Goal: Task Accomplishment & Management: Manage account settings

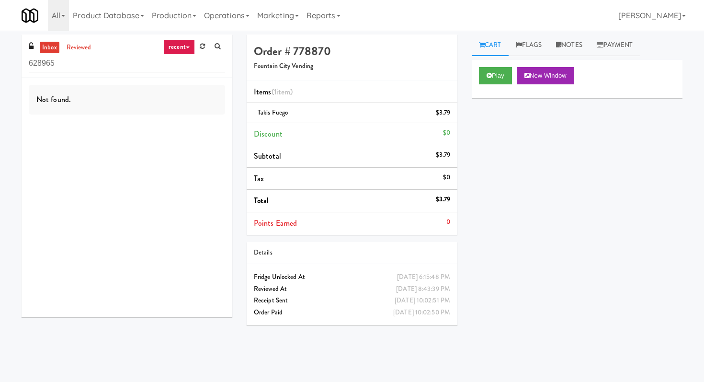
click at [119, 65] on input "628965" at bounding box center [127, 64] width 196 height 18
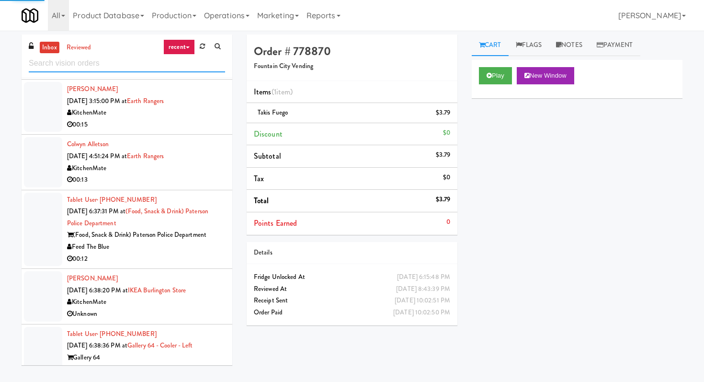
scroll to position [1803, 0]
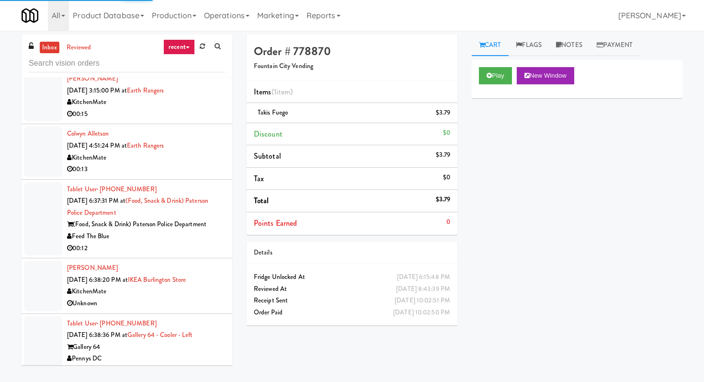
click at [123, 245] on li "Tablet User · (201) 682-4910 [DATE] 6:37:31 PM at (Food, Snack & Drink) Paterso…" at bounding box center [127, 219] width 211 height 79
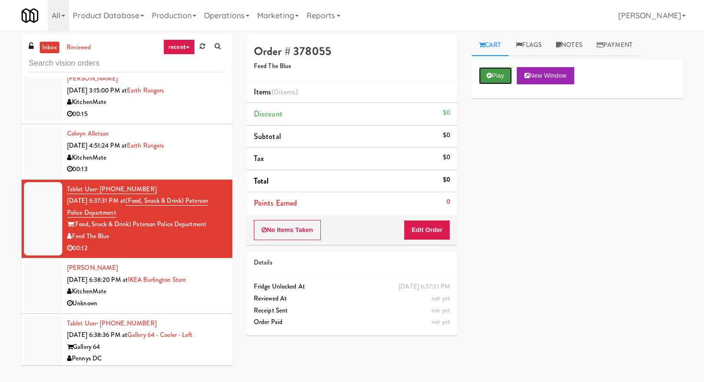
click at [493, 77] on button "Play" at bounding box center [495, 75] width 33 height 17
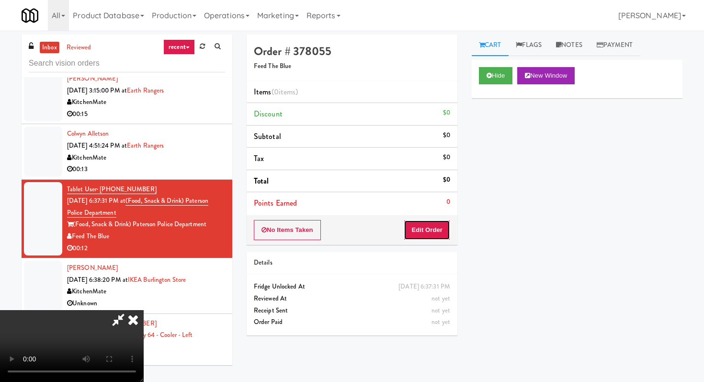
click at [422, 237] on button "Edit Order" at bounding box center [427, 230] width 46 height 20
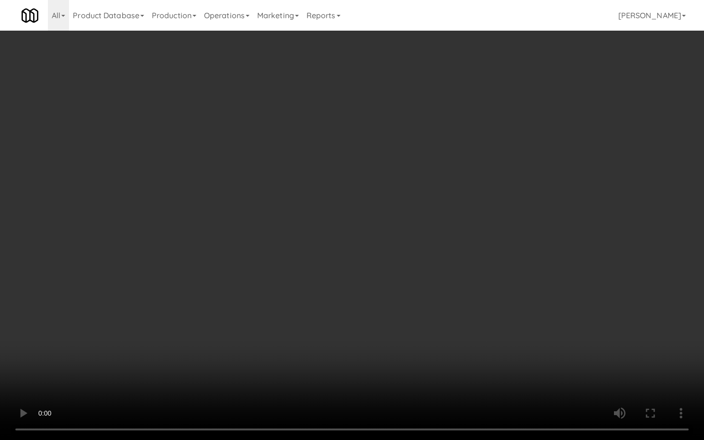
click at [393, 299] on video at bounding box center [352, 220] width 704 height 440
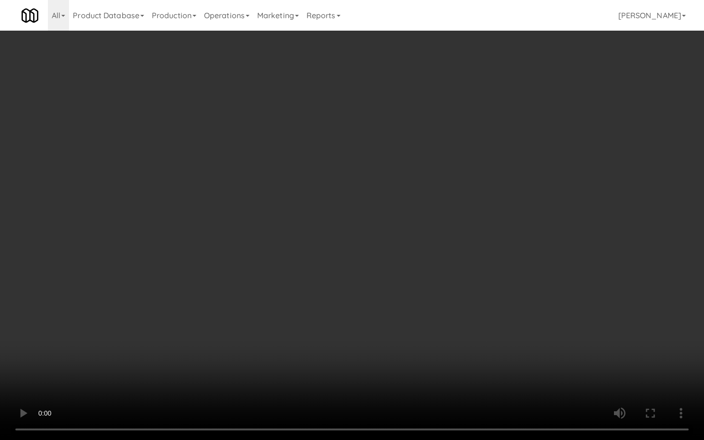
click at [393, 299] on video at bounding box center [352, 220] width 704 height 440
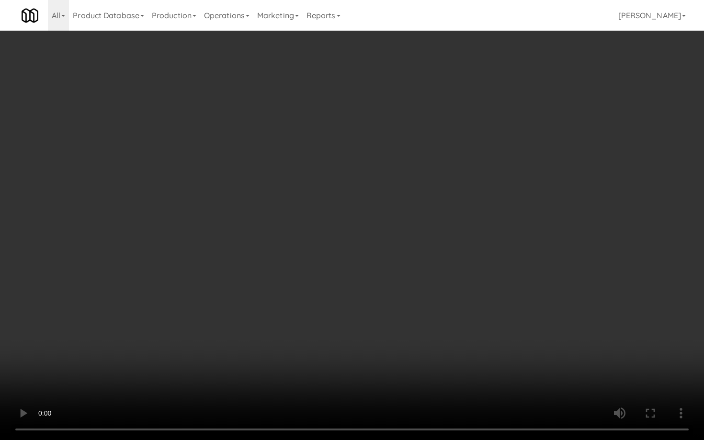
click at [393, 299] on video at bounding box center [352, 220] width 704 height 440
click at [487, 381] on video at bounding box center [352, 220] width 704 height 440
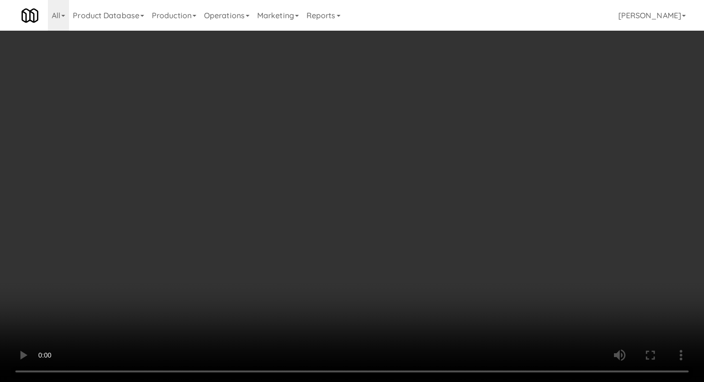
scroll to position [67, 0]
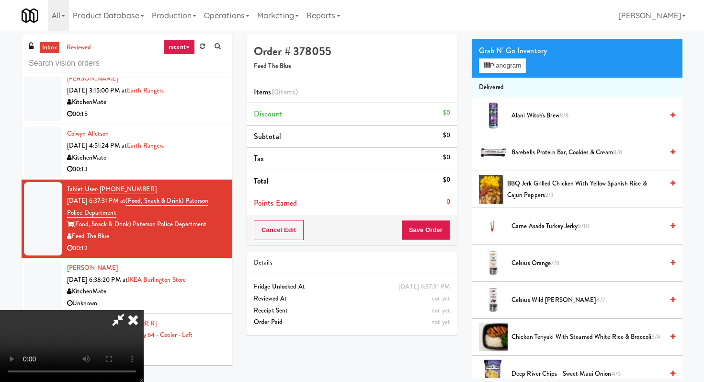
click at [532, 306] on li "Celsius Wild [PERSON_NAME] 4/7" at bounding box center [577, 300] width 211 height 37
click at [534, 297] on span "Celsius Wild [PERSON_NAME] 4/7" at bounding box center [587, 300] width 152 height 12
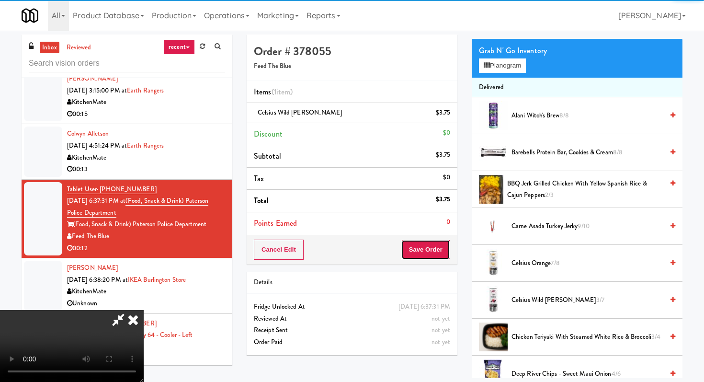
click at [441, 243] on button "Save Order" at bounding box center [425, 249] width 49 height 20
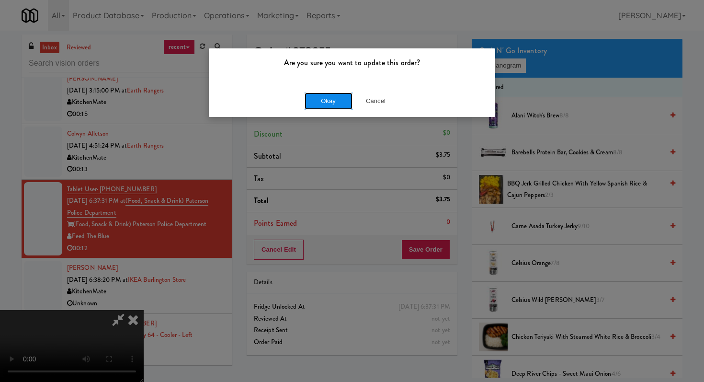
click at [339, 100] on button "Okay" at bounding box center [329, 100] width 48 height 17
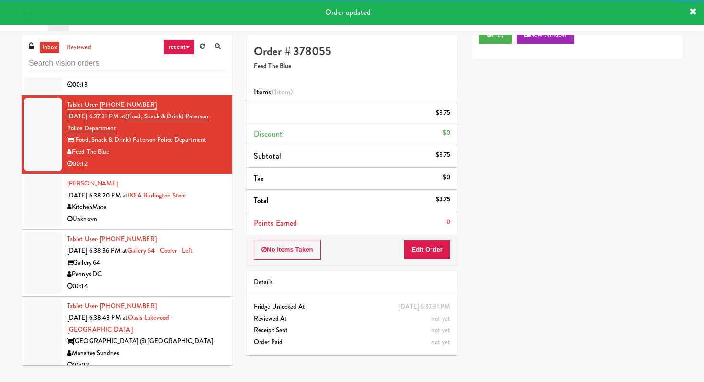
scroll to position [1889, 0]
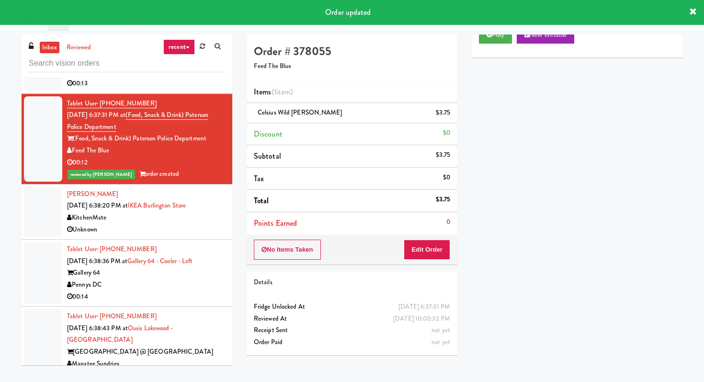
click at [159, 291] on div "00:14" at bounding box center [146, 297] width 158 height 12
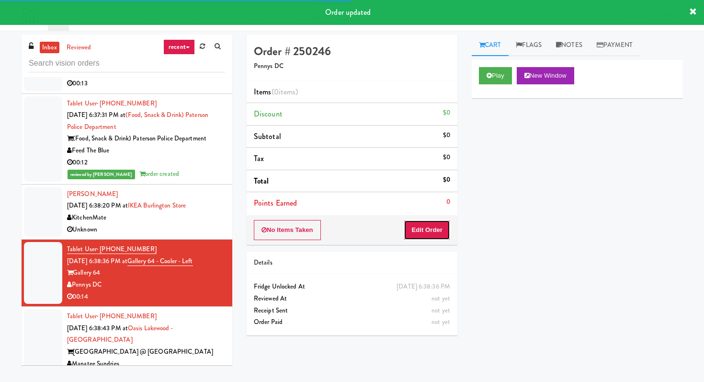
click at [429, 226] on button "Edit Order" at bounding box center [427, 230] width 46 height 20
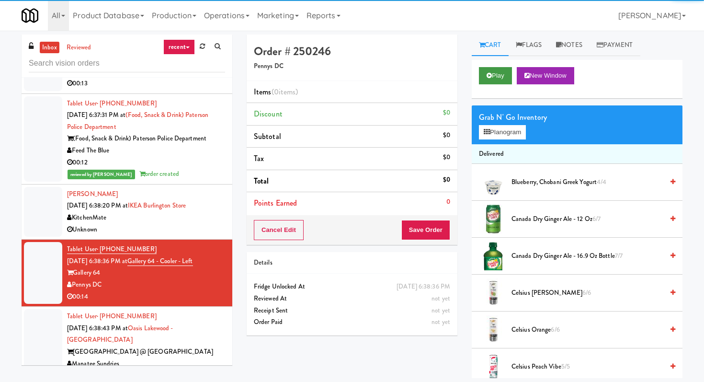
click at [502, 67] on button "Play" at bounding box center [495, 75] width 33 height 17
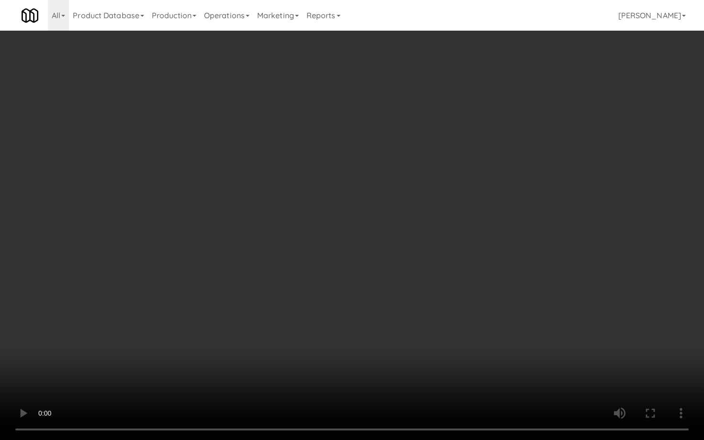
click at [416, 334] on video at bounding box center [352, 220] width 704 height 440
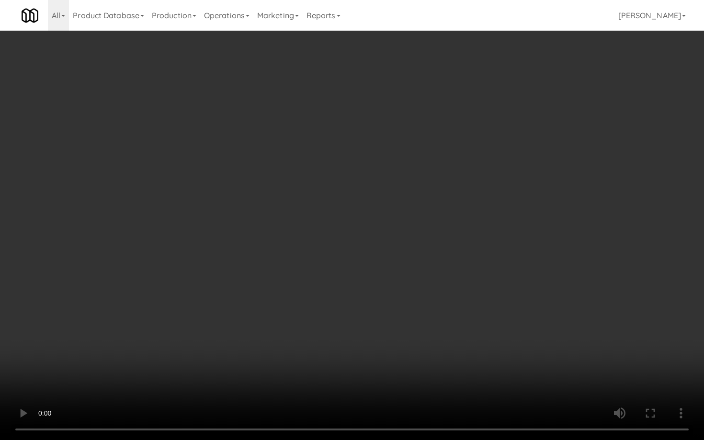
click at [416, 334] on video at bounding box center [352, 220] width 704 height 440
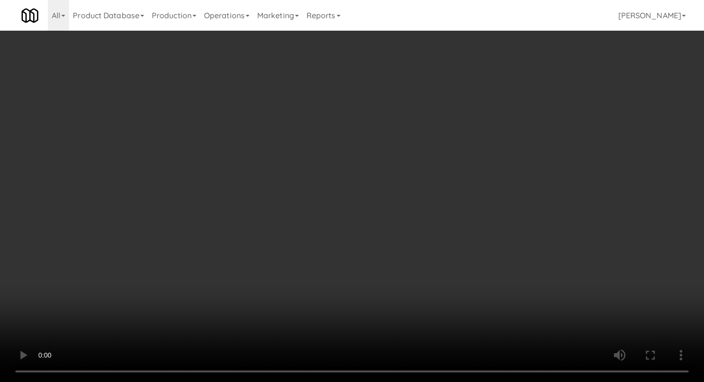
scroll to position [95, 0]
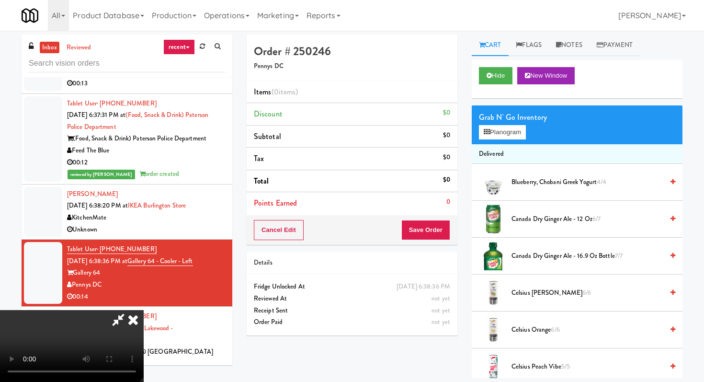
click at [144, 310] on video at bounding box center [72, 346] width 144 height 72
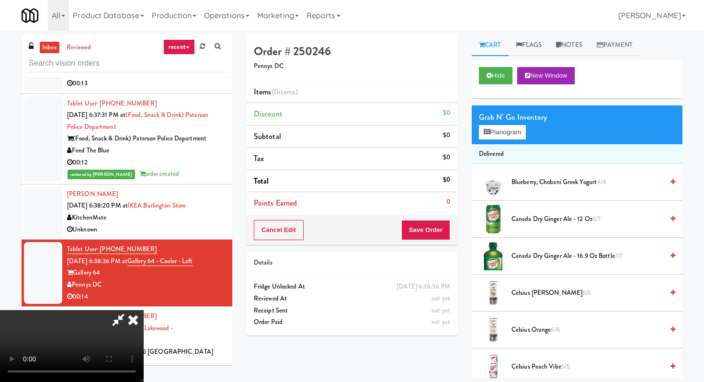
click at [569, 181] on span "Blueberry, Chobani Greek Yogurt 4/4" at bounding box center [587, 182] width 152 height 12
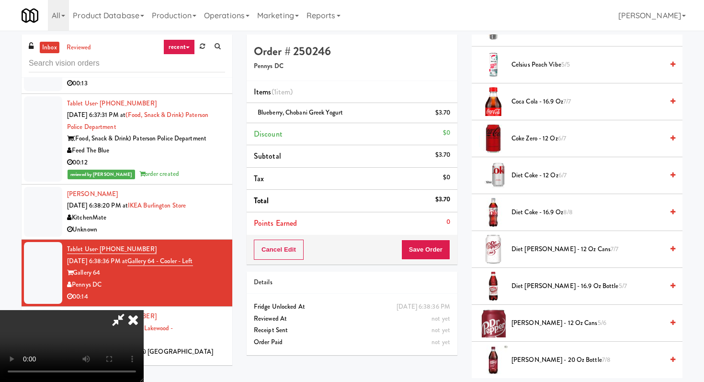
scroll to position [284, 0]
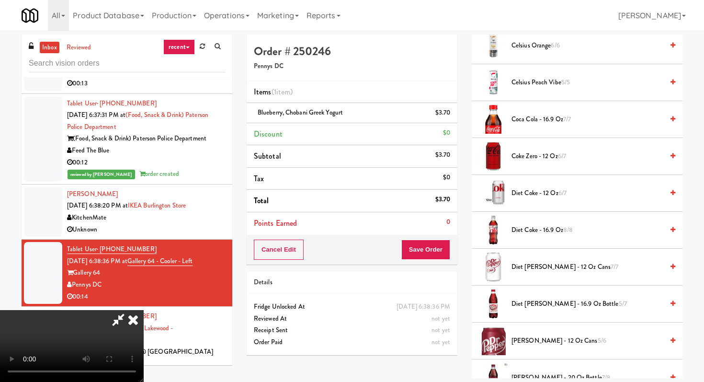
click at [532, 156] on span "Coke Zero - 12 oz 6/7" at bounding box center [587, 156] width 152 height 12
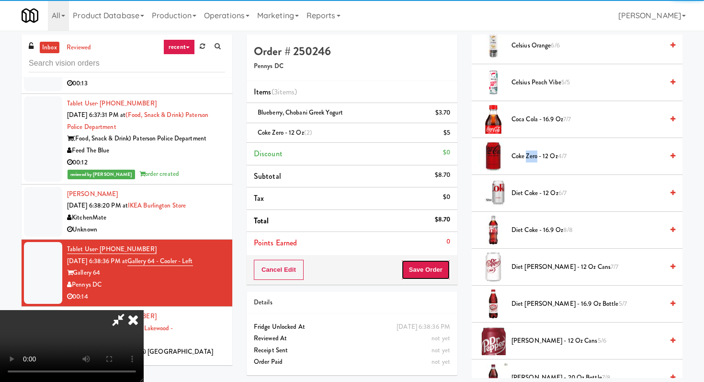
click at [438, 276] on button "Save Order" at bounding box center [425, 270] width 49 height 20
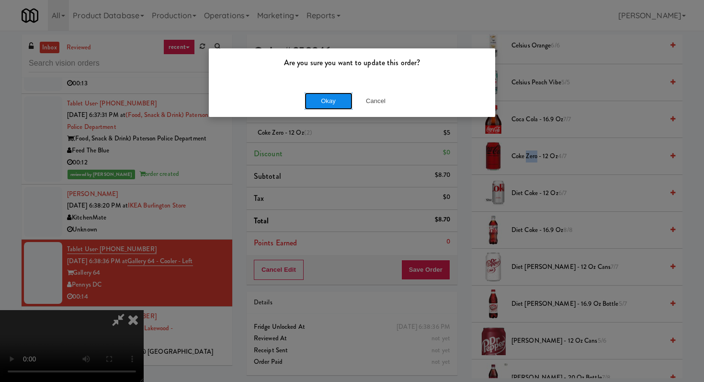
click at [329, 95] on button "Okay" at bounding box center [329, 100] width 48 height 17
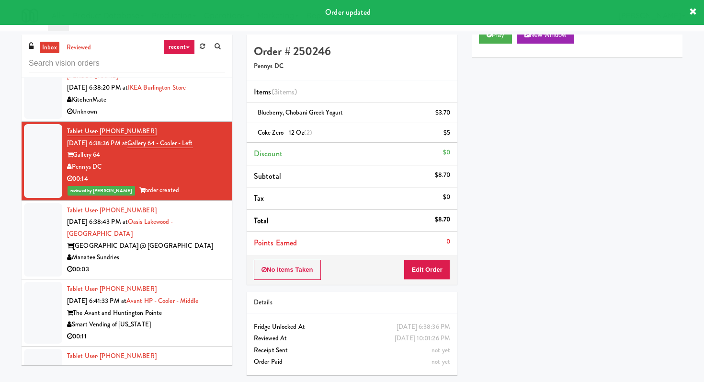
scroll to position [2008, 0]
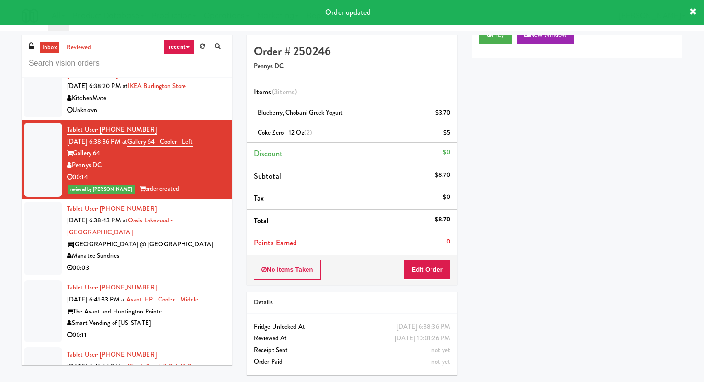
click at [170, 262] on div "00:03" at bounding box center [146, 268] width 158 height 12
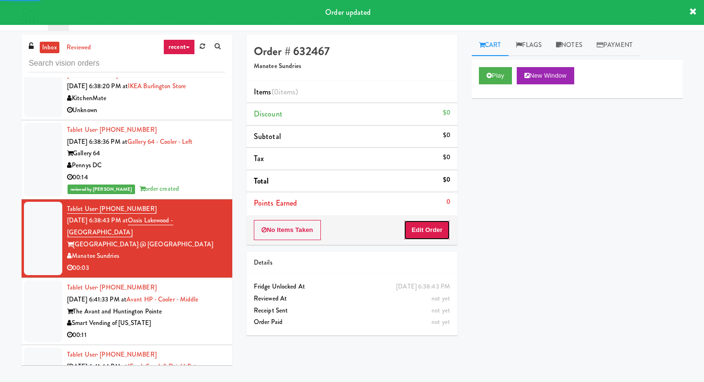
click at [441, 229] on button "Edit Order" at bounding box center [427, 230] width 46 height 20
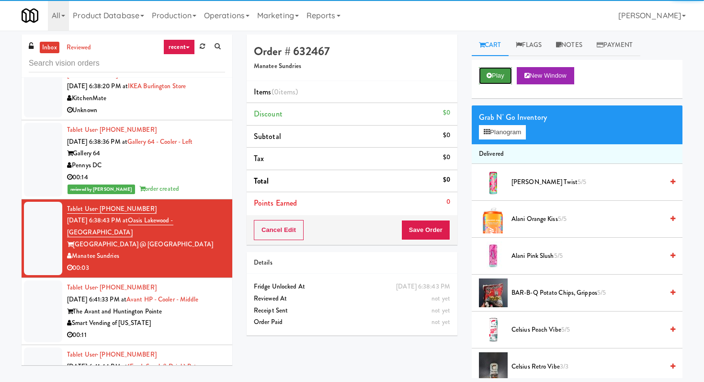
click at [489, 74] on icon at bounding box center [489, 75] width 5 height 6
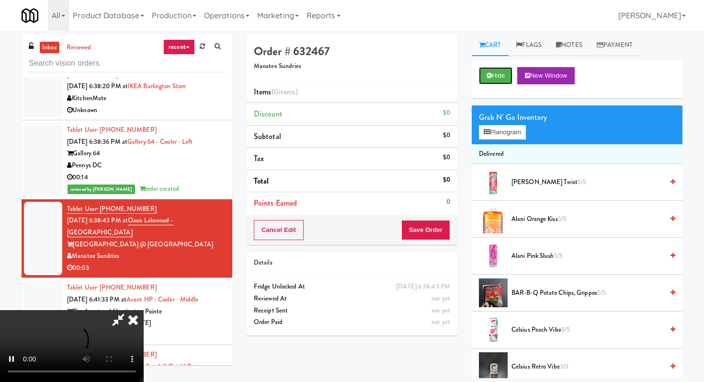
scroll to position [31, 0]
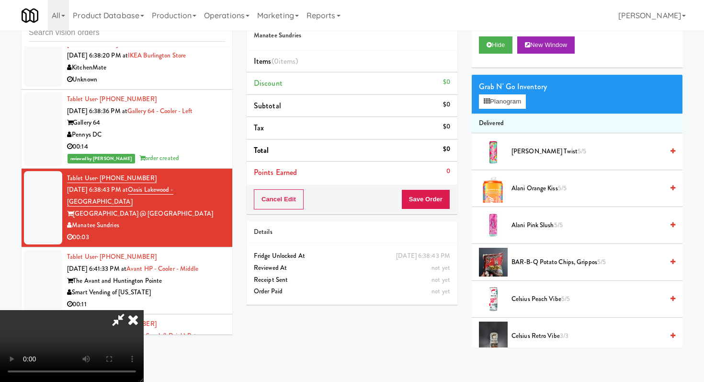
click at [144, 310] on video at bounding box center [72, 346] width 144 height 72
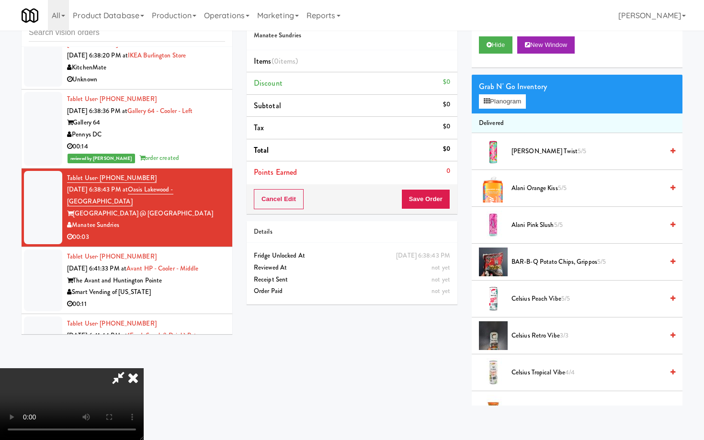
click at [144, 368] on video at bounding box center [72, 404] width 144 height 72
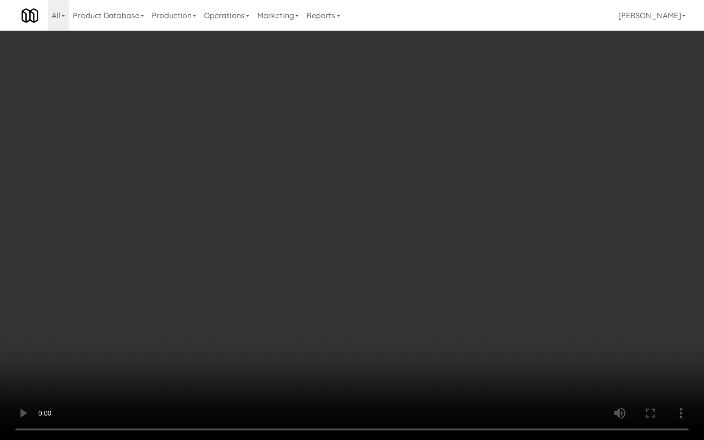
click at [269, 305] on video at bounding box center [352, 220] width 704 height 440
click at [400, 300] on video at bounding box center [352, 220] width 704 height 440
click at [418, 301] on video at bounding box center [352, 220] width 704 height 440
click at [372, 368] on video at bounding box center [352, 220] width 704 height 440
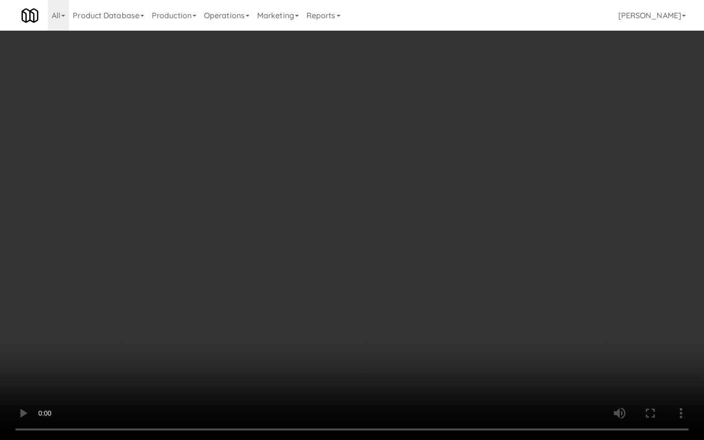
click at [372, 368] on video at bounding box center [352, 220] width 704 height 440
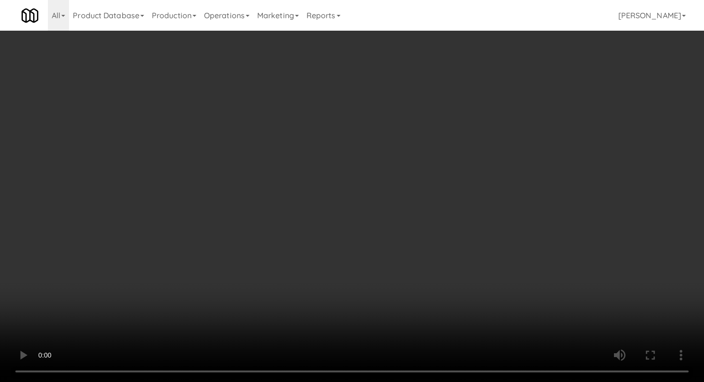
click at [514, 109] on div "Grab N' Go Inventory Planogram" at bounding box center [577, 94] width 211 height 39
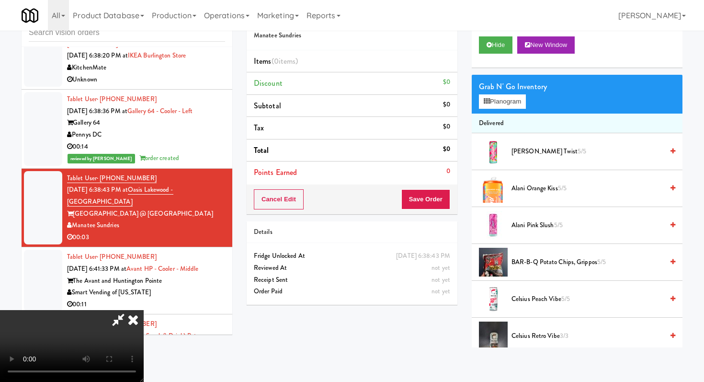
click at [515, 90] on div "Grab N' Go Inventory" at bounding box center [577, 86] width 196 height 14
click at [517, 99] on button "Planogram" at bounding box center [502, 101] width 47 height 14
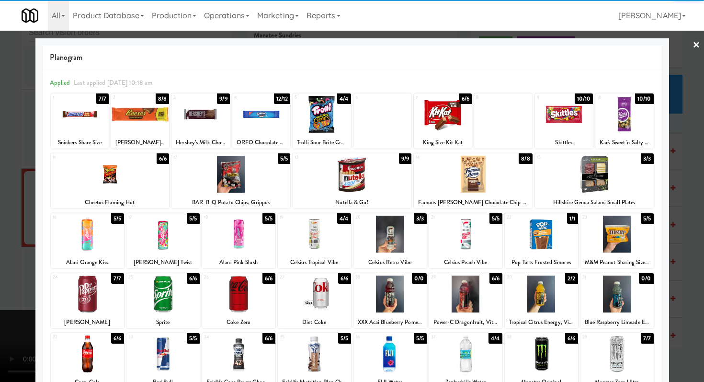
click at [76, 127] on div at bounding box center [80, 114] width 58 height 37
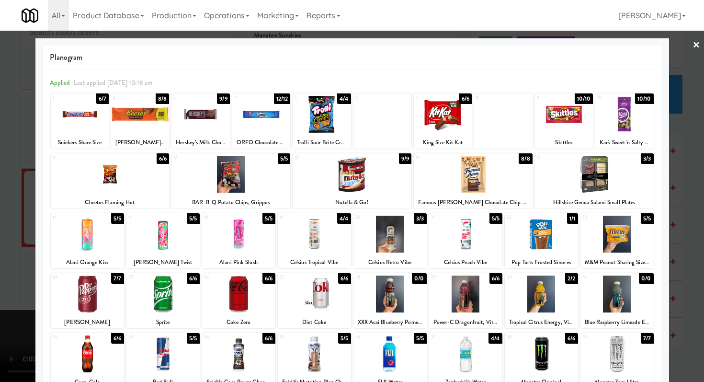
click at [0, 127] on div at bounding box center [352, 191] width 704 height 382
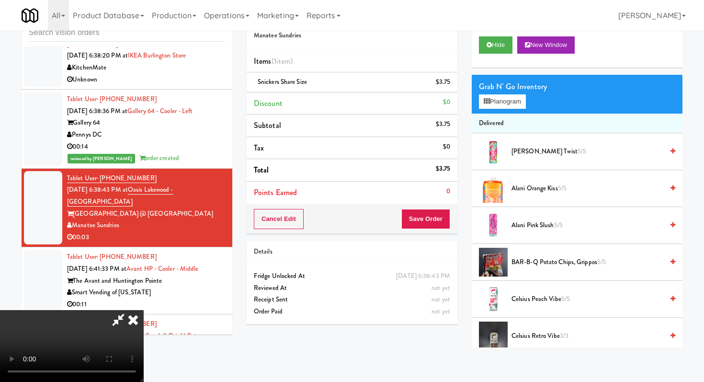
click at [431, 230] on div "Cancel Edit Save Order" at bounding box center [352, 219] width 211 height 30
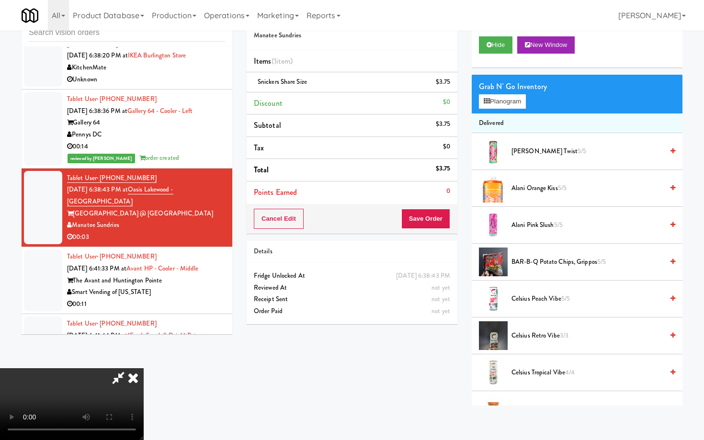
click at [144, 368] on video at bounding box center [72, 404] width 144 height 72
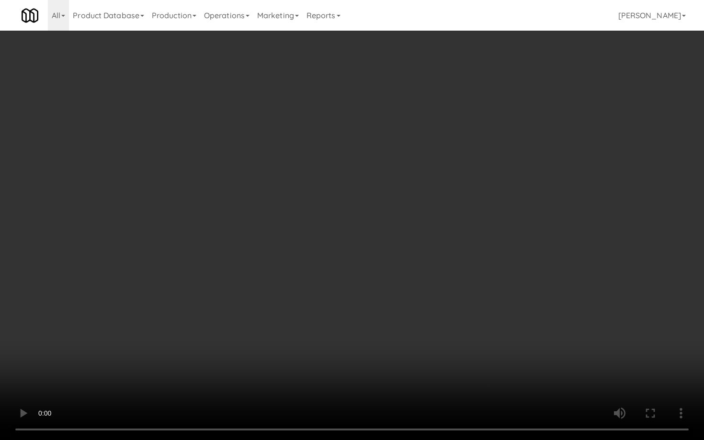
click at [302, 359] on video at bounding box center [352, 220] width 704 height 440
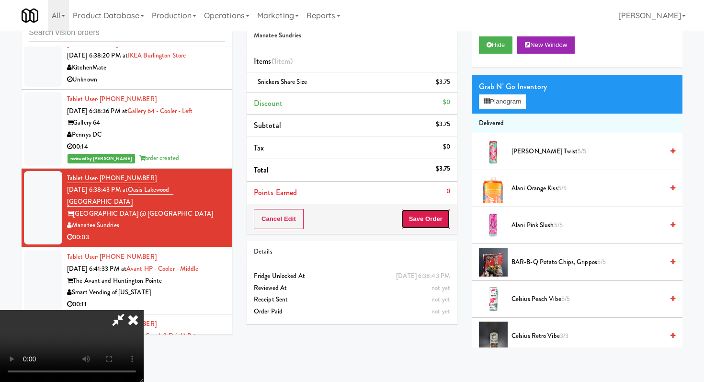
click at [427, 215] on button "Save Order" at bounding box center [425, 219] width 49 height 20
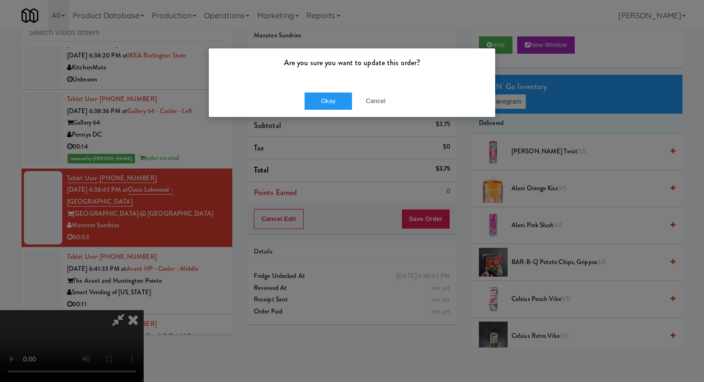
click at [331, 91] on div "Okay Cancel" at bounding box center [352, 101] width 286 height 32
click at [331, 99] on button "Okay" at bounding box center [329, 100] width 48 height 17
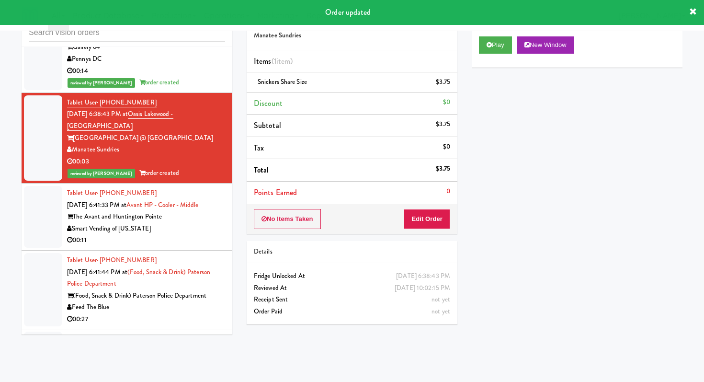
scroll to position [2084, 0]
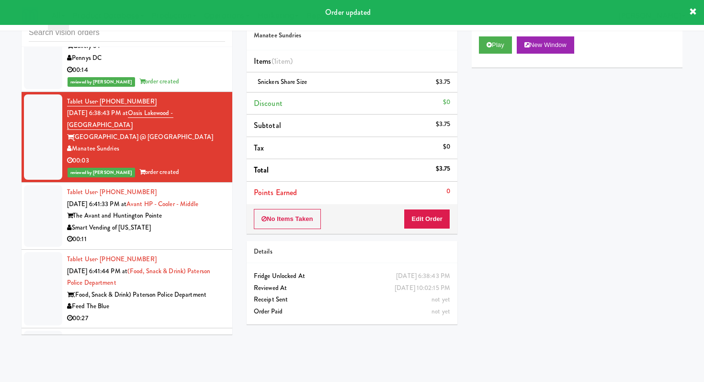
click at [222, 210] on div "The Avant and Huntington Pointe" at bounding box center [146, 216] width 158 height 12
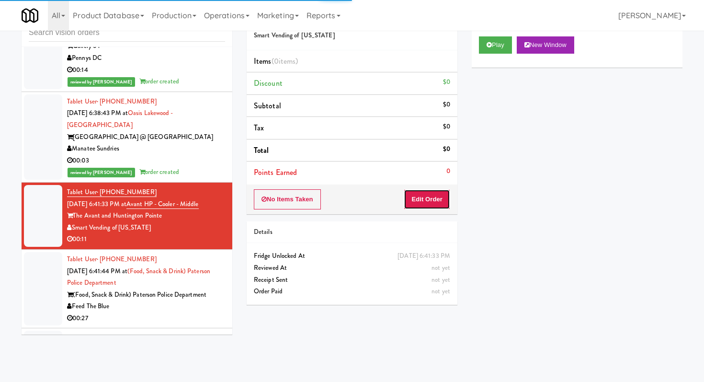
click at [422, 204] on button "Edit Order" at bounding box center [427, 199] width 46 height 20
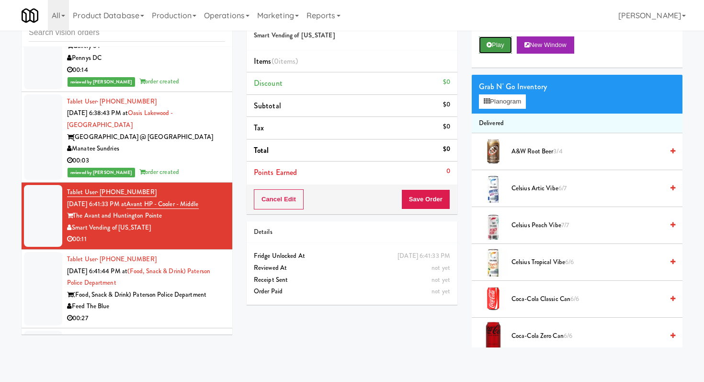
click at [494, 47] on button "Play" at bounding box center [495, 44] width 33 height 17
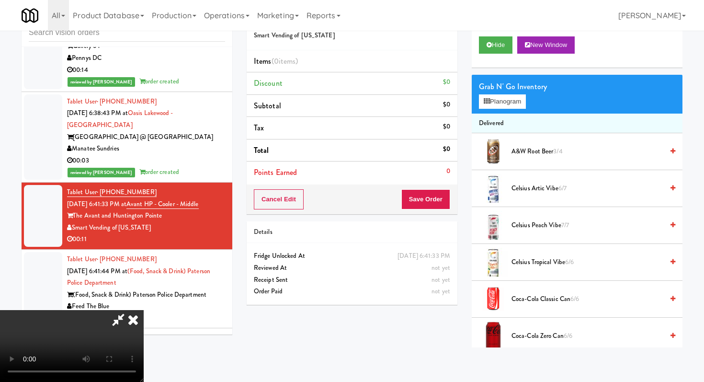
click at [144, 311] on video at bounding box center [72, 346] width 144 height 72
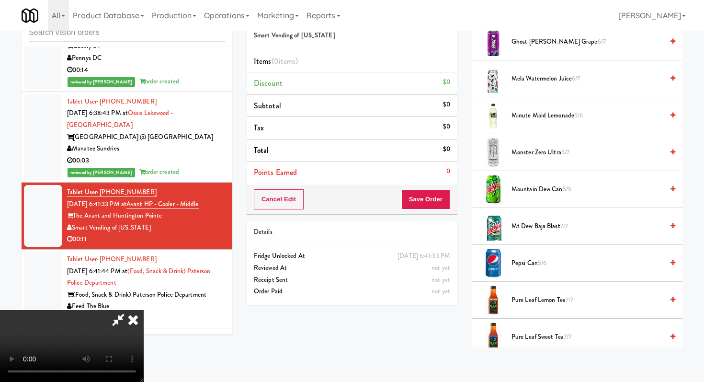
scroll to position [626, 0]
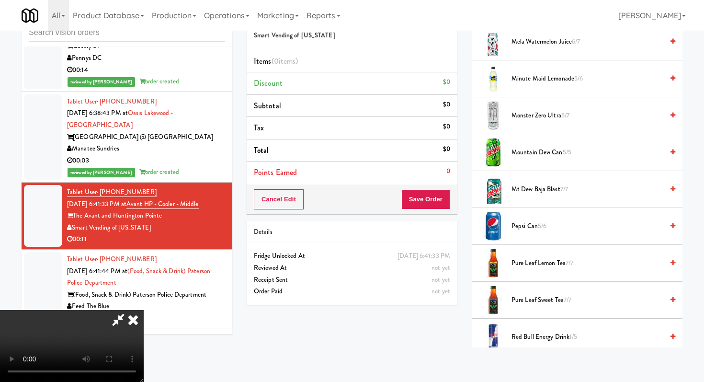
click at [533, 225] on span "Pepsi Can 5/6" at bounding box center [587, 226] width 152 height 12
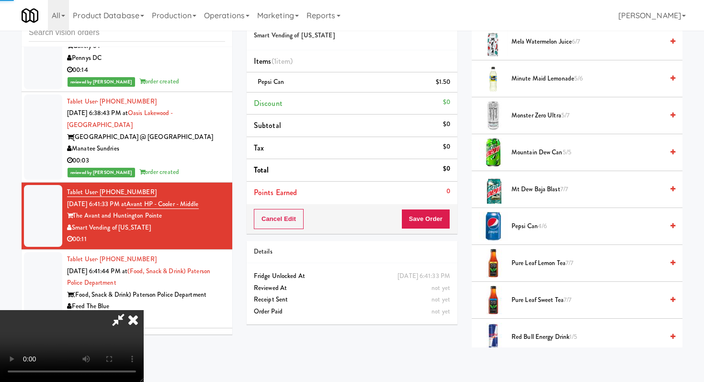
click at [533, 225] on span "Pepsi Can 4/6" at bounding box center [587, 226] width 152 height 12
click at [442, 216] on button "Save Order" at bounding box center [425, 219] width 49 height 20
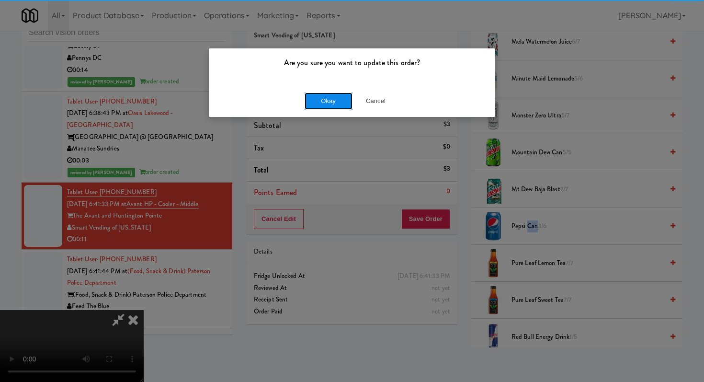
click at [345, 100] on button "Okay" at bounding box center [329, 100] width 48 height 17
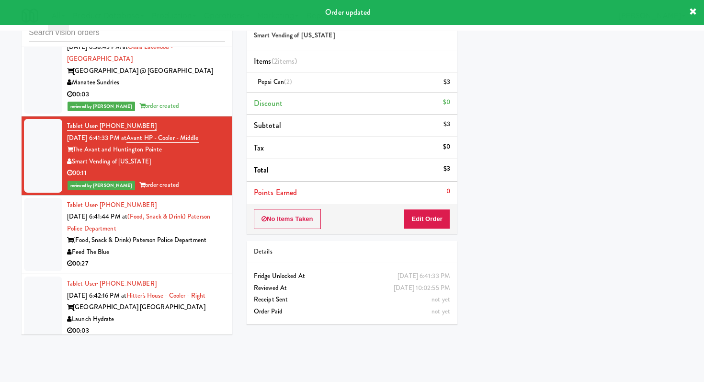
scroll to position [2170, 0]
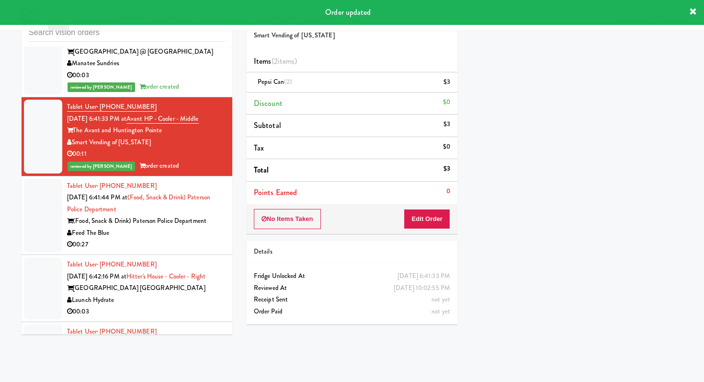
click at [181, 227] on div "Feed The Blue" at bounding box center [146, 233] width 158 height 12
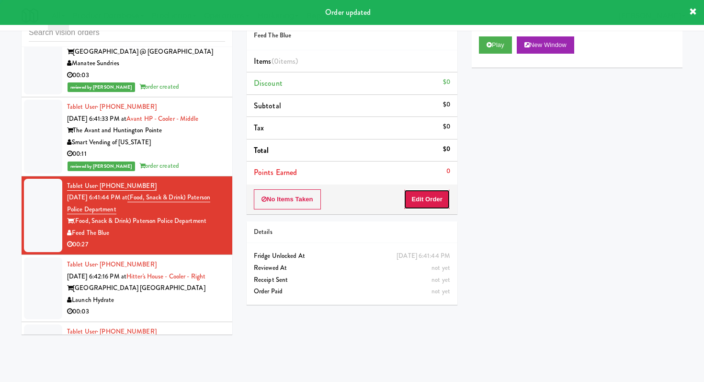
click at [415, 203] on button "Edit Order" at bounding box center [427, 199] width 46 height 20
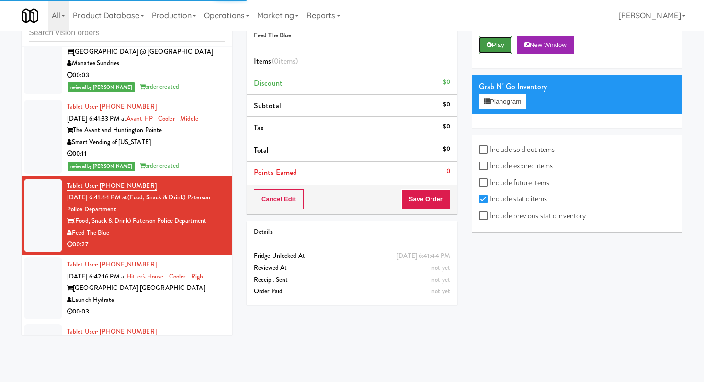
click at [493, 41] on button "Play" at bounding box center [495, 44] width 33 height 17
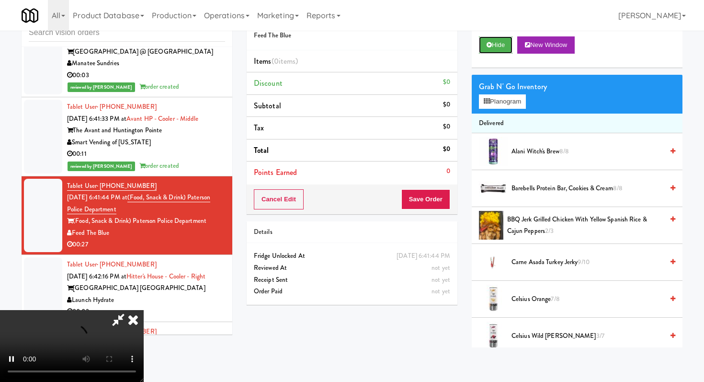
scroll to position [95, 0]
click at [144, 329] on video at bounding box center [72, 346] width 144 height 72
click at [8, 310] on video at bounding box center [72, 346] width 144 height 72
click at [106, 310] on video at bounding box center [72, 346] width 144 height 72
click at [144, 310] on video at bounding box center [72, 346] width 144 height 72
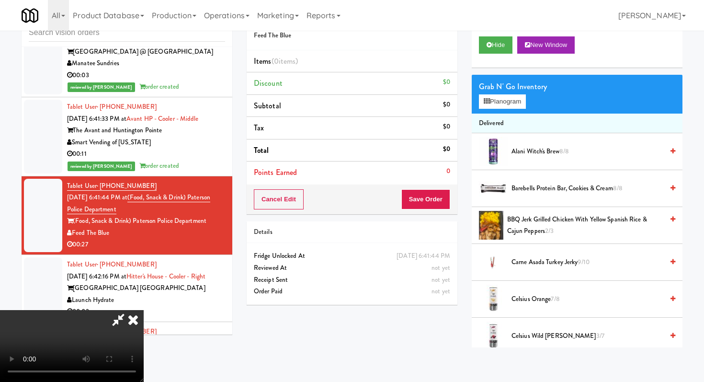
click at [144, 310] on video at bounding box center [72, 346] width 144 height 72
click at [532, 336] on span "Celsius Wild [PERSON_NAME] 3/7" at bounding box center [587, 336] width 152 height 12
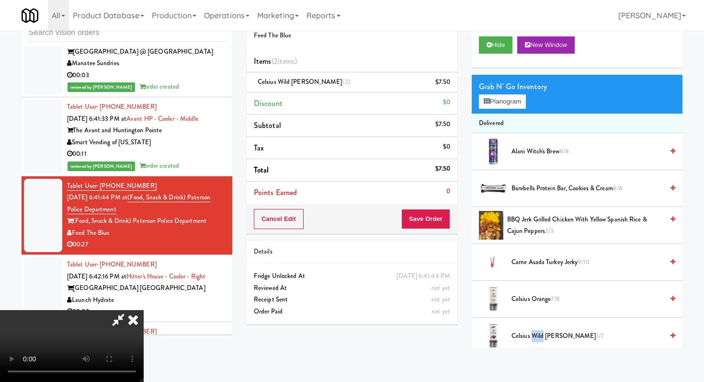
click at [144, 310] on video at bounding box center [72, 346] width 144 height 72
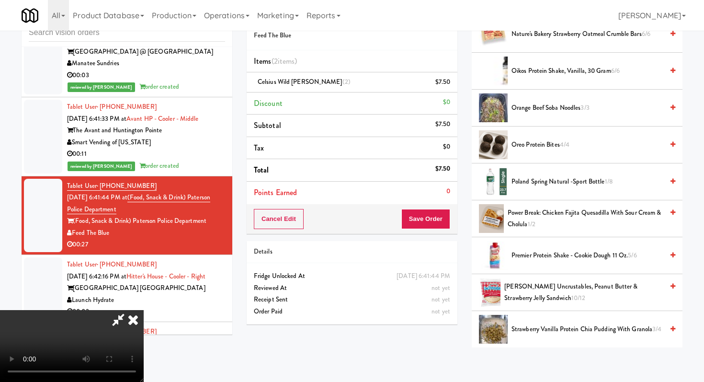
scroll to position [767, 0]
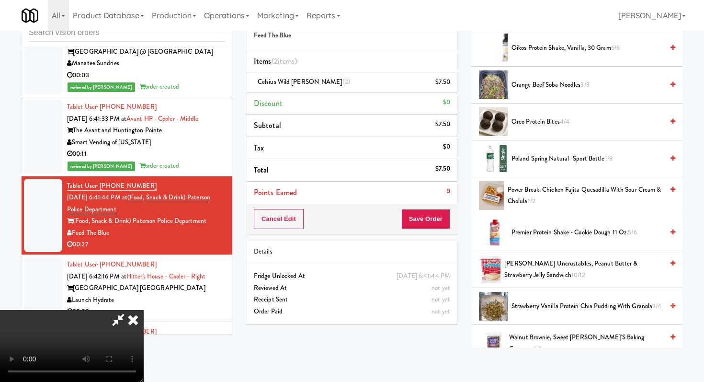
click at [527, 278] on span "[PERSON_NAME] Uncrustables, Peanut Butter & Strawberry Jelly Sandwich 10/12" at bounding box center [583, 269] width 159 height 23
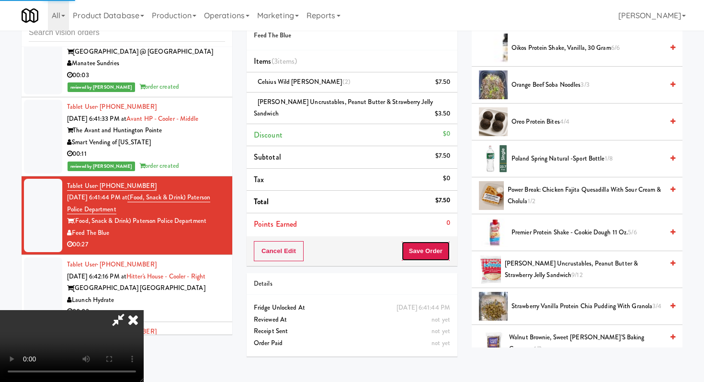
click at [435, 245] on button "Save Order" at bounding box center [425, 251] width 49 height 20
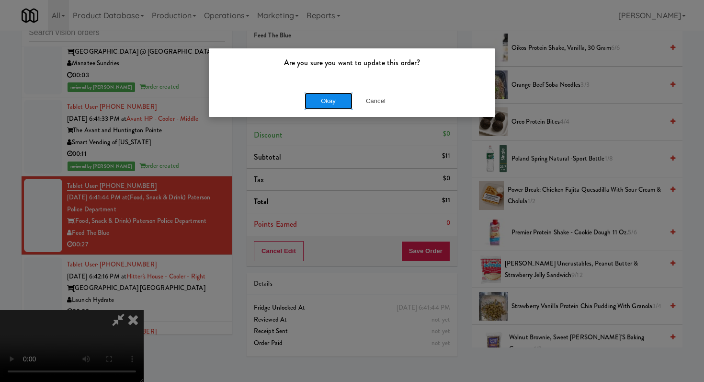
click at [335, 95] on button "Okay" at bounding box center [329, 100] width 48 height 17
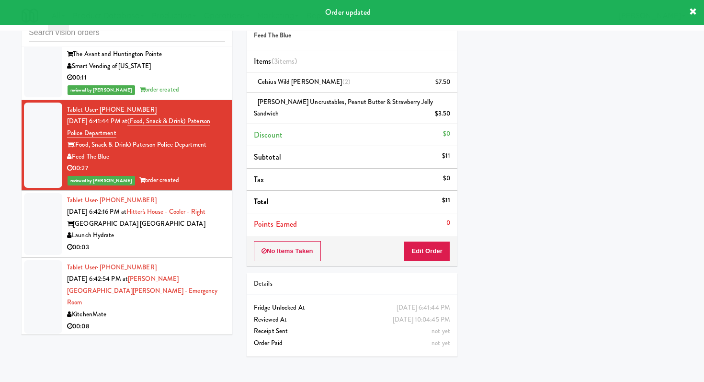
scroll to position [2250, 0]
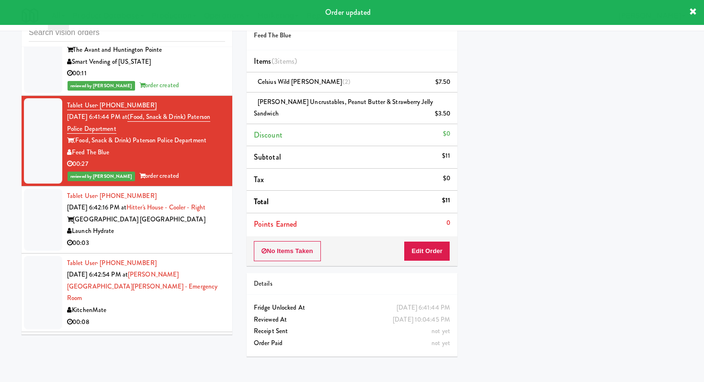
click at [181, 237] on div "00:03" at bounding box center [146, 243] width 158 height 12
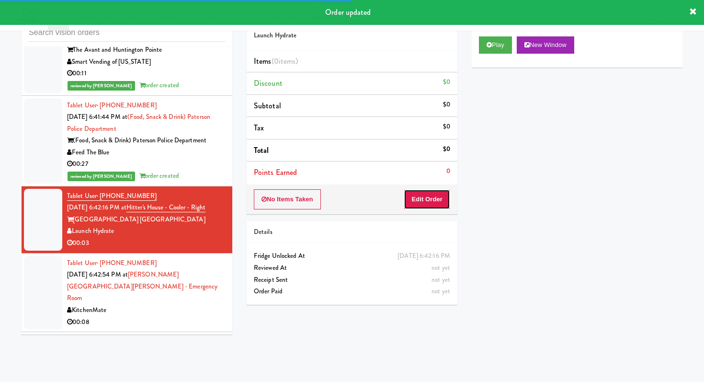
click at [436, 190] on button "Edit Order" at bounding box center [427, 199] width 46 height 20
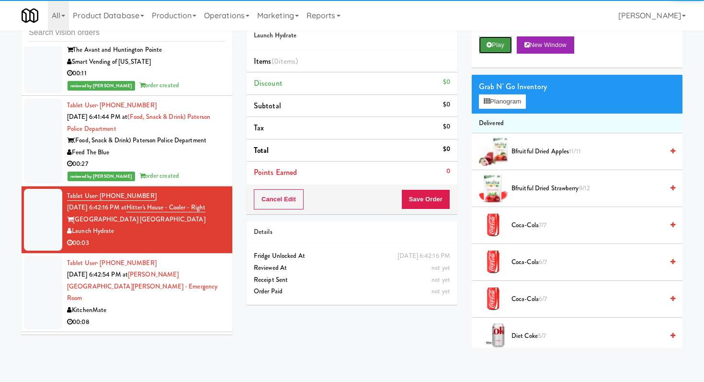
click at [500, 48] on button "Play" at bounding box center [495, 44] width 33 height 17
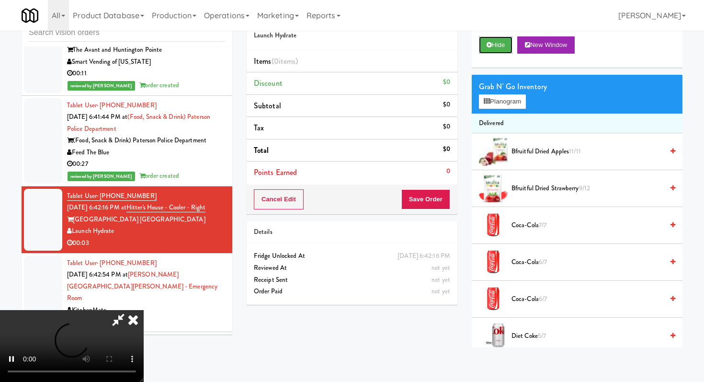
scroll to position [95, 0]
click at [144, 310] on video at bounding box center [72, 346] width 144 height 72
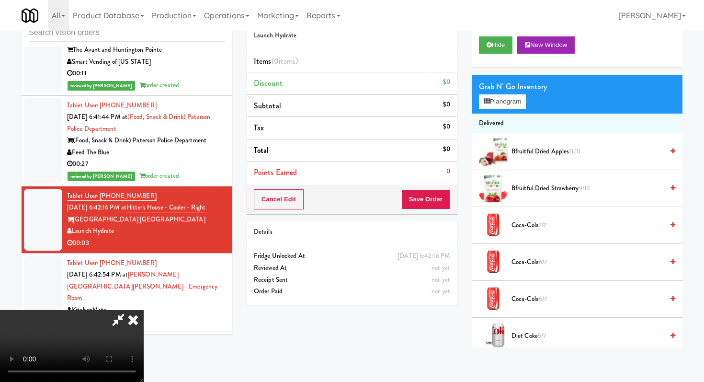
scroll to position [0, 0]
click at [503, 96] on button "Planogram" at bounding box center [502, 101] width 47 height 14
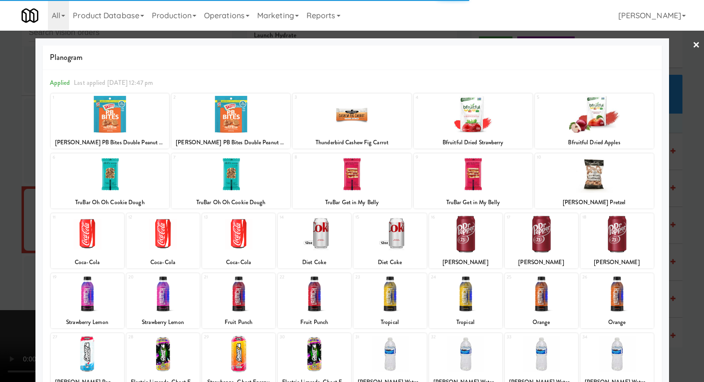
click at [232, 107] on div at bounding box center [230, 114] width 119 height 37
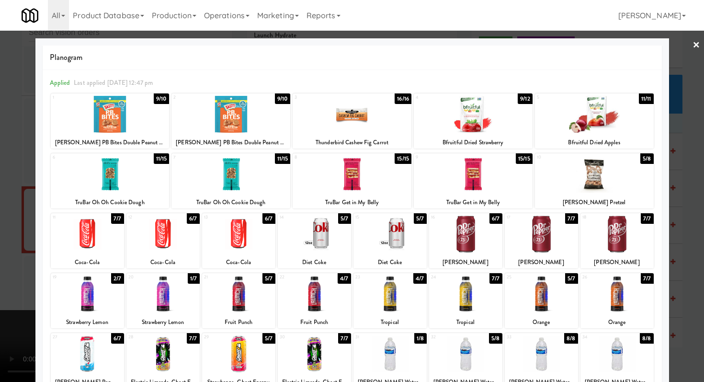
click at [0, 144] on div at bounding box center [352, 191] width 704 height 382
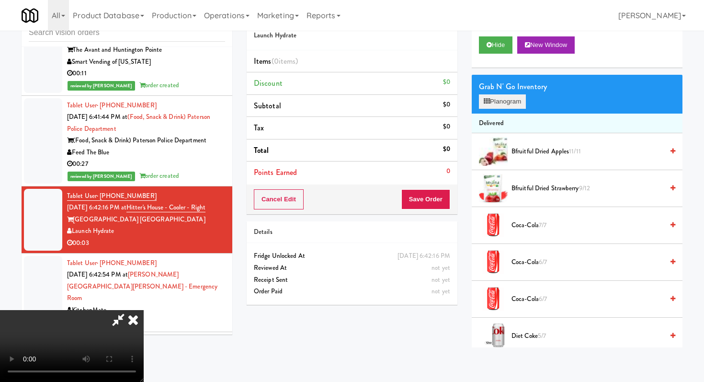
click at [496, 102] on button "Planogram" at bounding box center [502, 101] width 47 height 14
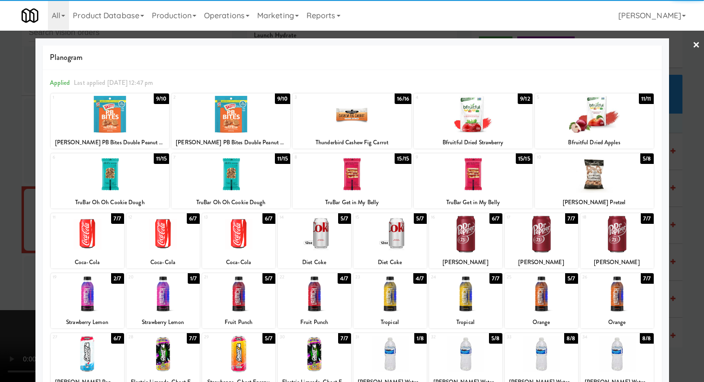
click at [236, 115] on div at bounding box center [230, 114] width 119 height 37
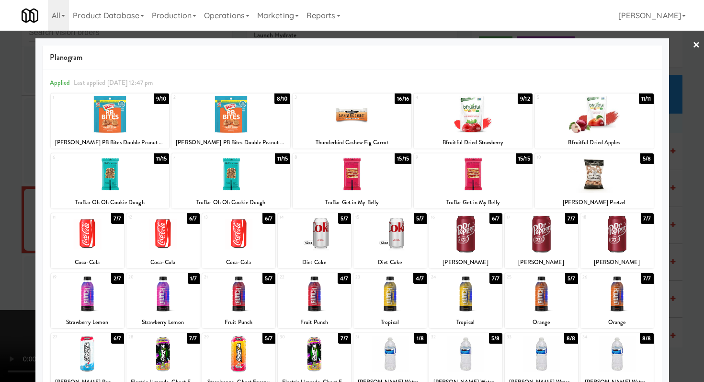
click at [0, 190] on div at bounding box center [352, 191] width 704 height 382
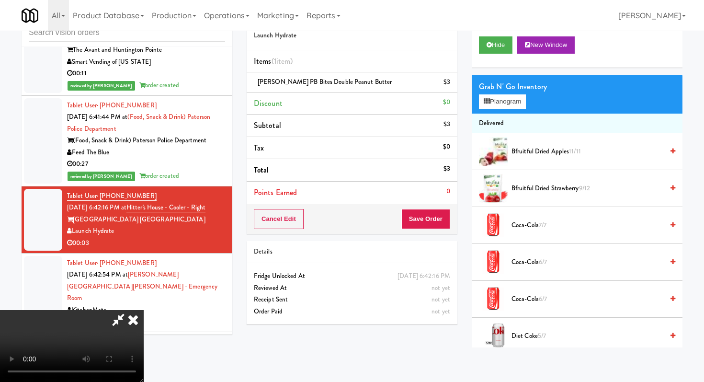
click at [440, 230] on div "Cancel Edit Save Order" at bounding box center [352, 219] width 211 height 30
click at [442, 225] on button "Save Order" at bounding box center [425, 219] width 49 height 20
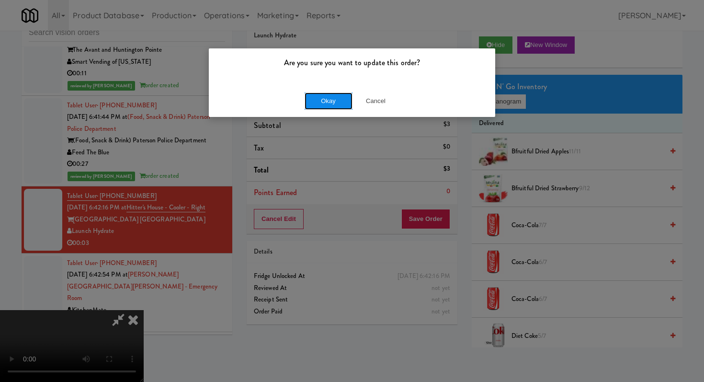
click at [327, 101] on button "Okay" at bounding box center [329, 100] width 48 height 17
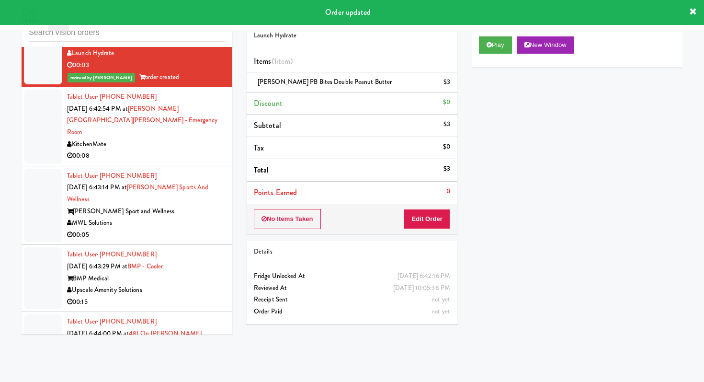
scroll to position [2441, 0]
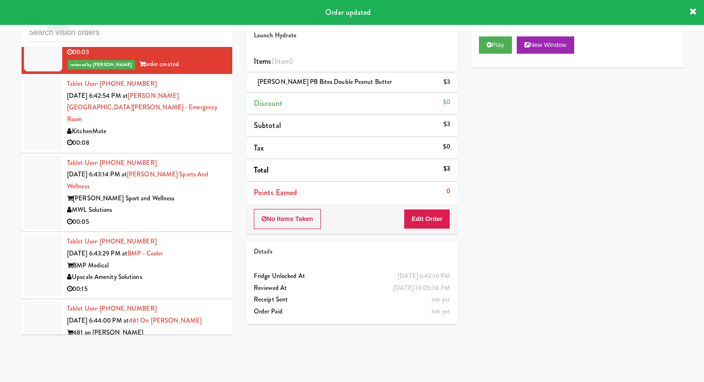
click at [208, 137] on div "00:08" at bounding box center [146, 143] width 158 height 12
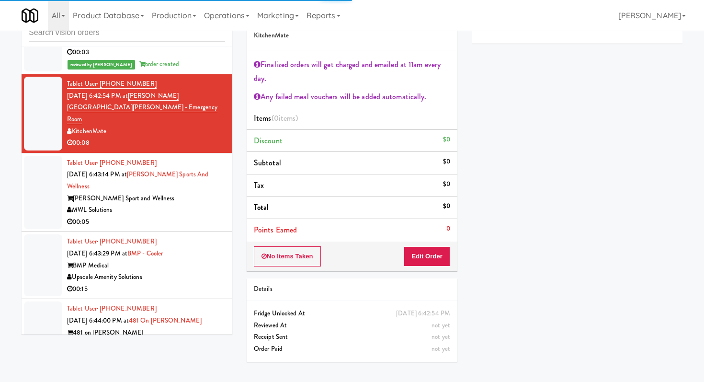
click at [198, 216] on div "00:05" at bounding box center [146, 222] width 158 height 12
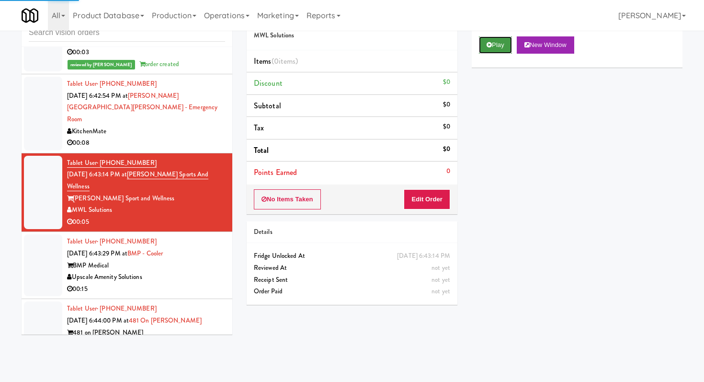
click at [500, 46] on button "Play" at bounding box center [495, 44] width 33 height 17
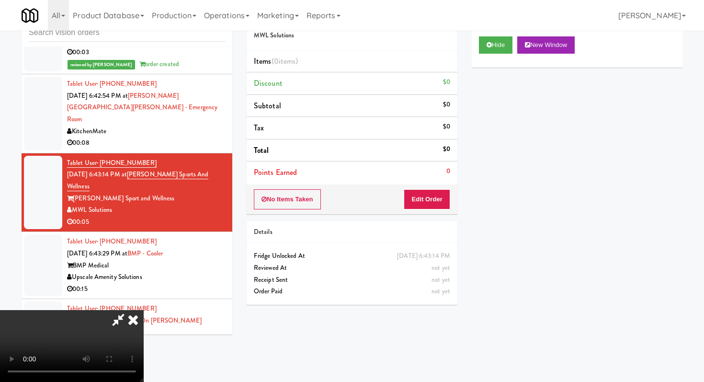
click at [434, 207] on button "Edit Order" at bounding box center [427, 199] width 46 height 20
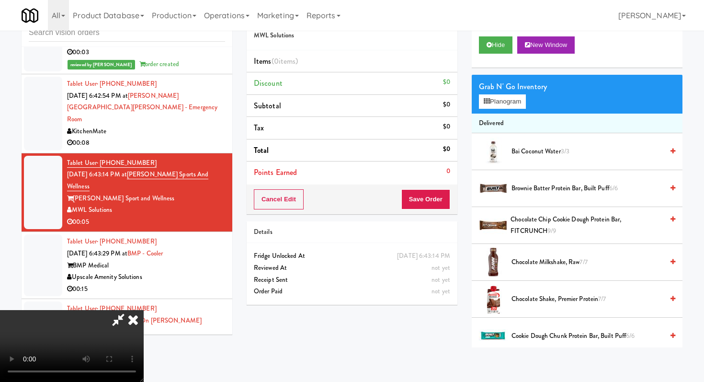
scroll to position [95, 0]
click at [427, 358] on body "Are you sure you want to update this order? Okay Cancel Okay Are you sure you w…" at bounding box center [352, 191] width 704 height 382
click at [144, 310] on video at bounding box center [72, 346] width 144 height 72
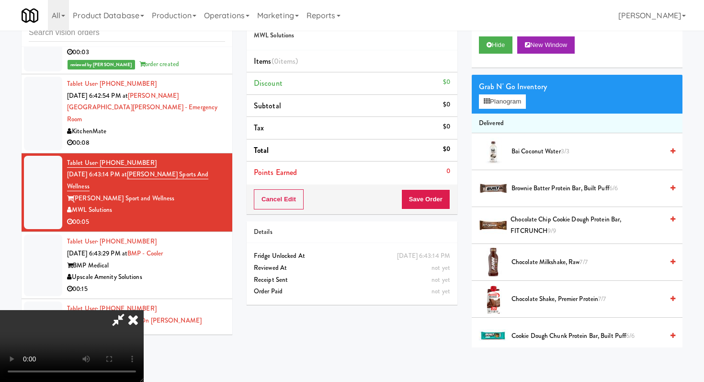
click at [144, 310] on video at bounding box center [72, 346] width 144 height 72
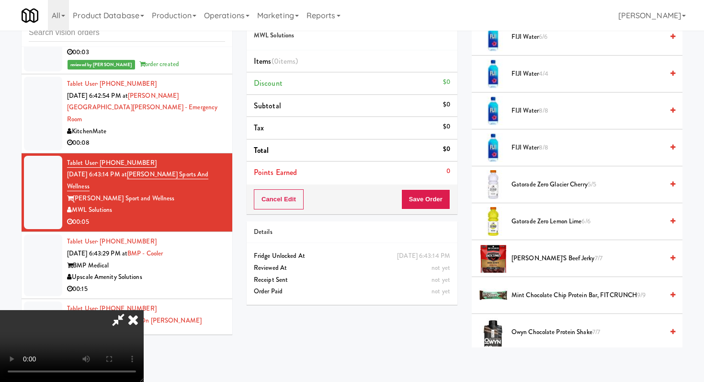
scroll to position [447, 0]
click at [541, 182] on span "Gatorade Zero Glacier Cherry 5/5" at bounding box center [587, 184] width 152 height 12
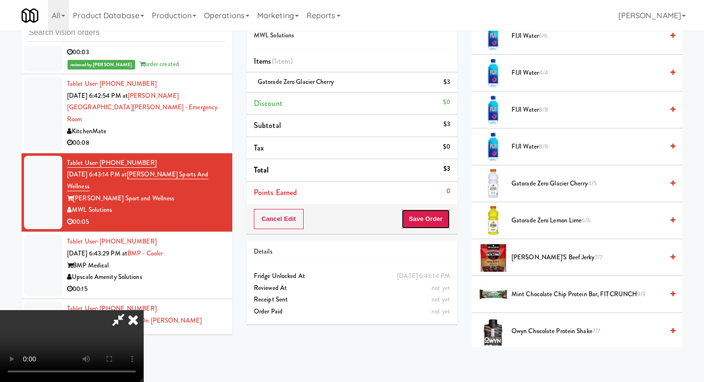
click at [442, 215] on button "Save Order" at bounding box center [425, 219] width 49 height 20
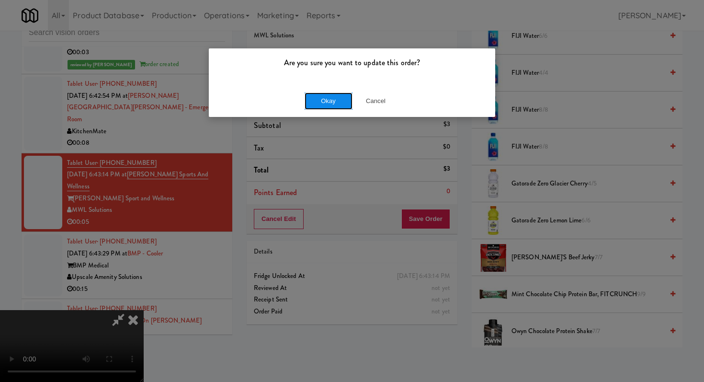
click at [324, 101] on button "Okay" at bounding box center [329, 100] width 48 height 17
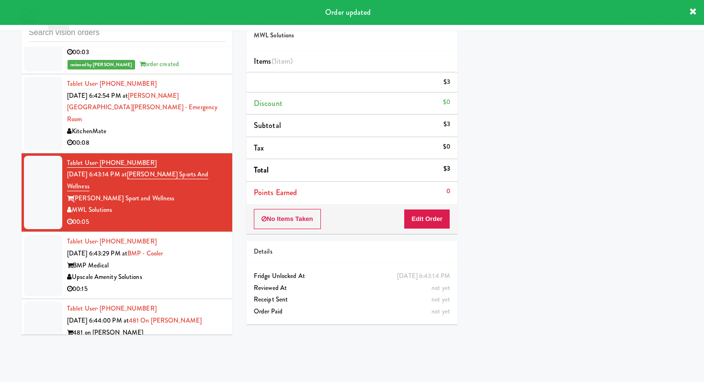
scroll to position [0, 0]
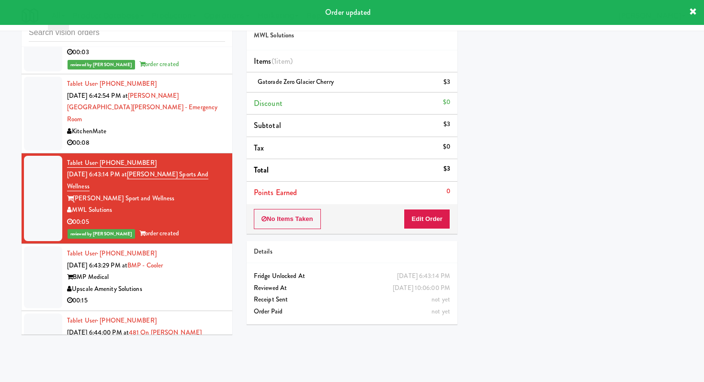
click at [183, 283] on div "Upscale Amenity Solutions" at bounding box center [146, 289] width 158 height 12
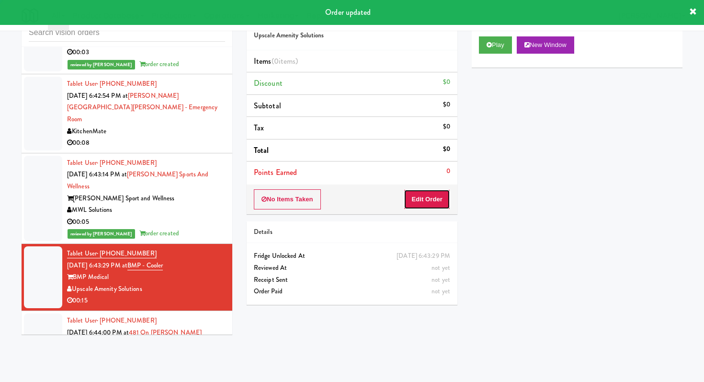
click at [422, 195] on button "Edit Order" at bounding box center [427, 199] width 46 height 20
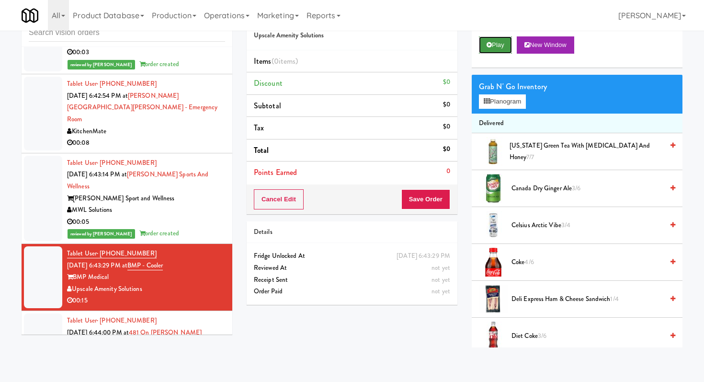
click at [500, 47] on button "Play" at bounding box center [495, 44] width 33 height 17
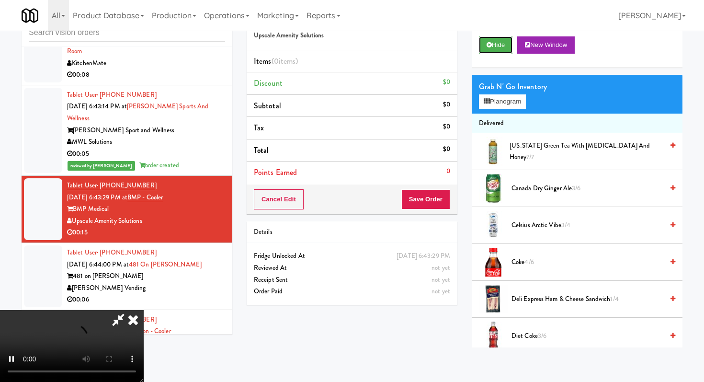
scroll to position [2593, 0]
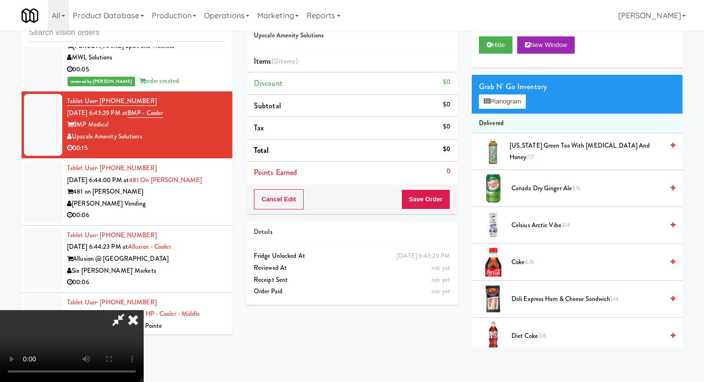
click at [333, 272] on div "Reviewed At" at bounding box center [352, 268] width 196 height 12
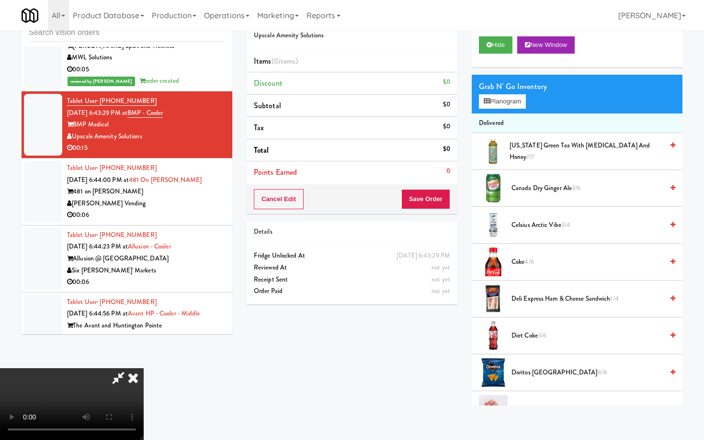
click at [129, 368] on video at bounding box center [72, 404] width 144 height 72
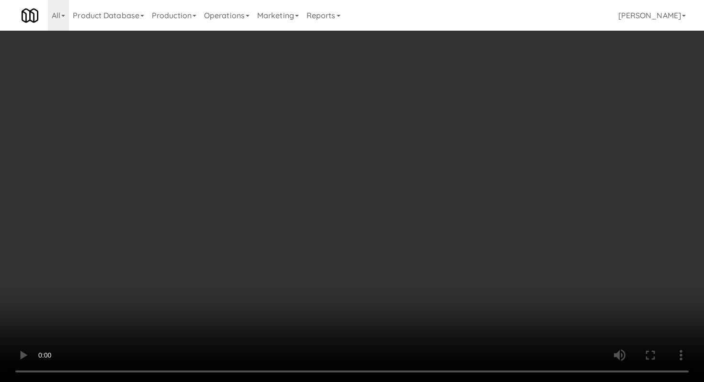
click at [272, 305] on video at bounding box center [352, 191] width 704 height 382
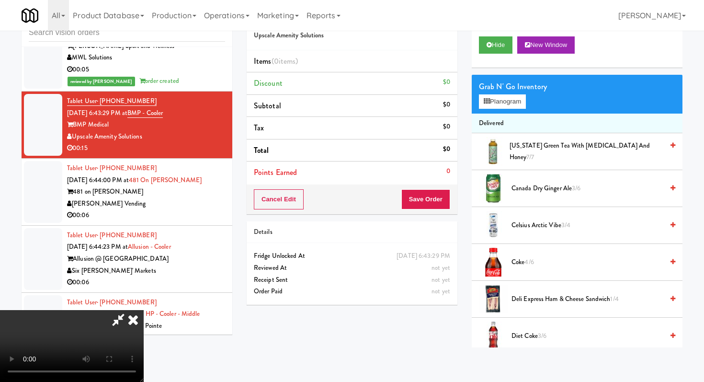
click at [144, 310] on video at bounding box center [72, 346] width 144 height 72
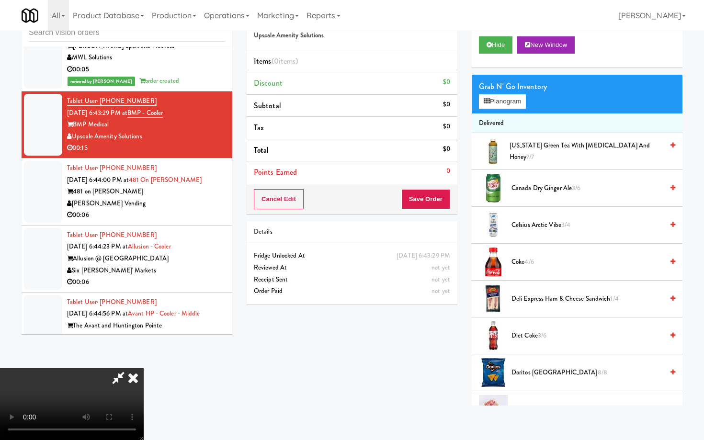
click at [144, 368] on video at bounding box center [72, 404] width 144 height 72
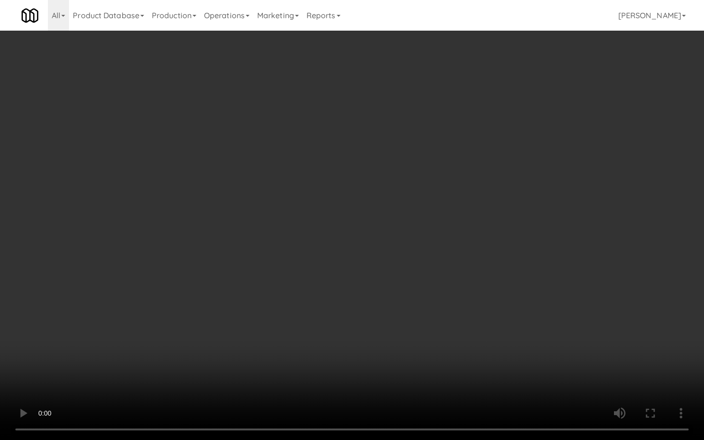
click at [297, 310] on video at bounding box center [352, 220] width 704 height 440
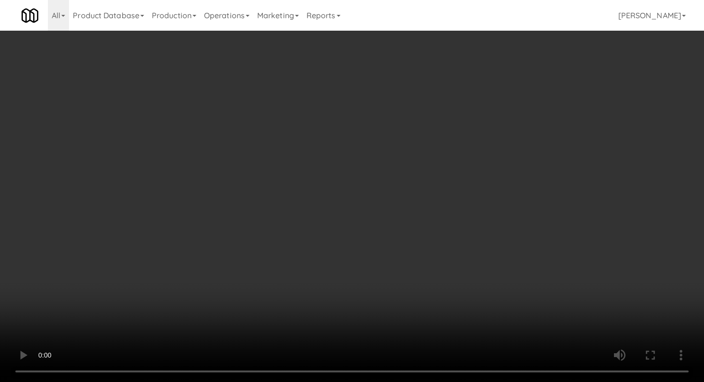
scroll to position [381, 0]
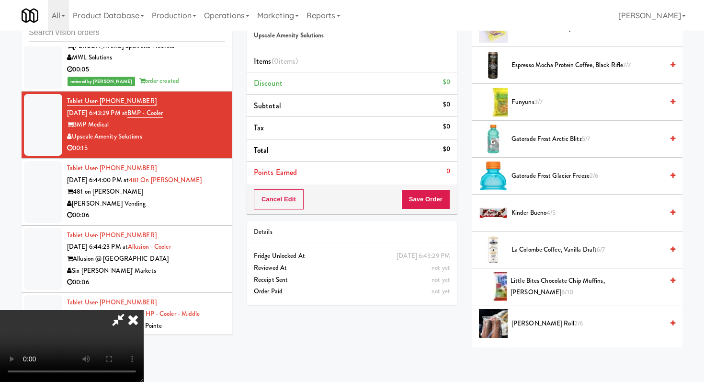
click at [532, 179] on span "Gatorade Frost Glacier Freeze 2/6" at bounding box center [587, 176] width 152 height 12
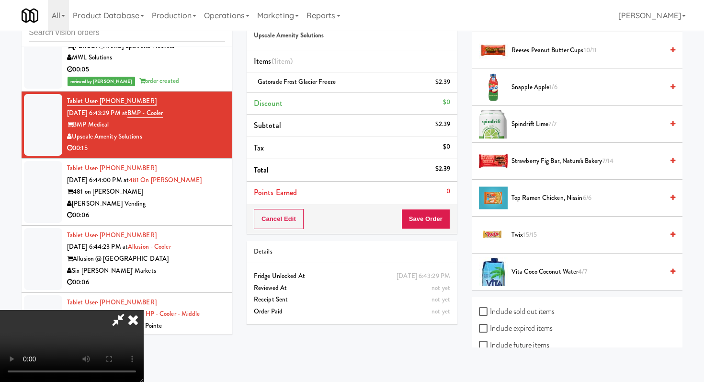
scroll to position [966, 0]
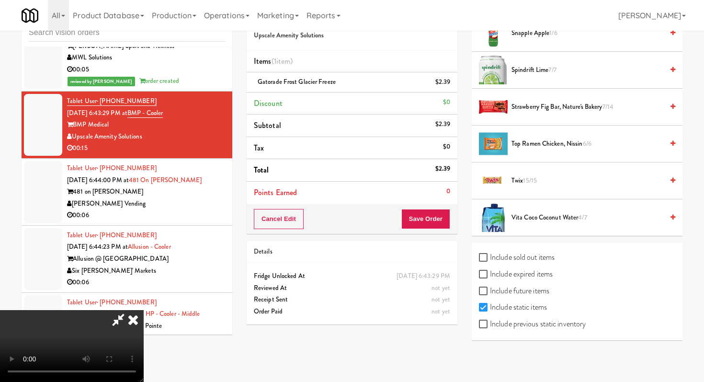
click at [529, 221] on span "Vita Coco Coconut Water 4/7" at bounding box center [587, 218] width 152 height 12
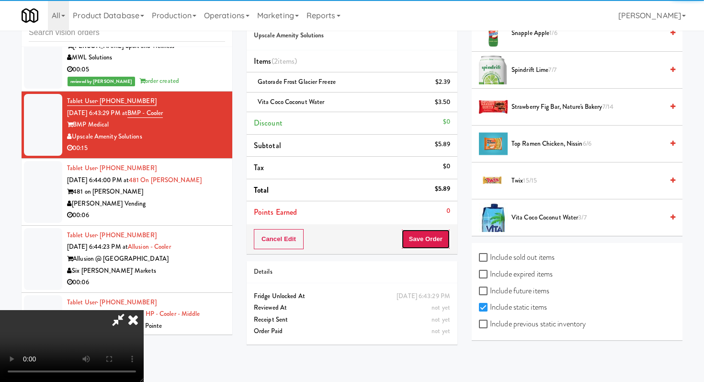
click at [440, 242] on button "Save Order" at bounding box center [425, 239] width 49 height 20
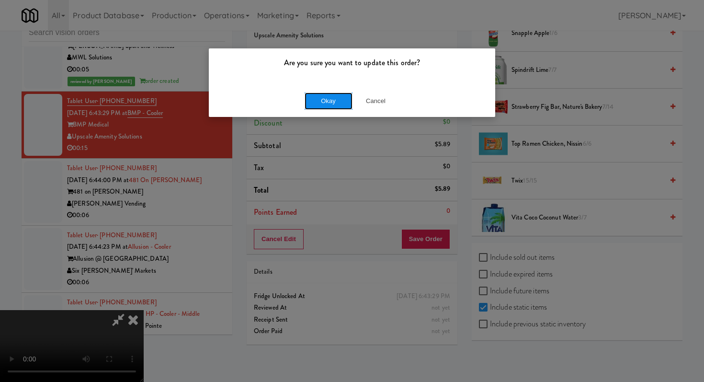
click at [321, 107] on button "Okay" at bounding box center [329, 100] width 48 height 17
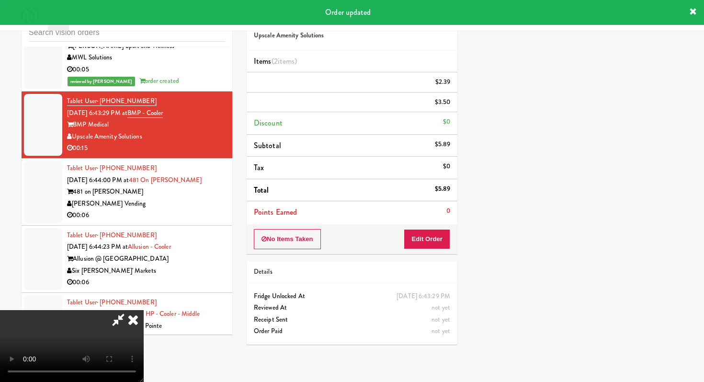
scroll to position [41, 0]
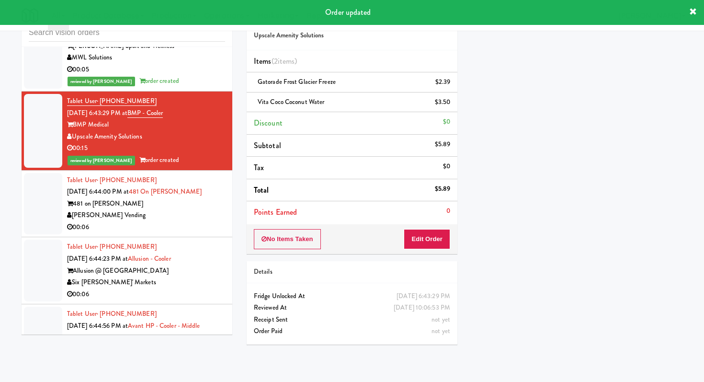
click at [169, 209] on div "[PERSON_NAME] Vending" at bounding box center [146, 215] width 158 height 12
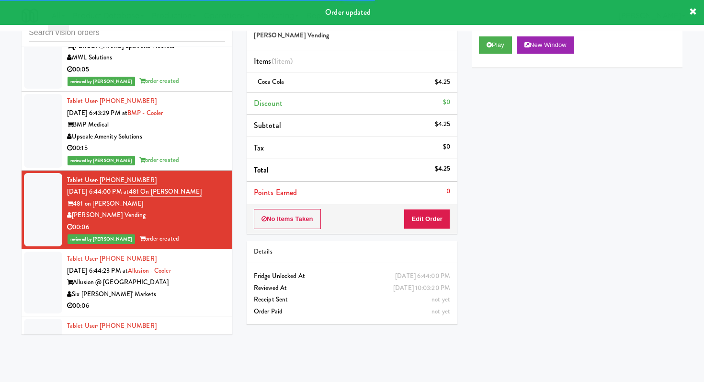
click at [196, 316] on li "Tablet User · (912) 657-6609 [DATE] 6:44:56 PM at Avant HP - Cooler - Middle Th…" at bounding box center [127, 349] width 211 height 67
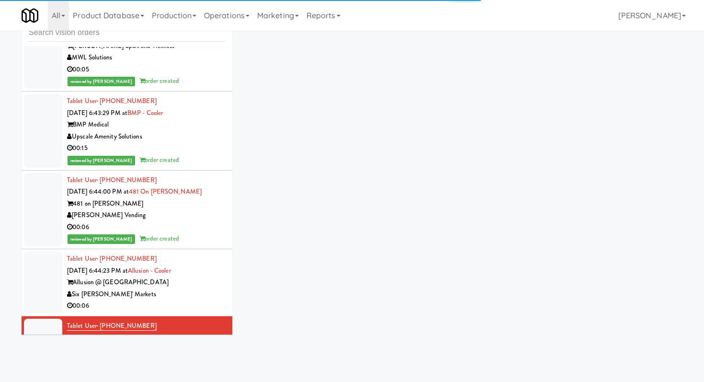
click at [194, 300] on div "00:06" at bounding box center [146, 306] width 158 height 12
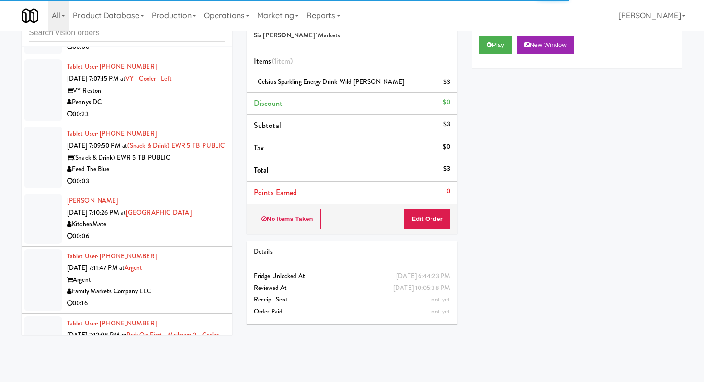
scroll to position [4347, 0]
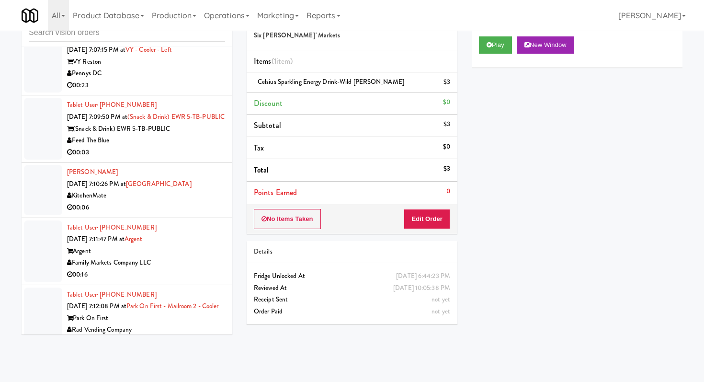
click at [203, 269] on div "00:16" at bounding box center [146, 275] width 158 height 12
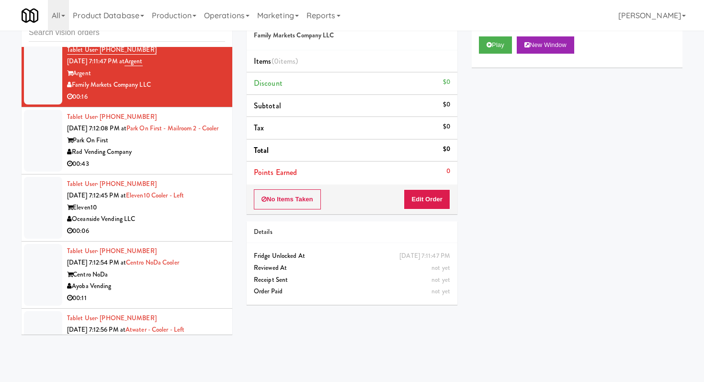
scroll to position [4531, 0]
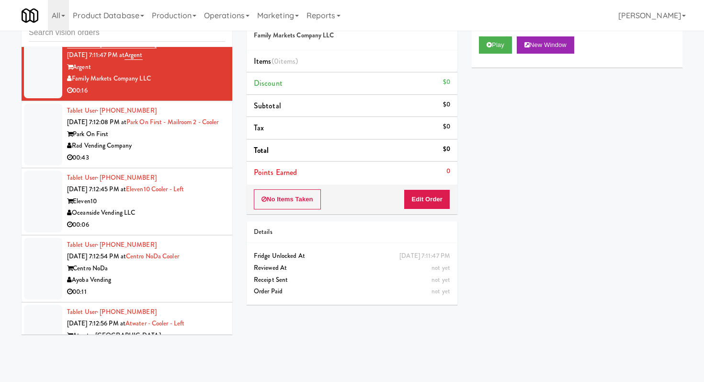
click at [184, 195] on div "Eleven10" at bounding box center [146, 201] width 158 height 12
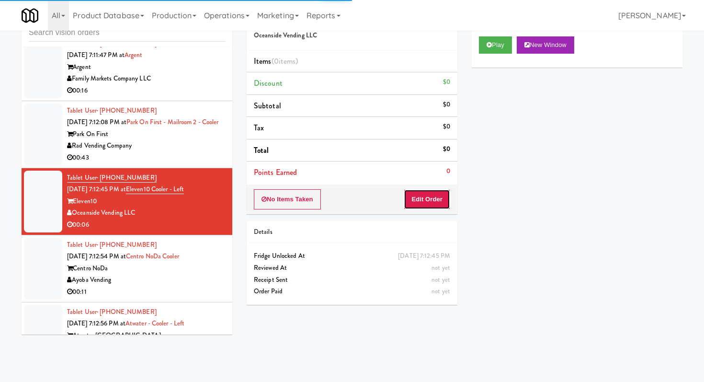
click at [425, 203] on button "Edit Order" at bounding box center [427, 199] width 46 height 20
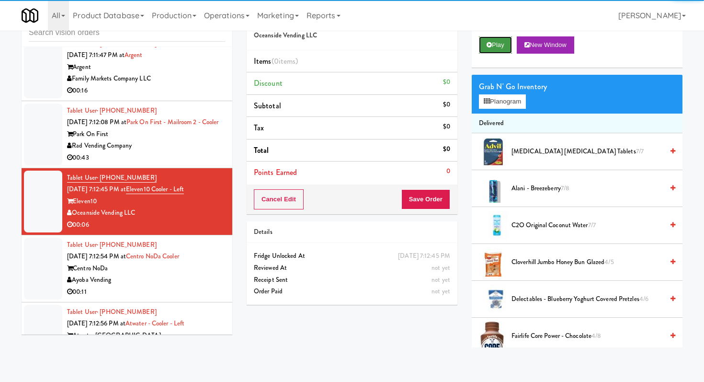
click at [498, 42] on button "Play" at bounding box center [495, 44] width 33 height 17
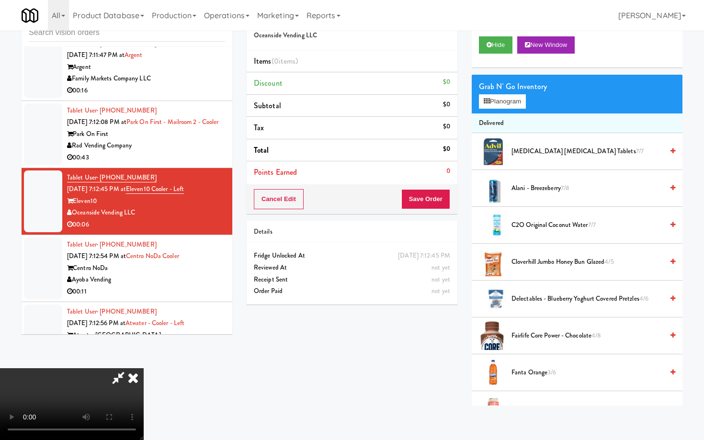
click at [144, 371] on video at bounding box center [72, 404] width 144 height 72
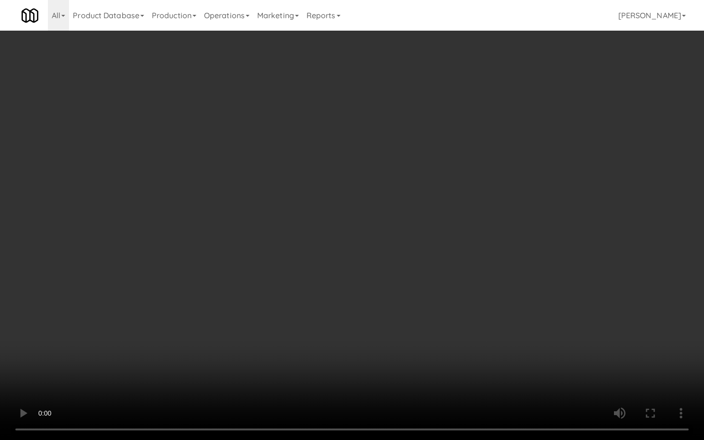
click at [361, 371] on video at bounding box center [352, 220] width 704 height 440
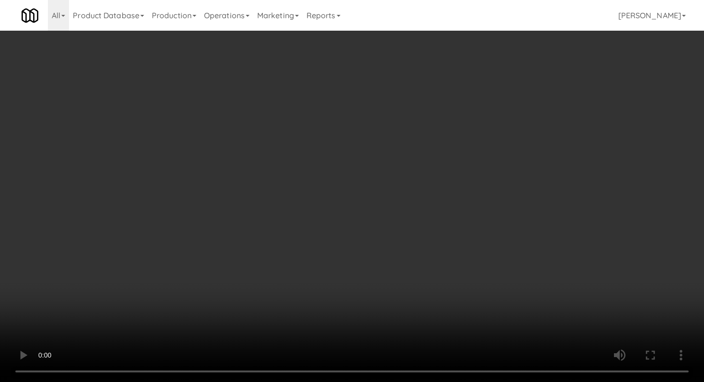
click at [382, 192] on video at bounding box center [352, 191] width 704 height 382
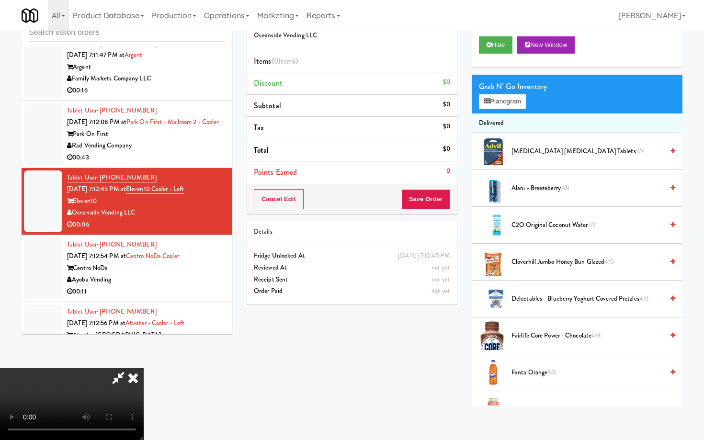
click at [144, 370] on video at bounding box center [72, 404] width 144 height 72
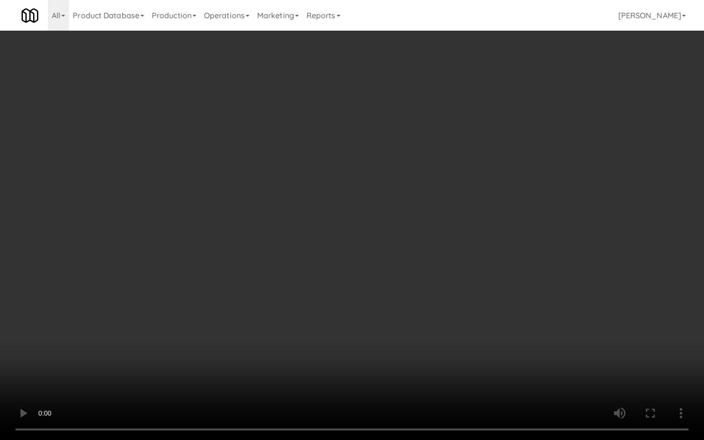
click at [492, 381] on video at bounding box center [352, 220] width 704 height 440
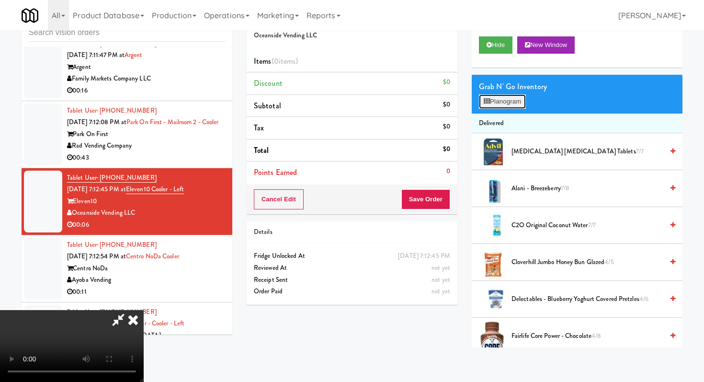
click at [507, 105] on button "Planogram" at bounding box center [502, 101] width 47 height 14
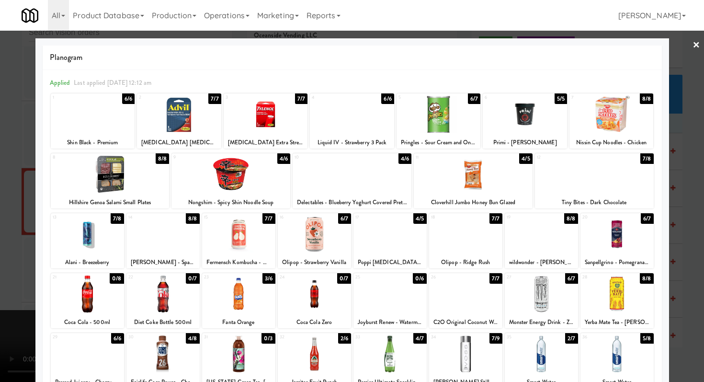
click at [370, 124] on div at bounding box center [352, 114] width 84 height 37
click at [0, 283] on div at bounding box center [352, 191] width 704 height 382
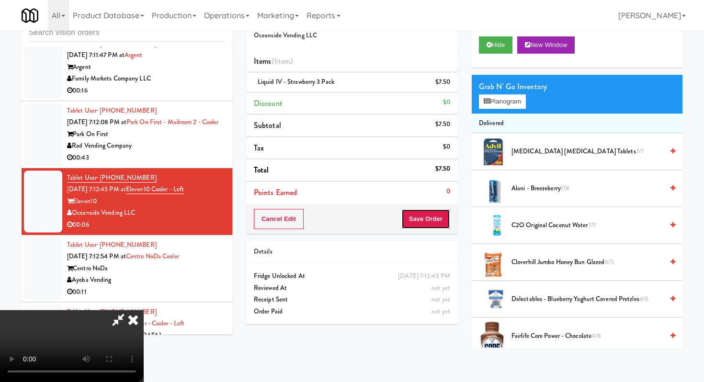
click at [435, 223] on button "Save Order" at bounding box center [425, 219] width 49 height 20
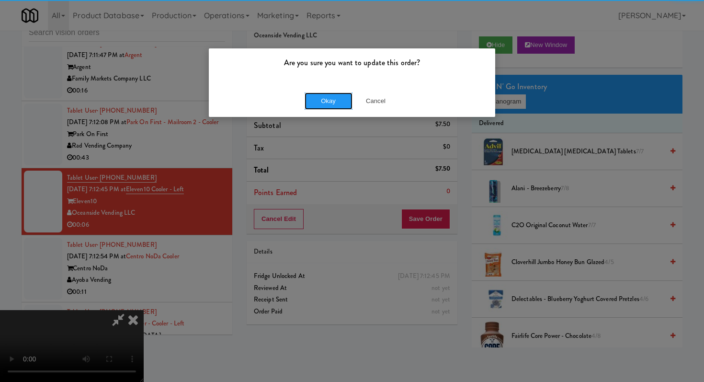
click at [332, 99] on button "Okay" at bounding box center [329, 100] width 48 height 17
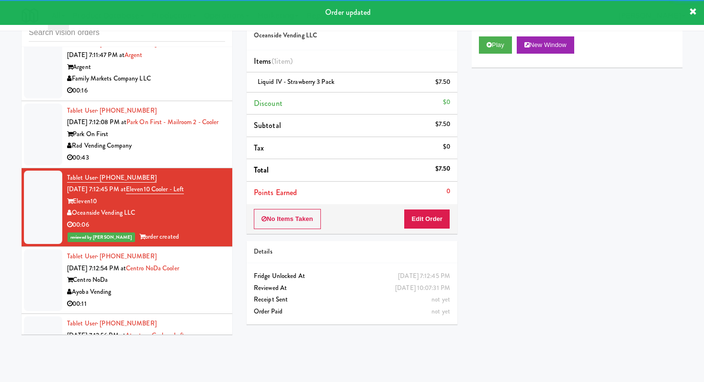
click at [198, 286] on div "Ayoba Vending" at bounding box center [146, 292] width 158 height 12
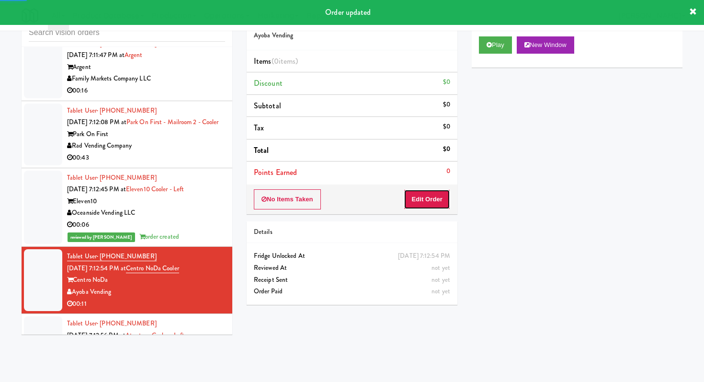
click at [409, 192] on button "Edit Order" at bounding box center [427, 199] width 46 height 20
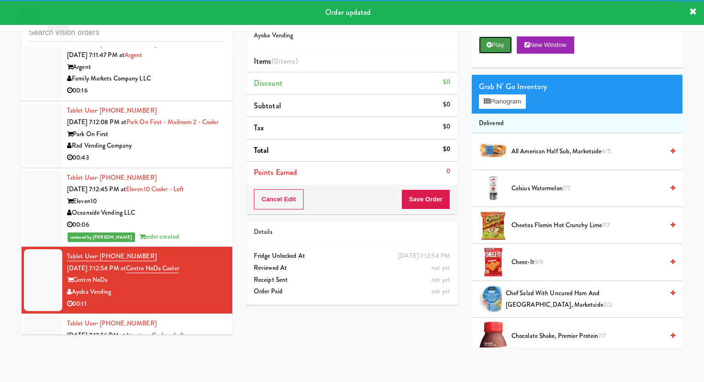
click at [493, 44] on button "Play" at bounding box center [495, 44] width 33 height 17
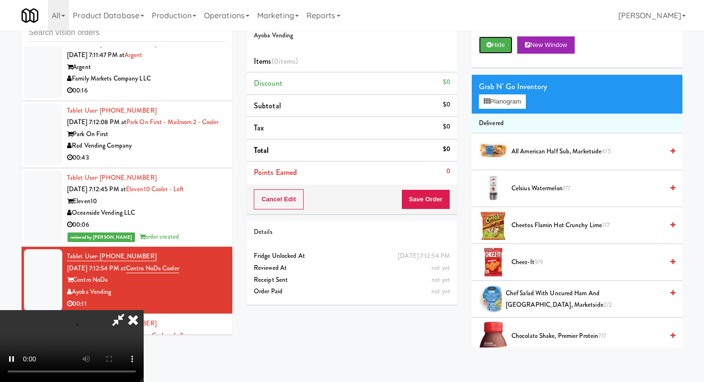
scroll to position [95, 0]
click at [144, 310] on video at bounding box center [72, 346] width 144 height 72
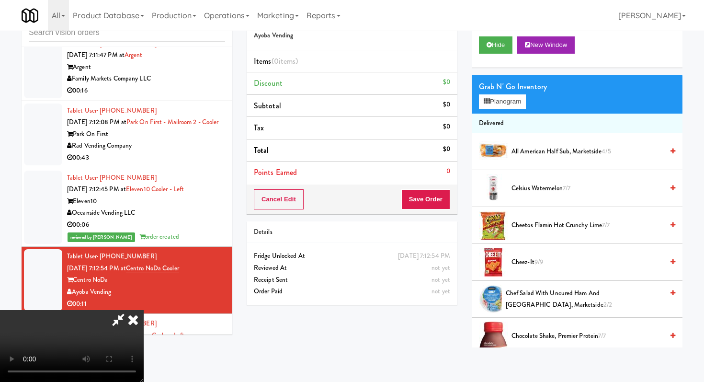
click at [144, 310] on video at bounding box center [72, 346] width 144 height 72
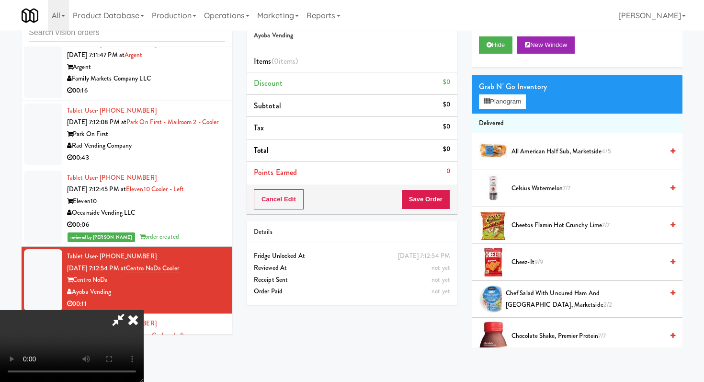
click at [144, 310] on video at bounding box center [72, 346] width 144 height 72
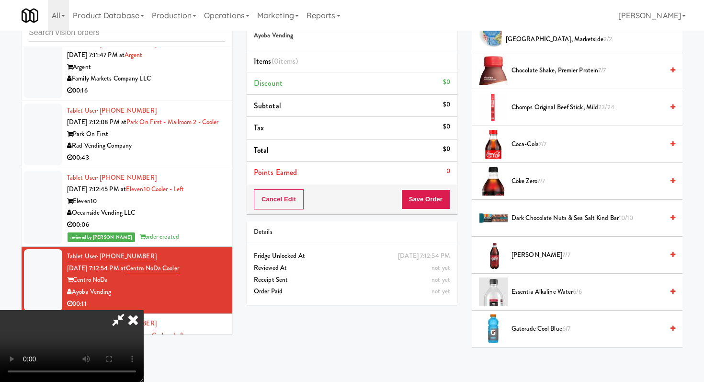
scroll to position [268, 0]
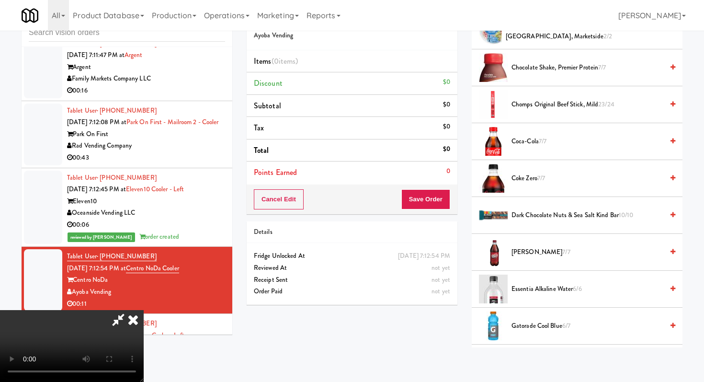
click at [549, 101] on span "Chomps Original Beef Stick, Mild 23/24" at bounding box center [587, 105] width 152 height 12
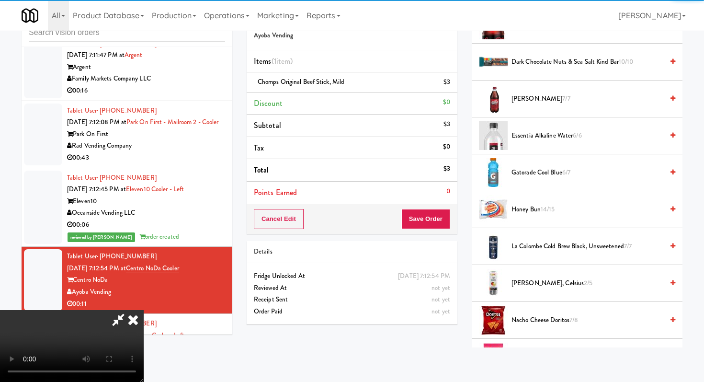
scroll to position [495, 0]
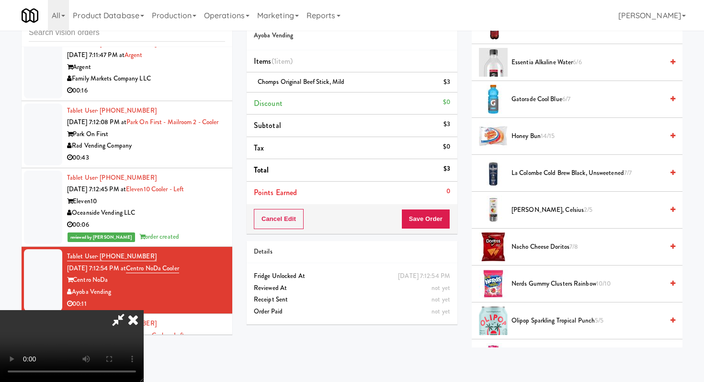
click at [539, 96] on span "Gatorade Cool Blue 6/7" at bounding box center [587, 99] width 152 height 12
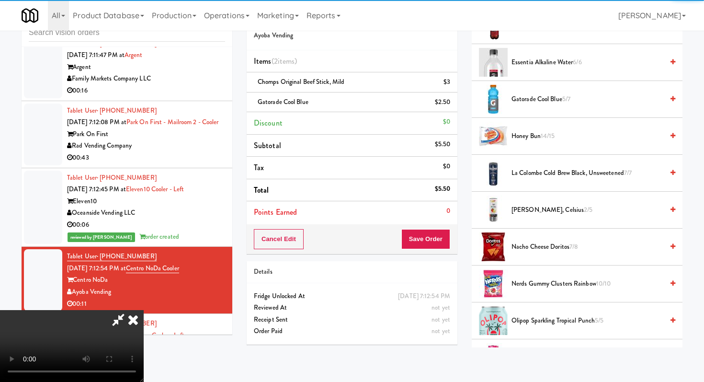
click at [441, 242] on button "Save Order" at bounding box center [425, 239] width 49 height 20
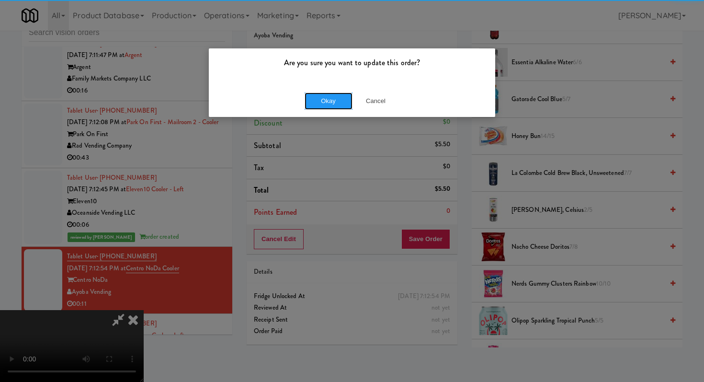
click at [313, 94] on button "Okay" at bounding box center [329, 100] width 48 height 17
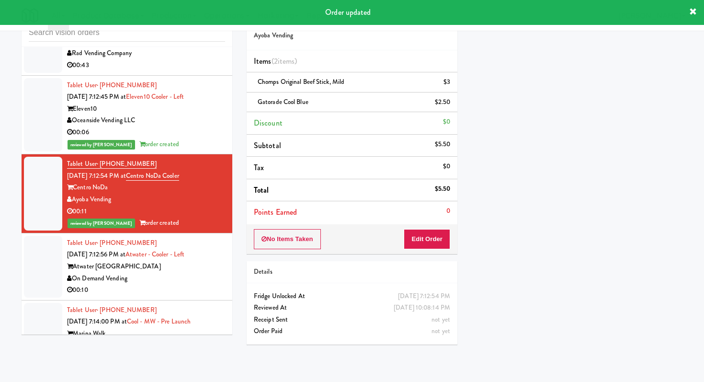
scroll to position [4629, 0]
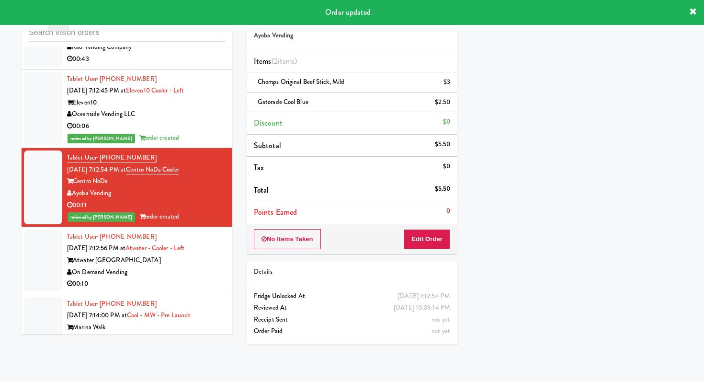
click at [184, 278] on div "00:10" at bounding box center [146, 284] width 158 height 12
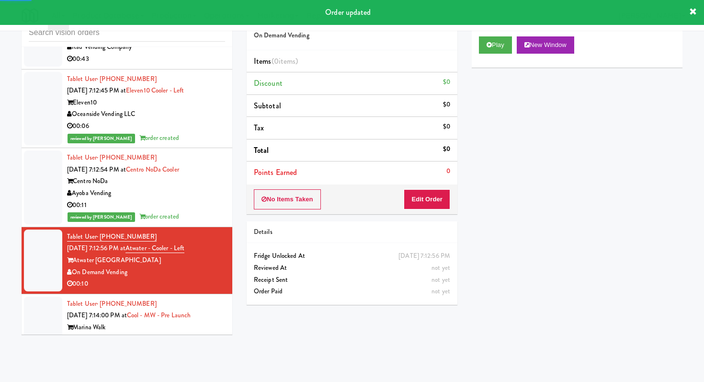
click at [433, 211] on div "No Items Taken Edit Order" at bounding box center [352, 199] width 211 height 30
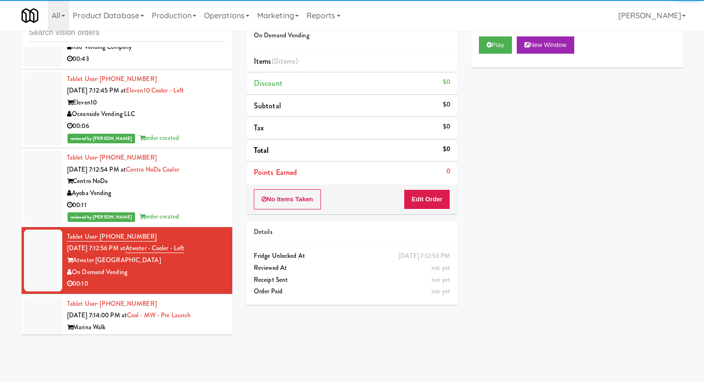
click at [433, 195] on button "Edit Order" at bounding box center [427, 199] width 46 height 20
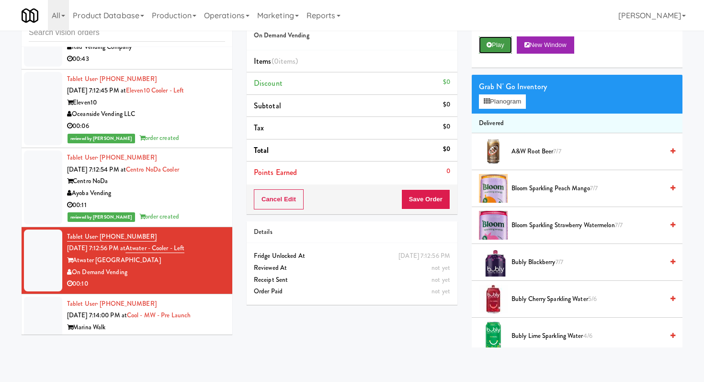
click at [495, 50] on button "Play" at bounding box center [495, 44] width 33 height 17
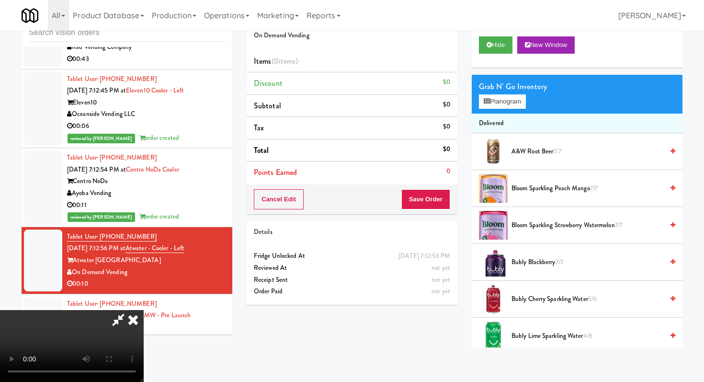
click at [144, 320] on video at bounding box center [72, 346] width 144 height 72
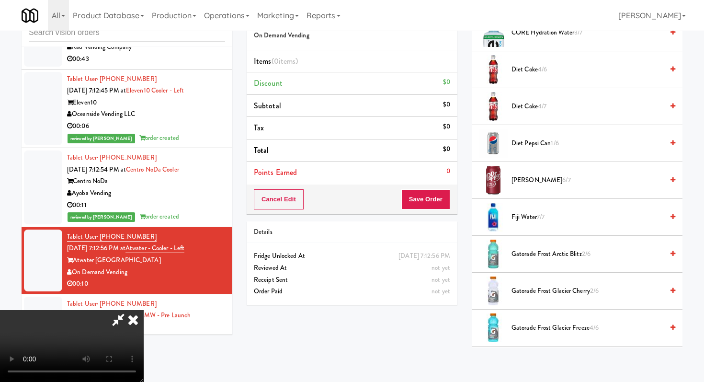
scroll to position [641, 0]
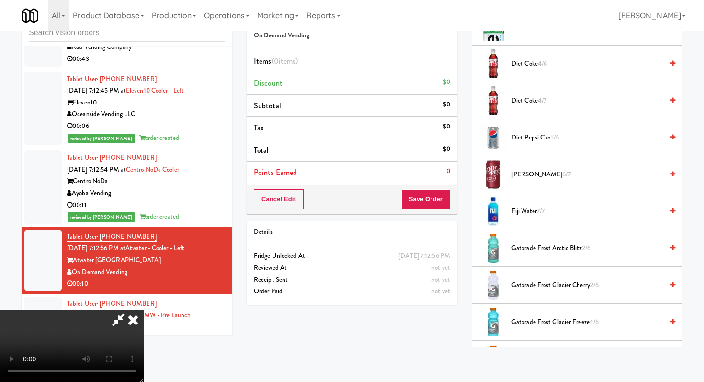
click at [526, 324] on span "Gatorade Frost Glacier Freeze 4/6" at bounding box center [587, 322] width 152 height 12
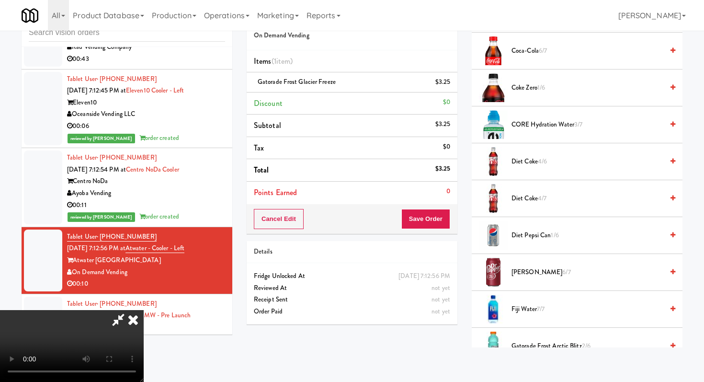
scroll to position [592, 0]
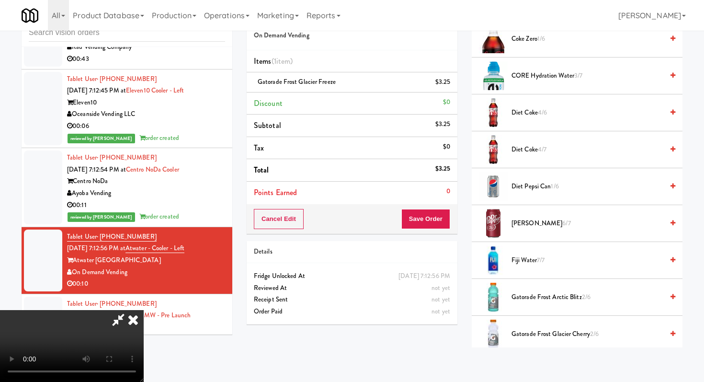
click at [526, 146] on span "Diet Coke 4/7" at bounding box center [587, 150] width 152 height 12
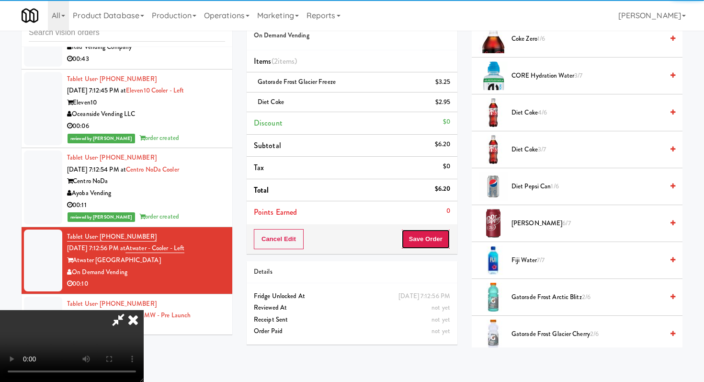
click at [438, 242] on button "Save Order" at bounding box center [425, 239] width 49 height 20
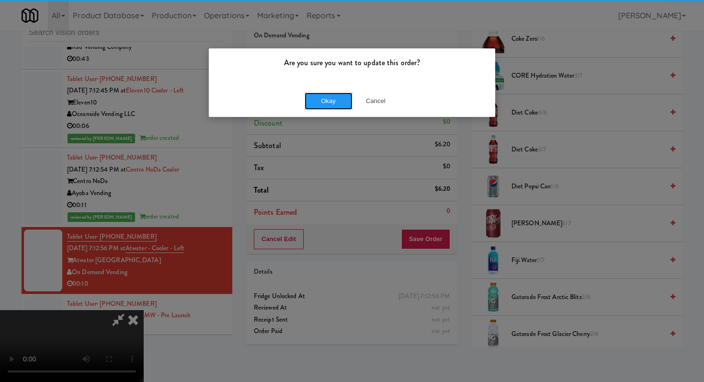
click at [334, 102] on button "Okay" at bounding box center [329, 100] width 48 height 17
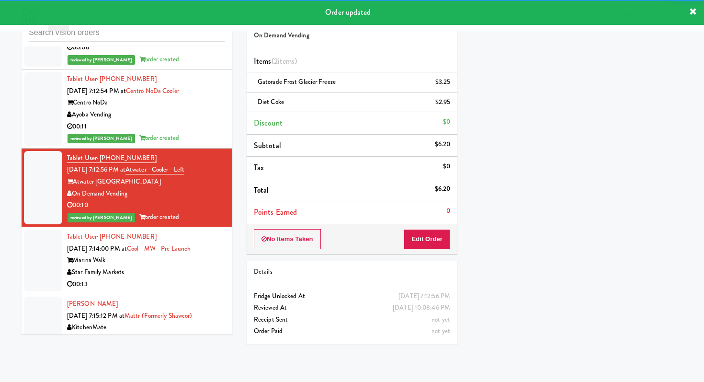
scroll to position [4711, 0]
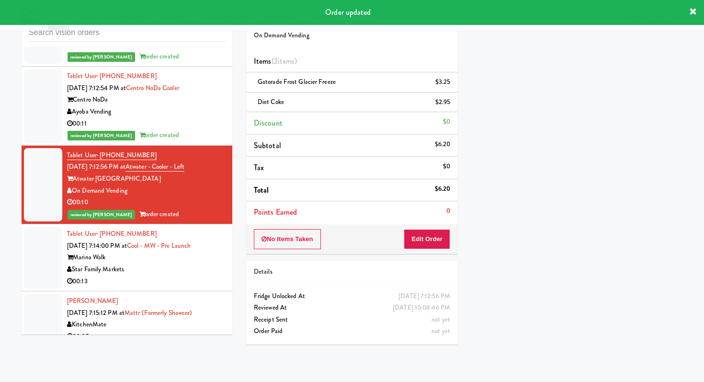
click at [190, 233] on li "Tablet User · (209) 509-9787 [DATE] 7:14:00 PM at Cool - MW - Pre Launch Marina…" at bounding box center [127, 257] width 211 height 67
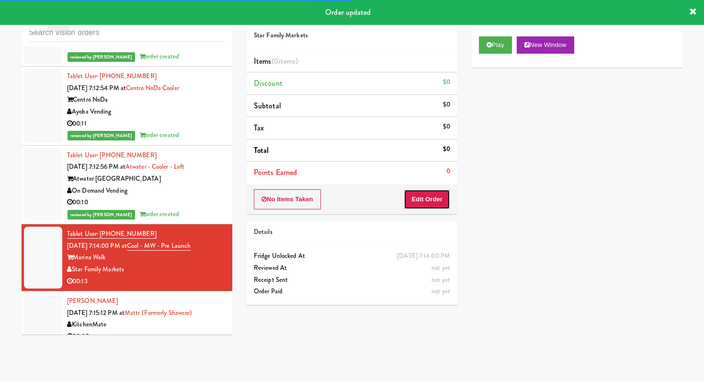
click at [432, 202] on button "Edit Order" at bounding box center [427, 199] width 46 height 20
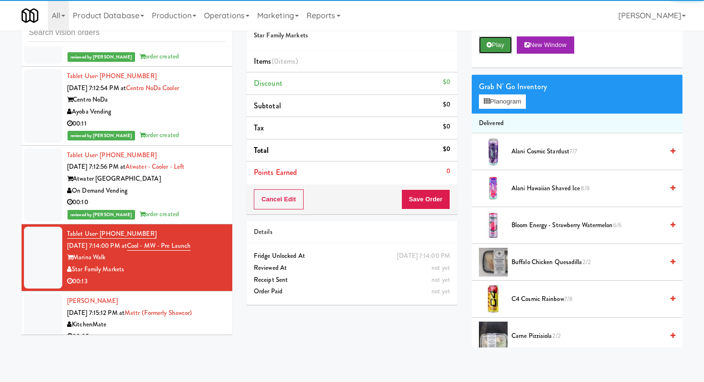
click at [488, 37] on button "Play" at bounding box center [495, 44] width 33 height 17
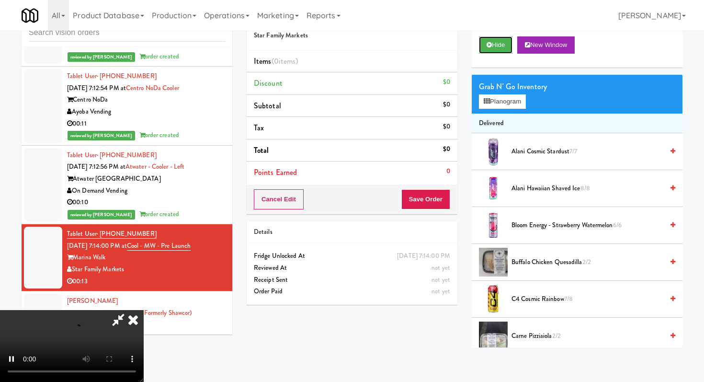
scroll to position [95, 0]
click at [144, 310] on video at bounding box center [72, 346] width 144 height 72
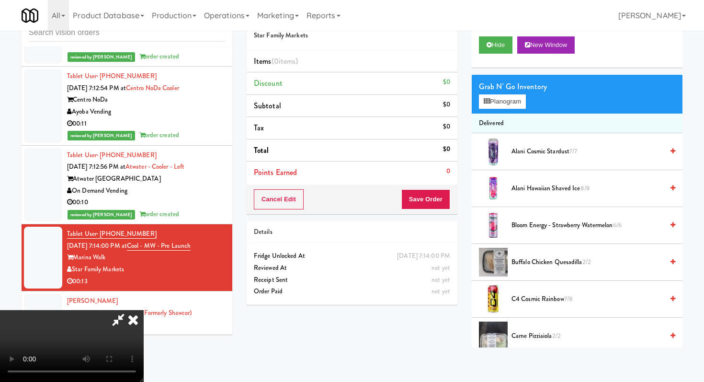
click at [144, 310] on video at bounding box center [72, 346] width 144 height 72
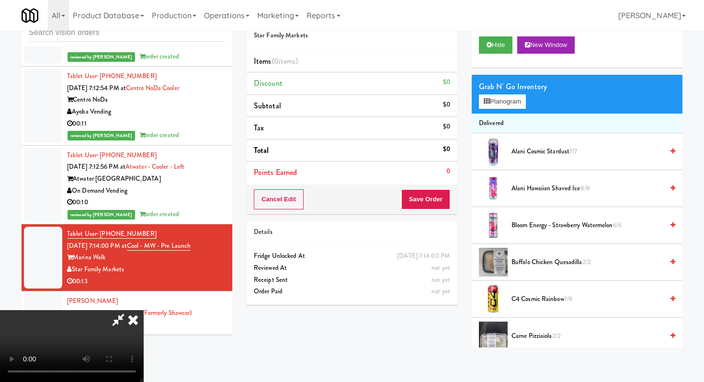
click at [144, 310] on video at bounding box center [72, 346] width 144 height 72
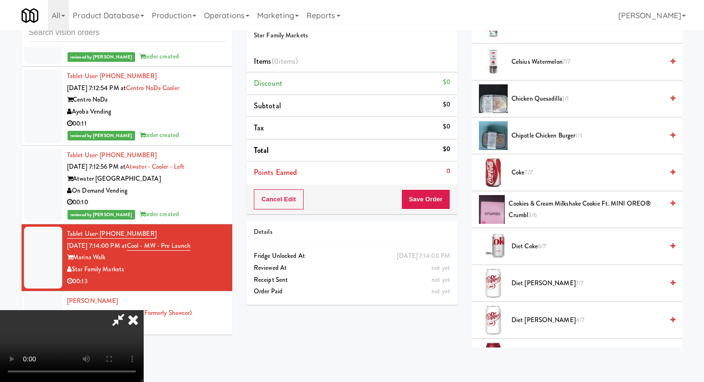
scroll to position [395, 0]
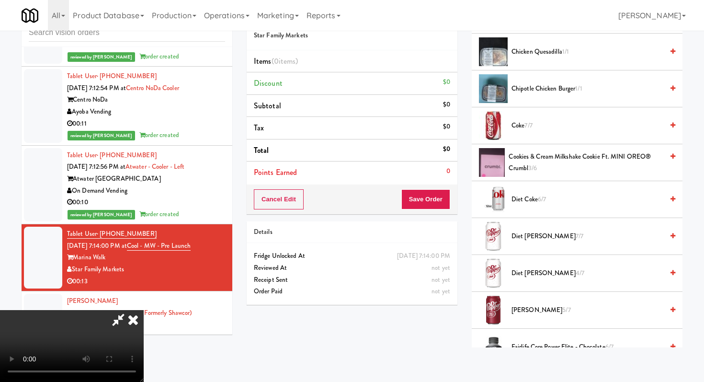
click at [544, 161] on span "Cookies & Cream Milkshake Cookie ft. MINI OREO® Crumbl 3/6" at bounding box center [586, 162] width 154 height 23
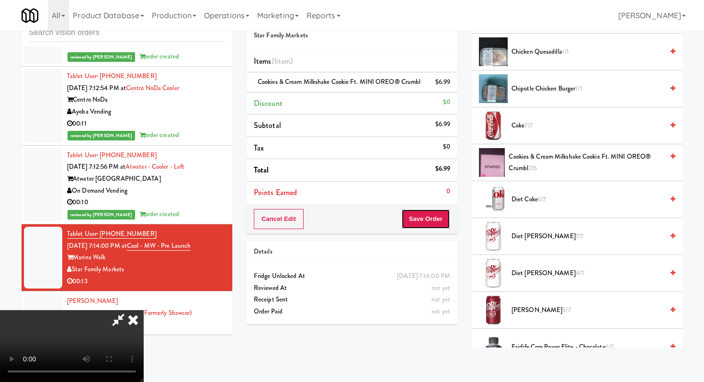
click at [436, 229] on button "Save Order" at bounding box center [425, 219] width 49 height 20
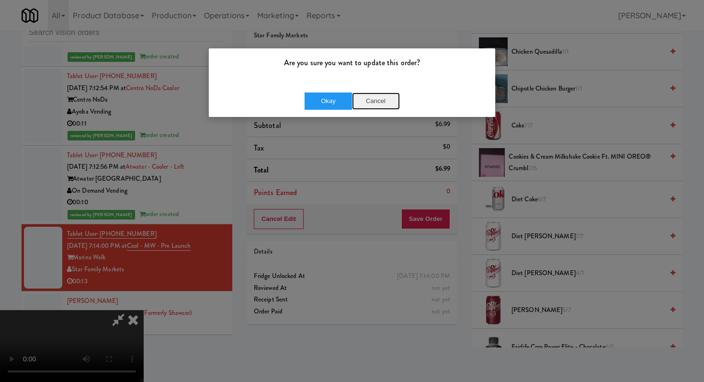
click at [370, 104] on button "Cancel" at bounding box center [376, 100] width 48 height 17
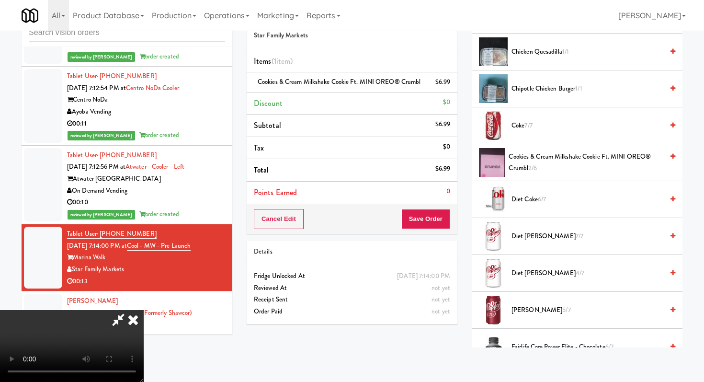
scroll to position [95, 0]
click at [432, 229] on button "Save Order" at bounding box center [425, 219] width 49 height 20
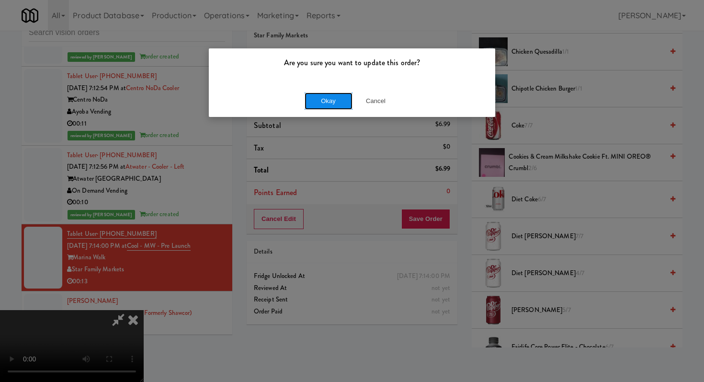
click at [332, 98] on button "Okay" at bounding box center [329, 100] width 48 height 17
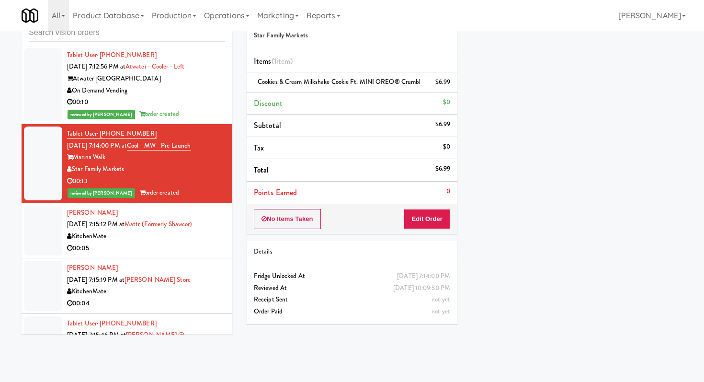
scroll to position [4810, 0]
click at [140, 204] on li "[PERSON_NAME] [DATE] 7:15:12 PM at Mattr (formerly Shawcor) KitchenMate 00:05" at bounding box center [127, 231] width 211 height 55
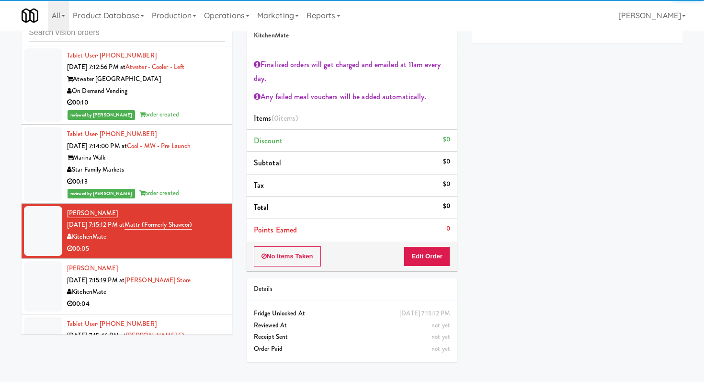
click at [146, 298] on div "00:04" at bounding box center [146, 304] width 158 height 12
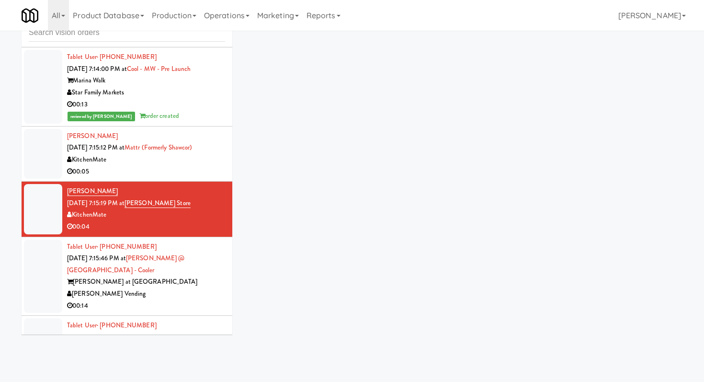
scroll to position [4895, 0]
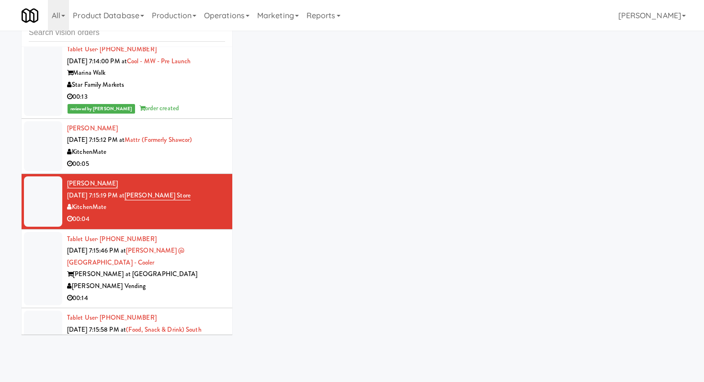
click at [167, 238] on li "Tablet User · (650) 556-3202 [DATE] 7:15:46 PM at [GEOGRAPHIC_DATA] @ [GEOGRAPH…" at bounding box center [127, 268] width 211 height 79
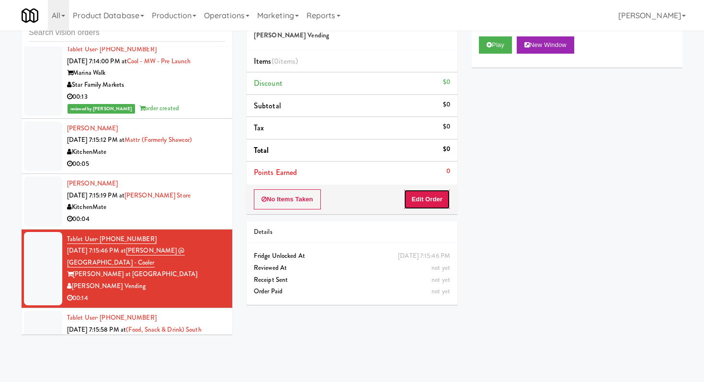
click at [438, 190] on button "Edit Order" at bounding box center [427, 199] width 46 height 20
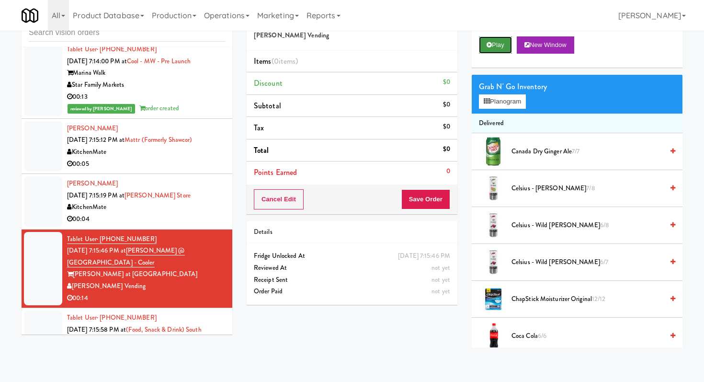
click at [499, 46] on button "Play" at bounding box center [495, 44] width 33 height 17
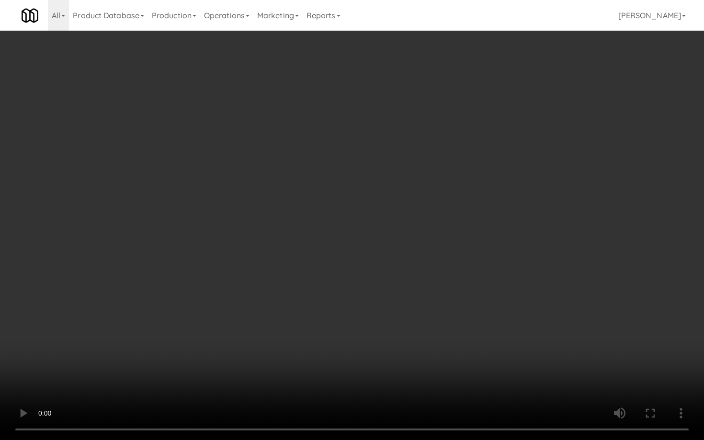
click at [486, 340] on video at bounding box center [352, 220] width 704 height 440
click at [403, 312] on video at bounding box center [352, 220] width 704 height 440
click at [489, 349] on video at bounding box center [352, 220] width 704 height 440
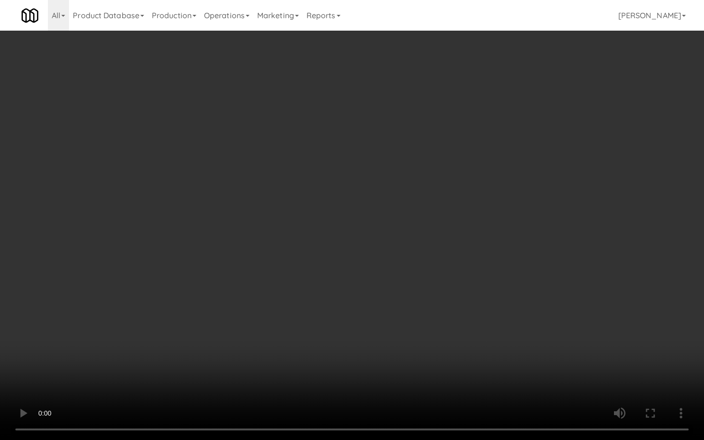
click at [489, 349] on video at bounding box center [352, 220] width 704 height 440
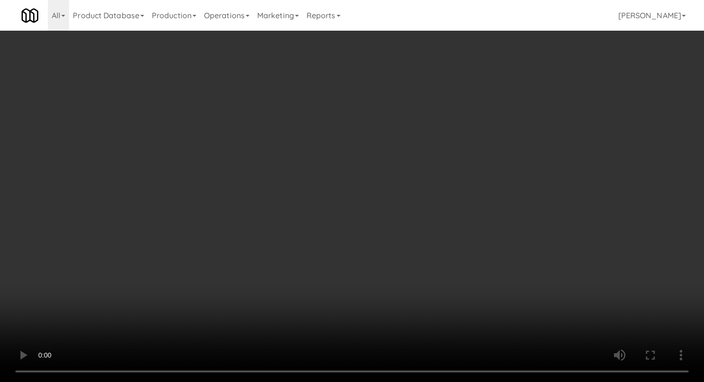
scroll to position [1154, 0]
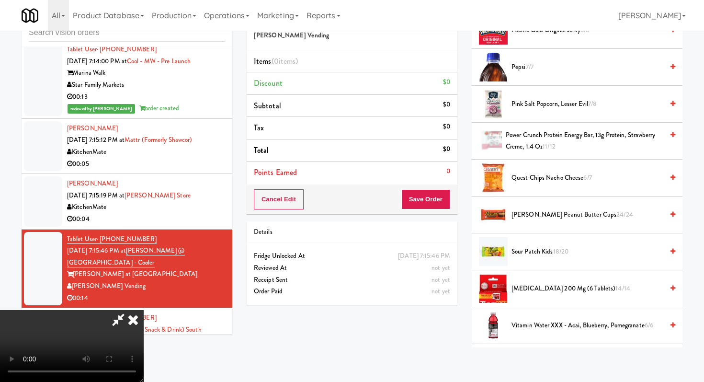
click at [566, 106] on span "Pink Salt Popcorn, Lesser Evil 7/8" at bounding box center [587, 104] width 152 height 12
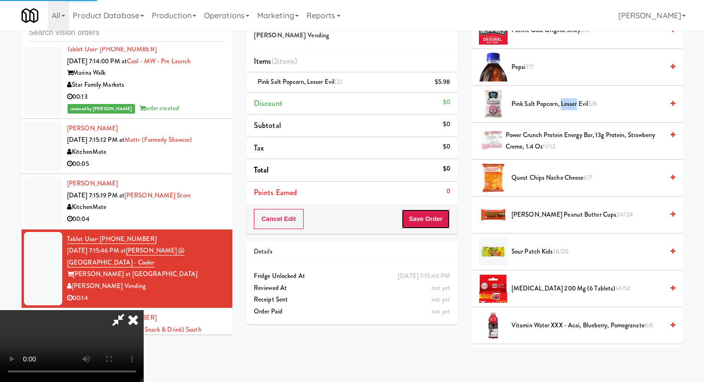
click at [437, 224] on button "Save Order" at bounding box center [425, 219] width 49 height 20
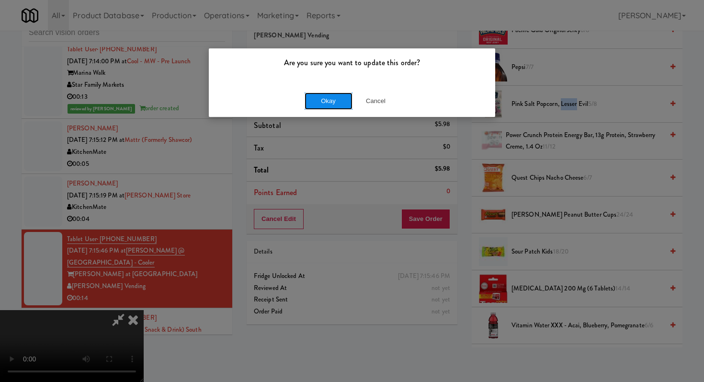
click at [310, 96] on button "Okay" at bounding box center [329, 100] width 48 height 17
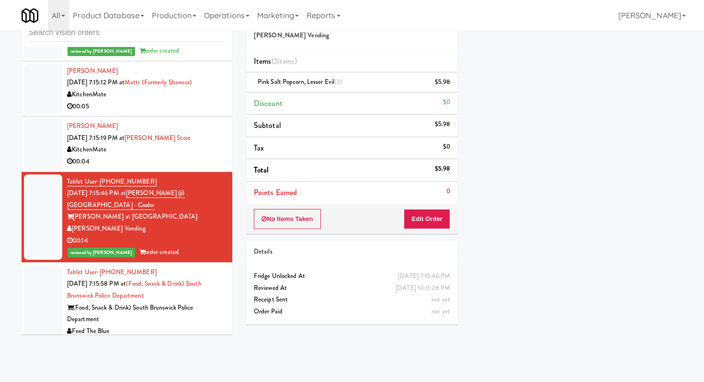
scroll to position [4960, 0]
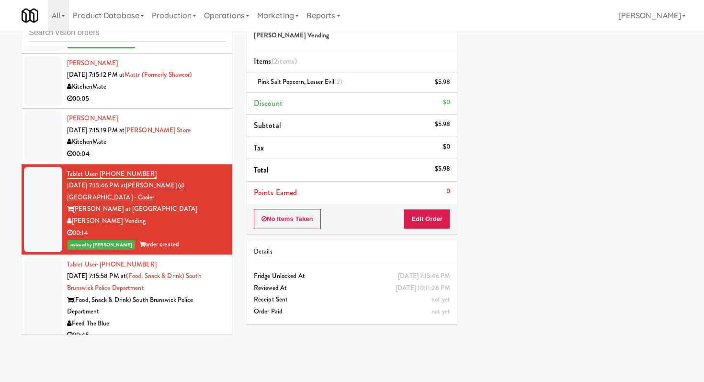
click at [156, 317] on div "Feed The Blue" at bounding box center [146, 323] width 158 height 12
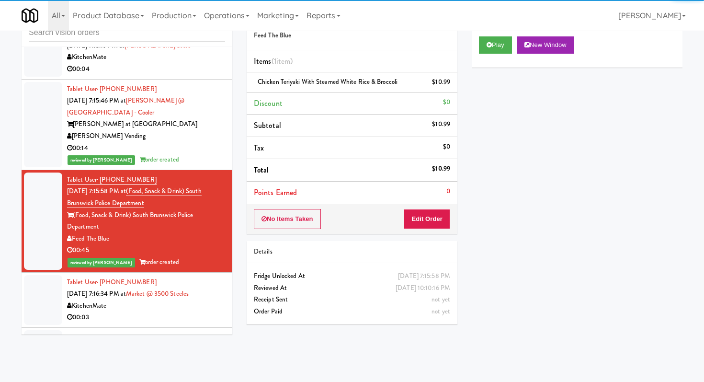
scroll to position [5051, 0]
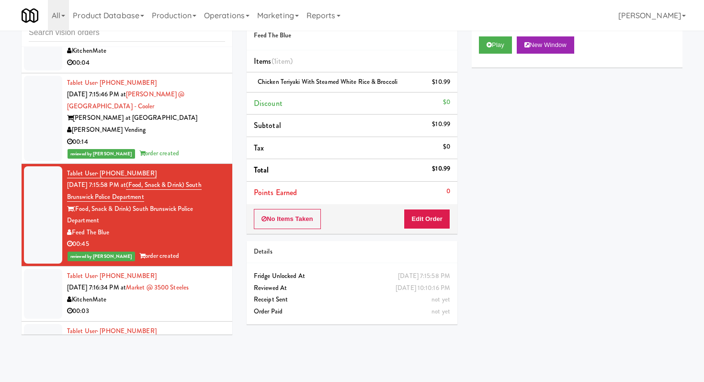
click at [158, 294] on div "KitchenMate" at bounding box center [146, 300] width 158 height 12
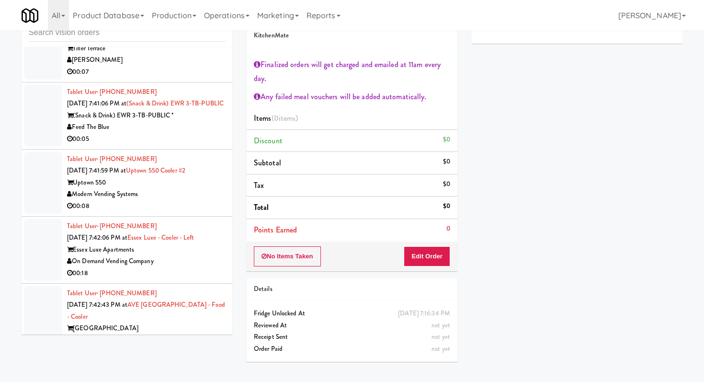
scroll to position [6258, 0]
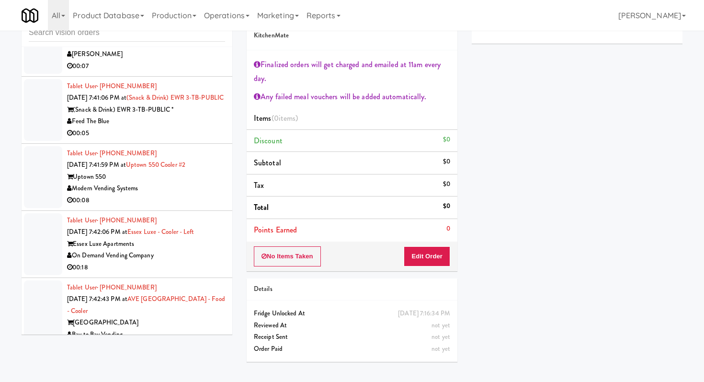
click at [186, 182] on div "Modern Vending Systems" at bounding box center [146, 188] width 158 height 12
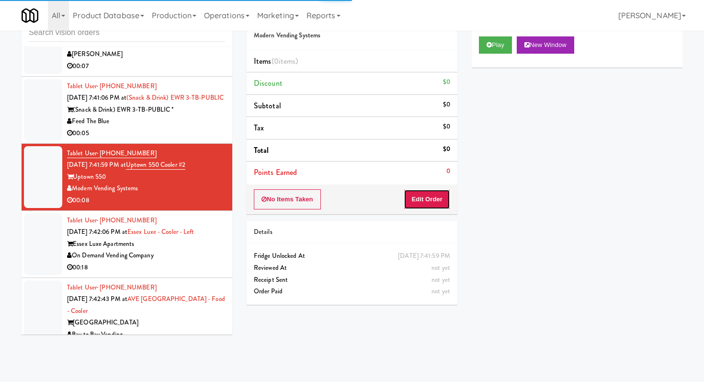
click at [419, 193] on button "Edit Order" at bounding box center [427, 199] width 46 height 20
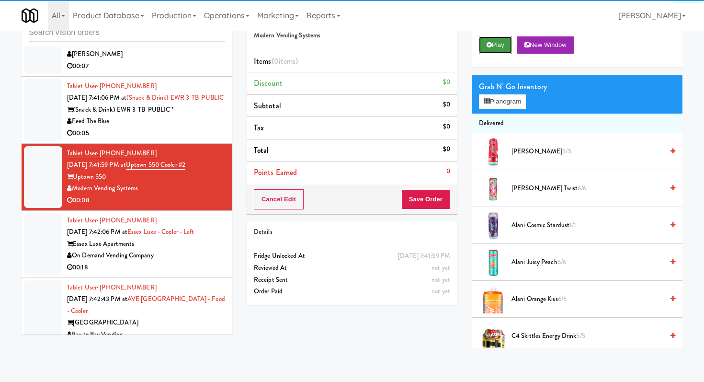
click at [490, 41] on button "Play" at bounding box center [495, 44] width 33 height 17
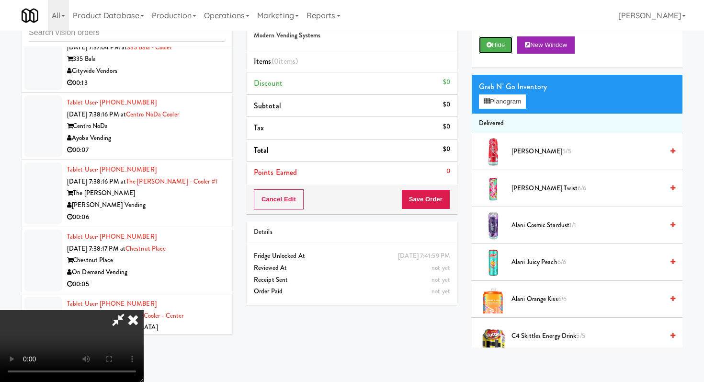
scroll to position [95, 0]
click at [144, 310] on video at bounding box center [72, 346] width 144 height 72
click at [16, 310] on video at bounding box center [72, 346] width 144 height 72
click at [95, 310] on video at bounding box center [72, 346] width 144 height 72
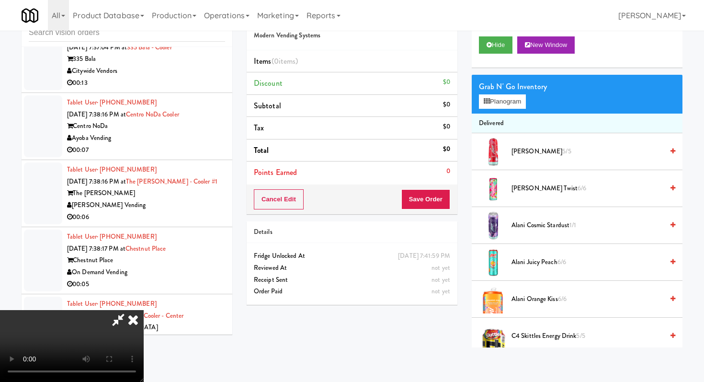
click at [95, 310] on video at bounding box center [72, 346] width 144 height 72
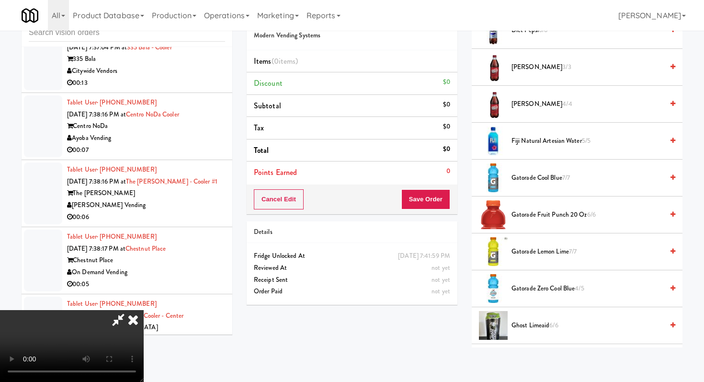
scroll to position [771, 0]
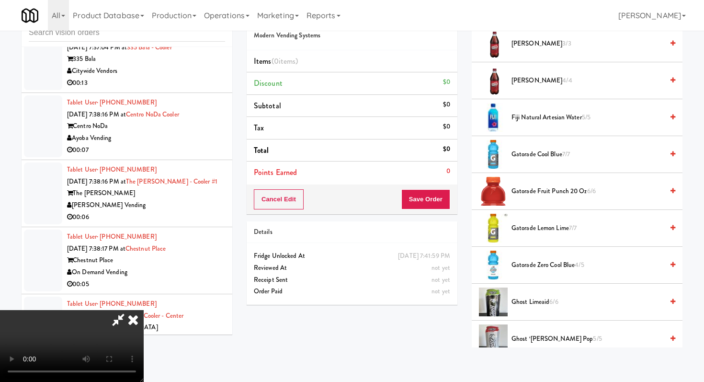
click at [532, 154] on span "Gatorade Cool Blue 7/7" at bounding box center [587, 154] width 152 height 12
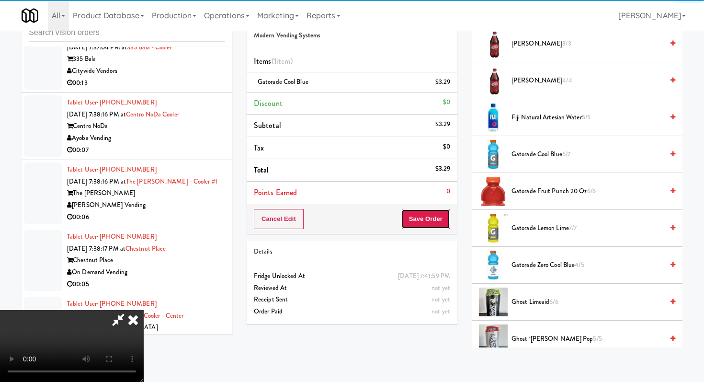
click at [436, 212] on button "Save Order" at bounding box center [425, 219] width 49 height 20
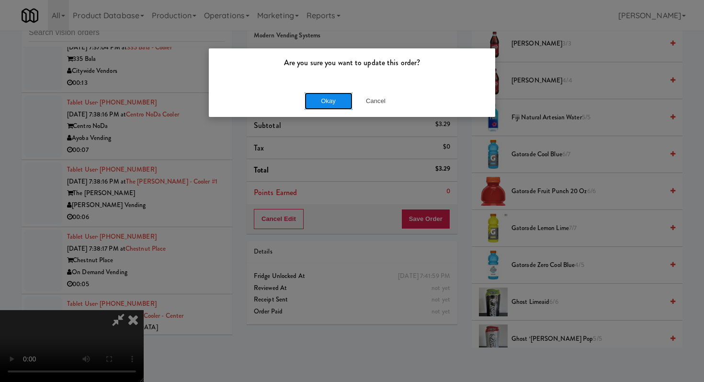
click at [322, 101] on button "Okay" at bounding box center [329, 100] width 48 height 17
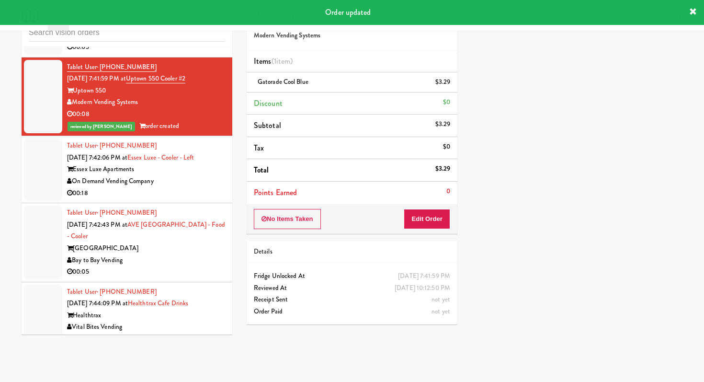
scroll to position [6351, 0]
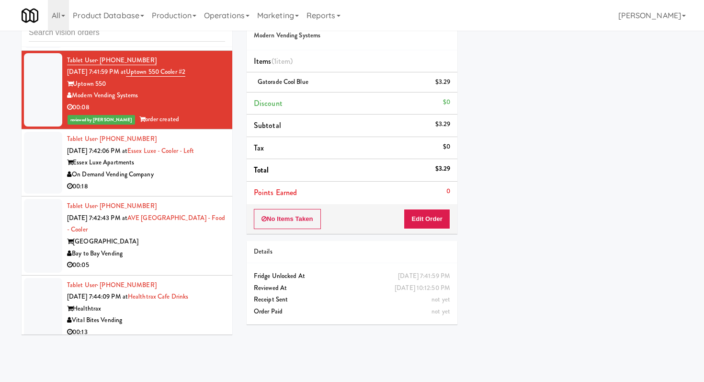
click at [195, 181] on div "00:18" at bounding box center [146, 187] width 158 height 12
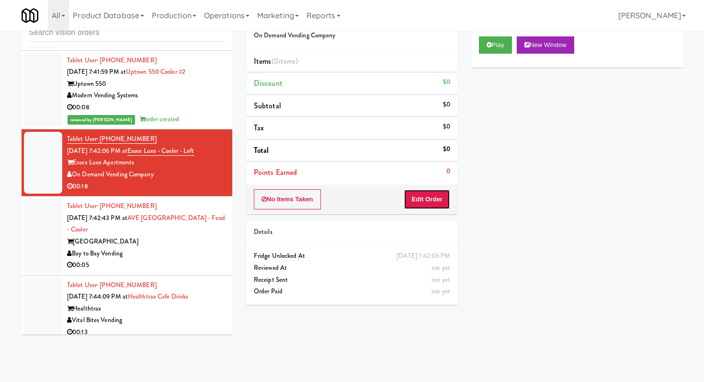
click at [431, 200] on button "Edit Order" at bounding box center [427, 199] width 46 height 20
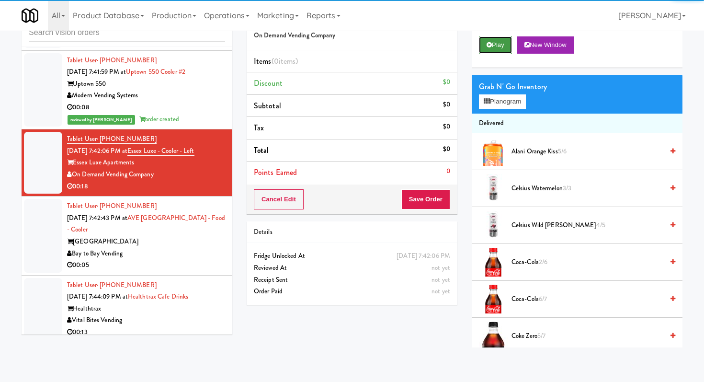
click at [495, 46] on button "Play" at bounding box center [495, 44] width 33 height 17
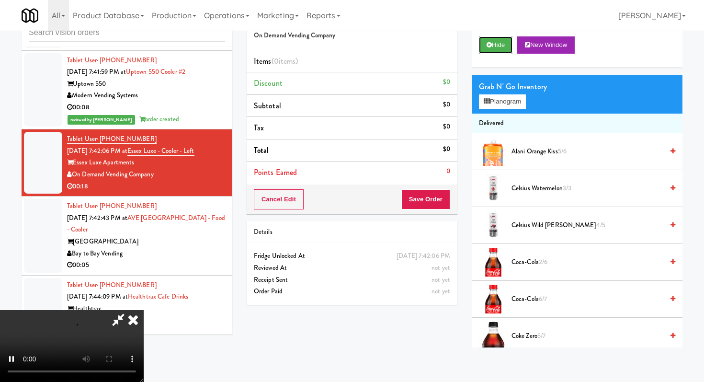
scroll to position [95, 0]
click at [144, 310] on video at bounding box center [72, 346] width 144 height 72
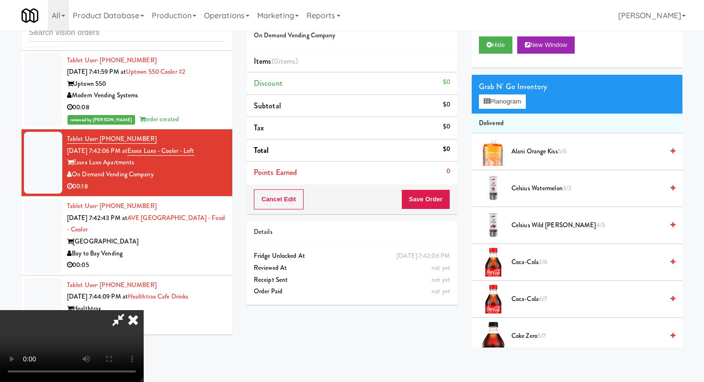
click at [144, 310] on video at bounding box center [72, 346] width 144 height 72
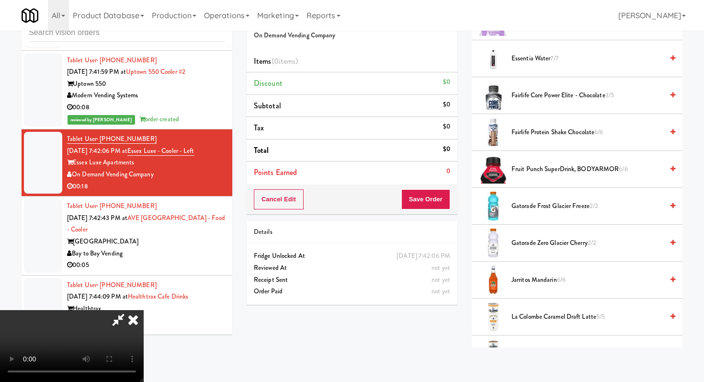
scroll to position [464, 0]
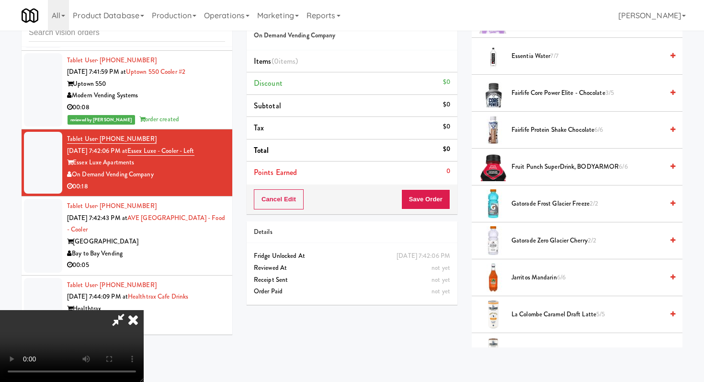
click at [559, 201] on span "Gatorade Frost Glacier Freeze 2/2" at bounding box center [587, 204] width 152 height 12
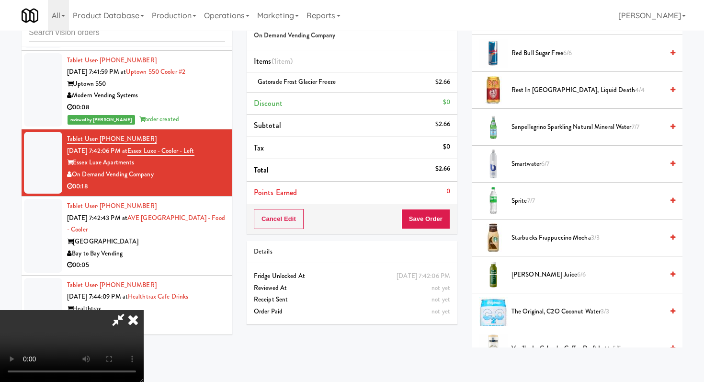
scroll to position [1156, 0]
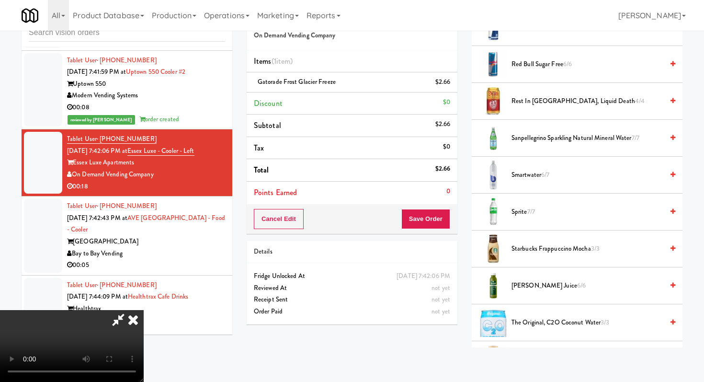
click at [526, 175] on span "Smartwater 6/7" at bounding box center [587, 175] width 152 height 12
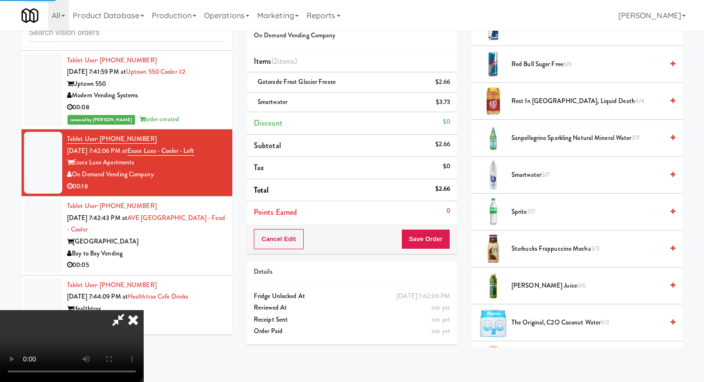
click at [451, 232] on div "Cancel Edit Save Order" at bounding box center [352, 239] width 211 height 30
click at [433, 254] on div "Order # 6235576 On Demand Vending Company Items (2 items ) Gatorade Frost Glaci…" at bounding box center [351, 178] width 225 height 348
click at [441, 236] on button "Save Order" at bounding box center [425, 239] width 49 height 20
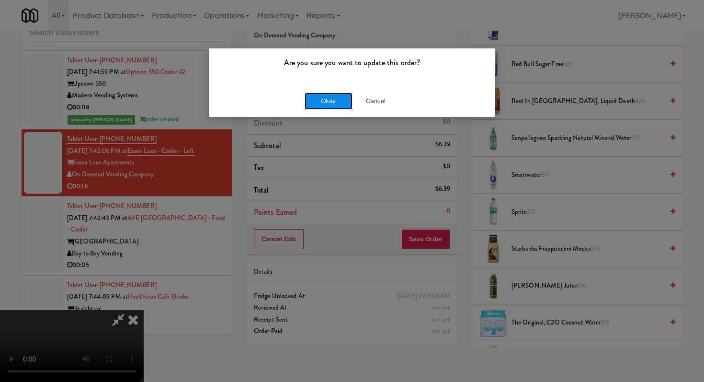
click at [330, 102] on button "Okay" at bounding box center [329, 100] width 48 height 17
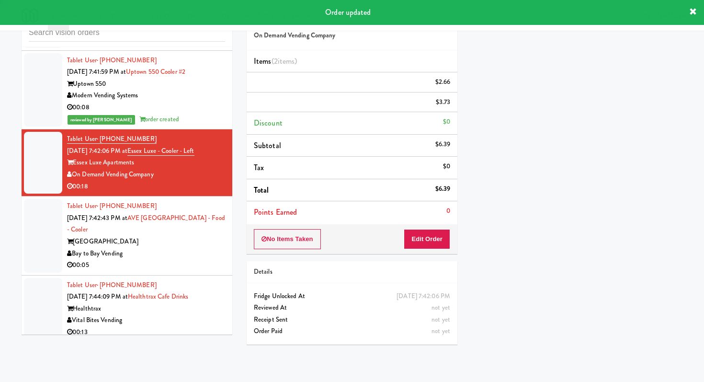
scroll to position [0, 0]
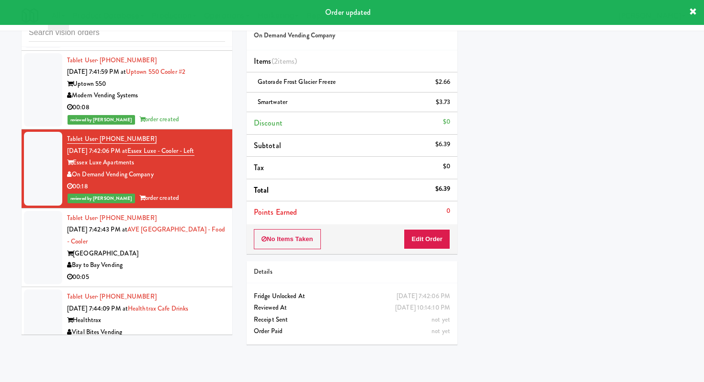
click at [183, 248] on div "[GEOGRAPHIC_DATA]" at bounding box center [146, 254] width 158 height 12
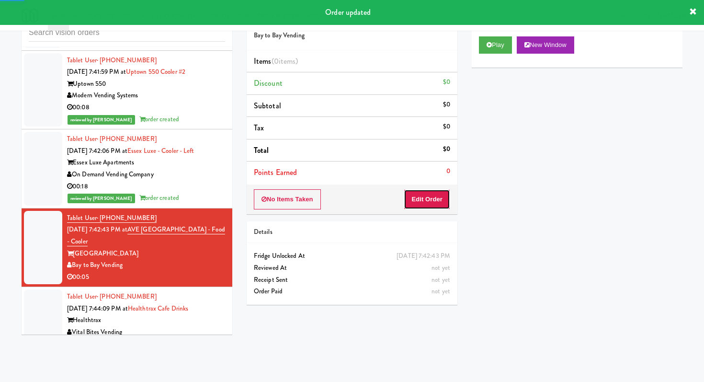
click at [423, 192] on button "Edit Order" at bounding box center [427, 199] width 46 height 20
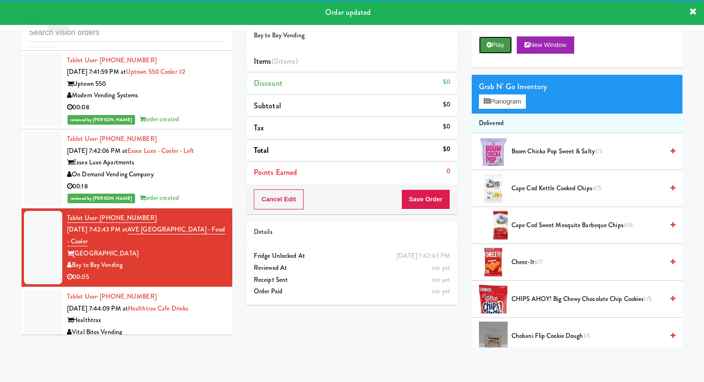
click at [490, 45] on icon at bounding box center [489, 45] width 5 height 6
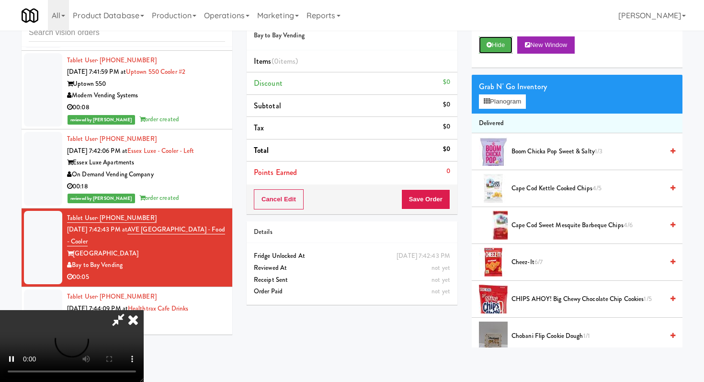
scroll to position [95, 0]
click at [144, 310] on video at bounding box center [72, 346] width 144 height 72
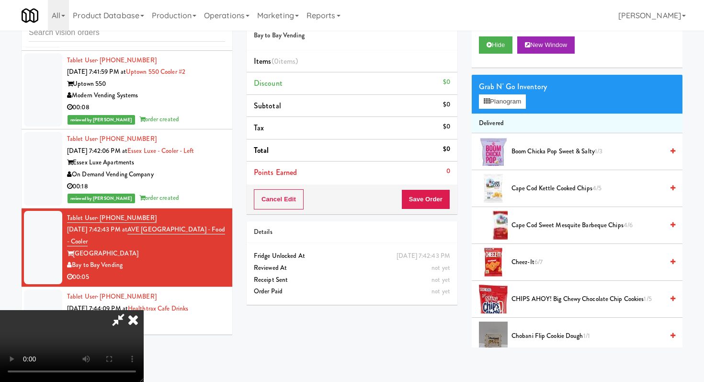
click at [144, 310] on video at bounding box center [72, 346] width 144 height 72
click at [548, 222] on span "Cape Cod Sweet Mesquite Barbeque Chips 4/6" at bounding box center [587, 225] width 152 height 12
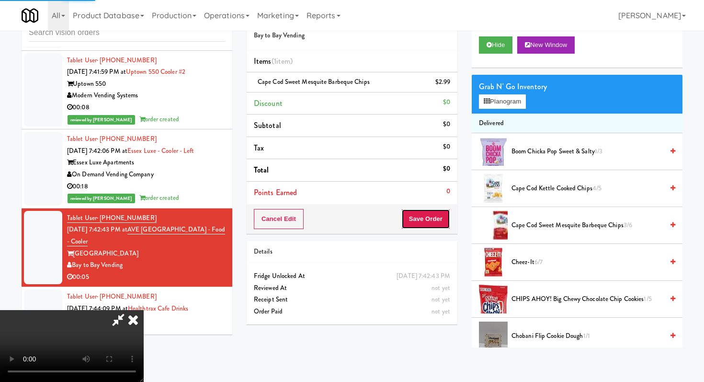
click at [441, 221] on button "Save Order" at bounding box center [425, 219] width 49 height 20
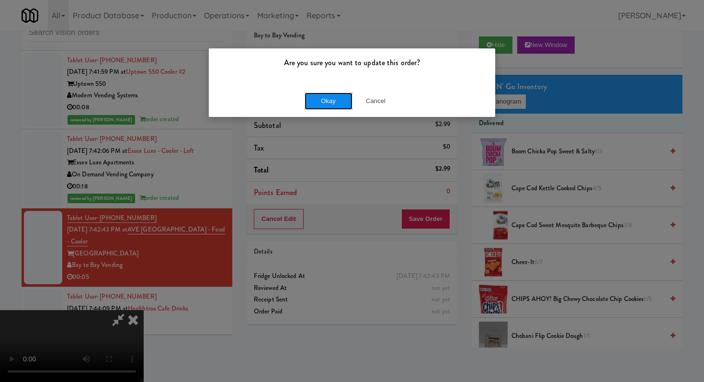
click at [318, 99] on button "Okay" at bounding box center [329, 100] width 48 height 17
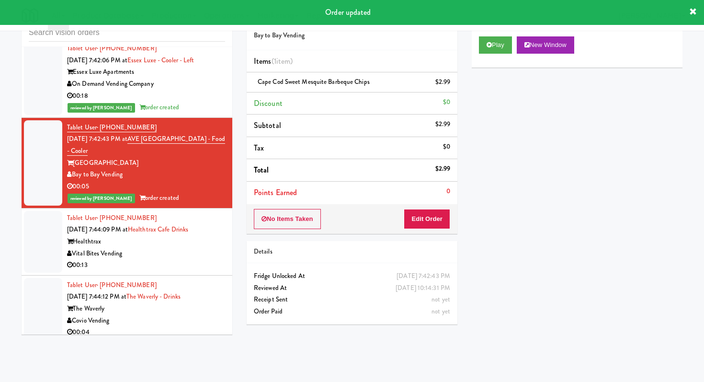
scroll to position [6454, 0]
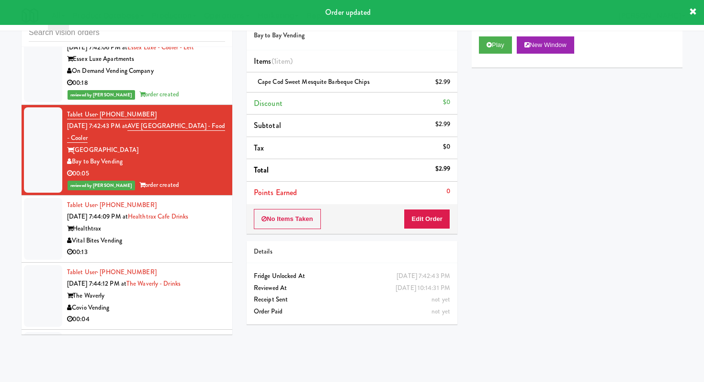
click at [182, 246] on div "00:13" at bounding box center [146, 252] width 158 height 12
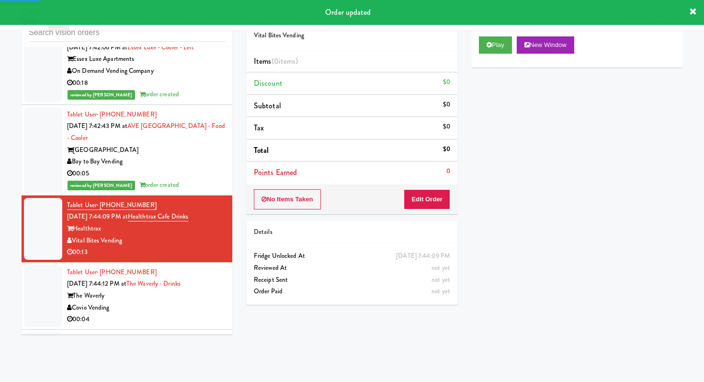
click at [423, 192] on button "Edit Order" at bounding box center [427, 199] width 46 height 20
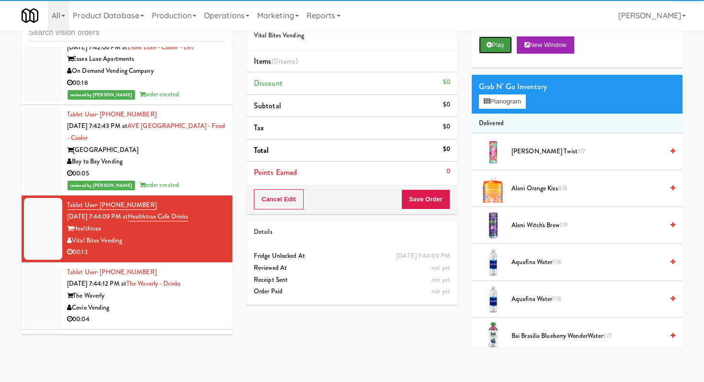
click at [501, 40] on button "Play" at bounding box center [495, 44] width 33 height 17
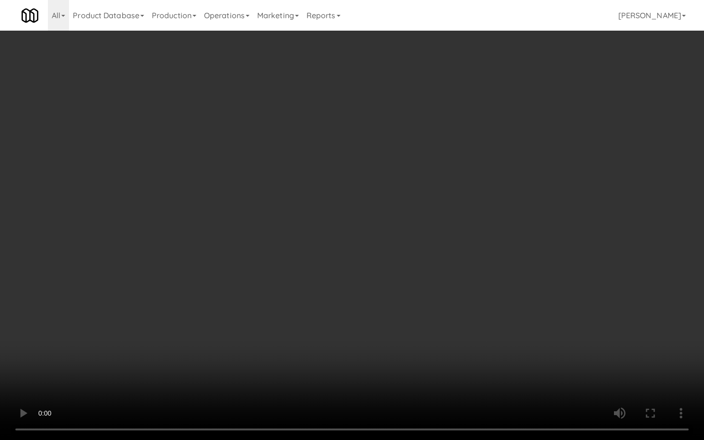
click at [368, 283] on video at bounding box center [352, 220] width 704 height 440
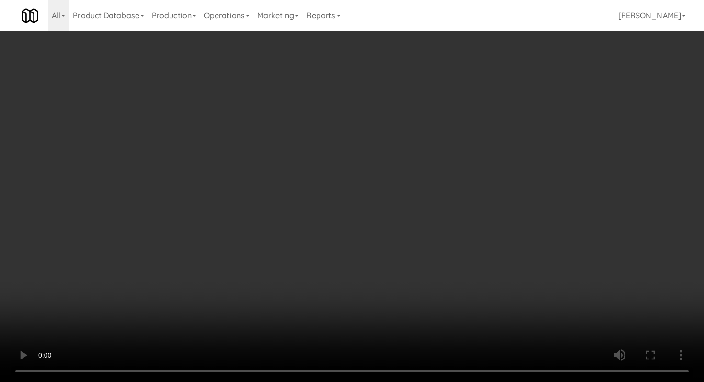
scroll to position [1372, 0]
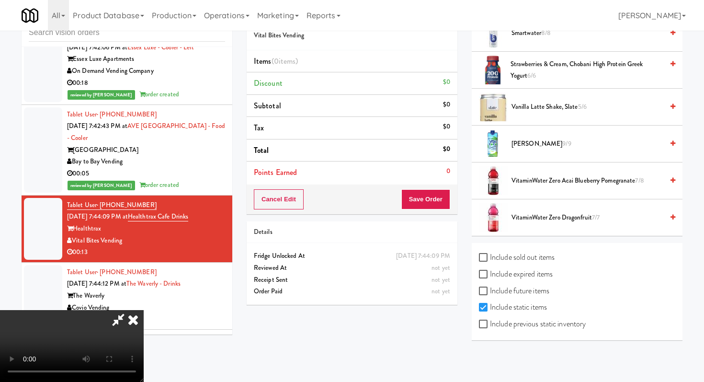
click at [522, 148] on span "Vita Coco 9/9" at bounding box center [587, 144] width 152 height 12
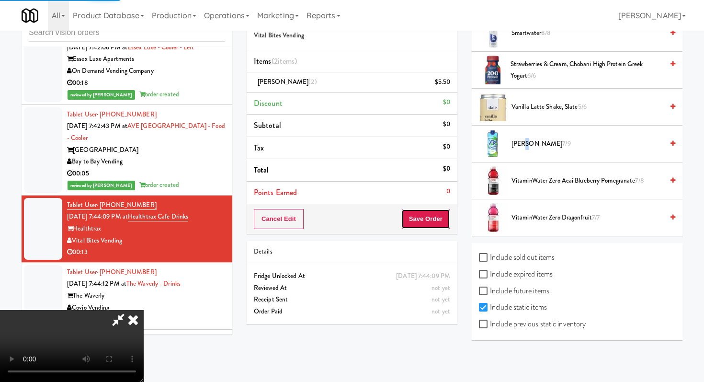
click at [433, 229] on button "Save Order" at bounding box center [425, 219] width 49 height 20
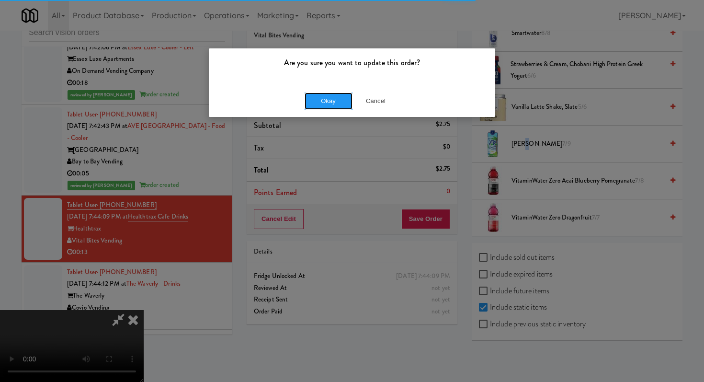
click at [344, 104] on button "Okay" at bounding box center [329, 100] width 48 height 17
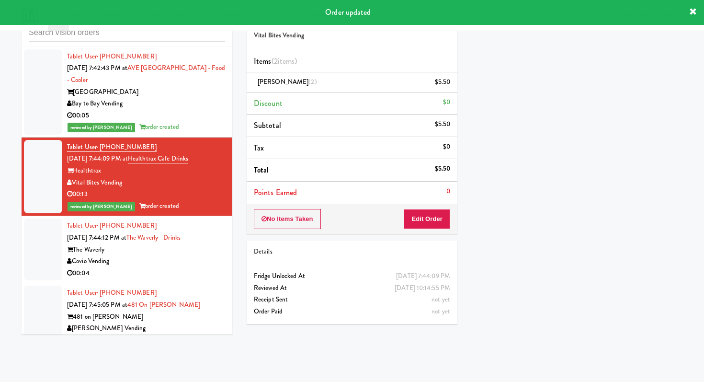
scroll to position [6549, 0]
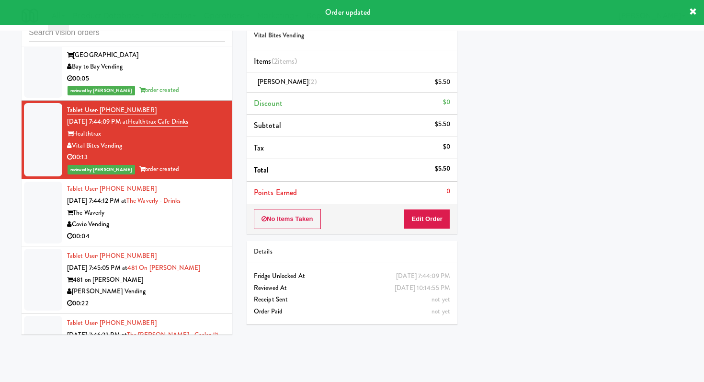
click at [166, 230] on div "00:04" at bounding box center [146, 236] width 158 height 12
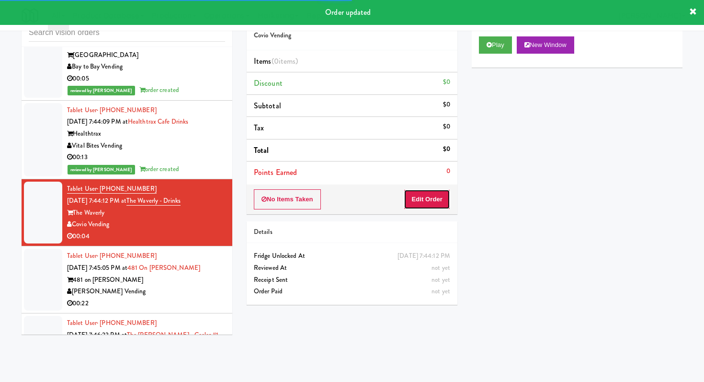
click at [417, 199] on button "Edit Order" at bounding box center [427, 199] width 46 height 20
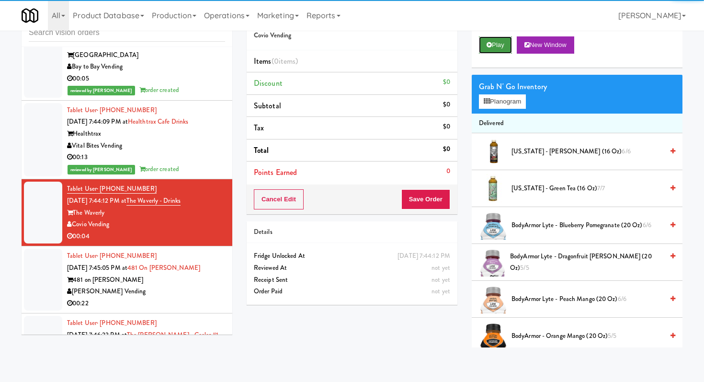
click at [493, 45] on button "Play" at bounding box center [495, 44] width 33 height 17
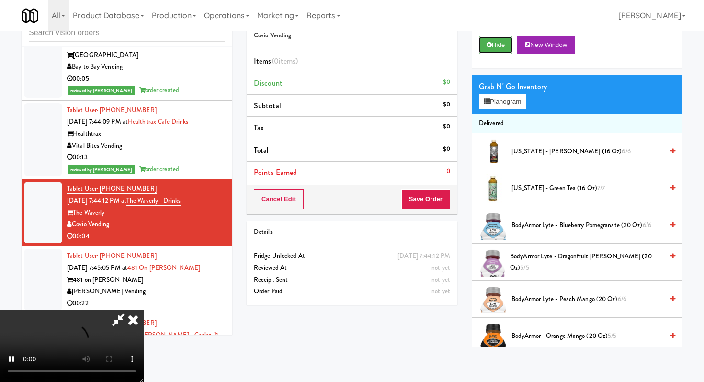
scroll to position [95, 0]
click at [144, 310] on video at bounding box center [72, 346] width 144 height 72
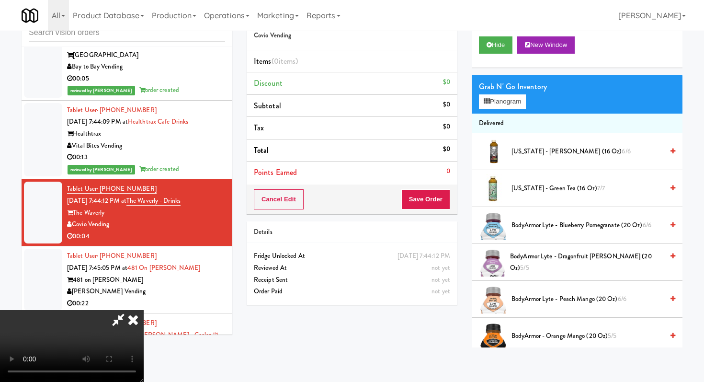
click at [144, 310] on video at bounding box center [72, 346] width 144 height 72
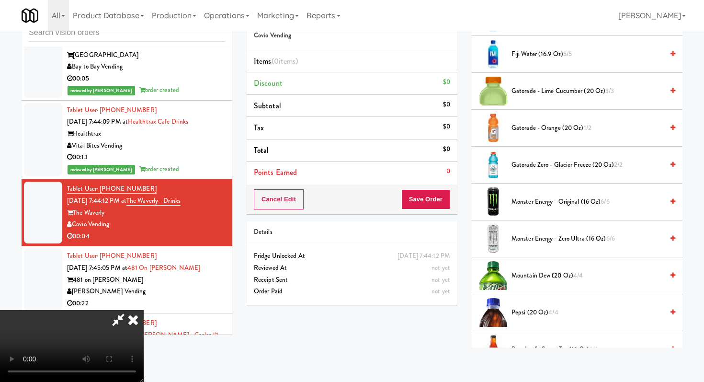
scroll to position [858, 0]
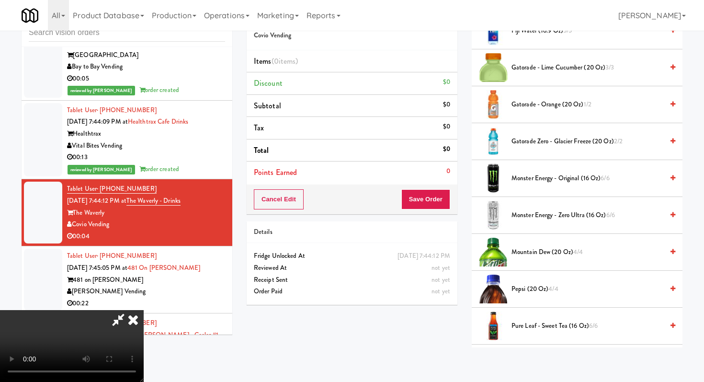
click at [588, 144] on span "Gatorade Zero - Glacier Freeze (20 oz) 2/2" at bounding box center [587, 142] width 152 height 12
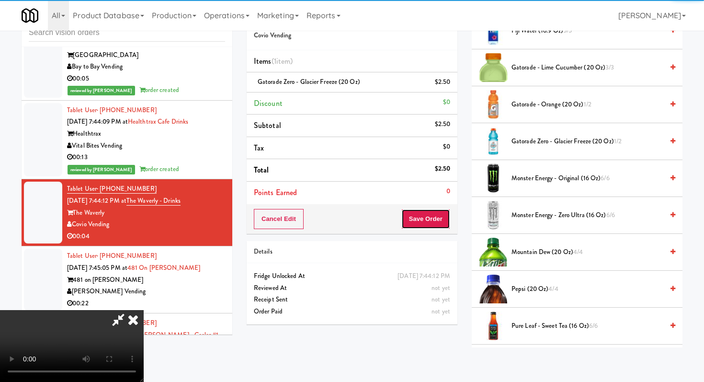
click at [440, 221] on button "Save Order" at bounding box center [425, 219] width 49 height 20
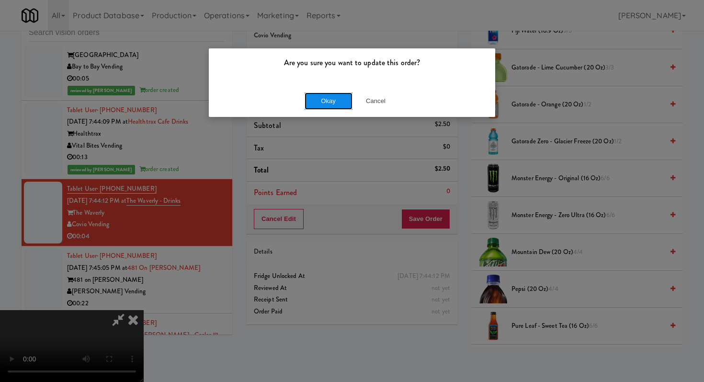
click at [333, 94] on button "Okay" at bounding box center [329, 100] width 48 height 17
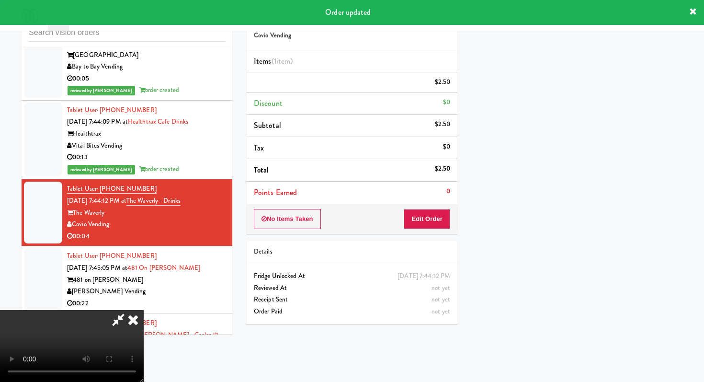
scroll to position [0, 0]
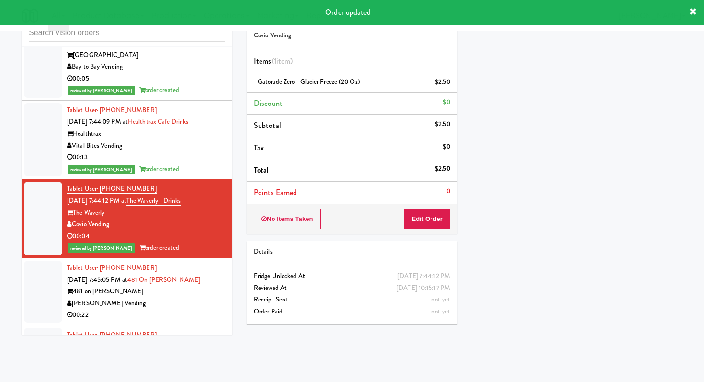
click at [164, 297] on div "[PERSON_NAME] Vending" at bounding box center [146, 303] width 158 height 12
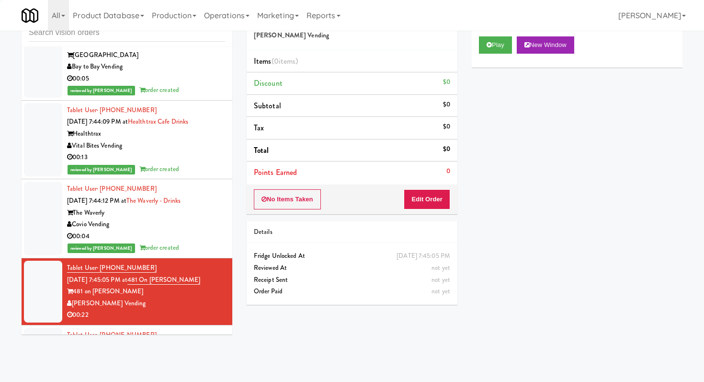
click at [429, 211] on div "No Items Taken Edit Order" at bounding box center [352, 199] width 211 height 30
click at [430, 202] on button "Edit Order" at bounding box center [427, 199] width 46 height 20
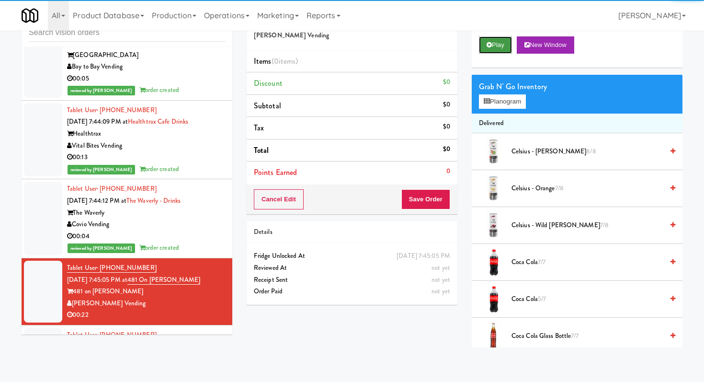
click at [493, 38] on button "Play" at bounding box center [495, 44] width 33 height 17
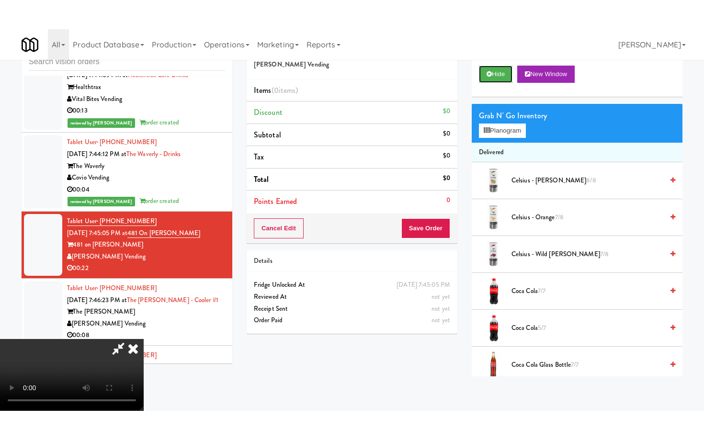
scroll to position [95, 0]
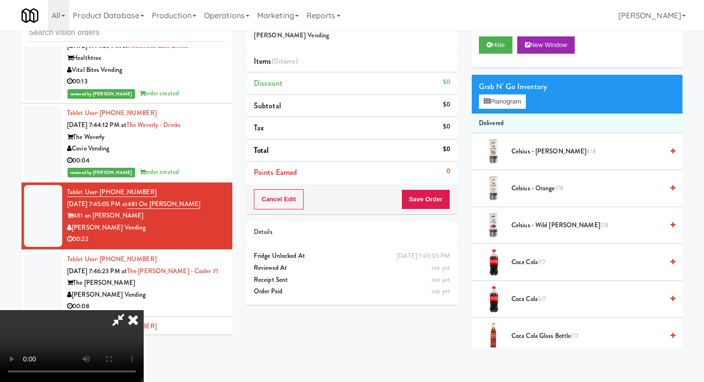
click at [144, 310] on video at bounding box center [72, 346] width 144 height 72
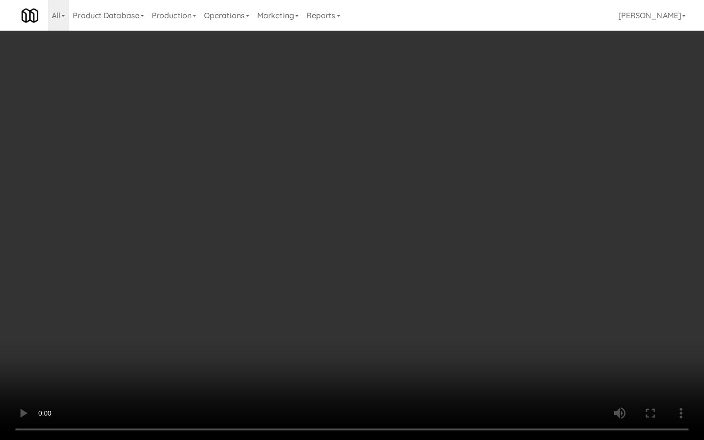
click at [301, 335] on video at bounding box center [352, 220] width 704 height 440
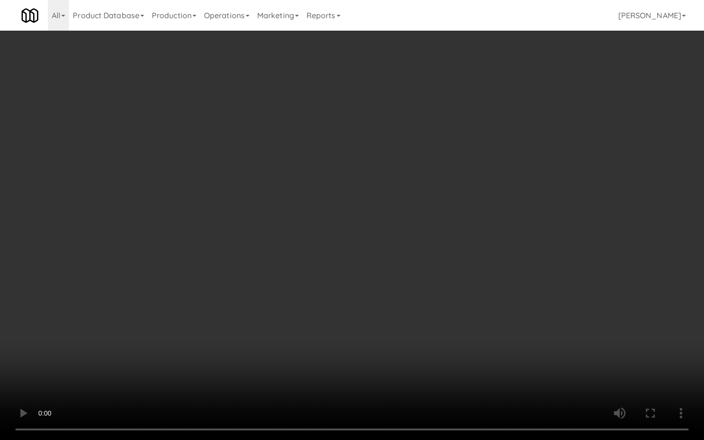
click at [301, 335] on video at bounding box center [352, 220] width 704 height 440
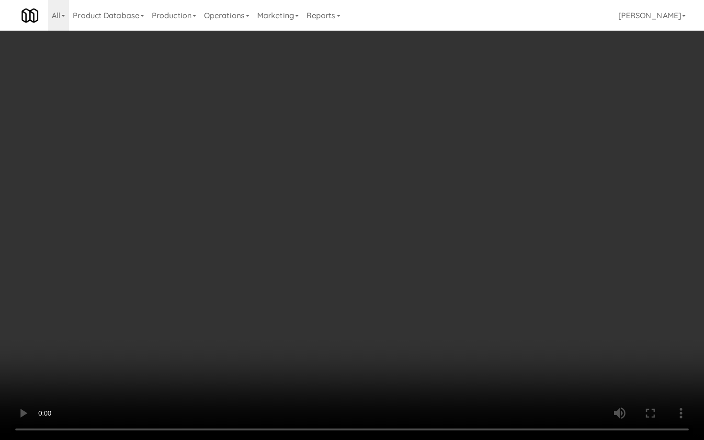
click at [301, 335] on video at bounding box center [352, 220] width 704 height 440
click at [498, 377] on video at bounding box center [352, 220] width 704 height 440
click at [391, 361] on video at bounding box center [352, 220] width 704 height 440
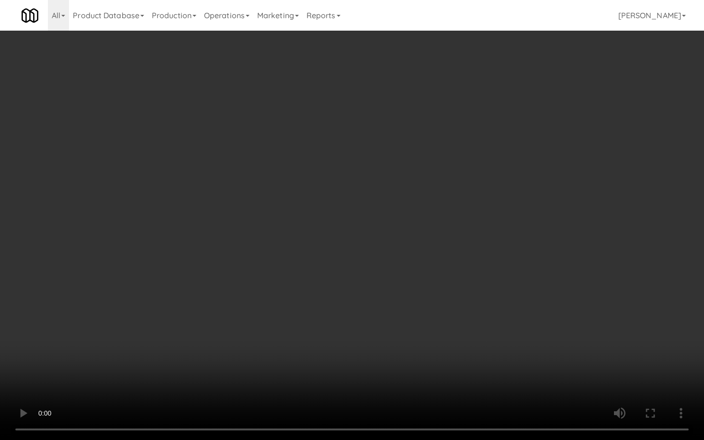
click at [391, 361] on video at bounding box center [352, 220] width 704 height 440
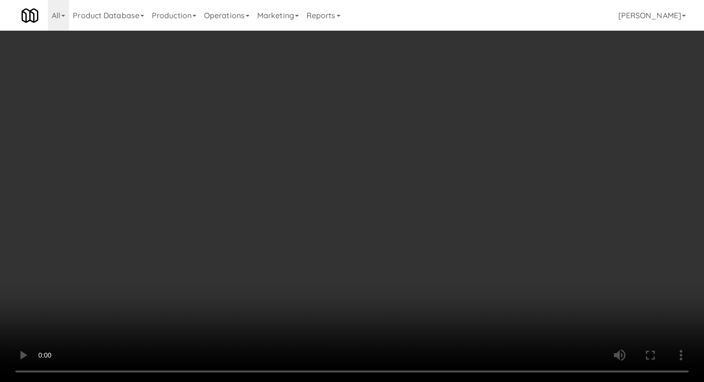
scroll to position [187, 0]
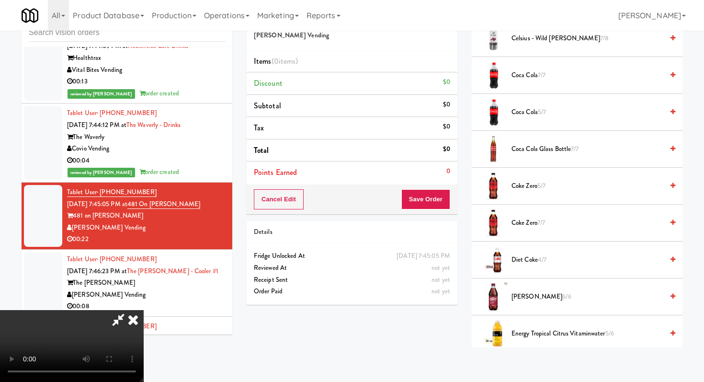
click at [527, 213] on li "Coke Zero 7/7" at bounding box center [577, 222] width 211 height 37
click at [527, 221] on span "Coke Zero 7/7" at bounding box center [587, 223] width 152 height 12
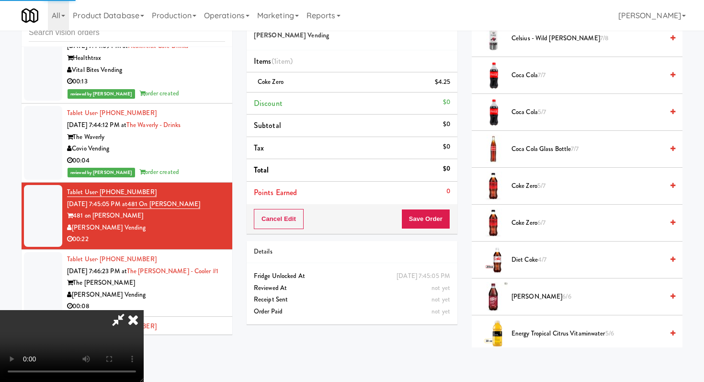
click at [524, 117] on span "Coca Cola 5/7" at bounding box center [587, 112] width 152 height 12
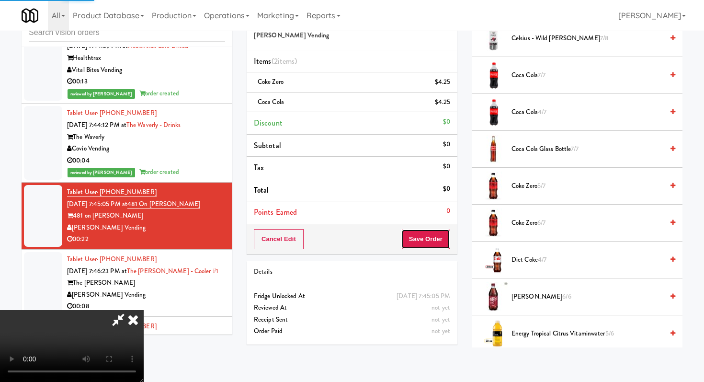
click at [441, 238] on button "Save Order" at bounding box center [425, 239] width 49 height 20
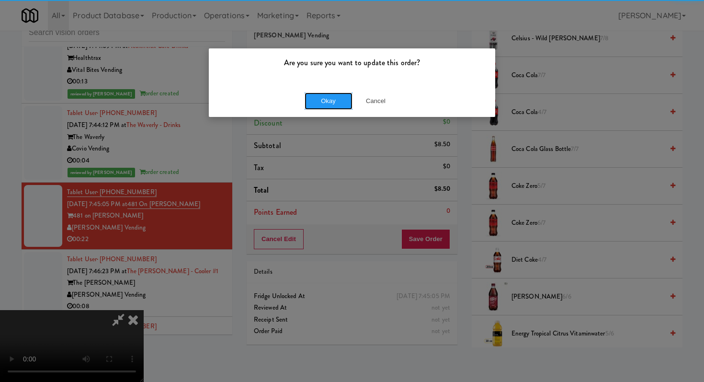
click at [346, 95] on button "Okay" at bounding box center [329, 100] width 48 height 17
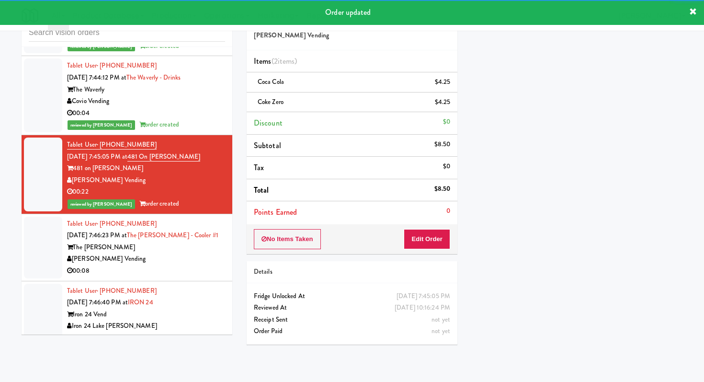
scroll to position [6685, 0]
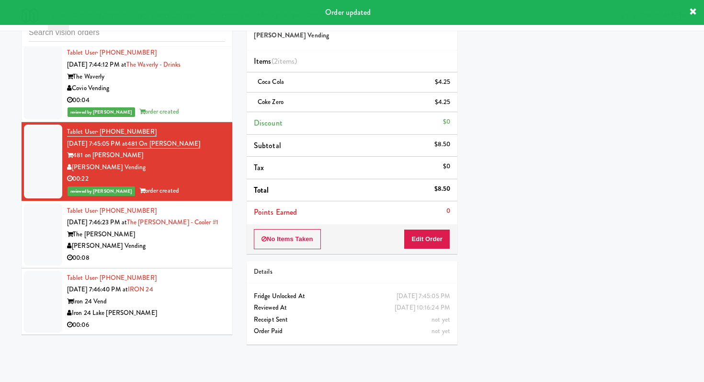
click at [182, 268] on li "Tablet User · (979) 388-6972 [DATE] 7:46:40 PM at IRON 24 Iron 24 Vend Iron 24 …" at bounding box center [127, 301] width 211 height 67
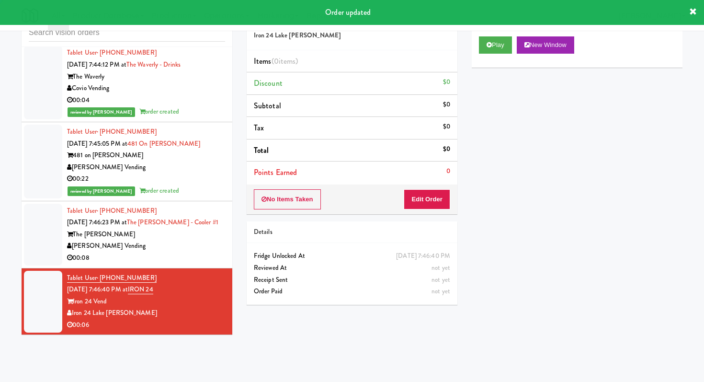
click at [193, 252] on div "00:08" at bounding box center [146, 258] width 158 height 12
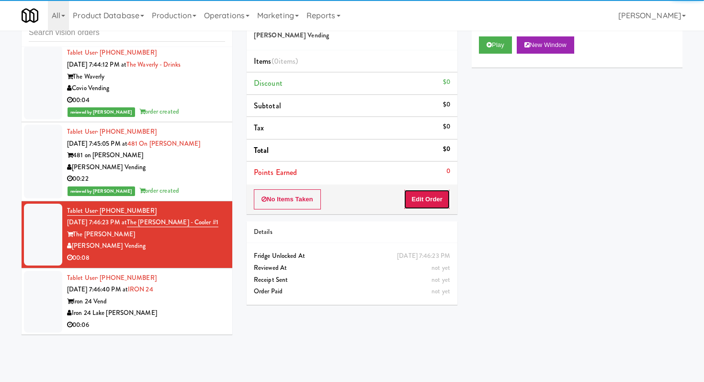
click at [421, 193] on button "Edit Order" at bounding box center [427, 199] width 46 height 20
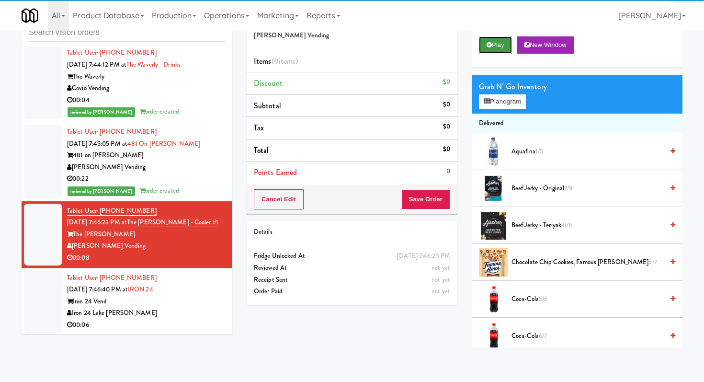
click at [501, 47] on button "Play" at bounding box center [495, 44] width 33 height 17
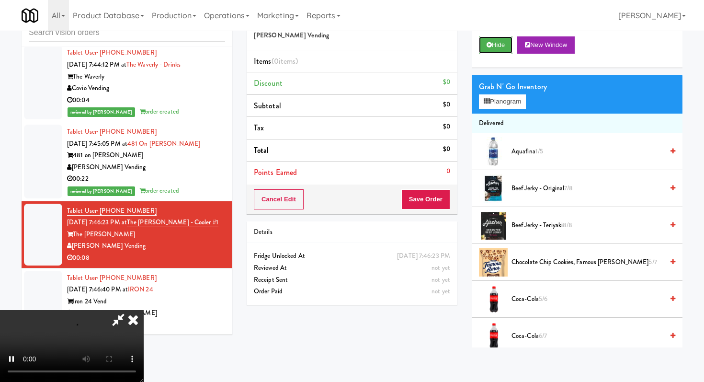
scroll to position [95, 0]
click at [144, 310] on video at bounding box center [72, 346] width 144 height 72
click at [136, 310] on video at bounding box center [72, 346] width 144 height 72
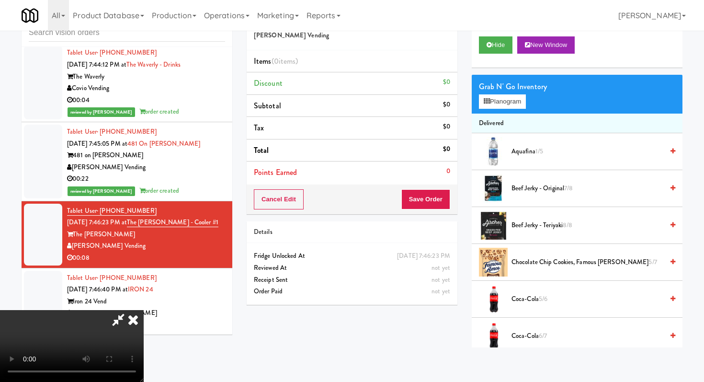
click at [136, 310] on video at bounding box center [72, 346] width 144 height 72
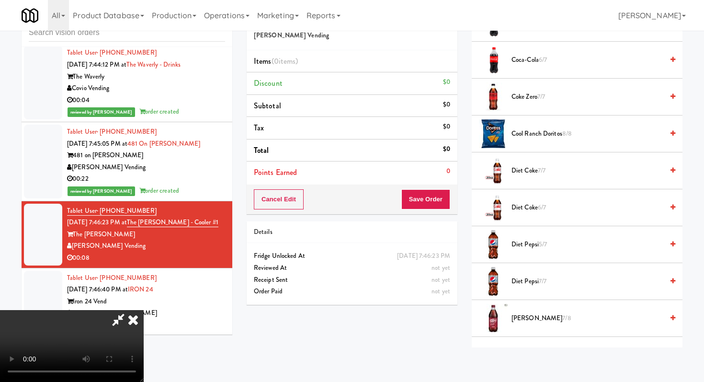
scroll to position [273, 0]
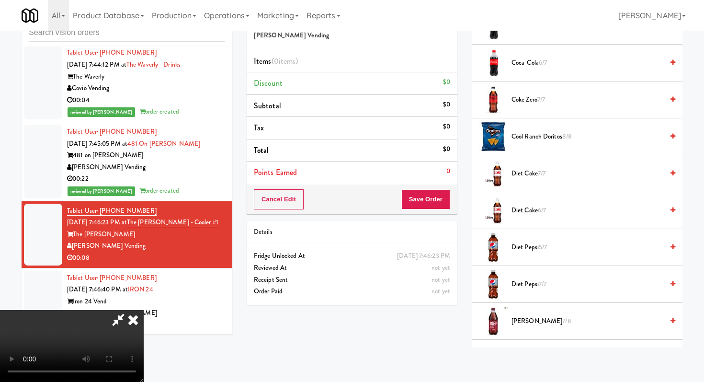
click at [523, 94] on span "Coke Zero 7/7" at bounding box center [587, 100] width 152 height 12
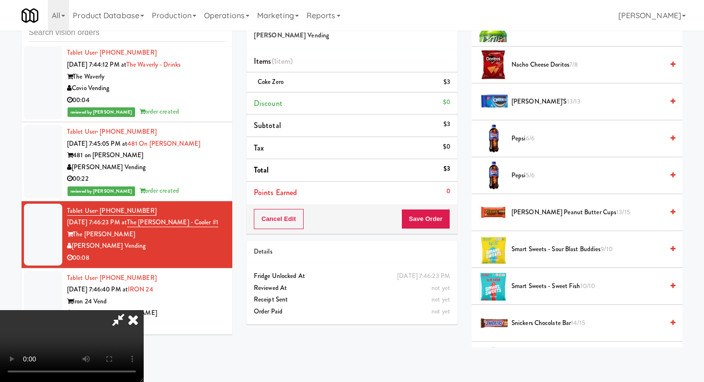
scroll to position [848, 0]
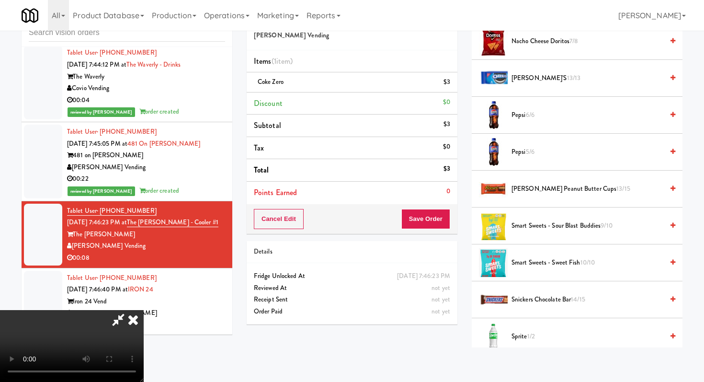
click at [545, 231] on span "Smart Sweets - Sour Blast Buddies 9/10" at bounding box center [587, 226] width 152 height 12
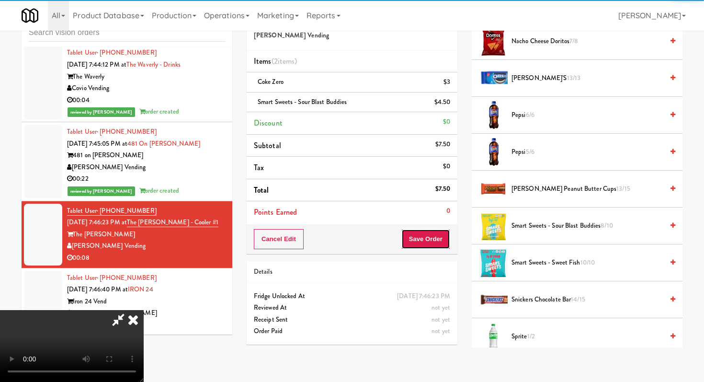
click at [443, 238] on button "Save Order" at bounding box center [425, 239] width 49 height 20
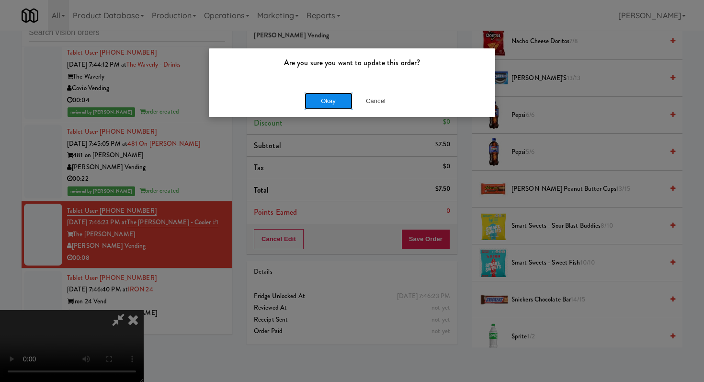
click at [343, 105] on button "Okay" at bounding box center [329, 100] width 48 height 17
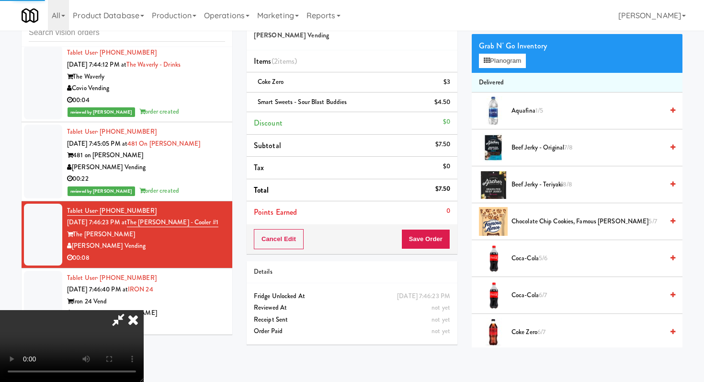
scroll to position [0, 0]
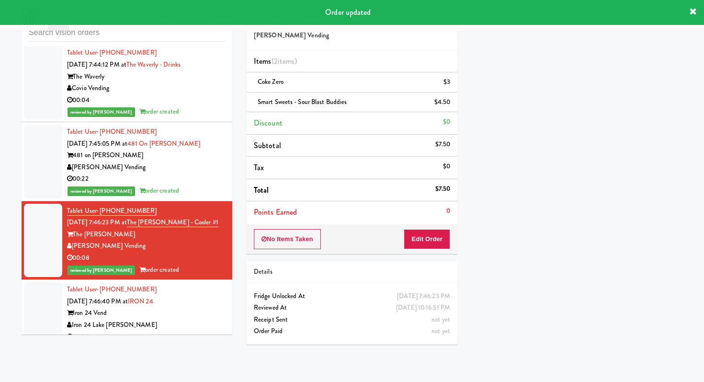
click at [180, 319] on div "Iron 24 Lake [PERSON_NAME]" at bounding box center [146, 325] width 158 height 12
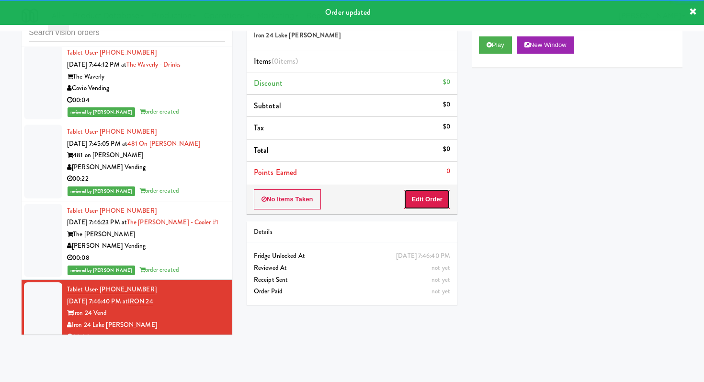
click at [438, 202] on button "Edit Order" at bounding box center [427, 199] width 46 height 20
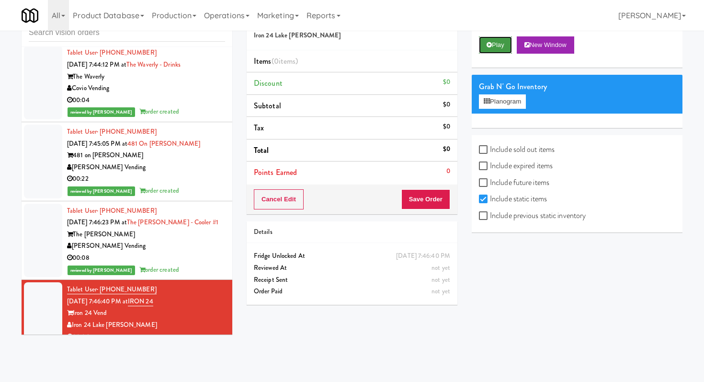
click at [484, 43] on button "Play" at bounding box center [495, 44] width 33 height 17
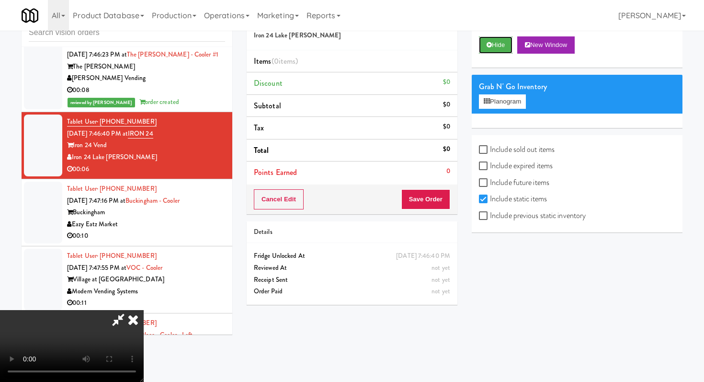
scroll to position [95, 0]
click at [485, 219] on input "Include previous static inventory" at bounding box center [484, 216] width 11 height 8
checkbox input "true"
click at [144, 310] on video at bounding box center [72, 346] width 144 height 72
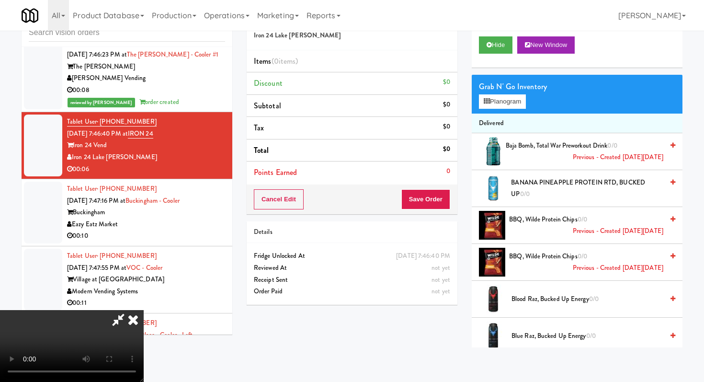
click at [144, 310] on video at bounding box center [72, 346] width 144 height 72
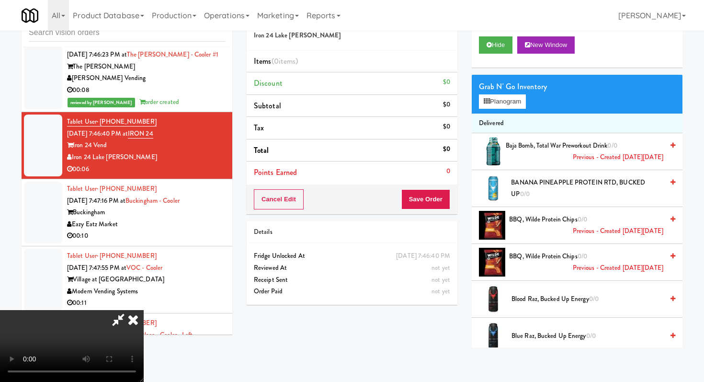
click at [144, 310] on video at bounding box center [72, 346] width 144 height 72
click at [521, 104] on button "Planogram" at bounding box center [502, 101] width 47 height 14
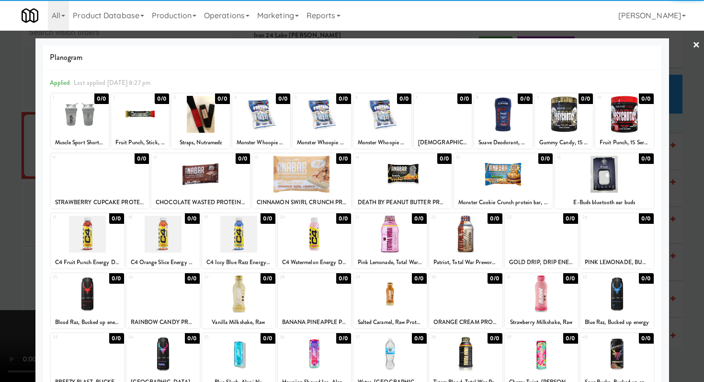
click at [237, 234] on div at bounding box center [238, 233] width 73 height 37
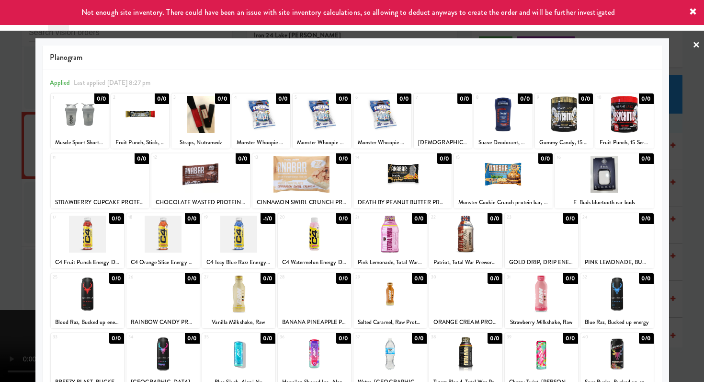
click at [0, 251] on div at bounding box center [352, 191] width 704 height 382
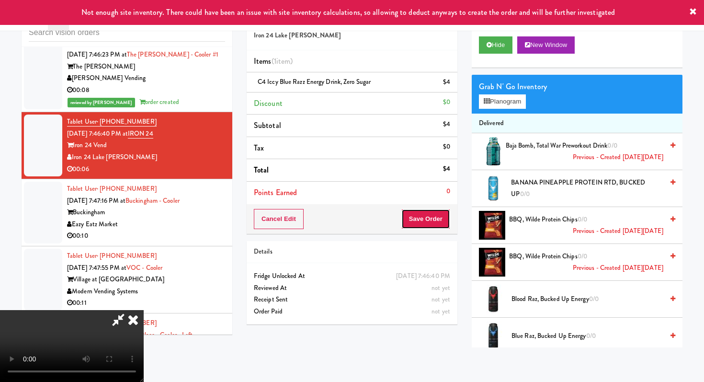
click at [443, 218] on button "Save Order" at bounding box center [425, 219] width 49 height 20
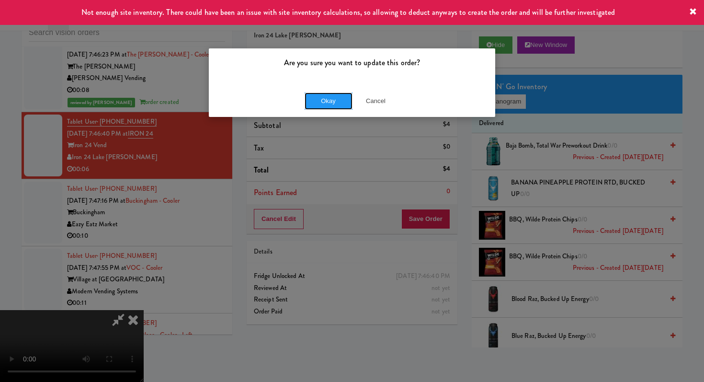
click at [337, 103] on button "Okay" at bounding box center [329, 100] width 48 height 17
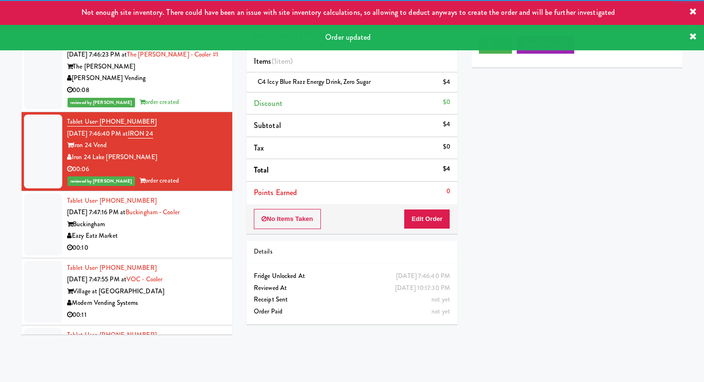
click at [187, 230] on div "Eazy Eatz Market" at bounding box center [146, 236] width 158 height 12
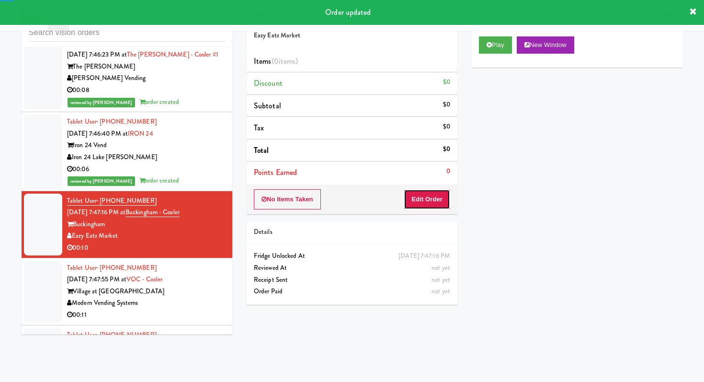
click at [418, 201] on button "Edit Order" at bounding box center [427, 199] width 46 height 20
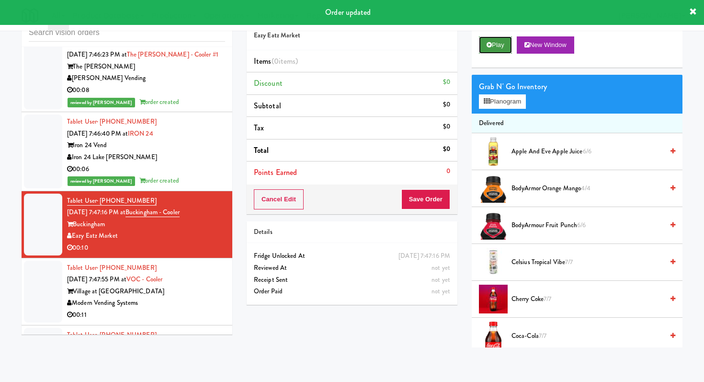
click at [490, 45] on icon at bounding box center [489, 45] width 5 height 6
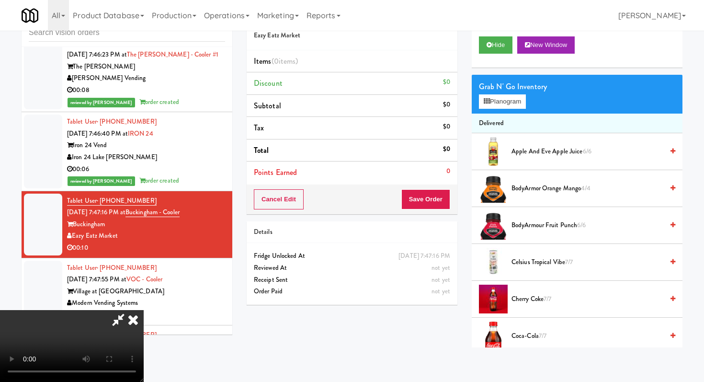
click at [144, 310] on video at bounding box center [72, 346] width 144 height 72
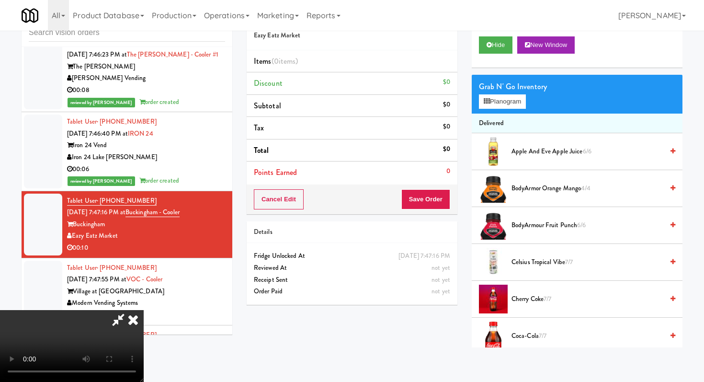
click at [144, 310] on video at bounding box center [72, 346] width 144 height 72
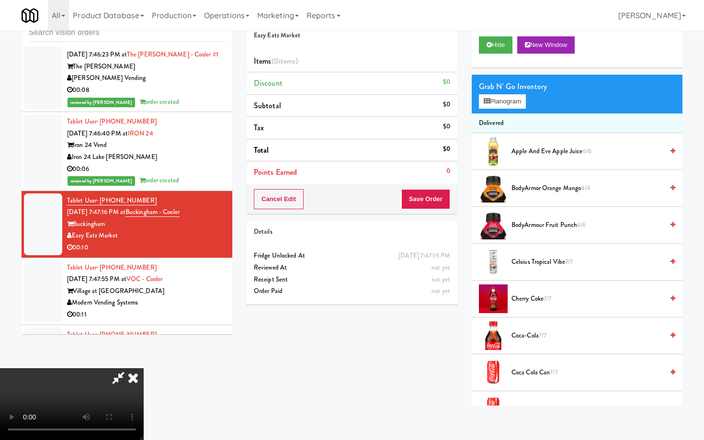
click at [144, 368] on video at bounding box center [72, 404] width 144 height 72
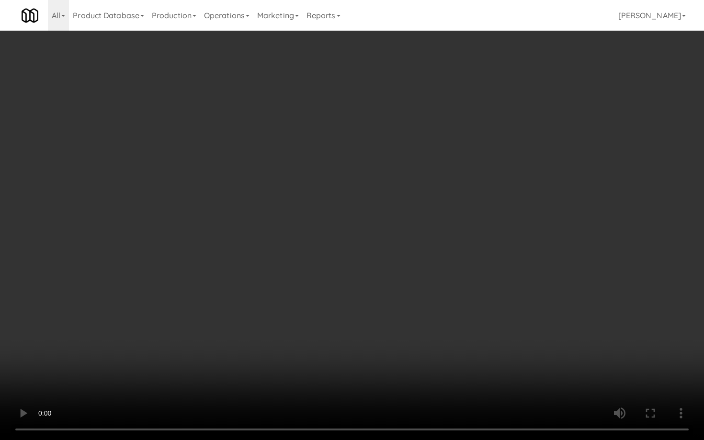
click at [228, 273] on video at bounding box center [352, 220] width 704 height 440
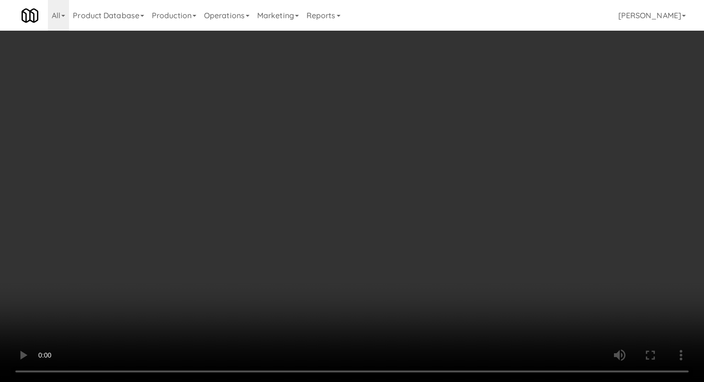
scroll to position [258, 0]
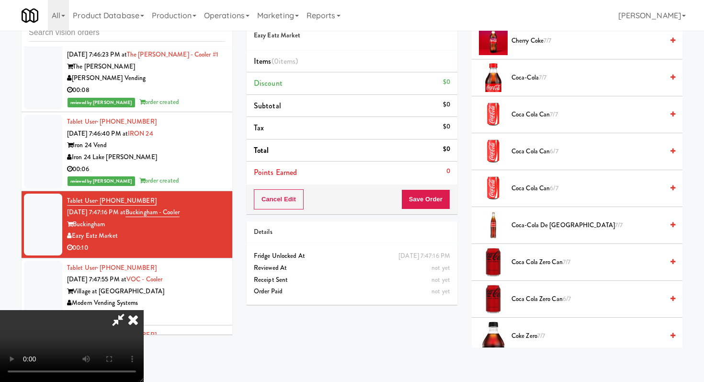
click at [533, 222] on span "Coca-Cola de Mexico 7/7" at bounding box center [587, 225] width 152 height 12
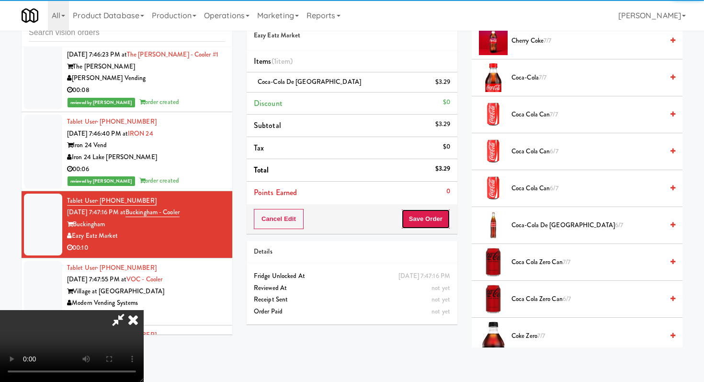
click at [437, 213] on button "Save Order" at bounding box center [425, 219] width 49 height 20
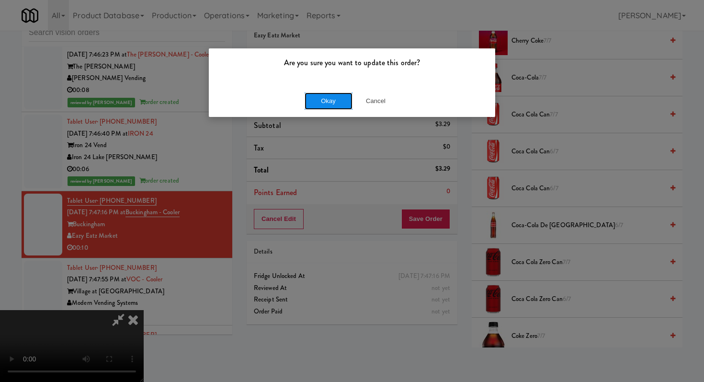
click at [333, 97] on button "Okay" at bounding box center [329, 100] width 48 height 17
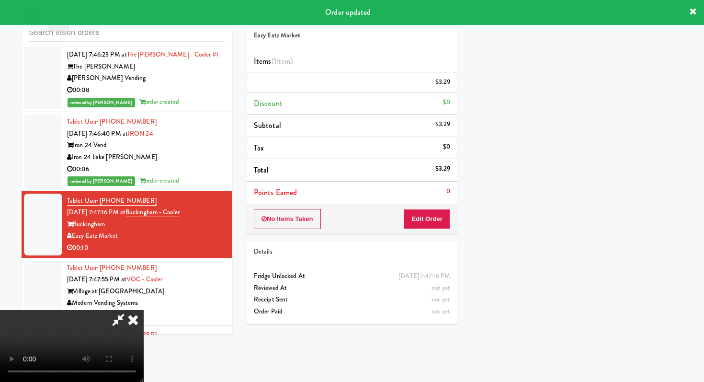
scroll to position [41, 0]
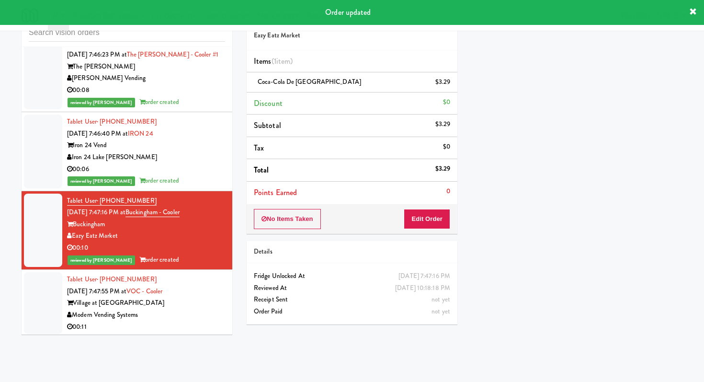
click at [208, 297] on div "Village at [GEOGRAPHIC_DATA]" at bounding box center [146, 303] width 158 height 12
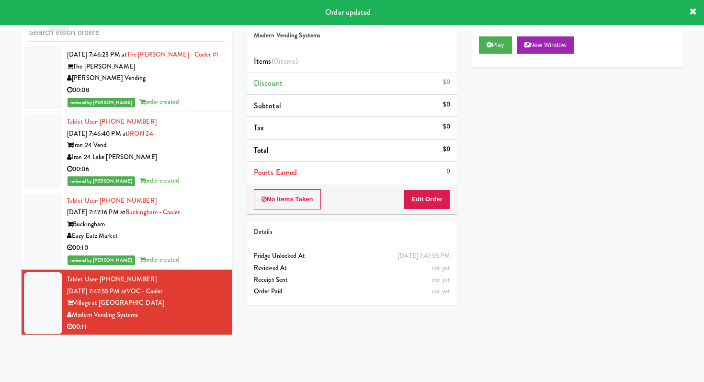
click at [431, 188] on div "No Items Taken Edit Order" at bounding box center [352, 199] width 211 height 30
click at [432, 199] on button "Edit Order" at bounding box center [427, 199] width 46 height 20
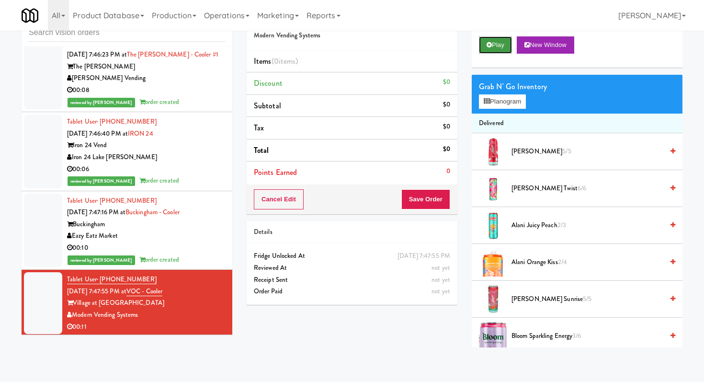
click at [501, 48] on button "Play" at bounding box center [495, 44] width 33 height 17
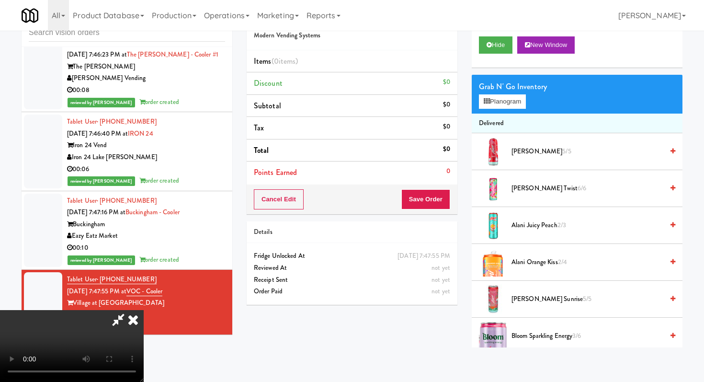
click at [144, 310] on video at bounding box center [72, 346] width 144 height 72
click at [144, 321] on video at bounding box center [72, 346] width 144 height 72
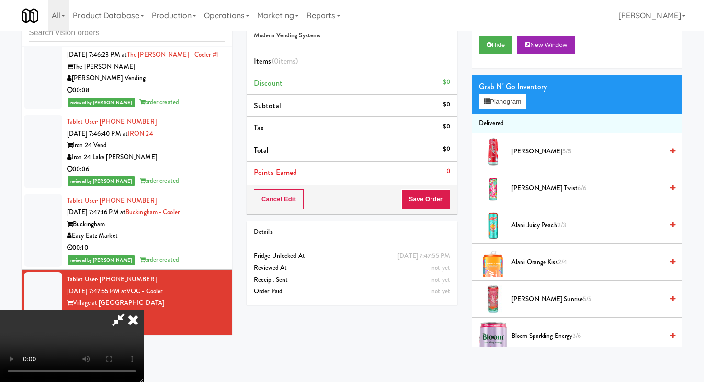
click at [144, 321] on video at bounding box center [72, 346] width 144 height 72
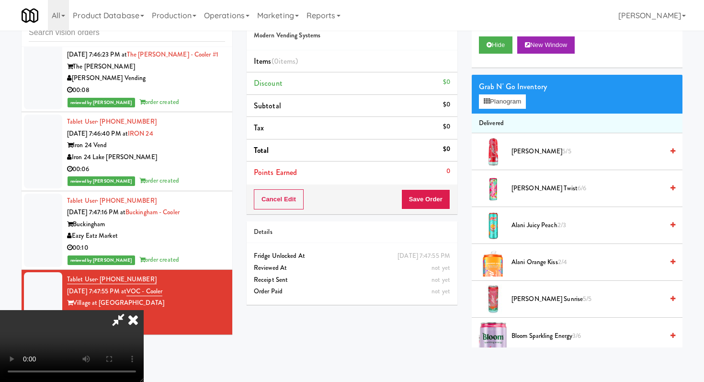
click at [144, 321] on video at bounding box center [72, 346] width 144 height 72
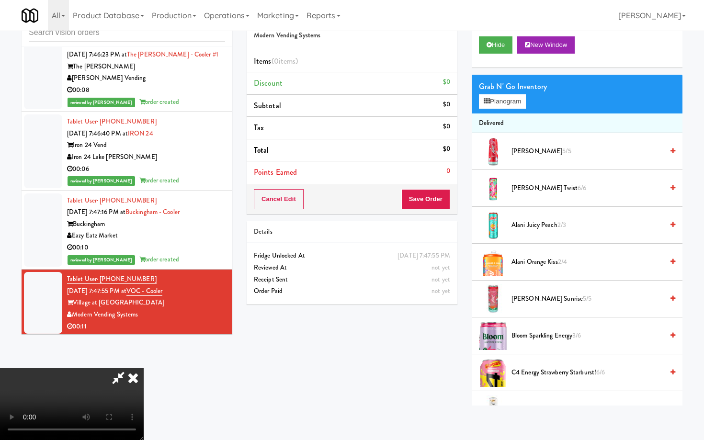
click at [144, 368] on video at bounding box center [72, 404] width 144 height 72
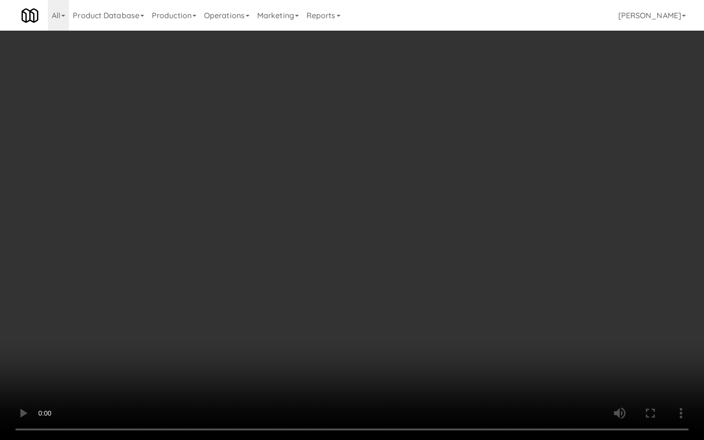
click at [427, 309] on video at bounding box center [352, 220] width 704 height 440
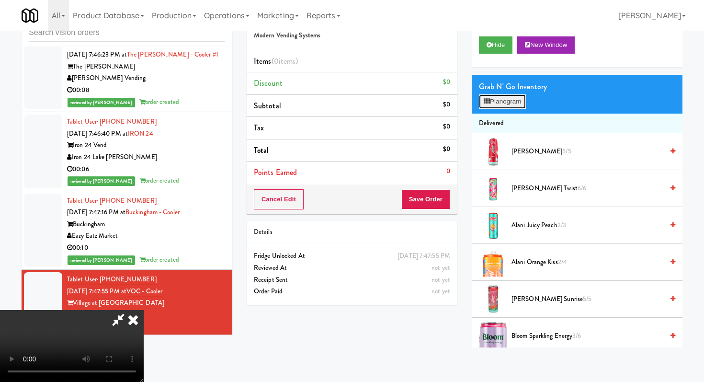
click at [500, 101] on button "Planogram" at bounding box center [502, 101] width 47 height 14
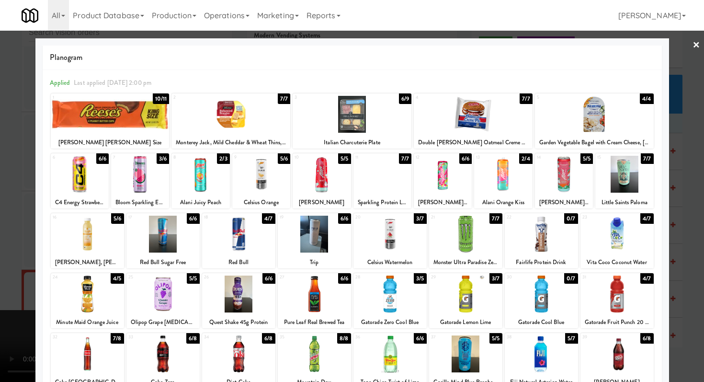
click at [556, 176] on div at bounding box center [564, 174] width 58 height 37
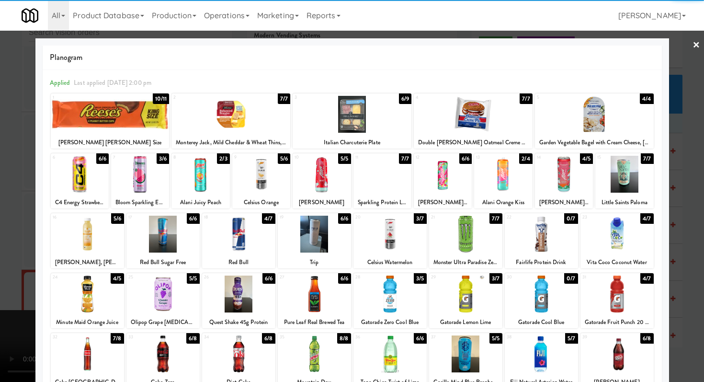
click at [492, 130] on div at bounding box center [473, 114] width 119 height 37
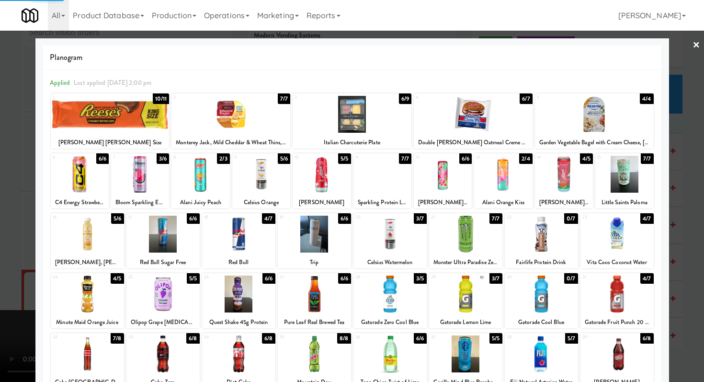
click at [0, 136] on div at bounding box center [352, 191] width 704 height 382
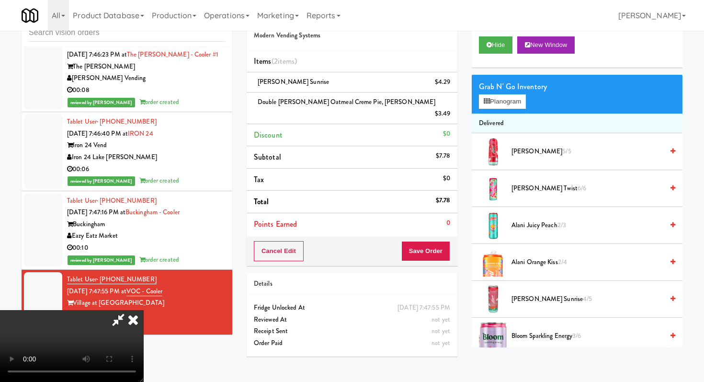
click at [452, 242] on div "Cancel Edit Save Order" at bounding box center [352, 251] width 211 height 30
click at [430, 242] on button "Save Order" at bounding box center [425, 251] width 49 height 20
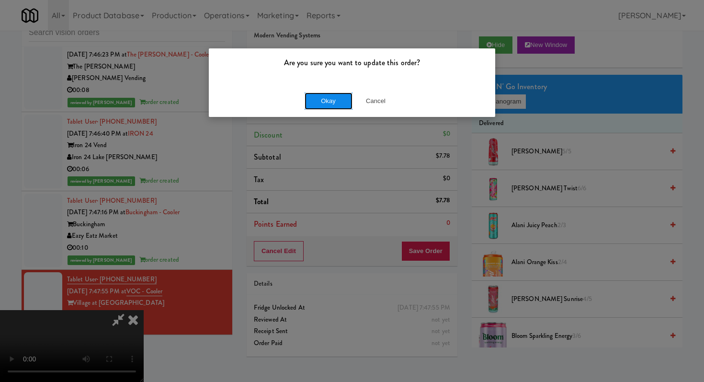
click at [328, 95] on button "Okay" at bounding box center [329, 100] width 48 height 17
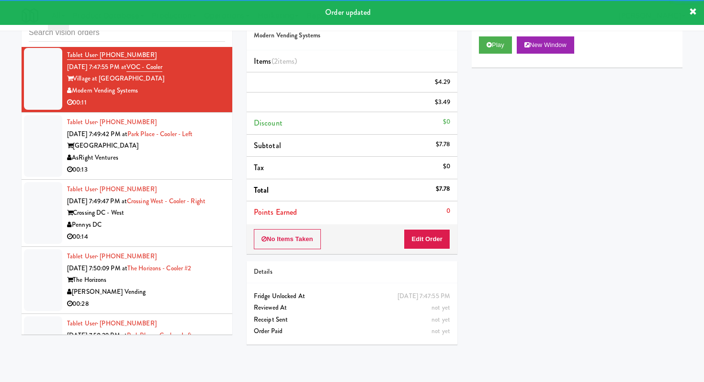
scroll to position [7089, 0]
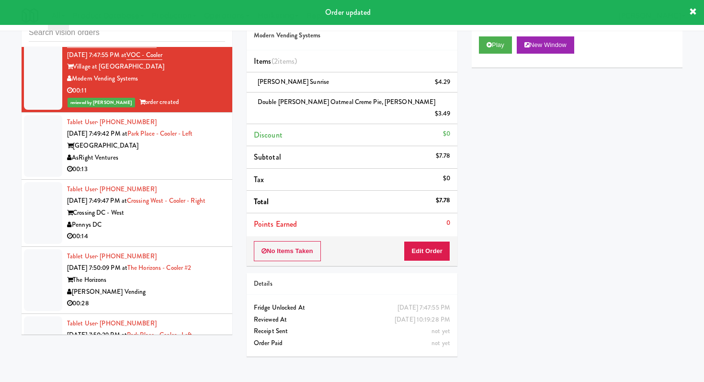
click at [184, 152] on div "AsRight Ventures" at bounding box center [146, 158] width 158 height 12
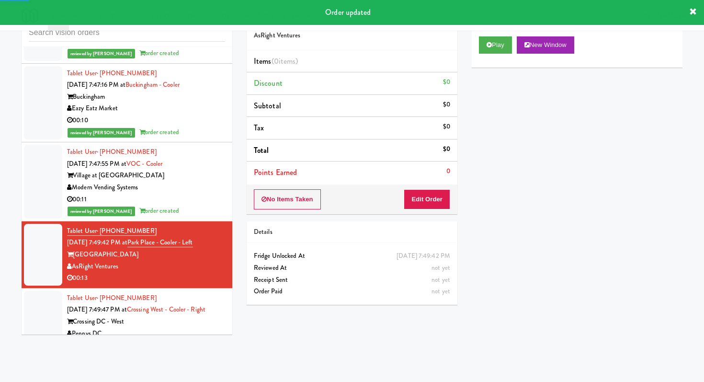
scroll to position [6960, 0]
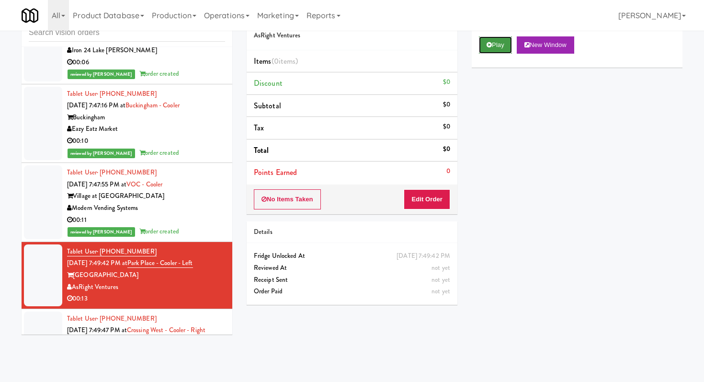
click at [501, 50] on button "Play" at bounding box center [495, 44] width 33 height 17
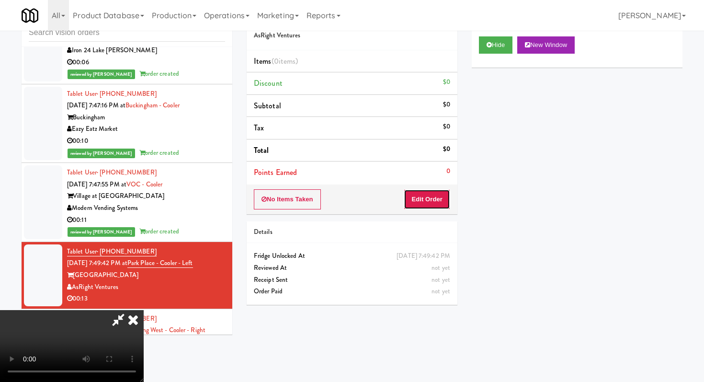
click at [413, 198] on button "Edit Order" at bounding box center [427, 199] width 46 height 20
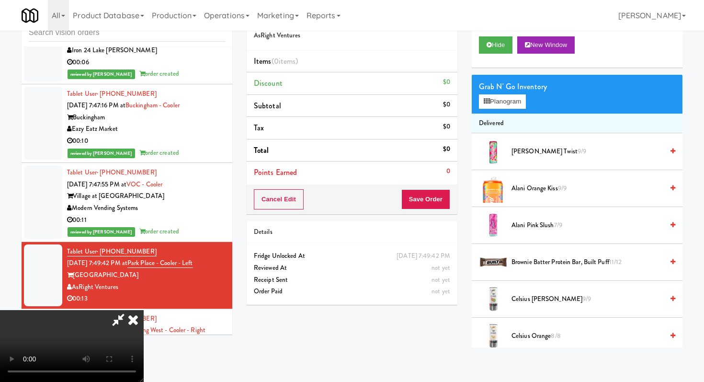
click at [144, 310] on video at bounding box center [72, 346] width 144 height 72
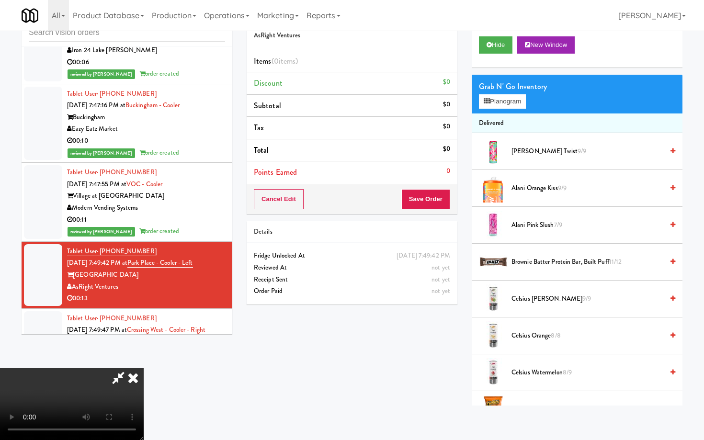
click at [144, 381] on video at bounding box center [72, 404] width 144 height 72
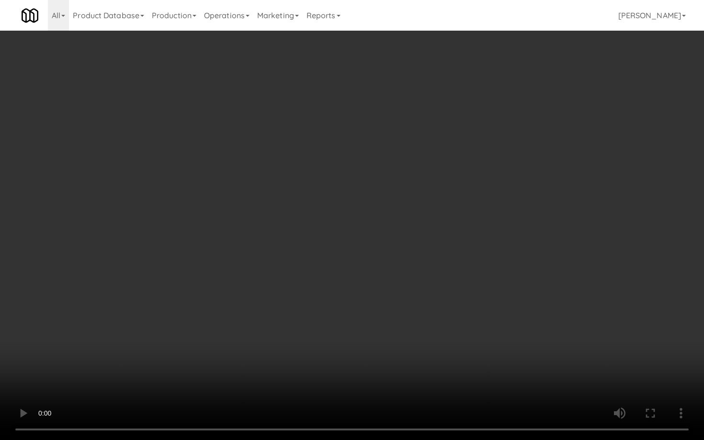
click at [314, 381] on video at bounding box center [352, 220] width 704 height 440
click at [351, 355] on video at bounding box center [352, 220] width 704 height 440
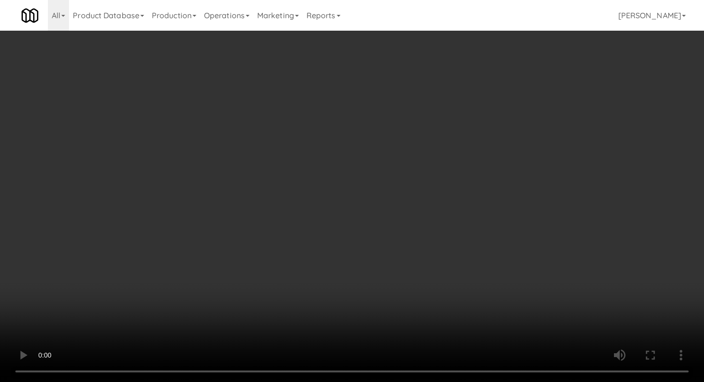
scroll to position [552, 0]
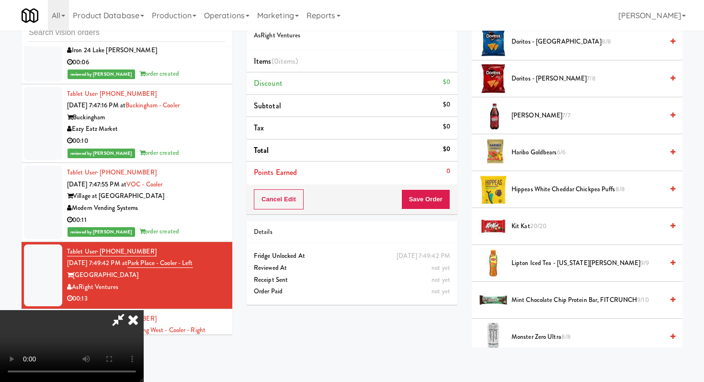
click at [526, 225] on span "Kit Kat 20/20" at bounding box center [587, 226] width 152 height 12
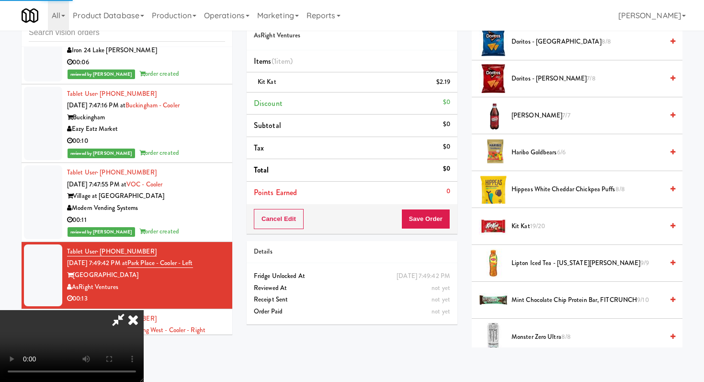
click at [529, 118] on span "[PERSON_NAME] 7/7" at bounding box center [587, 116] width 152 height 12
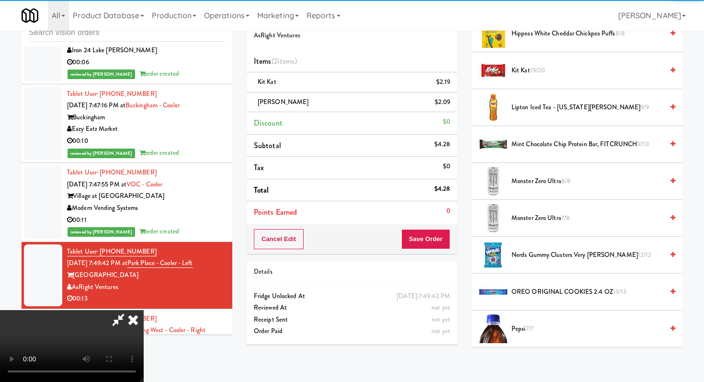
scroll to position [651, 0]
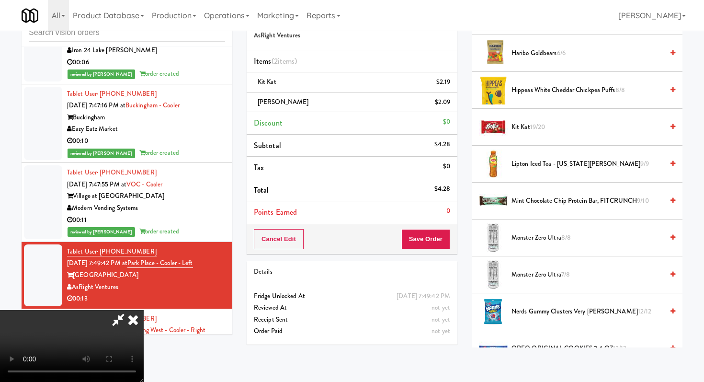
click at [531, 164] on span "Lipton Iced Tea - [US_STATE][PERSON_NAME] 9/9" at bounding box center [587, 164] width 152 height 12
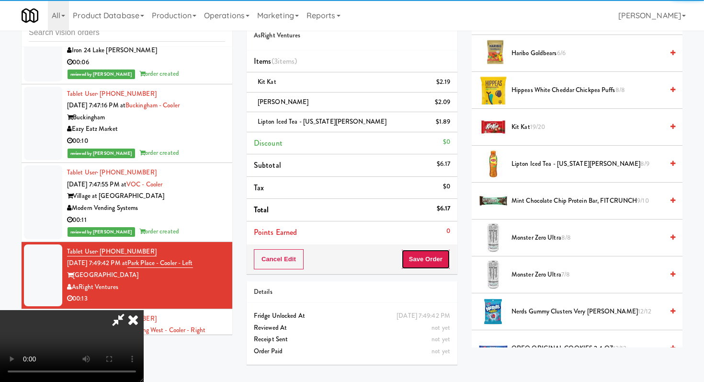
click at [436, 262] on button "Save Order" at bounding box center [425, 259] width 49 height 20
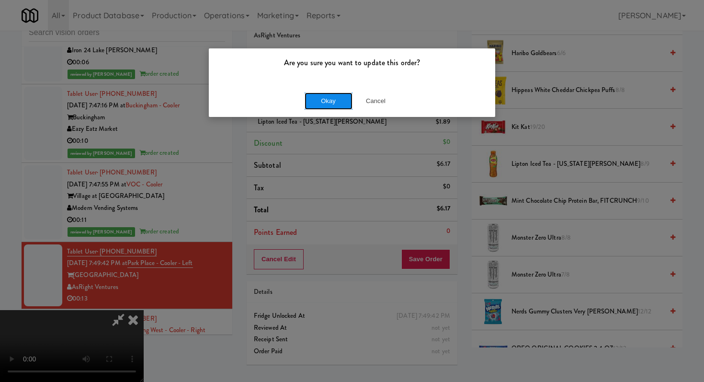
click at [335, 102] on button "Okay" at bounding box center [329, 100] width 48 height 17
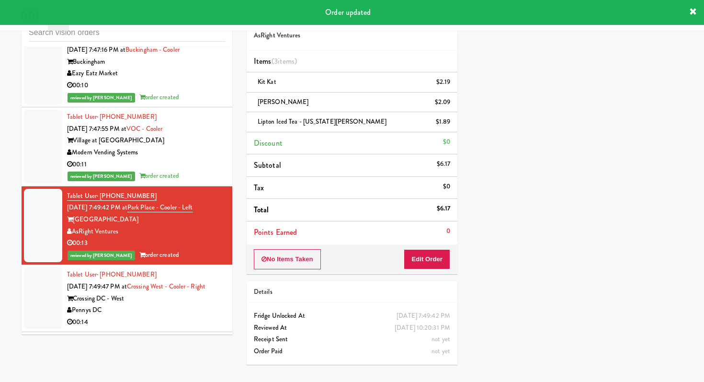
scroll to position [7039, 0]
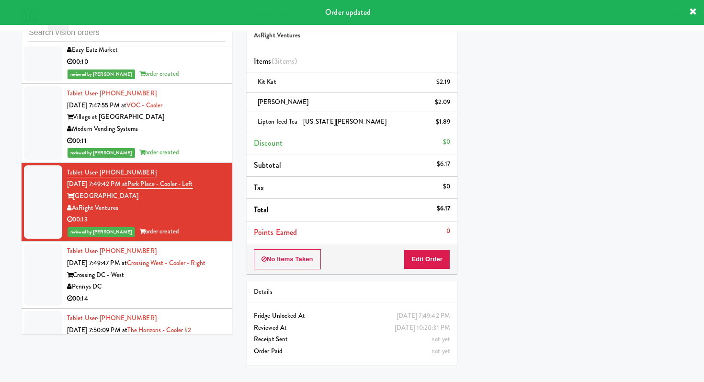
click at [172, 293] on div "00:14" at bounding box center [146, 299] width 158 height 12
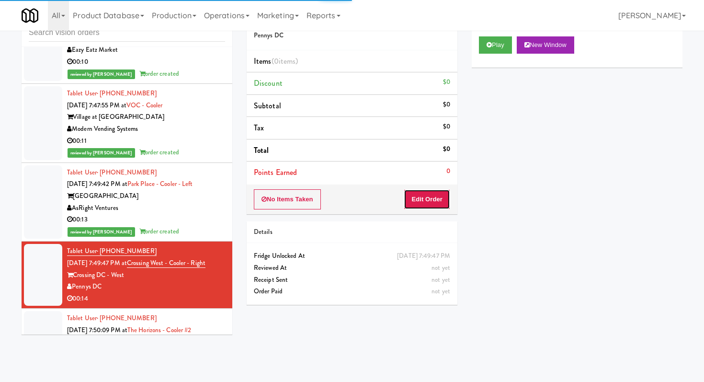
click at [429, 204] on button "Edit Order" at bounding box center [427, 199] width 46 height 20
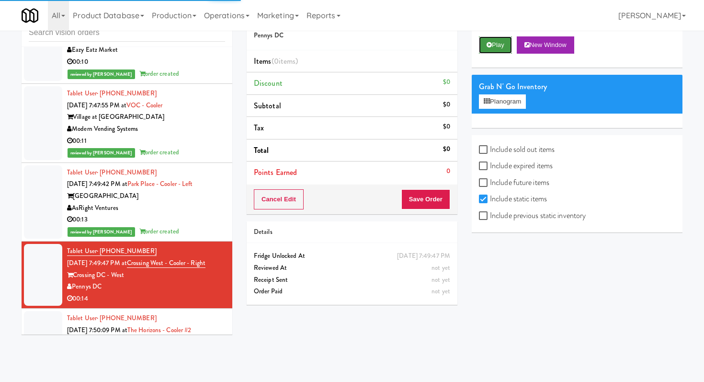
click at [490, 45] on icon at bounding box center [489, 45] width 5 height 6
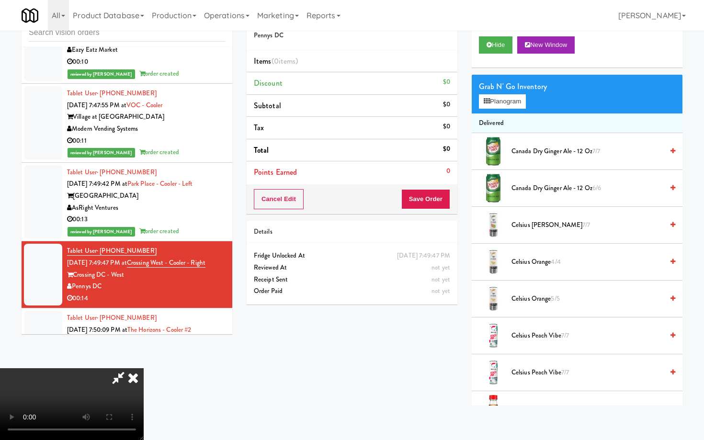
click at [144, 368] on video at bounding box center [72, 404] width 144 height 72
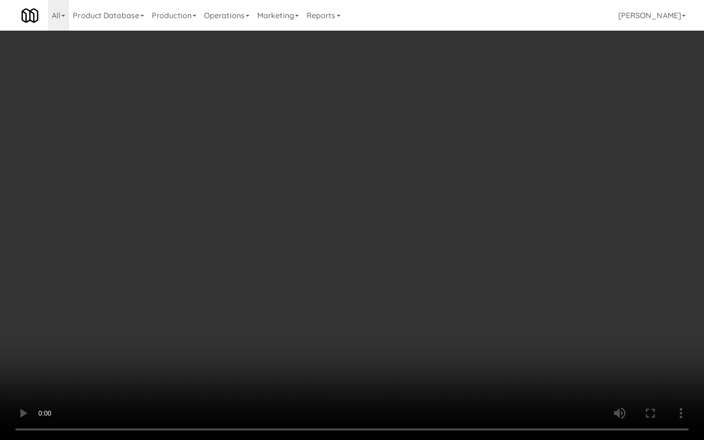
click at [360, 348] on video at bounding box center [352, 220] width 704 height 440
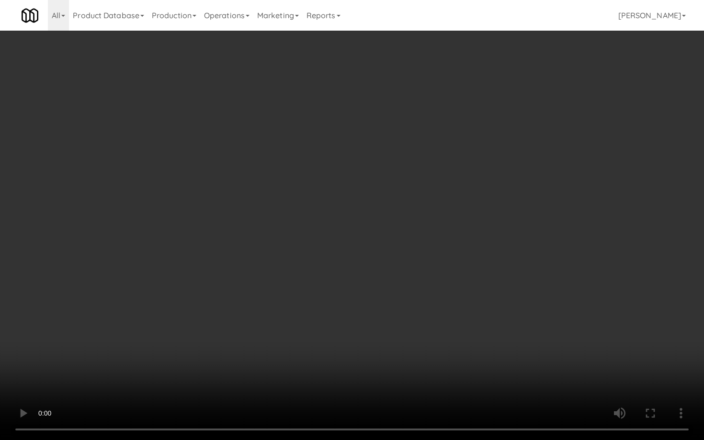
click at [614, 381] on video at bounding box center [352, 220] width 704 height 440
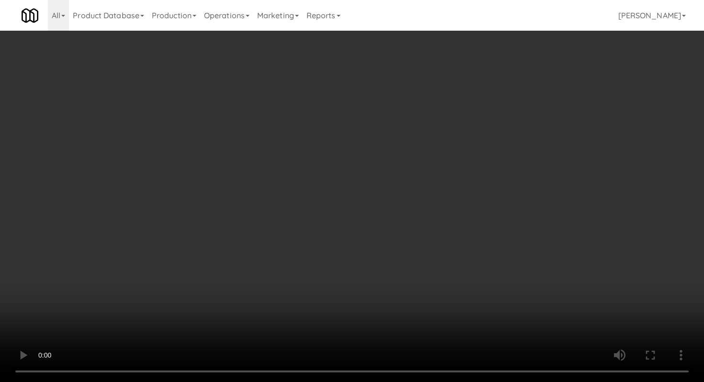
click at [388, 331] on video at bounding box center [352, 191] width 704 height 382
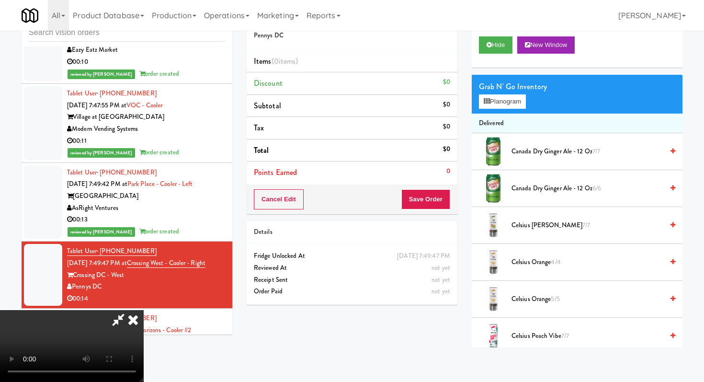
click at [144, 331] on video at bounding box center [72, 346] width 144 height 72
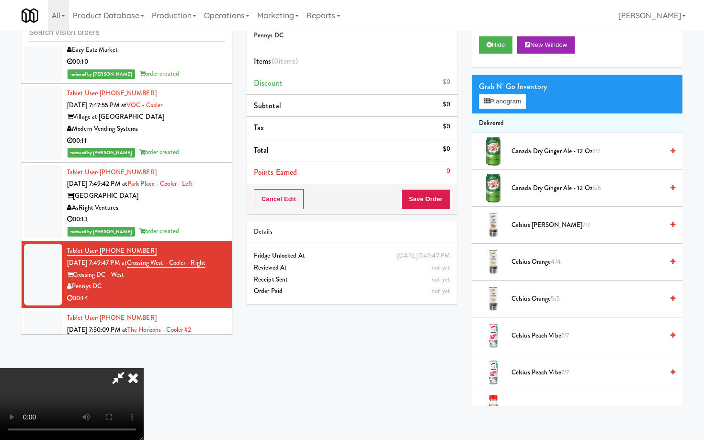
click at [144, 368] on video at bounding box center [72, 404] width 144 height 72
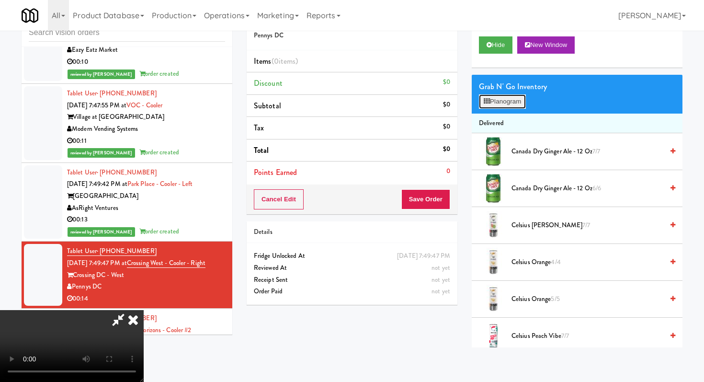
click at [521, 100] on button "Planogram" at bounding box center [502, 101] width 47 height 14
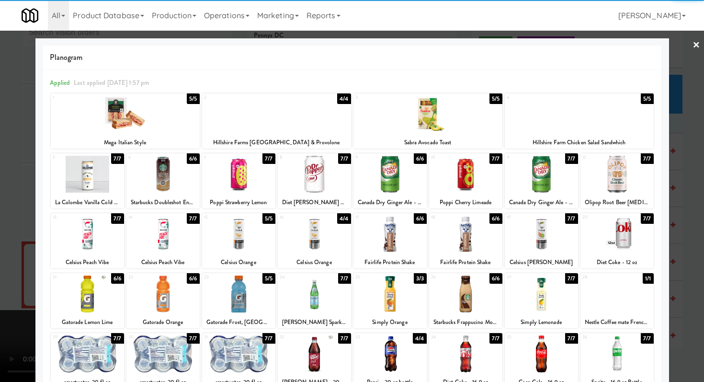
click at [613, 231] on div at bounding box center [616, 233] width 73 height 37
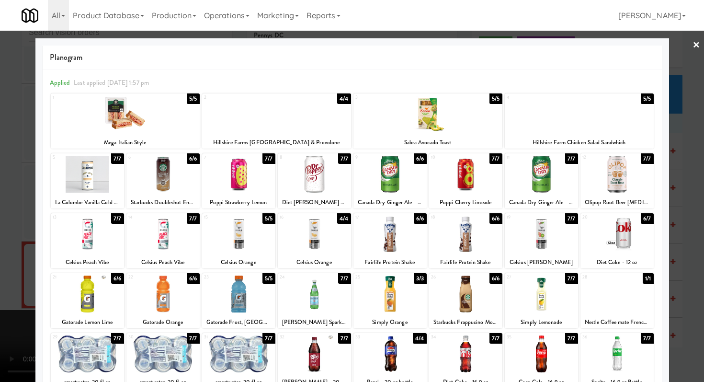
click at [300, 176] on div at bounding box center [314, 174] width 73 height 37
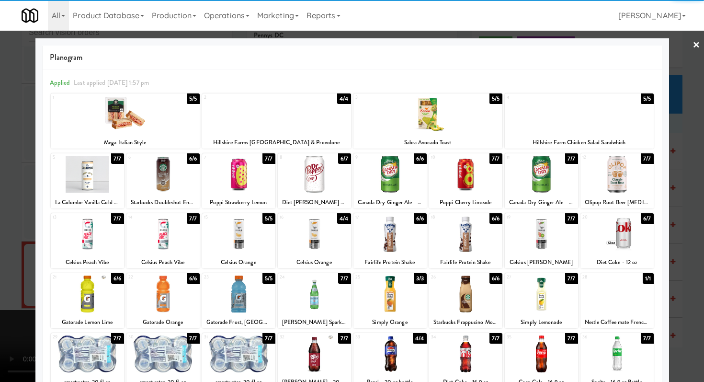
click at [620, 194] on div "12 7/7 Olipop Root Beer [MEDICAL_DATA] Soda" at bounding box center [616, 180] width 73 height 55
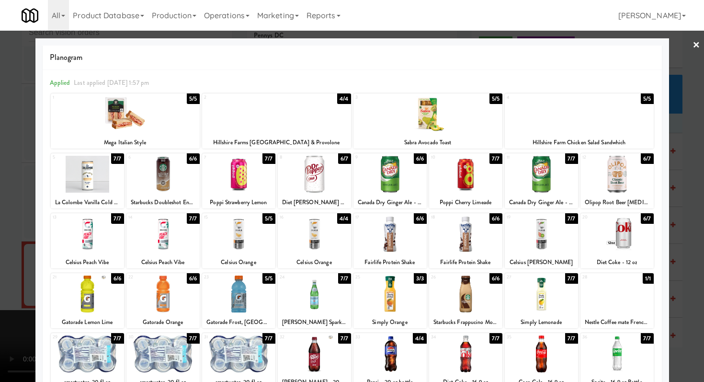
click at [671, 196] on div at bounding box center [352, 191] width 704 height 382
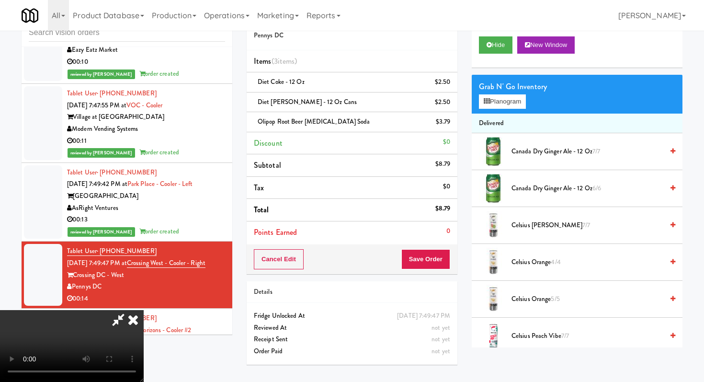
click at [431, 248] on div "Cancel Edit Save Order" at bounding box center [352, 259] width 211 height 30
click at [434, 270] on div "Cancel Edit Save Order" at bounding box center [352, 259] width 211 height 30
click at [431, 260] on button "Save Order" at bounding box center [425, 259] width 49 height 20
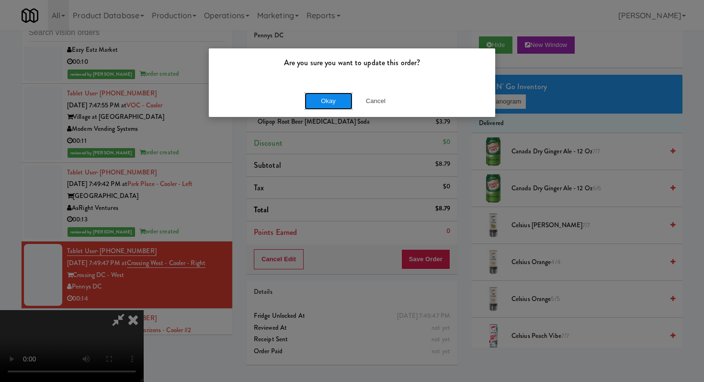
click at [340, 97] on button "Okay" at bounding box center [329, 100] width 48 height 17
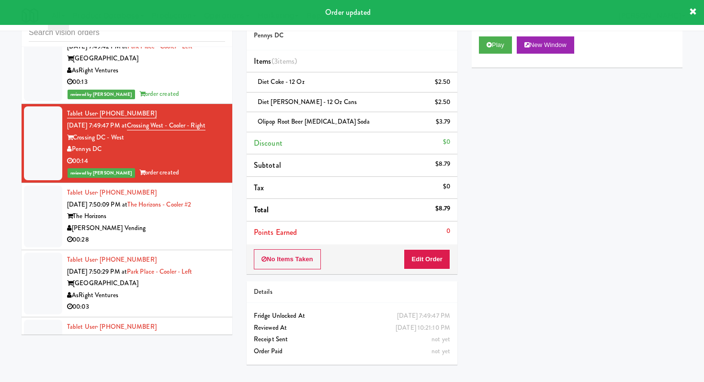
scroll to position [7190, 0]
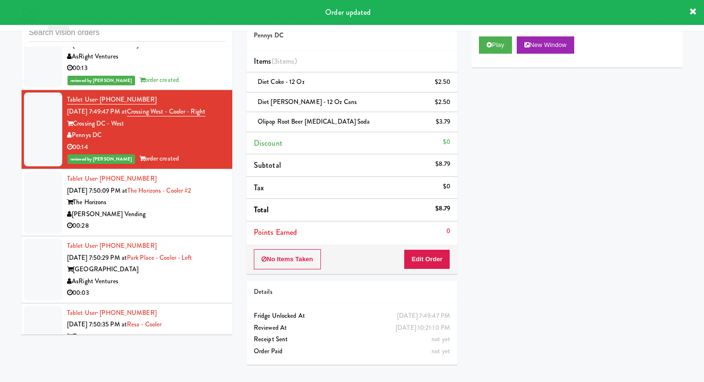
click at [188, 220] on div "00:28" at bounding box center [146, 226] width 158 height 12
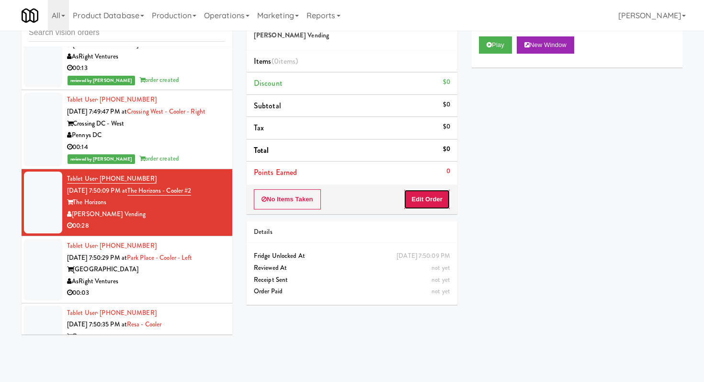
click at [418, 199] on button "Edit Order" at bounding box center [427, 199] width 46 height 20
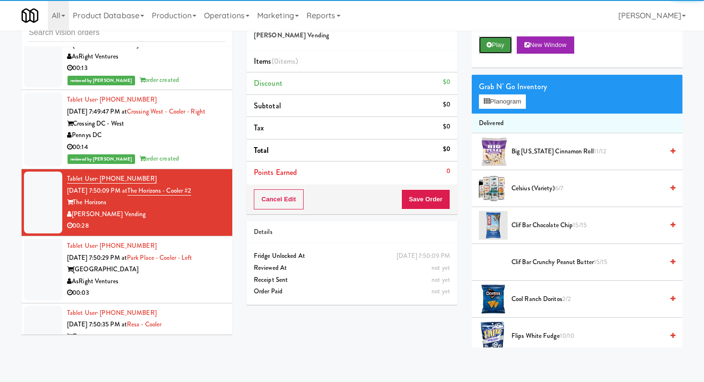
click at [491, 44] on icon at bounding box center [489, 45] width 5 height 6
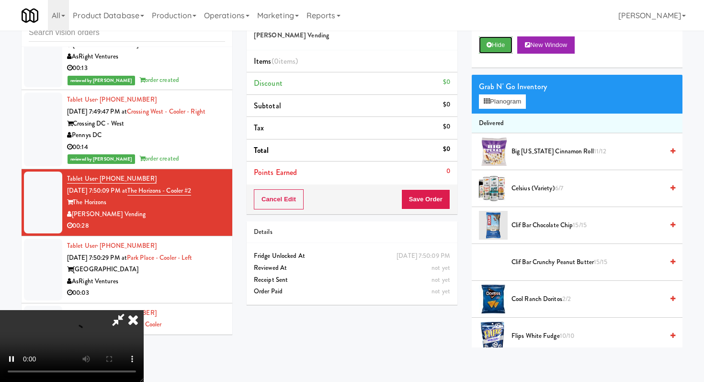
scroll to position [95, 0]
click at [144, 310] on video at bounding box center [72, 346] width 144 height 72
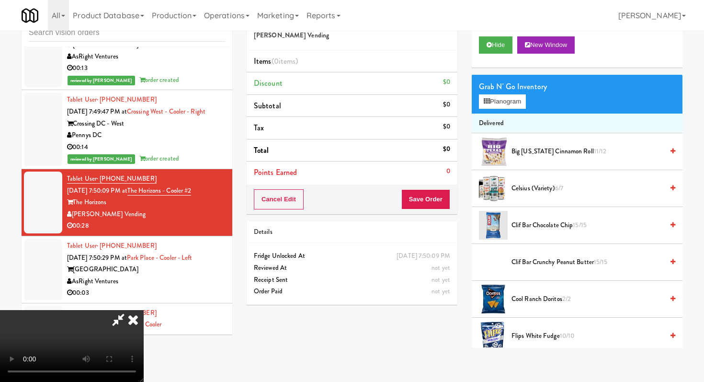
click at [109, 339] on video at bounding box center [72, 346] width 144 height 72
click at [102, 310] on video at bounding box center [72, 346] width 144 height 72
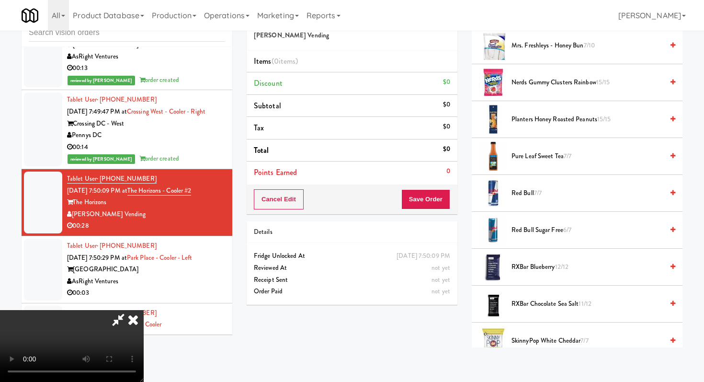
scroll to position [728, 0]
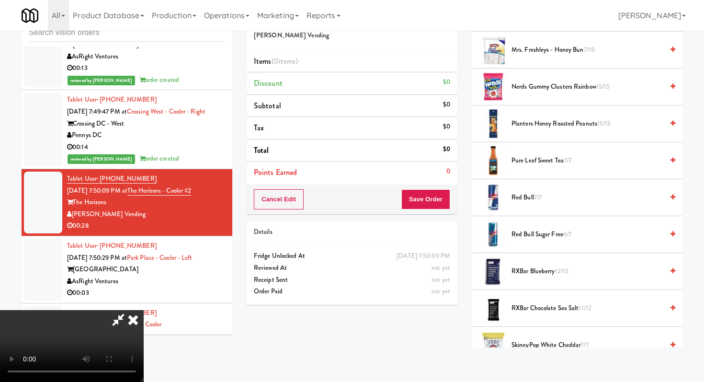
click at [515, 239] on span "Red Bull Sugar Free 6/7" at bounding box center [587, 234] width 152 height 12
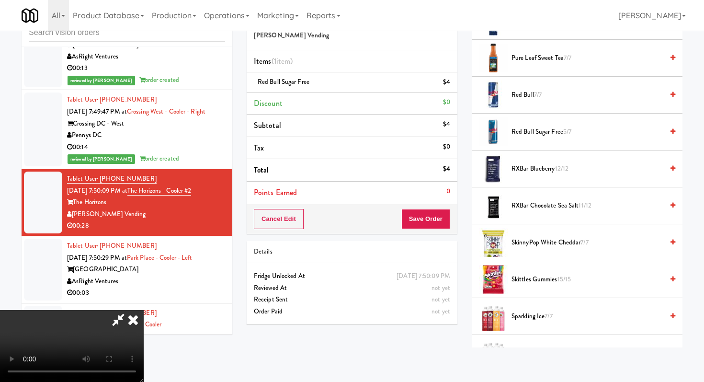
scroll to position [847, 0]
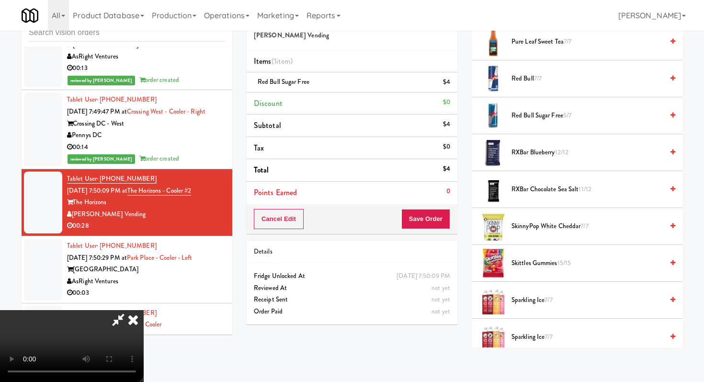
click at [538, 300] on span "Sparkling Ice 7/7" at bounding box center [587, 300] width 152 height 12
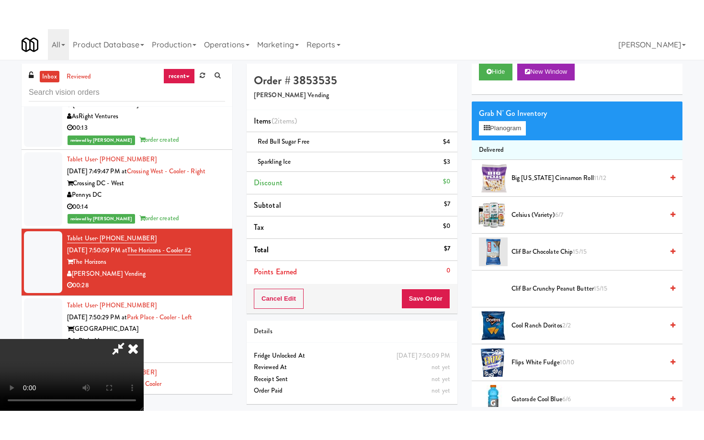
scroll to position [35, 0]
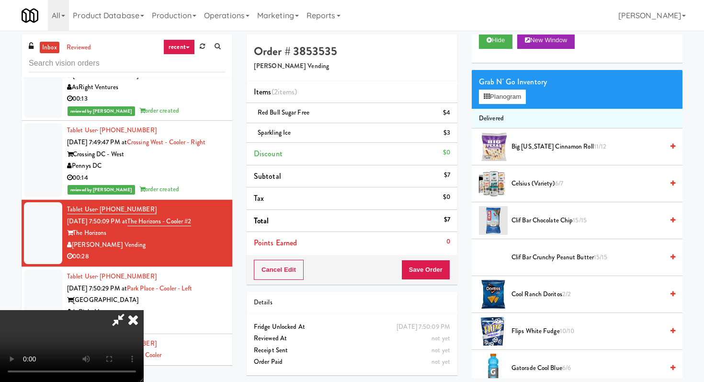
click at [540, 227] on li "Clif Bar Chocolate Chip 15/15" at bounding box center [577, 220] width 211 height 37
click at [539, 223] on span "Clif Bar Chocolate Chip 15/15" at bounding box center [587, 221] width 152 height 12
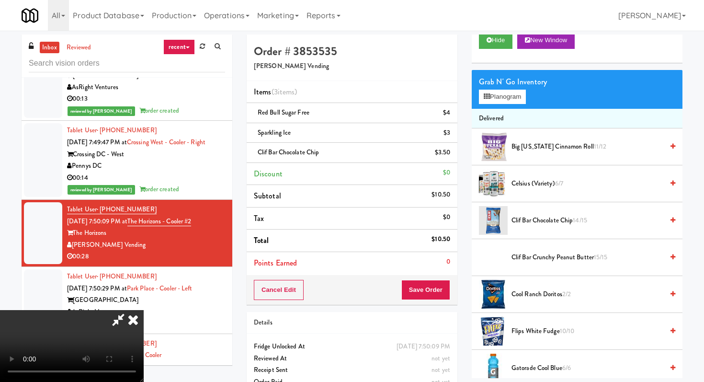
click at [144, 317] on video at bounding box center [72, 346] width 144 height 72
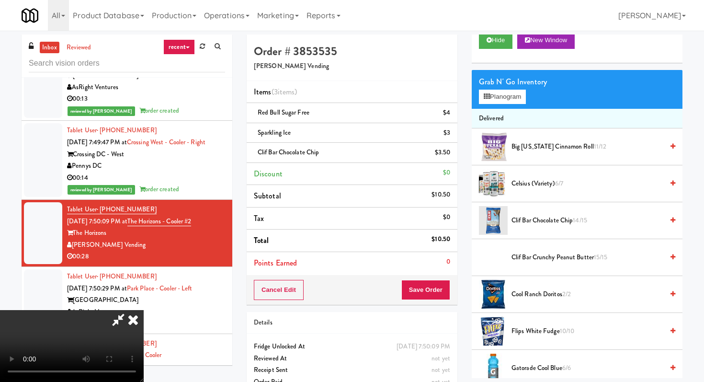
click at [144, 317] on video at bounding box center [72, 346] width 144 height 72
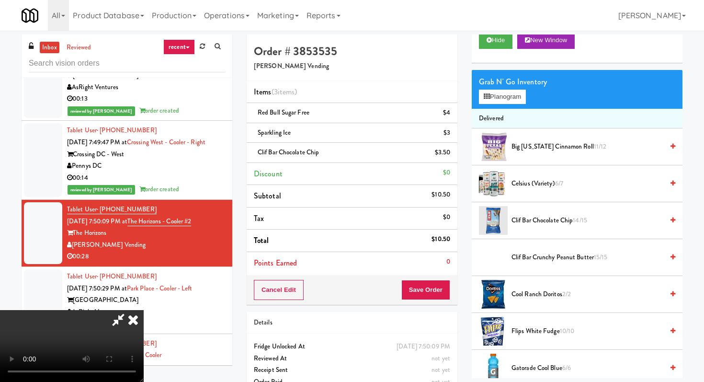
click at [144, 317] on video at bounding box center [72, 346] width 144 height 72
click at [488, 103] on button "Planogram" at bounding box center [502, 97] width 47 height 14
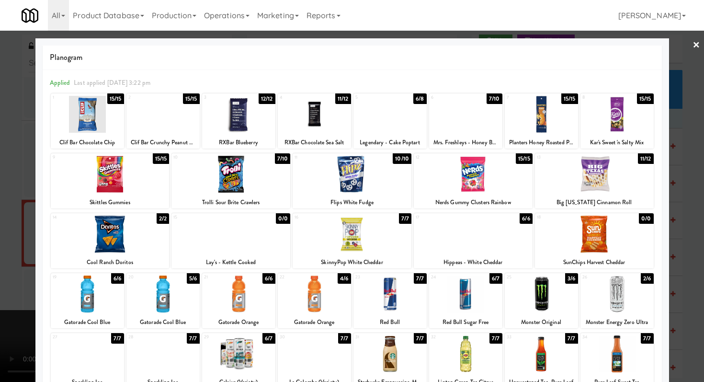
click at [0, 321] on div at bounding box center [352, 191] width 704 height 382
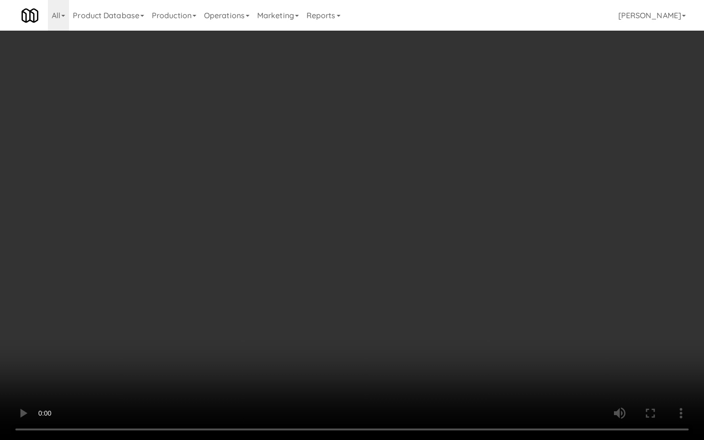
click at [438, 367] on video at bounding box center [352, 220] width 704 height 440
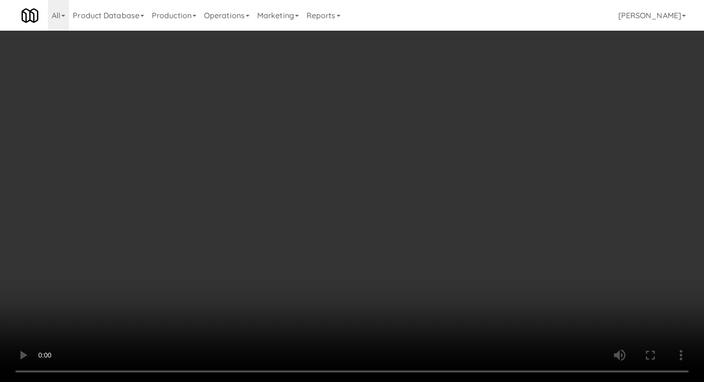
click at [515, 88] on div "Grab N' Go Inventory" at bounding box center [577, 82] width 196 height 14
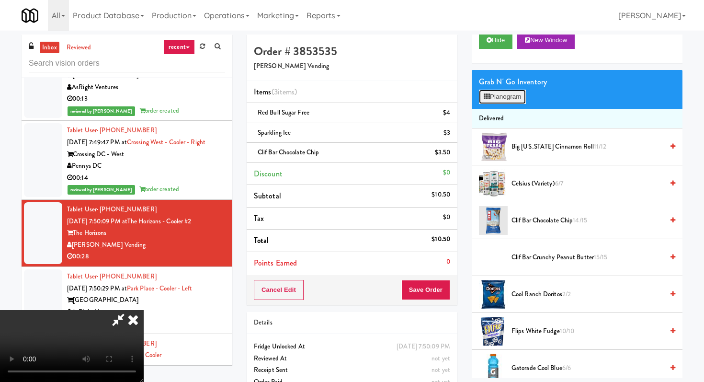
click at [512, 94] on button "Planogram" at bounding box center [502, 97] width 47 height 14
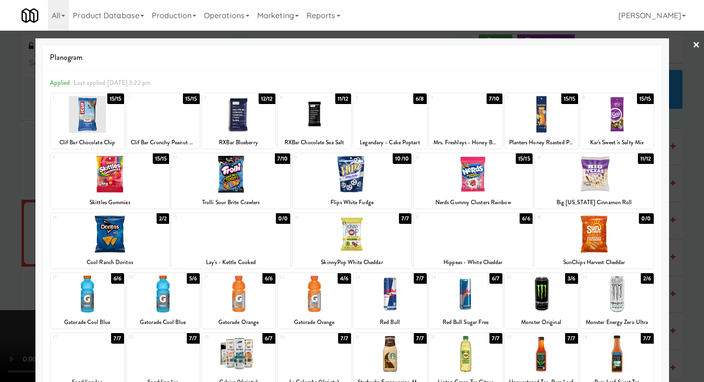
click at [470, 112] on div at bounding box center [465, 114] width 73 height 37
click at [0, 253] on div at bounding box center [352, 191] width 704 height 382
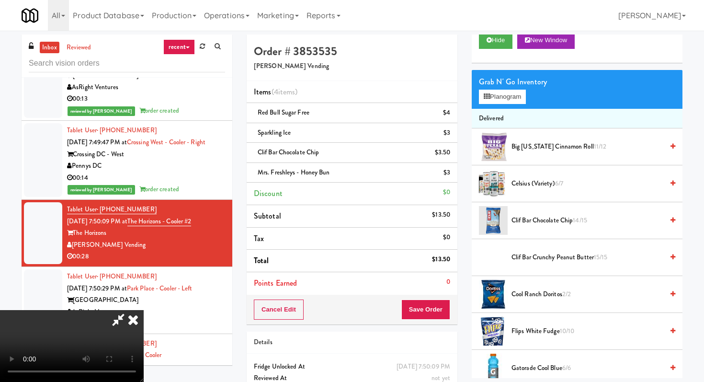
click at [144, 310] on icon at bounding box center [133, 319] width 21 height 19
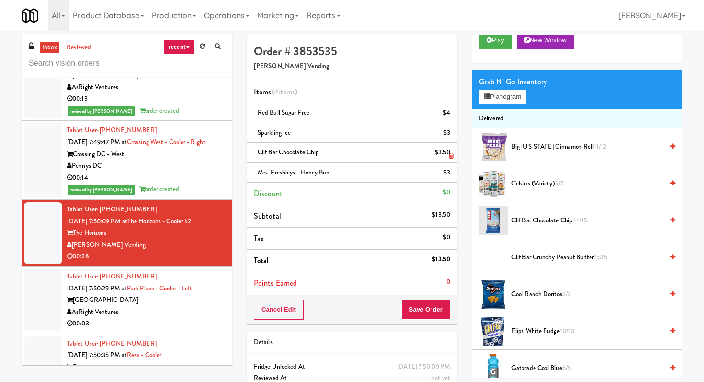
click at [454, 159] on li "Clif Bar Chocolate Chip $3.50" at bounding box center [352, 153] width 211 height 20
click at [451, 156] on icon at bounding box center [451, 156] width 5 height 6
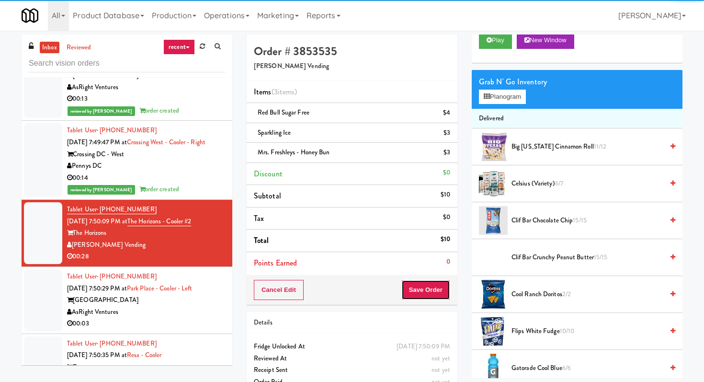
click at [429, 297] on button "Save Order" at bounding box center [425, 290] width 49 height 20
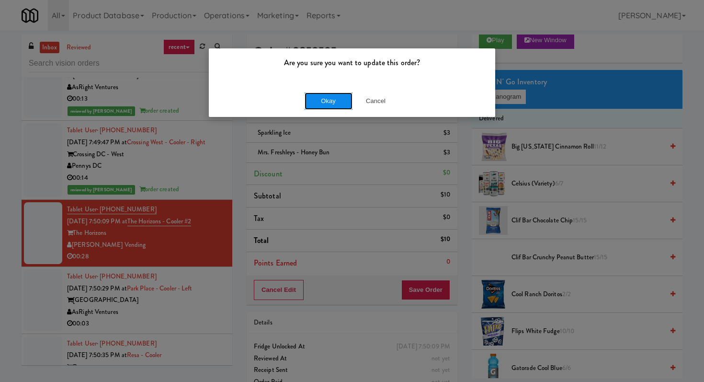
click at [333, 102] on button "Okay" at bounding box center [329, 100] width 48 height 17
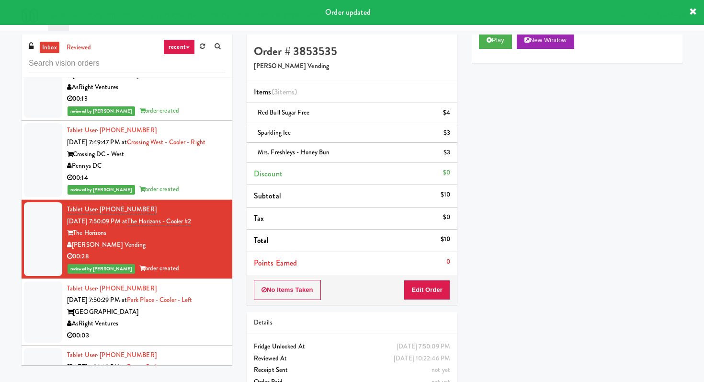
click at [173, 279] on li "Tablet User · (813) 705-4777 [DATE] 7:50:29 PM at [GEOGRAPHIC_DATA] - [GEOGRAPH…" at bounding box center [127, 312] width 211 height 67
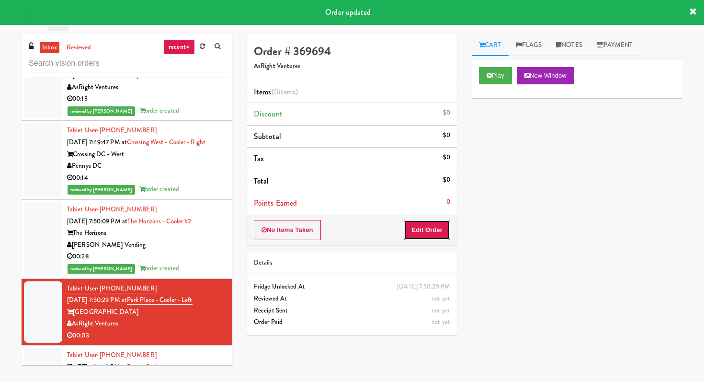
click at [435, 231] on button "Edit Order" at bounding box center [427, 230] width 46 height 20
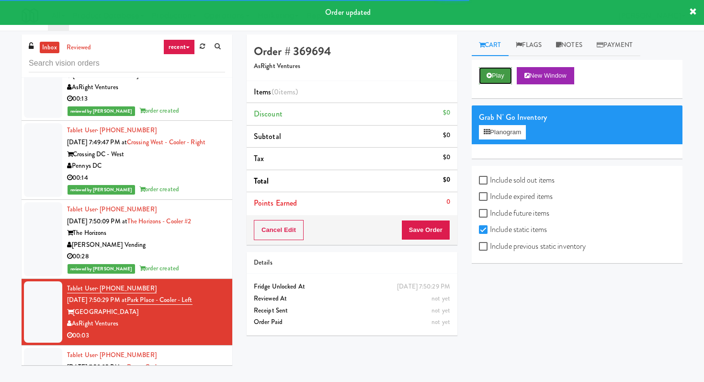
click at [495, 71] on button "Play" at bounding box center [495, 75] width 33 height 17
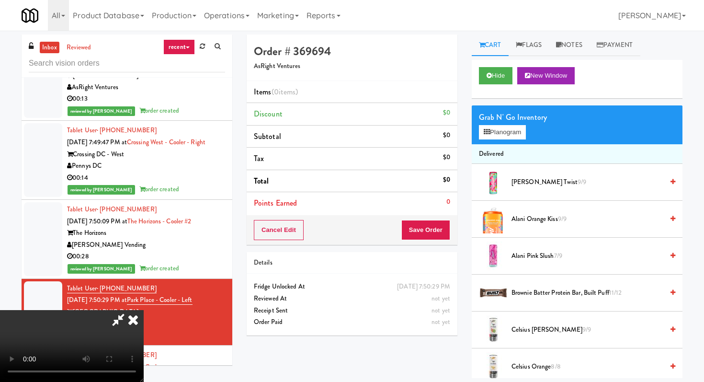
click at [144, 310] on video at bounding box center [72, 346] width 144 height 72
click at [144, 317] on video at bounding box center [72, 346] width 144 height 72
click at [117, 310] on video at bounding box center [72, 346] width 144 height 72
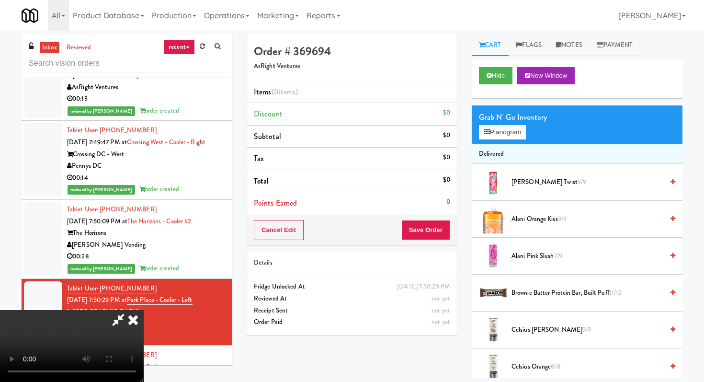
click at [117, 310] on video at bounding box center [72, 346] width 144 height 72
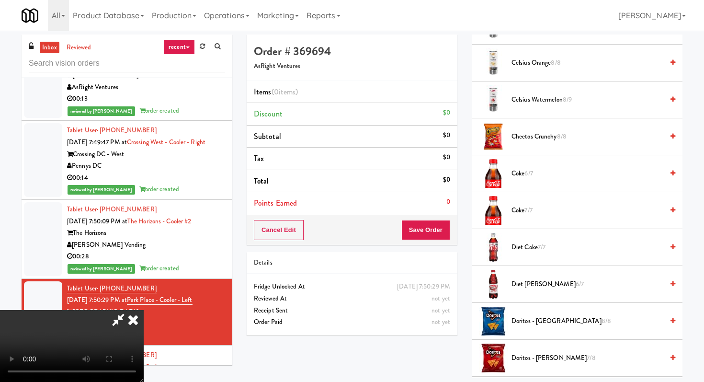
scroll to position [317, 0]
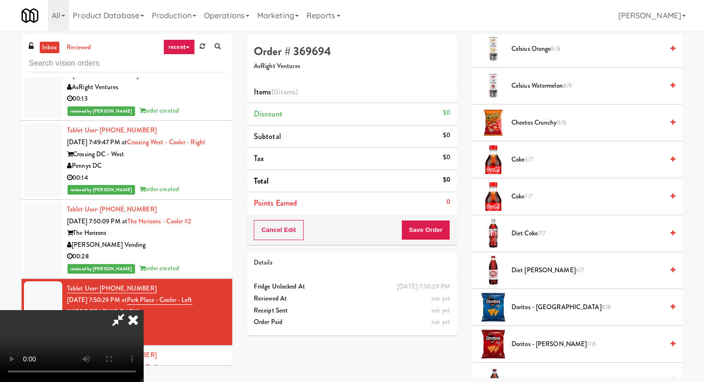
click at [512, 155] on span "Coke 6/7" at bounding box center [587, 160] width 152 height 12
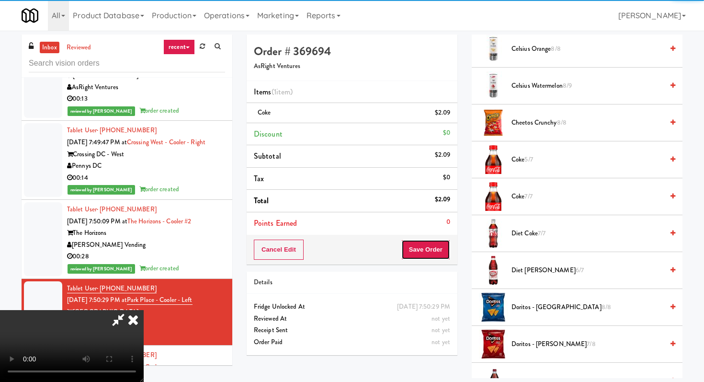
click at [432, 245] on button "Save Order" at bounding box center [425, 249] width 49 height 20
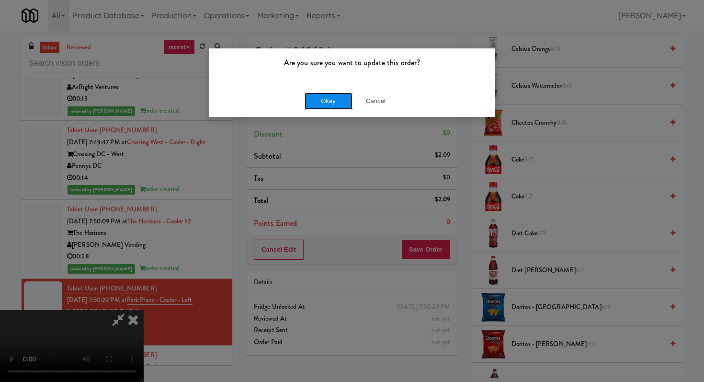
click at [328, 95] on button "Okay" at bounding box center [329, 100] width 48 height 17
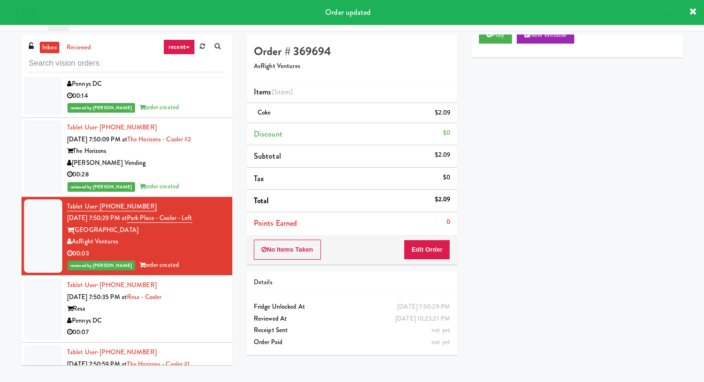
scroll to position [7278, 0]
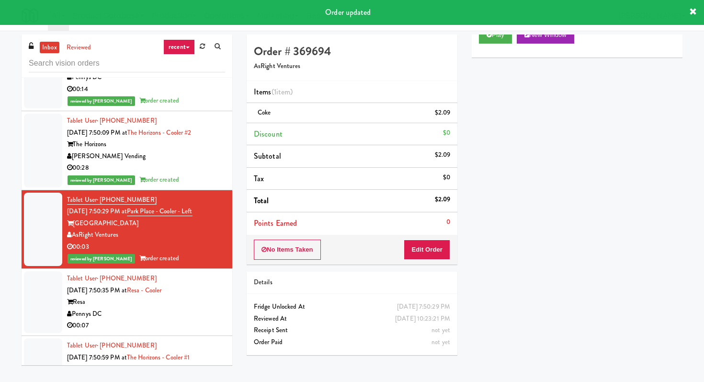
click at [192, 308] on div "Pennys DC" at bounding box center [146, 314] width 158 height 12
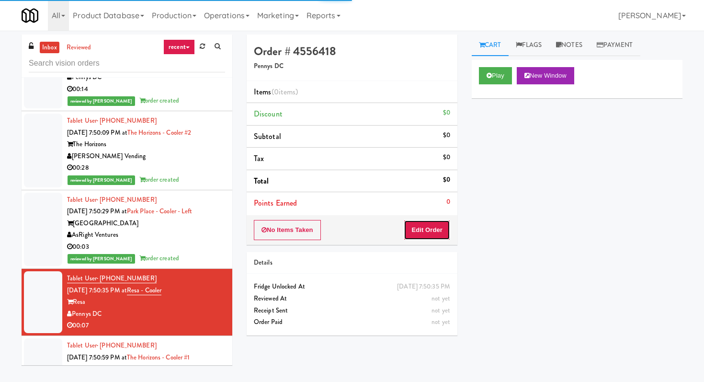
click at [432, 235] on button "Edit Order" at bounding box center [427, 230] width 46 height 20
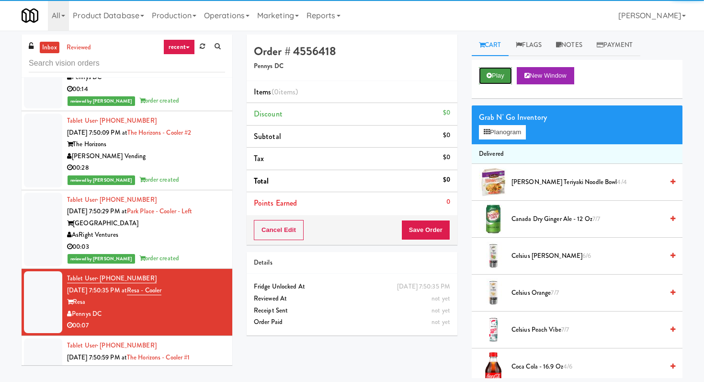
click at [498, 79] on button "Play" at bounding box center [495, 75] width 33 height 17
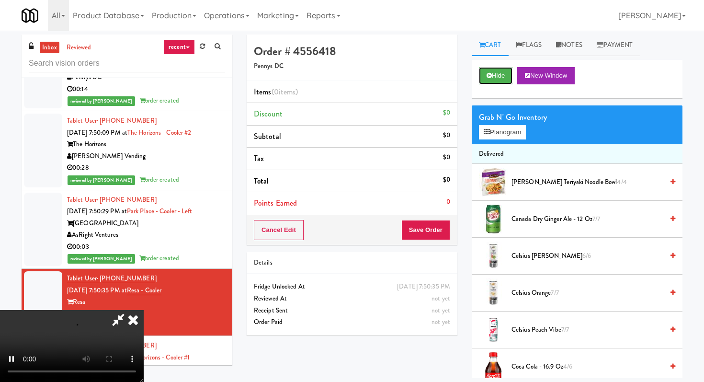
scroll to position [95, 0]
click at [539, 364] on span "Coca Cola - 16.9 oz 4/6" at bounding box center [587, 367] width 152 height 12
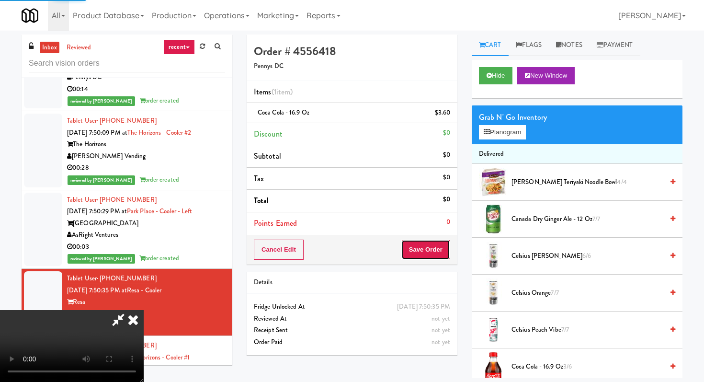
click at [434, 248] on button "Save Order" at bounding box center [425, 249] width 49 height 20
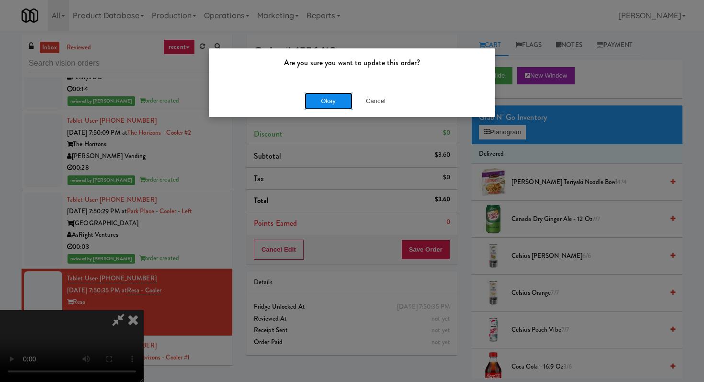
click at [334, 100] on button "Okay" at bounding box center [329, 100] width 48 height 17
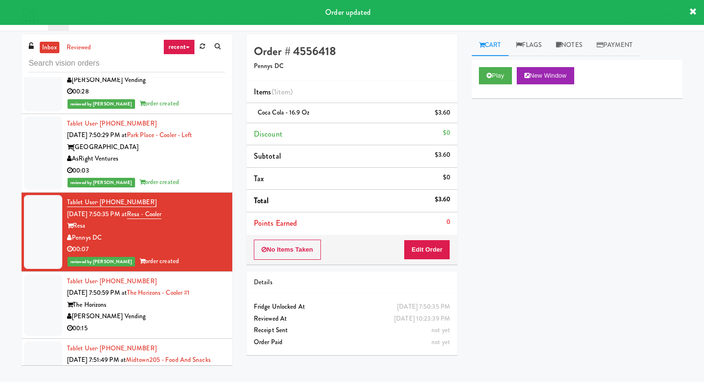
scroll to position [7362, 0]
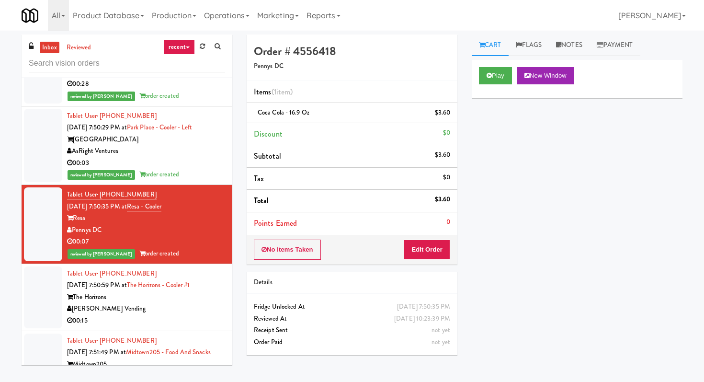
click at [187, 303] on div "[PERSON_NAME] Vending" at bounding box center [146, 309] width 158 height 12
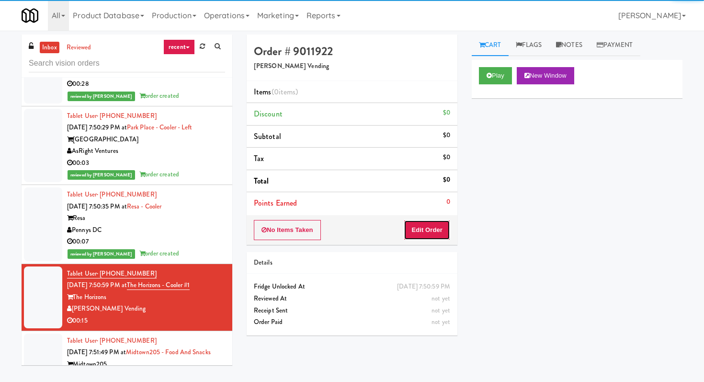
click at [414, 235] on button "Edit Order" at bounding box center [427, 230] width 46 height 20
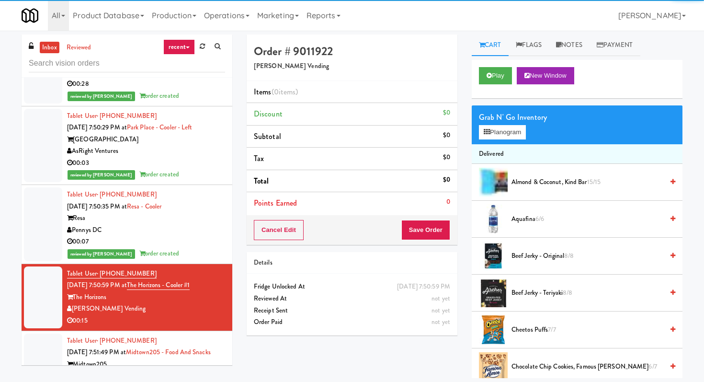
click at [506, 65] on div "Play New Window" at bounding box center [577, 79] width 211 height 38
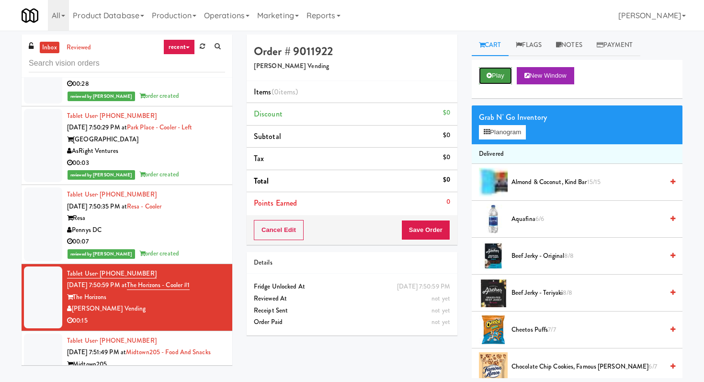
click at [506, 68] on button "Play" at bounding box center [495, 75] width 33 height 17
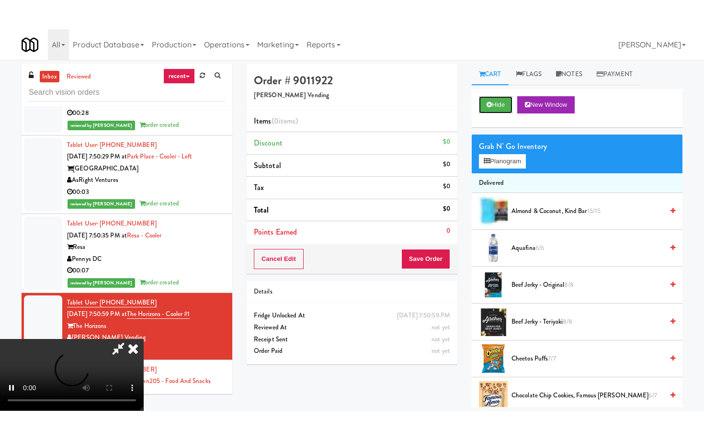
scroll to position [95, 0]
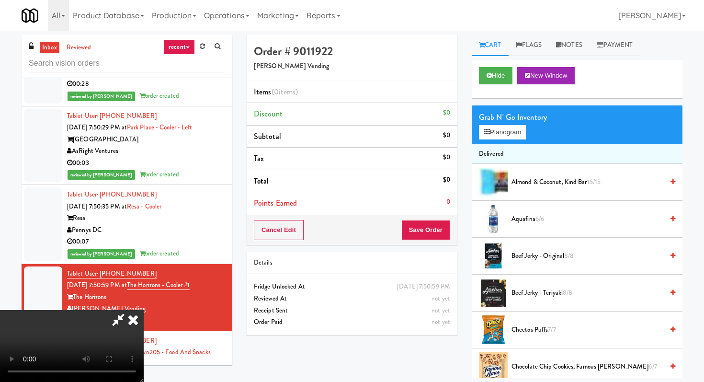
click at [144, 310] on video at bounding box center [72, 346] width 144 height 72
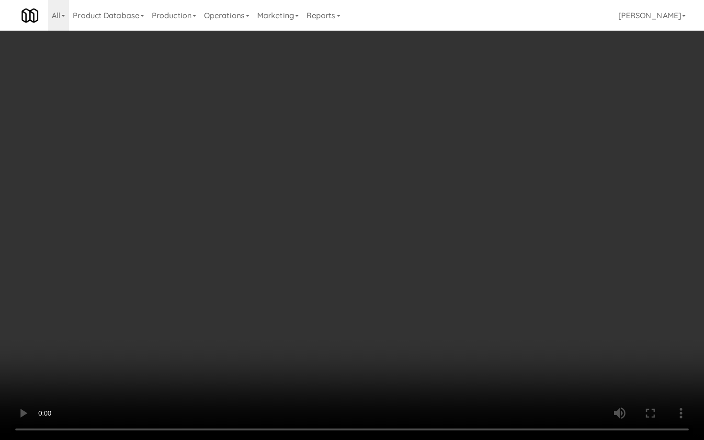
click at [336, 367] on video at bounding box center [352, 220] width 704 height 440
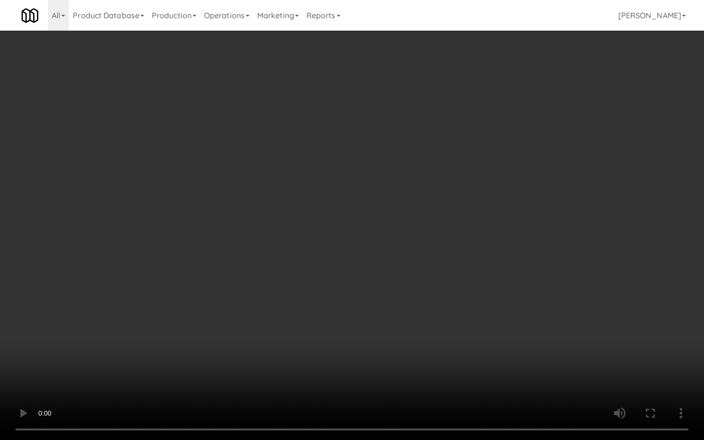
click at [577, 381] on video at bounding box center [352, 220] width 704 height 440
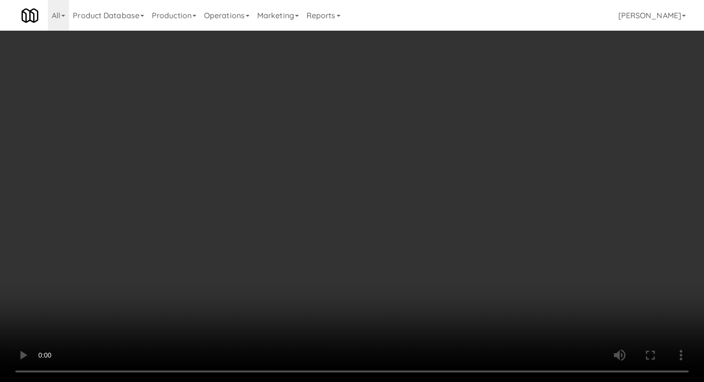
scroll to position [465, 0]
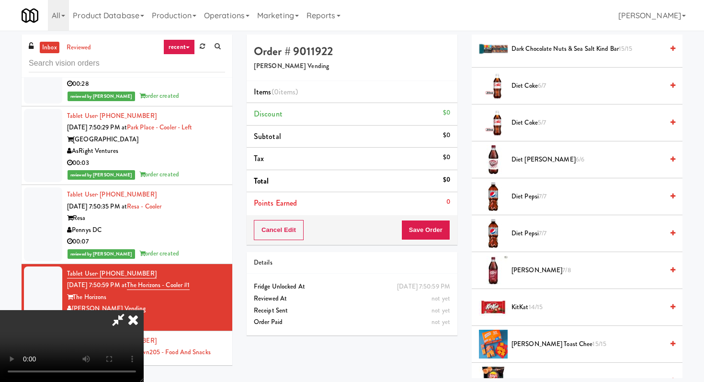
click at [522, 309] on span "KitKat 14/15" at bounding box center [587, 307] width 152 height 12
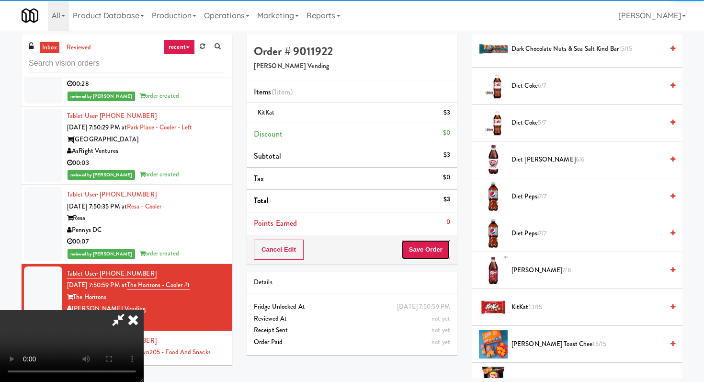
click at [443, 254] on button "Save Order" at bounding box center [425, 249] width 49 height 20
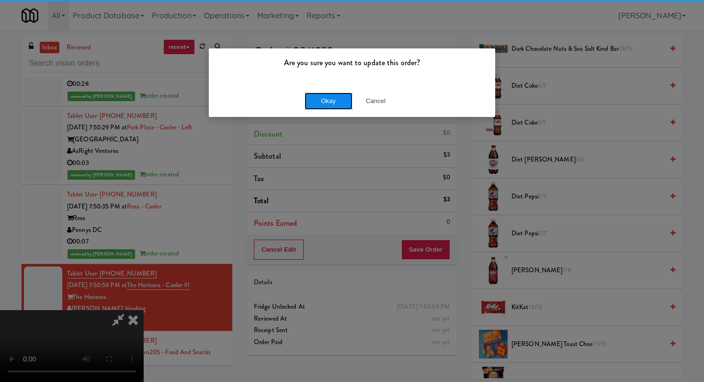
click at [343, 101] on button "Okay" at bounding box center [329, 100] width 48 height 17
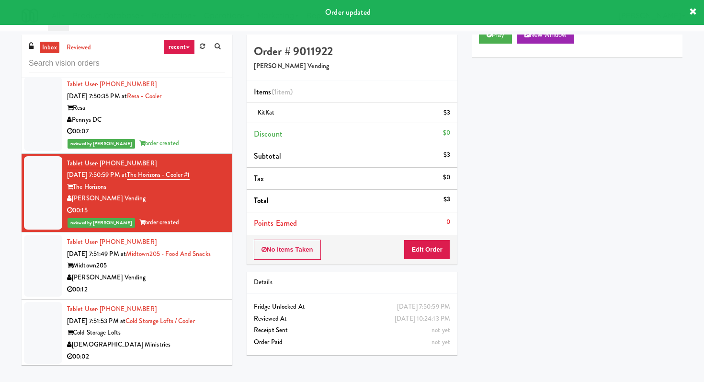
scroll to position [7476, 0]
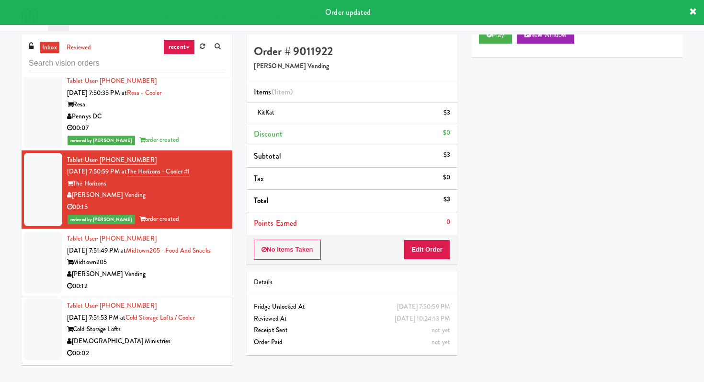
click at [198, 256] on div "Midtown205" at bounding box center [146, 262] width 158 height 12
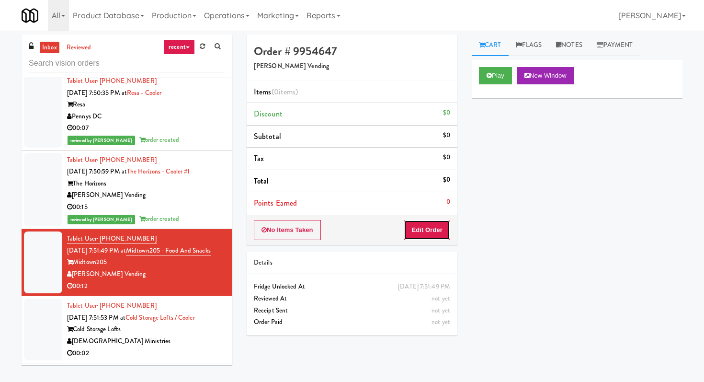
click at [425, 222] on button "Edit Order" at bounding box center [427, 230] width 46 height 20
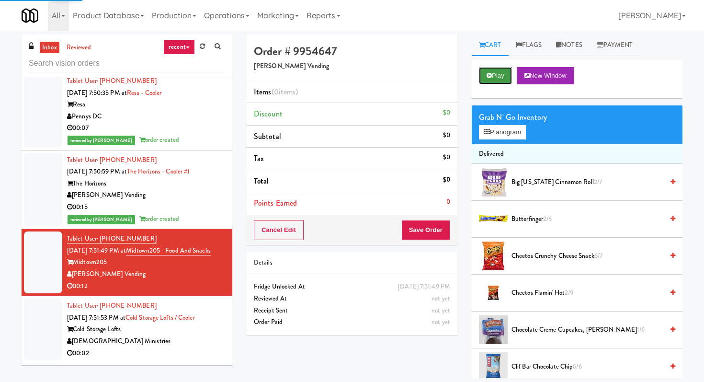
click at [499, 77] on button "Play" at bounding box center [495, 75] width 33 height 17
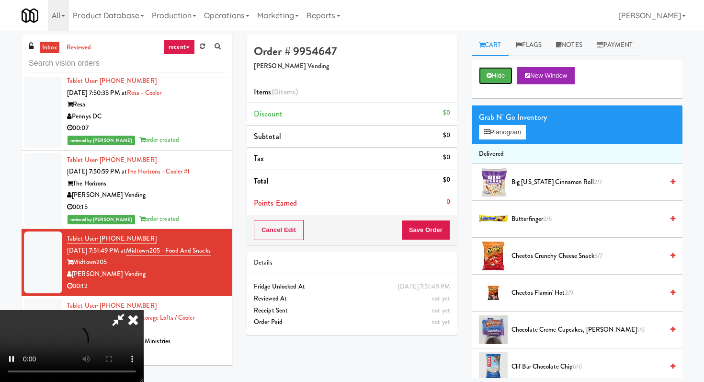
scroll to position [95, 0]
click at [144, 310] on video at bounding box center [72, 346] width 144 height 72
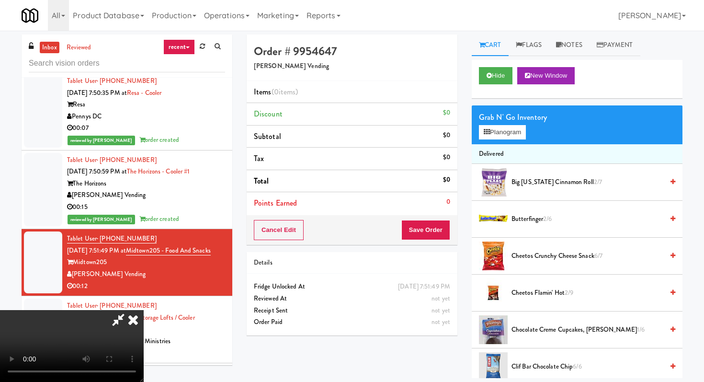
click at [144, 310] on video at bounding box center [72, 346] width 144 height 72
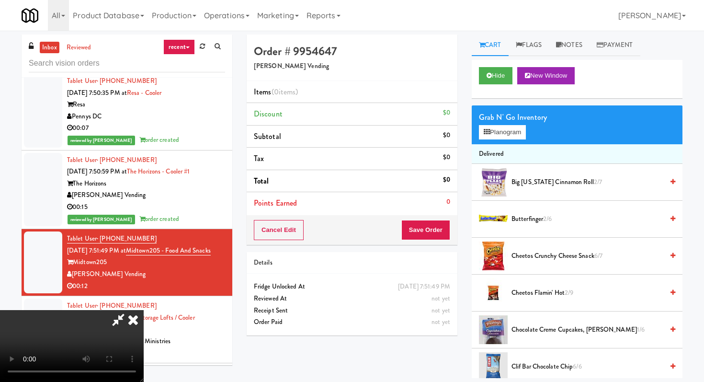
click at [144, 310] on video at bounding box center [72, 346] width 144 height 72
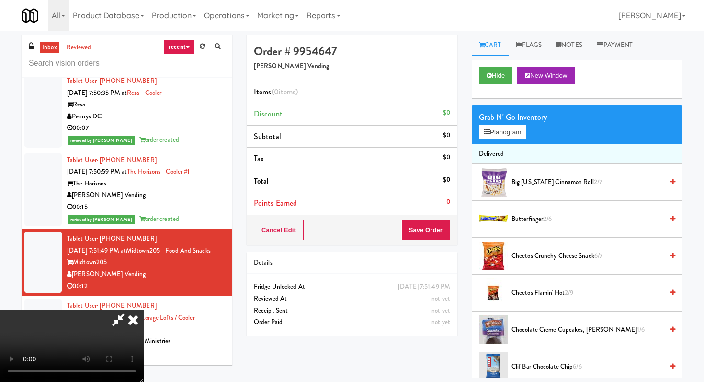
click at [144, 310] on video at bounding box center [72, 346] width 144 height 72
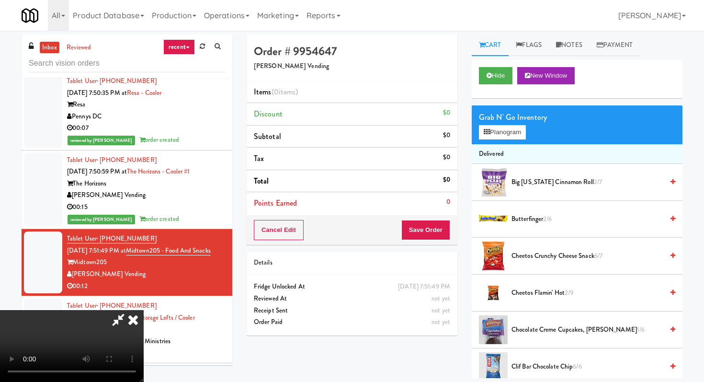
click at [144, 310] on video at bounding box center [72, 346] width 144 height 72
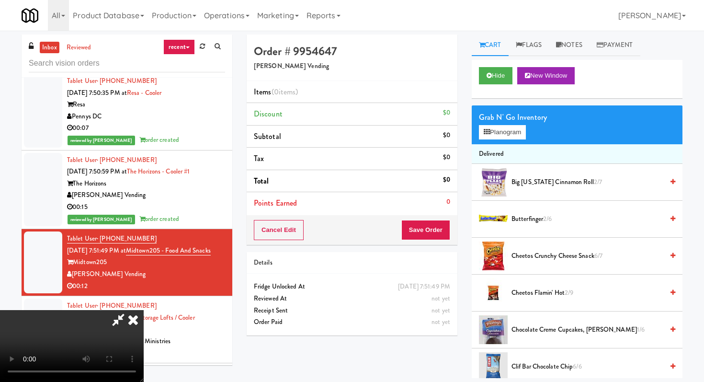
scroll to position [0, 0]
click at [129, 310] on icon at bounding box center [118, 319] width 22 height 19
click at [144, 310] on icon at bounding box center [133, 319] width 21 height 19
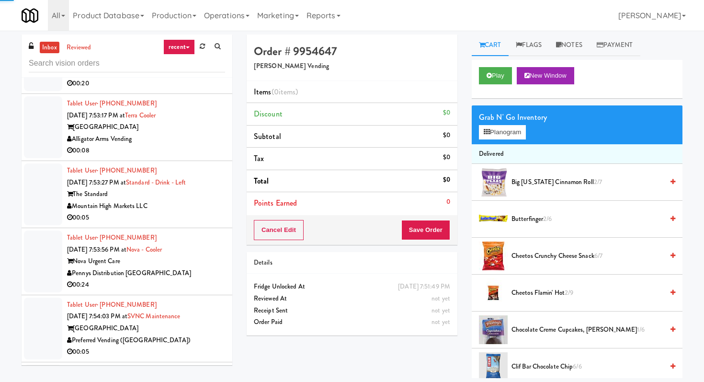
scroll to position [15, 0]
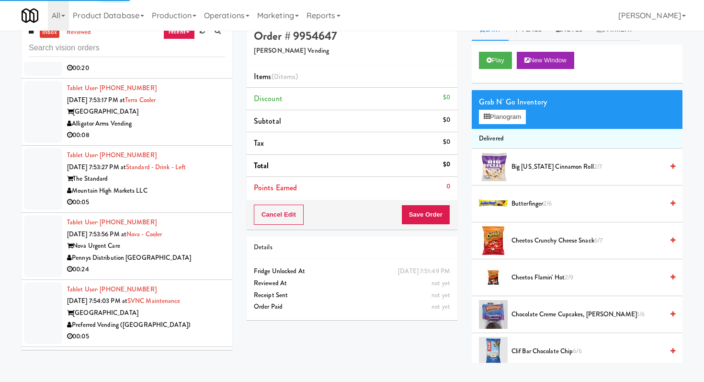
click at [194, 196] on div "00:05" at bounding box center [146, 202] width 158 height 12
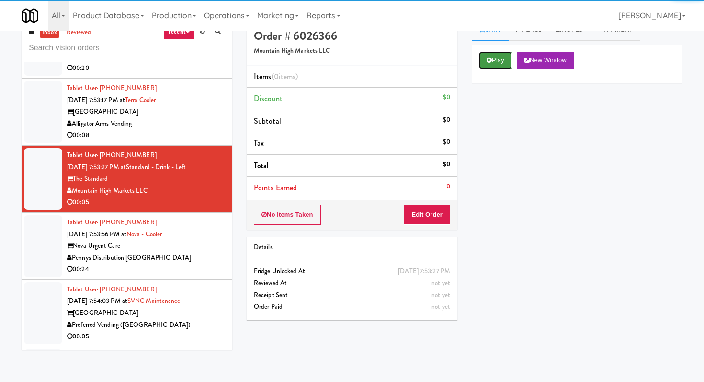
click at [487, 63] on button "Play" at bounding box center [495, 60] width 33 height 17
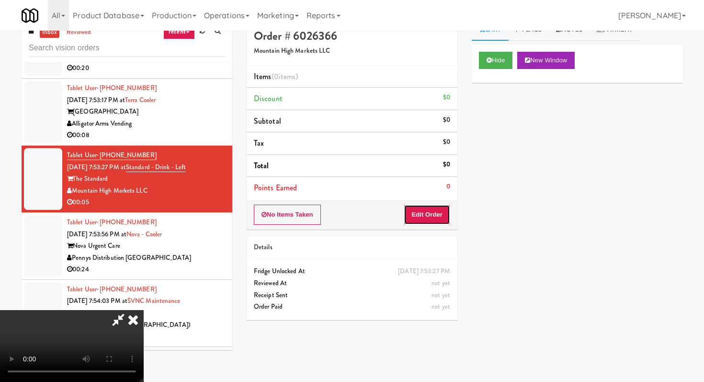
click at [434, 215] on button "Edit Order" at bounding box center [427, 214] width 46 height 20
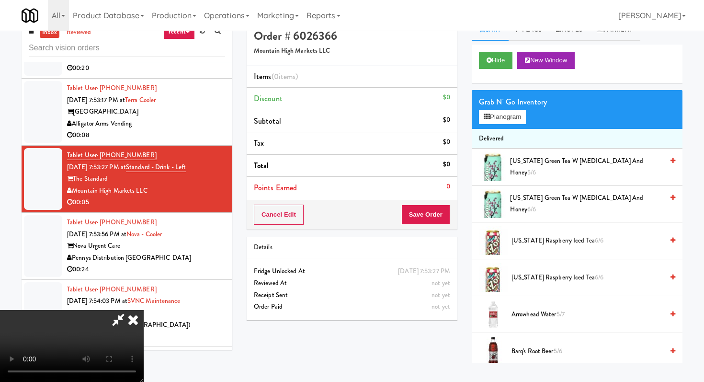
click at [144, 317] on video at bounding box center [72, 346] width 144 height 72
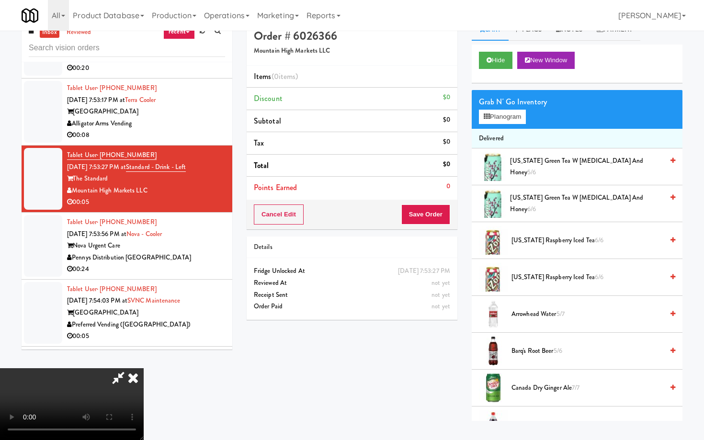
click at [144, 368] on video at bounding box center [72, 404] width 144 height 72
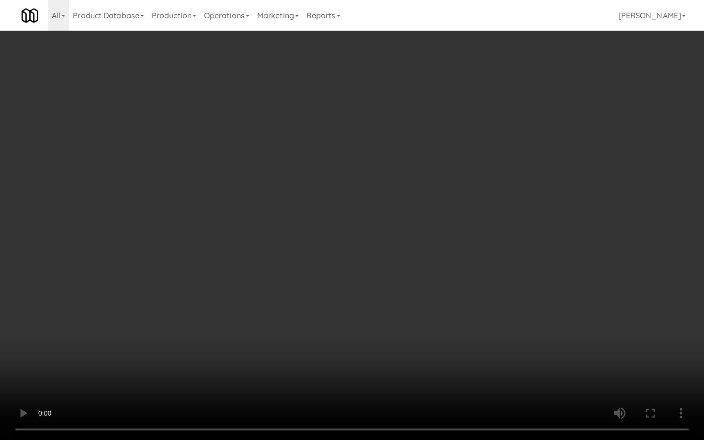
click at [343, 355] on video at bounding box center [352, 220] width 704 height 440
click at [326, 306] on video at bounding box center [352, 220] width 704 height 440
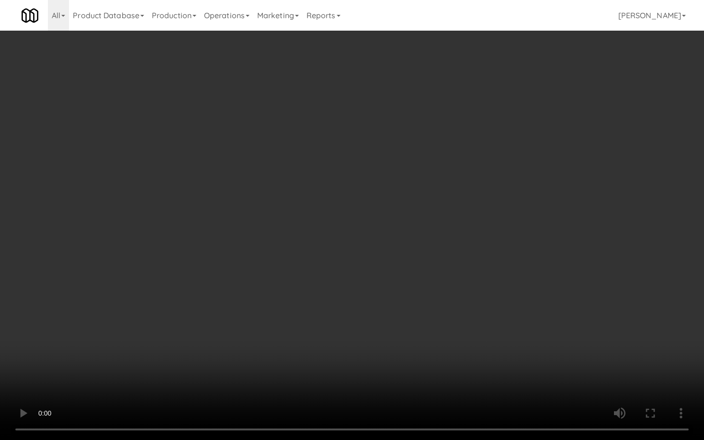
click at [326, 306] on video at bounding box center [352, 220] width 704 height 440
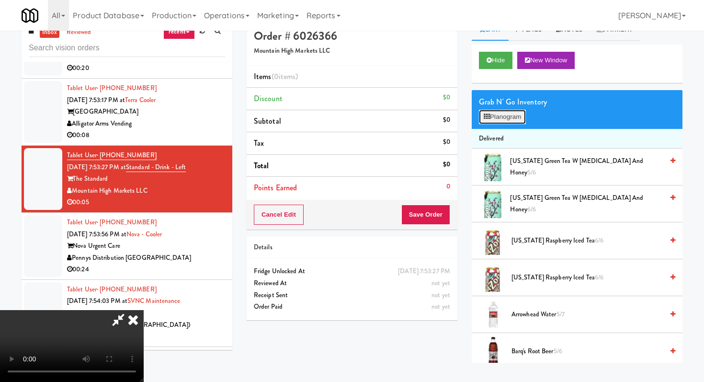
click at [480, 113] on button "Planogram" at bounding box center [502, 117] width 47 height 14
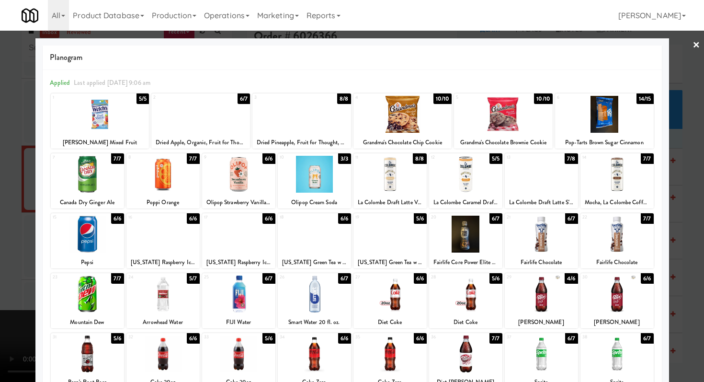
click at [91, 241] on div at bounding box center [87, 233] width 73 height 37
click at [0, 230] on div at bounding box center [352, 191] width 704 height 382
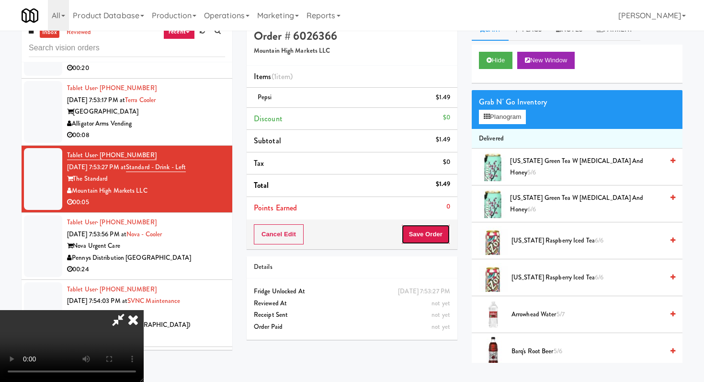
click at [426, 239] on button "Save Order" at bounding box center [425, 234] width 49 height 20
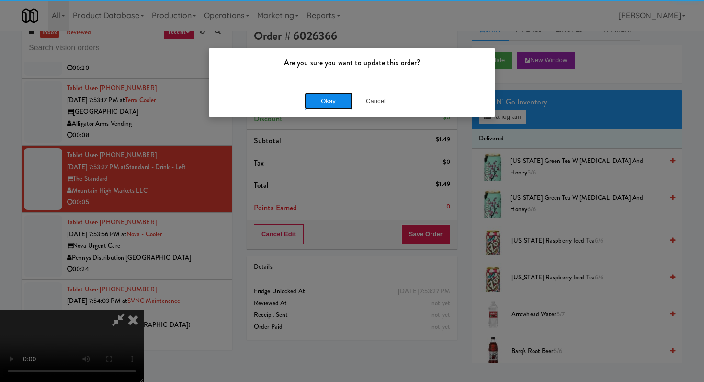
click at [338, 105] on button "Okay" at bounding box center [329, 100] width 48 height 17
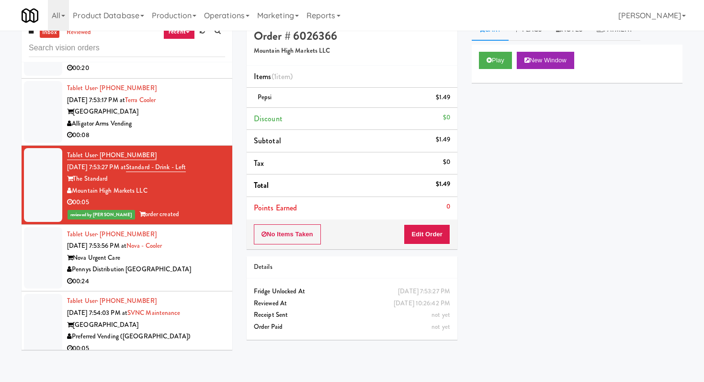
click at [498, 225] on div "Play New Window Primary Flag Clear Flag if unable to determine what was taken o…" at bounding box center [577, 224] width 211 height 359
click at [177, 226] on li "Tablet User · (541) 224-1786 [DATE] 7:53:56 PM at Nova - Cooler Nova Urgent Car…" at bounding box center [127, 258] width 211 height 67
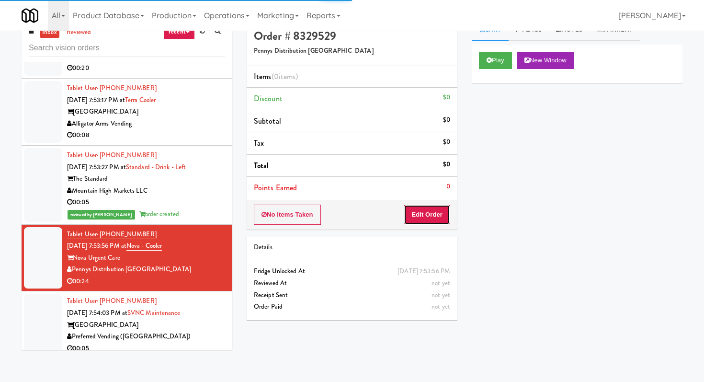
click at [415, 215] on button "Edit Order" at bounding box center [427, 214] width 46 height 20
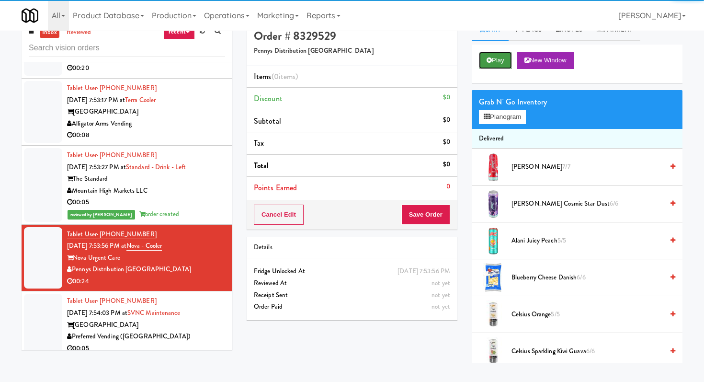
click at [491, 53] on button "Play" at bounding box center [495, 60] width 33 height 17
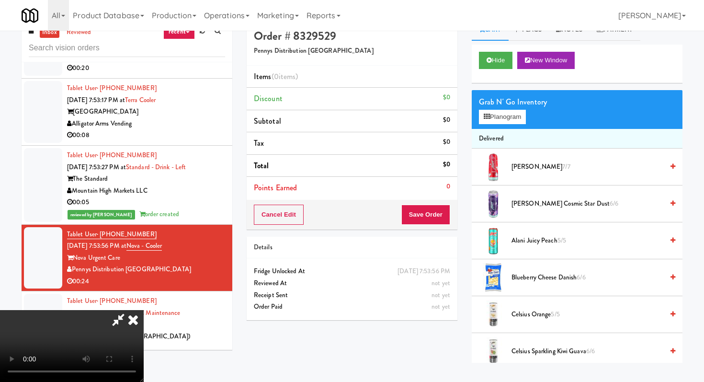
click at [144, 310] on video at bounding box center [72, 346] width 144 height 72
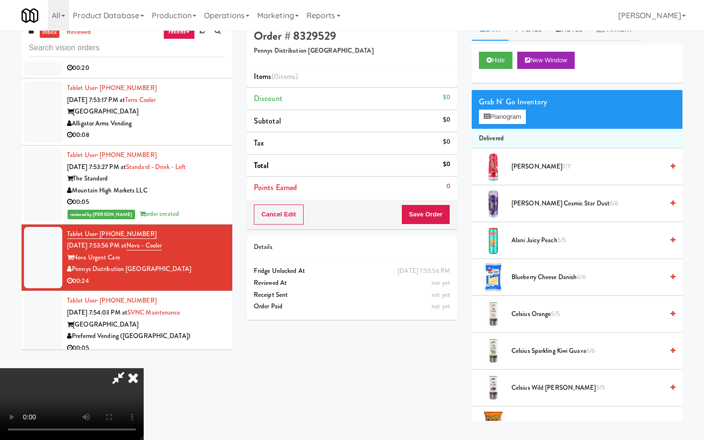
click at [144, 368] on video at bounding box center [72, 404] width 144 height 72
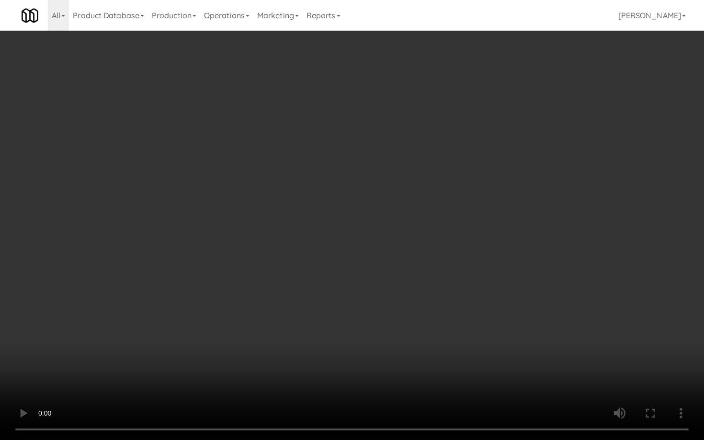
click at [371, 267] on video at bounding box center [352, 220] width 704 height 440
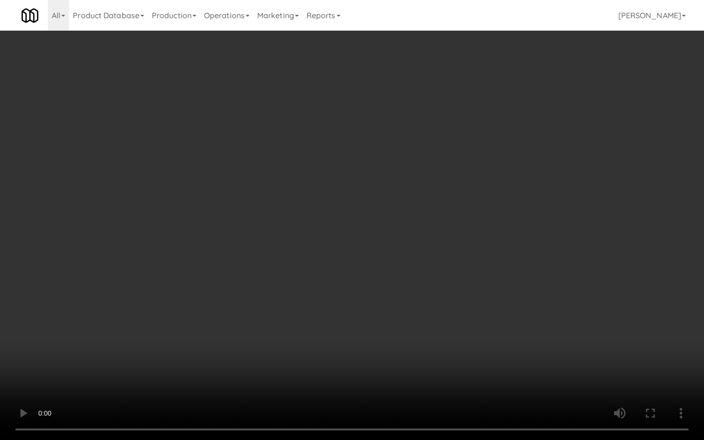
click at [371, 267] on video at bounding box center [352, 220] width 704 height 440
click at [279, 344] on video at bounding box center [352, 220] width 704 height 440
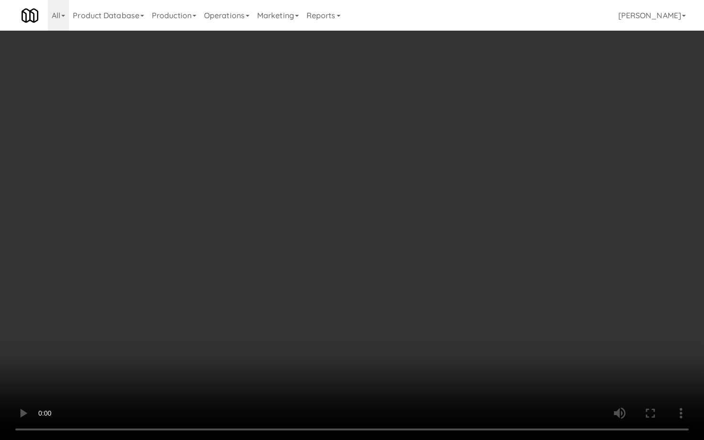
click at [279, 344] on video at bounding box center [352, 220] width 704 height 440
click at [327, 286] on video at bounding box center [352, 220] width 704 height 440
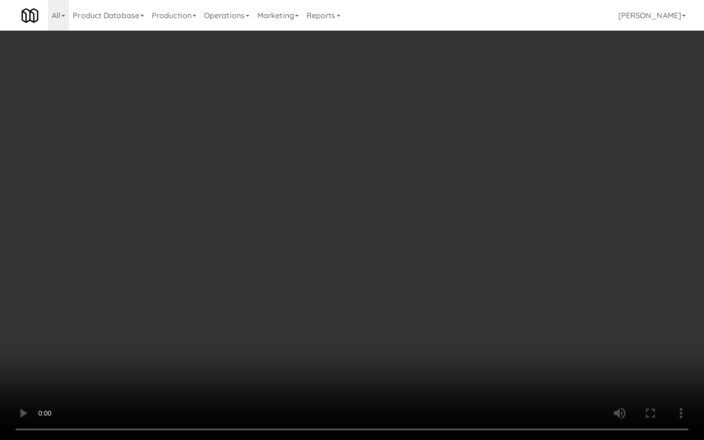
click at [327, 286] on video at bounding box center [352, 220] width 704 height 440
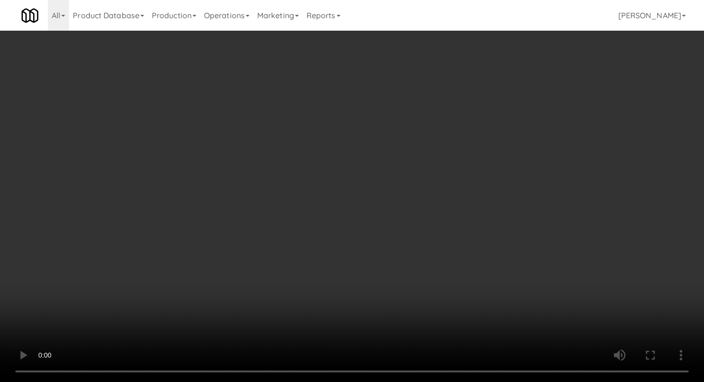
scroll to position [198, 0]
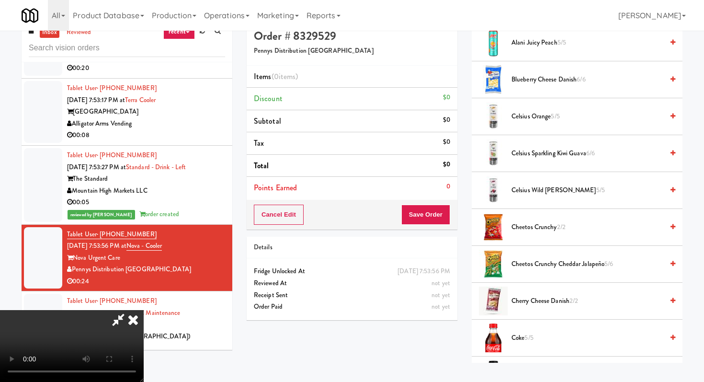
click at [541, 231] on span "Cheetos Crunchy 2/2" at bounding box center [587, 227] width 152 height 12
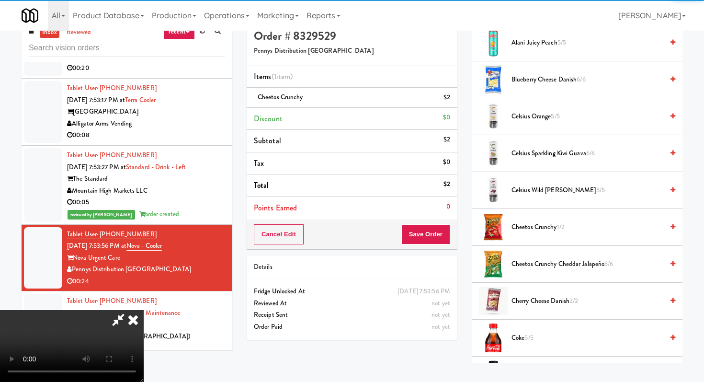
click at [539, 262] on span "Cheetos Crunchy Cheddar Jalapeño 5/6" at bounding box center [587, 264] width 152 height 12
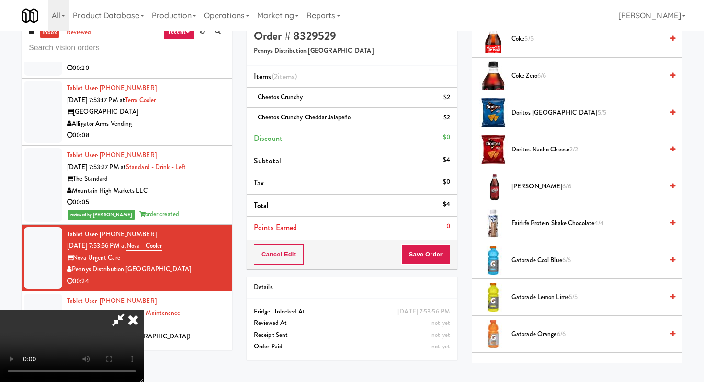
scroll to position [520, 0]
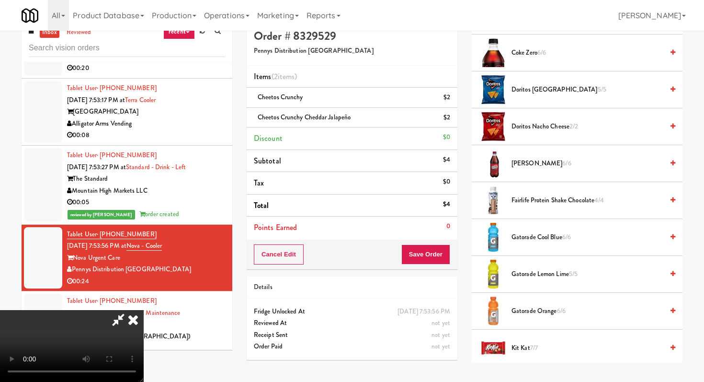
click at [535, 270] on span "Gatorade Lemon Lime 5/5" at bounding box center [587, 274] width 152 height 12
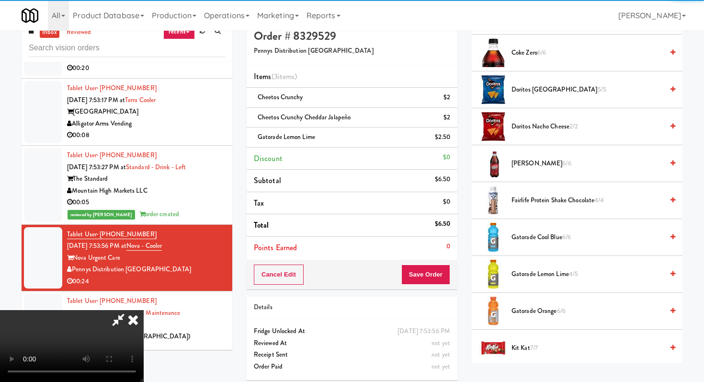
click at [534, 238] on span "Gatorade Cool Blue 6/6" at bounding box center [587, 237] width 152 height 12
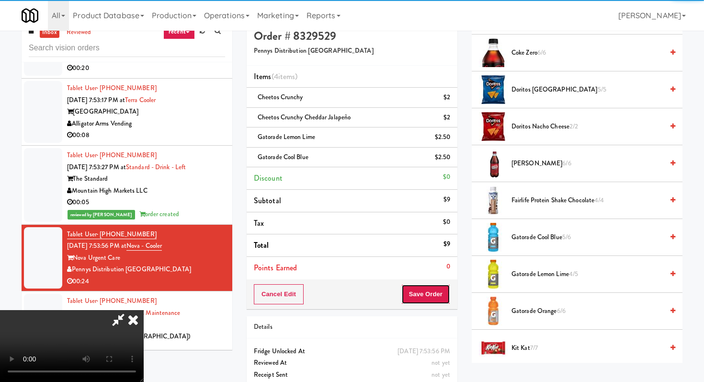
click at [433, 295] on button "Save Order" at bounding box center [425, 294] width 49 height 20
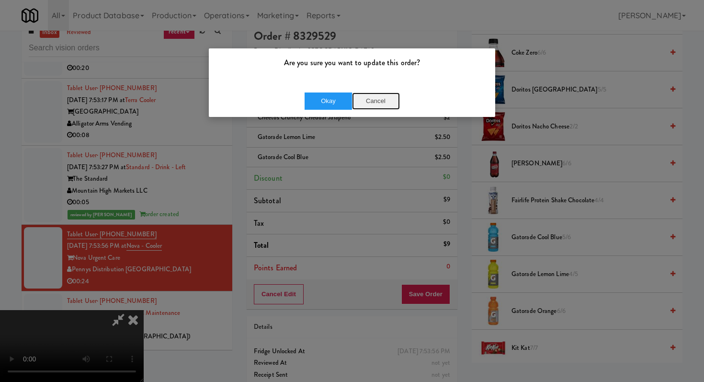
click at [371, 107] on button "Cancel" at bounding box center [376, 100] width 48 height 17
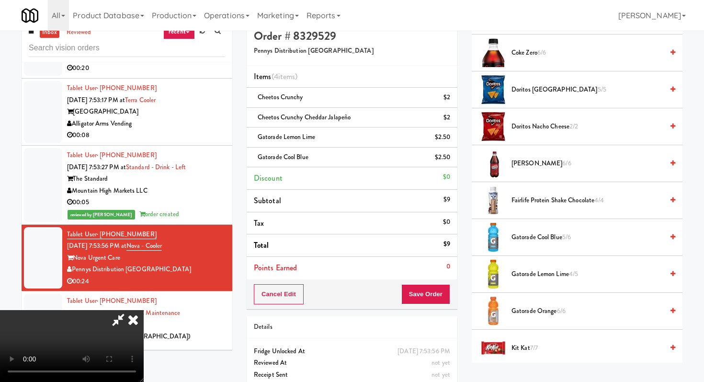
click at [144, 310] on video at bounding box center [72, 346] width 144 height 72
click at [443, 300] on button "Save Order" at bounding box center [425, 294] width 49 height 20
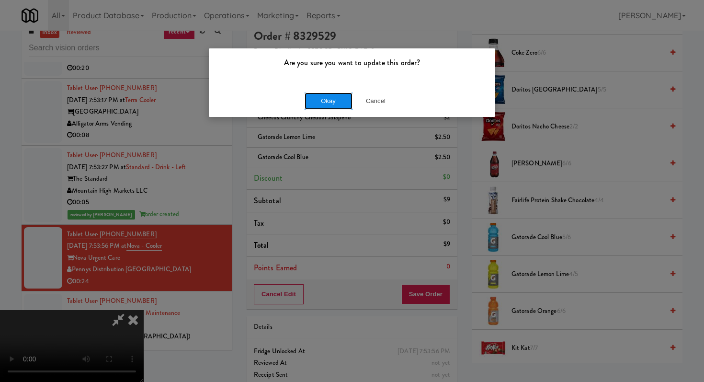
click at [332, 93] on button "Okay" at bounding box center [329, 100] width 48 height 17
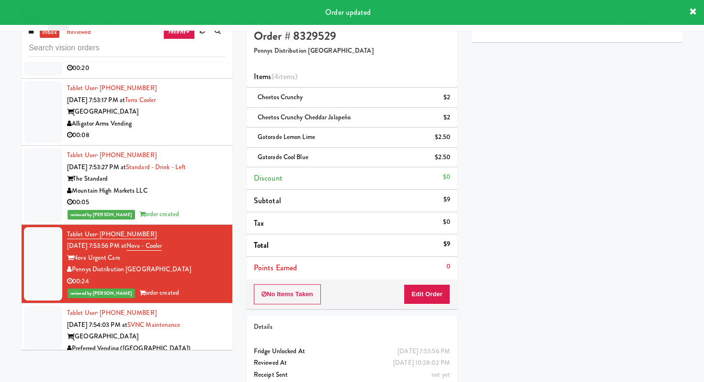
scroll to position [8136, 0]
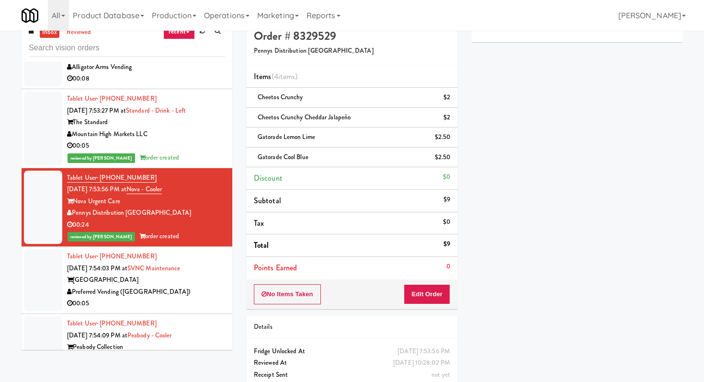
click at [200, 286] on div "Preferred Vending ([GEOGRAPHIC_DATA])" at bounding box center [146, 292] width 158 height 12
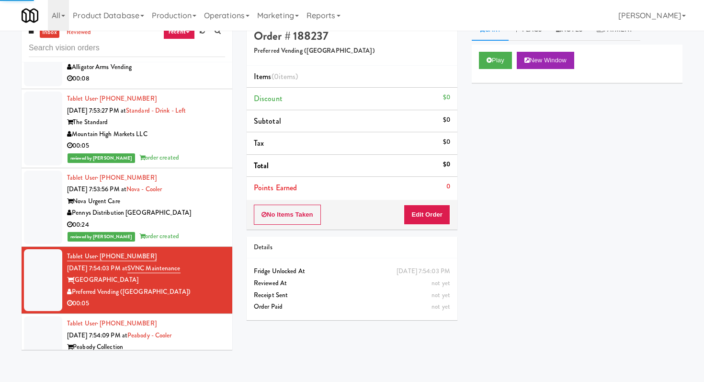
scroll to position [8137, 0]
click at [486, 54] on button "Play" at bounding box center [495, 60] width 33 height 17
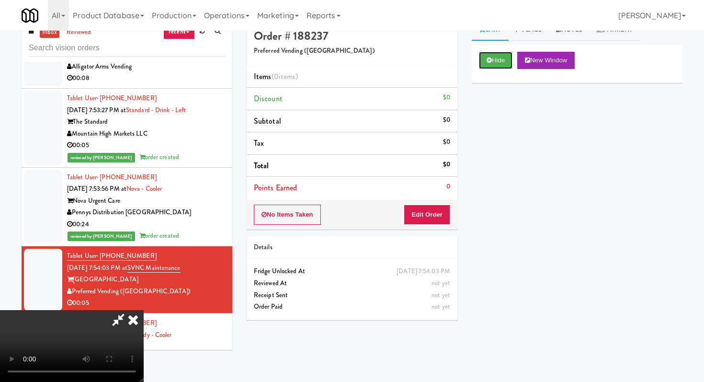
scroll to position [95, 0]
click at [438, 227] on div "No Items Taken Edit Order" at bounding box center [352, 215] width 211 height 30
click at [437, 222] on button "Edit Order" at bounding box center [427, 214] width 46 height 20
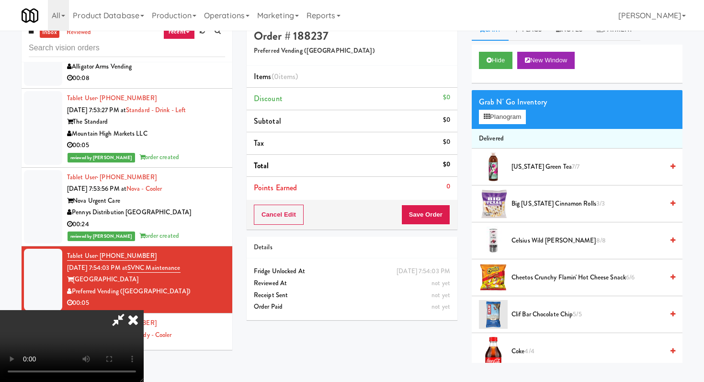
click at [144, 310] on video at bounding box center [72, 346] width 144 height 72
click at [504, 124] on button "Planogram" at bounding box center [502, 117] width 47 height 14
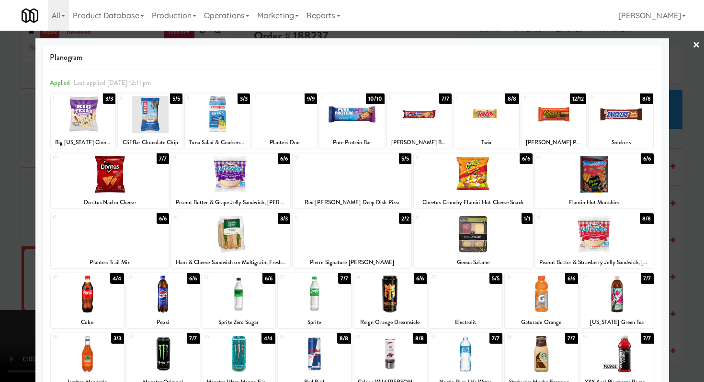
click at [84, 300] on div at bounding box center [87, 293] width 73 height 37
click at [455, 307] on div at bounding box center [465, 293] width 73 height 37
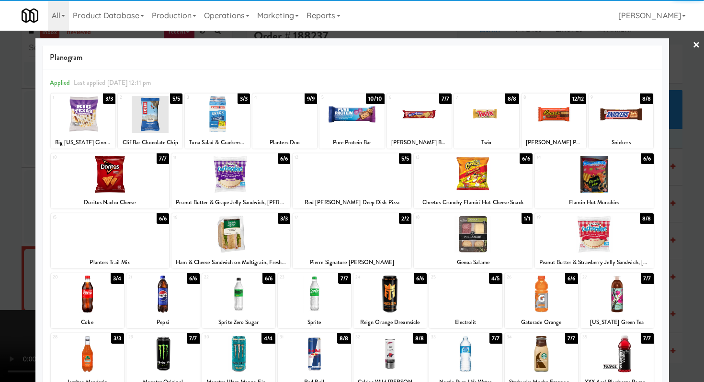
click at [0, 312] on div at bounding box center [352, 191] width 704 height 382
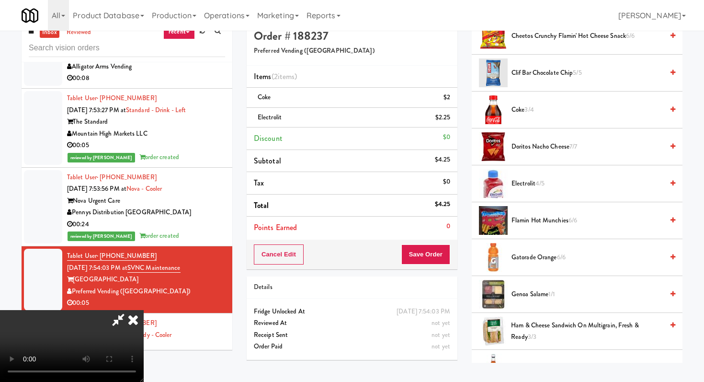
scroll to position [256, 0]
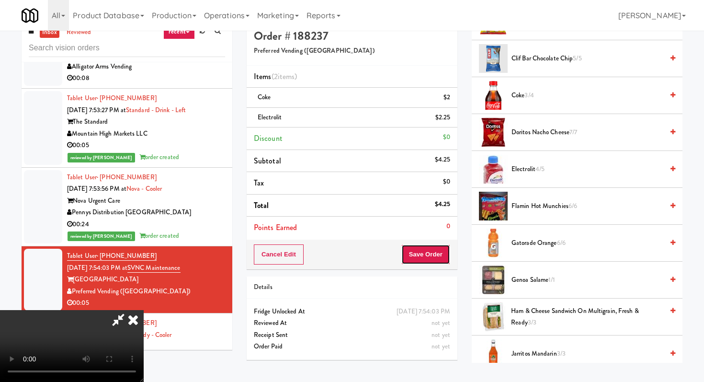
click at [445, 262] on button "Save Order" at bounding box center [425, 254] width 49 height 20
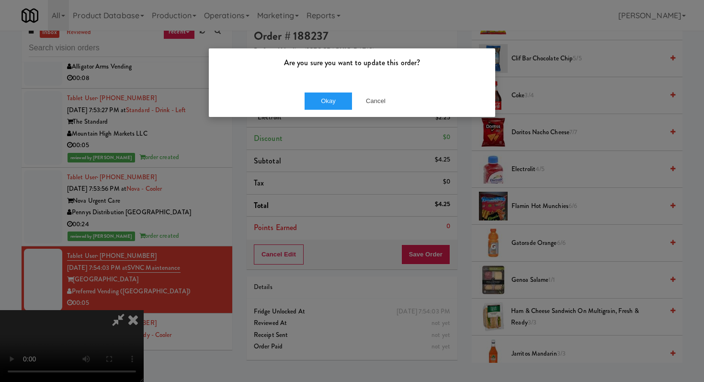
click at [323, 90] on div "Okay Cancel" at bounding box center [352, 101] width 286 height 32
click at [323, 95] on button "Okay" at bounding box center [329, 100] width 48 height 17
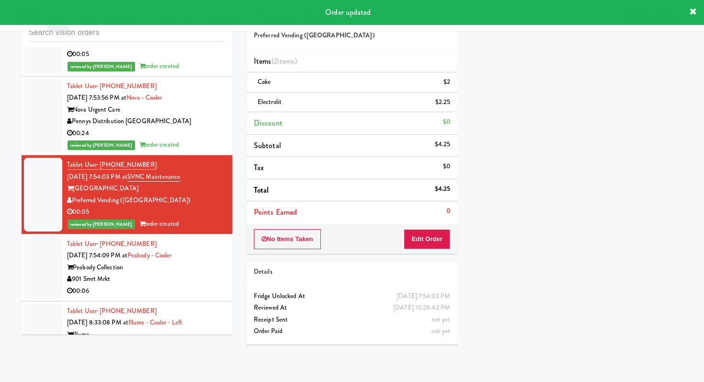
scroll to position [8228, 0]
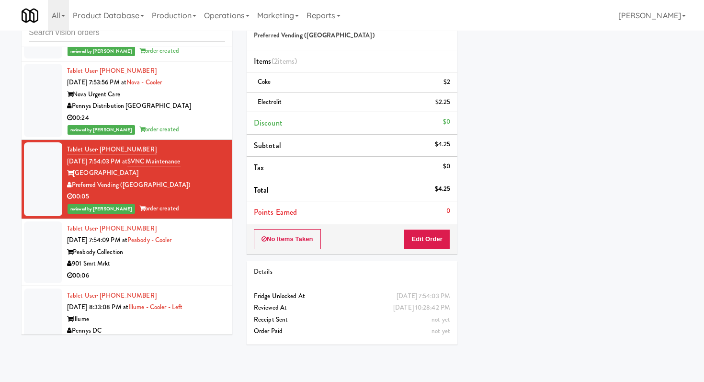
click at [206, 270] on div "00:06" at bounding box center [146, 276] width 158 height 12
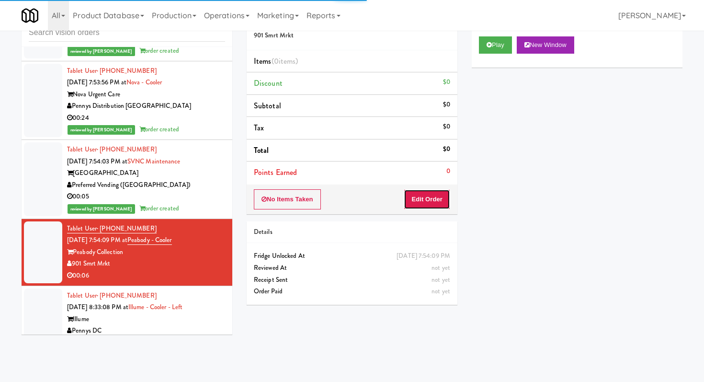
click at [442, 194] on button "Edit Order" at bounding box center [427, 199] width 46 height 20
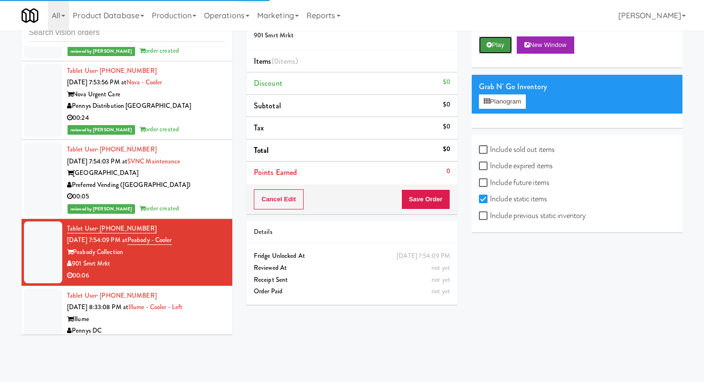
click at [503, 44] on button "Play" at bounding box center [495, 44] width 33 height 17
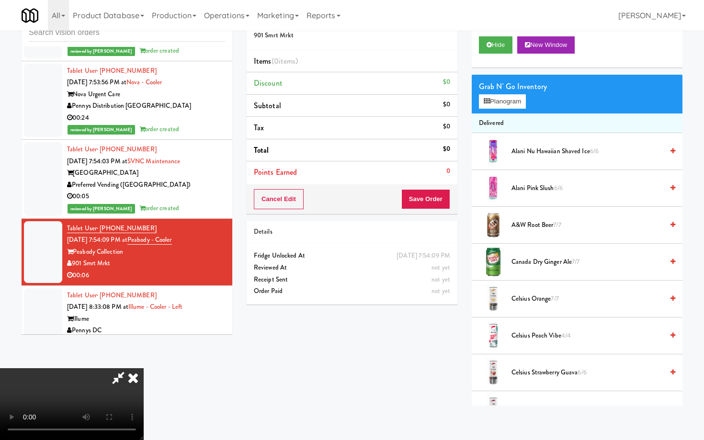
click at [144, 368] on video at bounding box center [72, 404] width 144 height 72
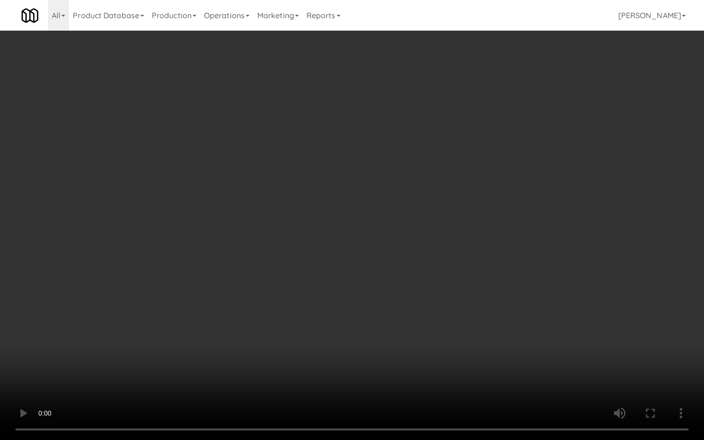
click at [396, 291] on video at bounding box center [352, 220] width 704 height 440
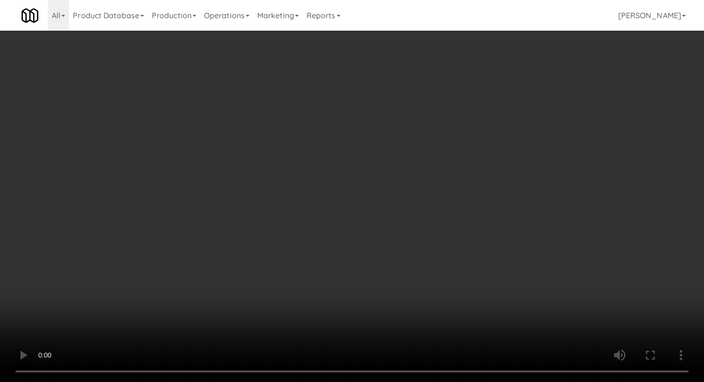
scroll to position [921, 0]
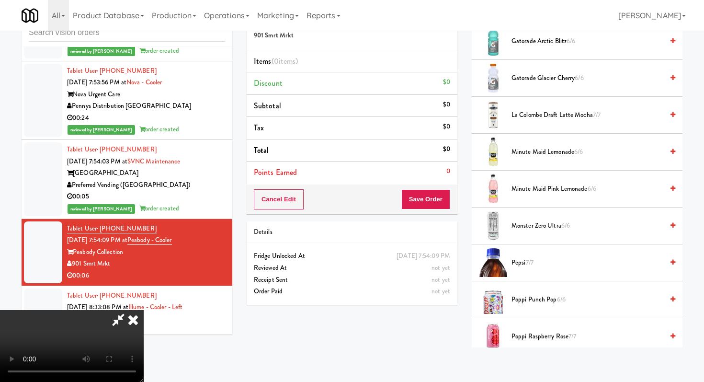
click at [538, 300] on span "poppi Punch Pop 6/6" at bounding box center [587, 300] width 152 height 12
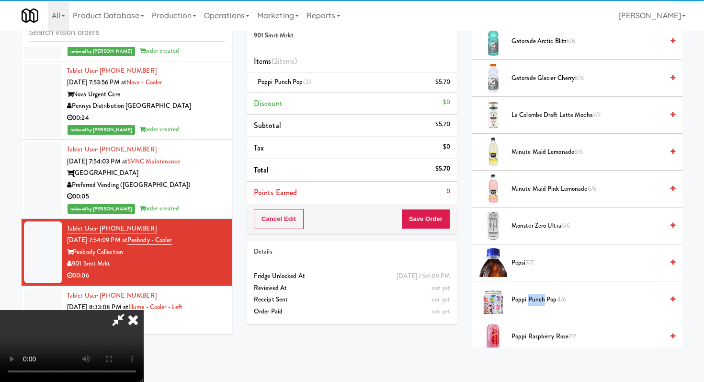
click at [442, 215] on button "Save Order" at bounding box center [425, 219] width 49 height 20
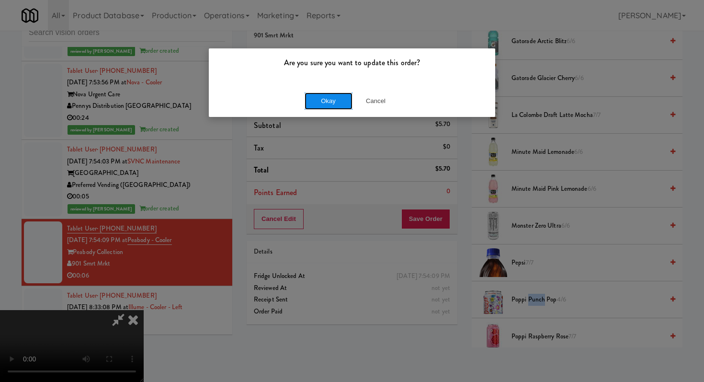
click at [340, 92] on button "Okay" at bounding box center [329, 100] width 48 height 17
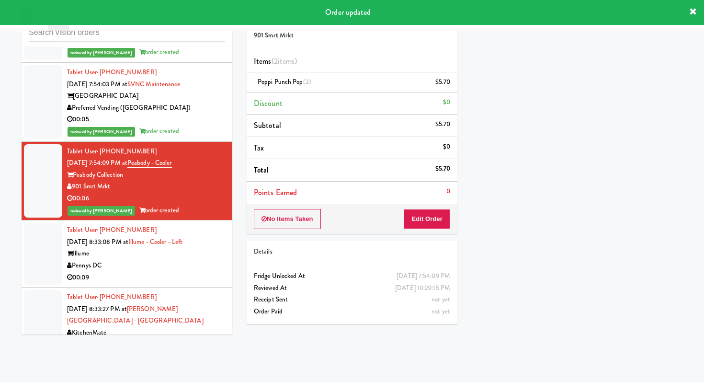
scroll to position [8311, 0]
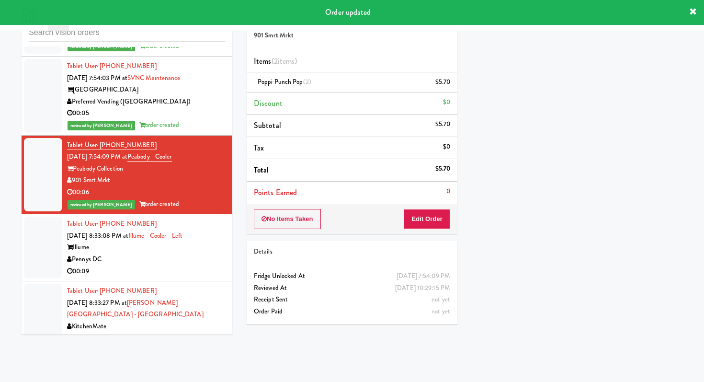
click at [183, 265] on div "00:09" at bounding box center [146, 271] width 158 height 12
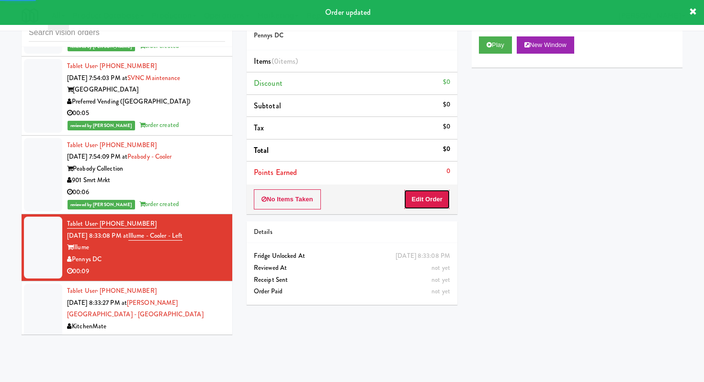
click at [419, 199] on button "Edit Order" at bounding box center [427, 199] width 46 height 20
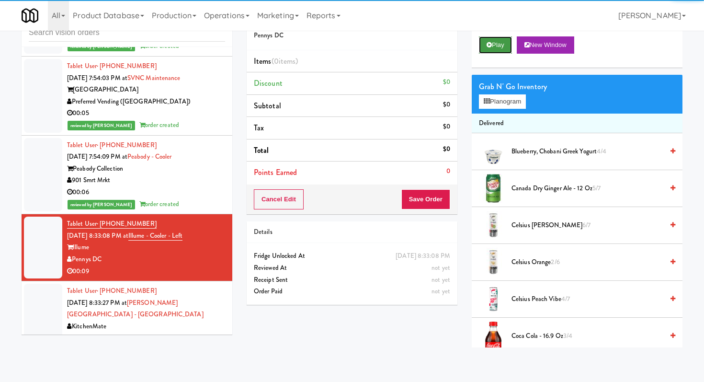
click at [498, 45] on button "Play" at bounding box center [495, 44] width 33 height 17
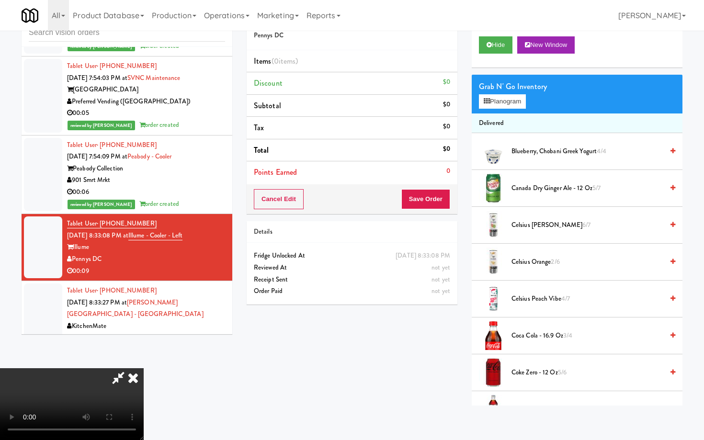
click at [144, 368] on video at bounding box center [72, 404] width 144 height 72
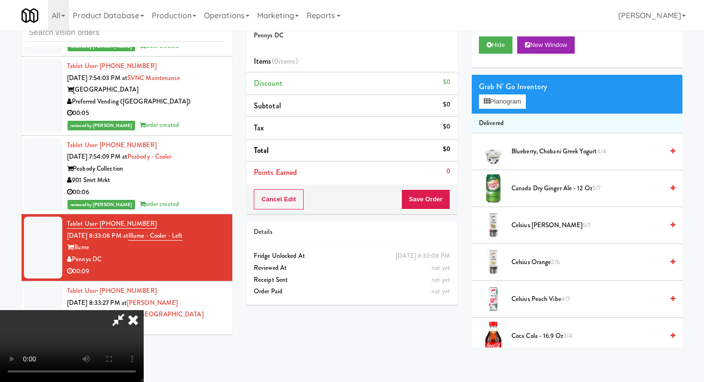
click at [144, 310] on video at bounding box center [72, 346] width 144 height 72
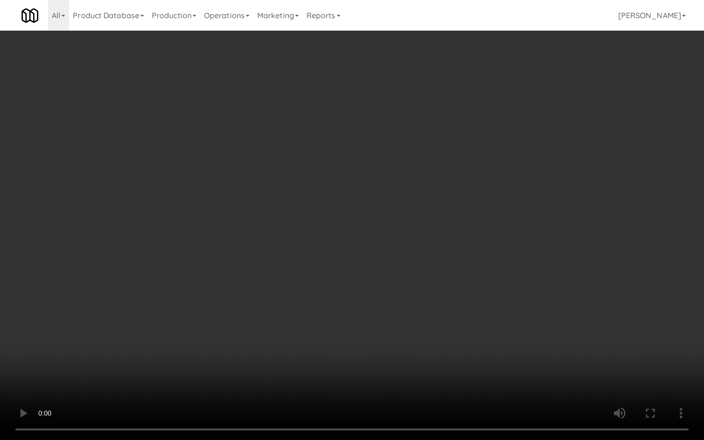
click at [287, 347] on video at bounding box center [352, 220] width 704 height 440
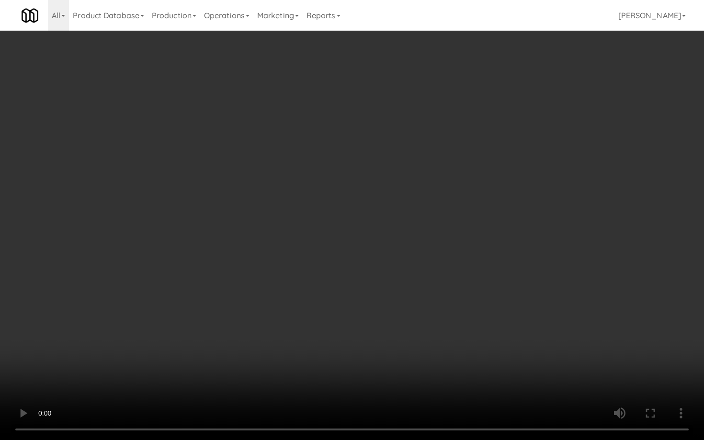
click at [287, 347] on video at bounding box center [352, 220] width 704 height 440
click at [377, 365] on video at bounding box center [352, 220] width 704 height 440
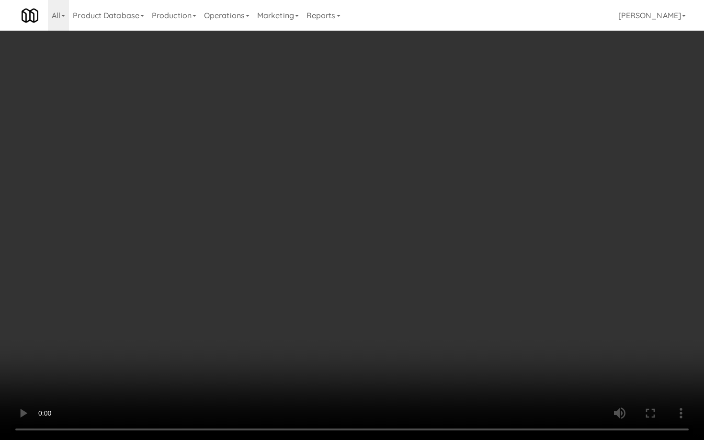
click at [377, 365] on video at bounding box center [352, 220] width 704 height 440
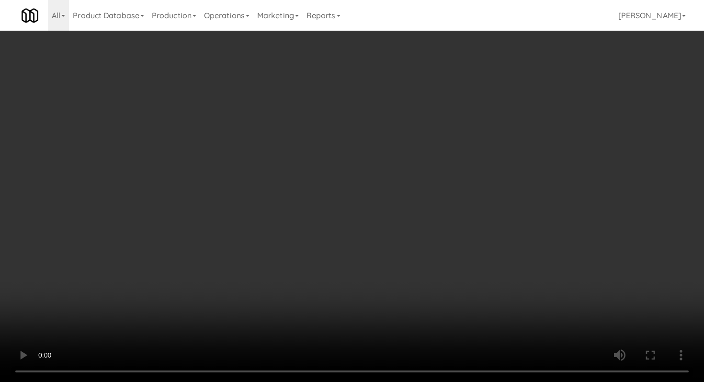
scroll to position [151, 0]
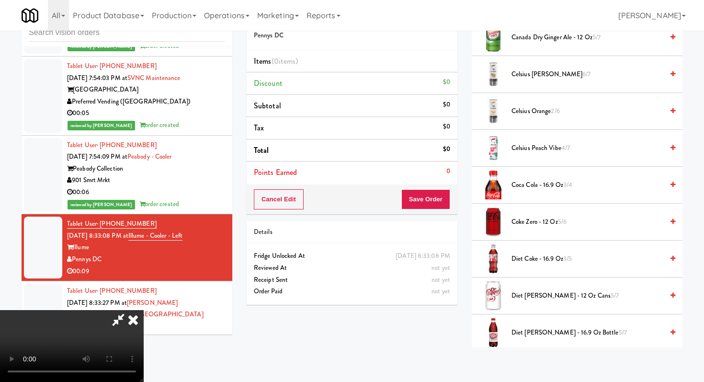
click at [544, 219] on span "Coke Zero - 12 oz 5/6" at bounding box center [587, 222] width 152 height 12
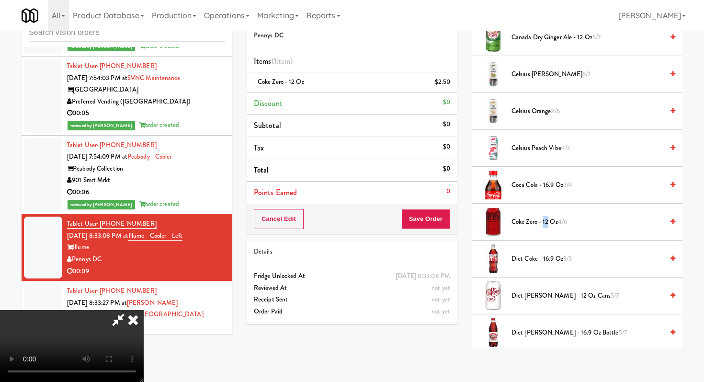
click at [544, 219] on span "Coke Zero - 12 oz 4/6" at bounding box center [587, 222] width 152 height 12
click at [437, 217] on button "Save Order" at bounding box center [425, 219] width 49 height 20
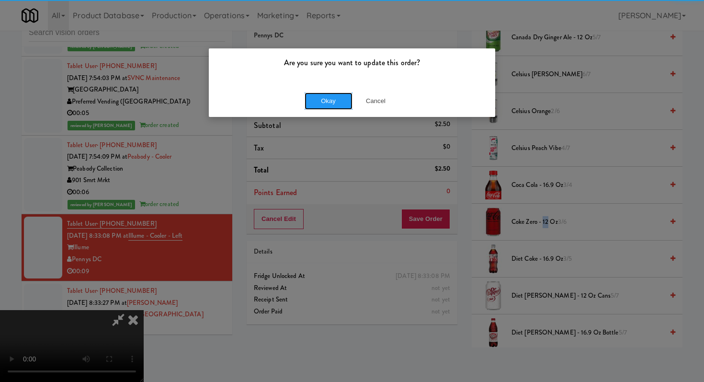
click at [326, 92] on button "Okay" at bounding box center [329, 100] width 48 height 17
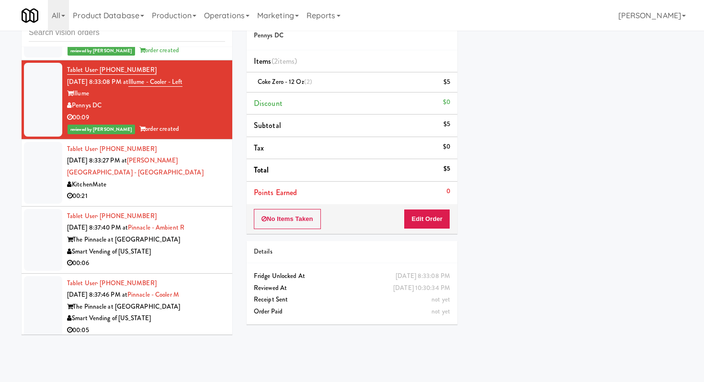
scroll to position [8470, 0]
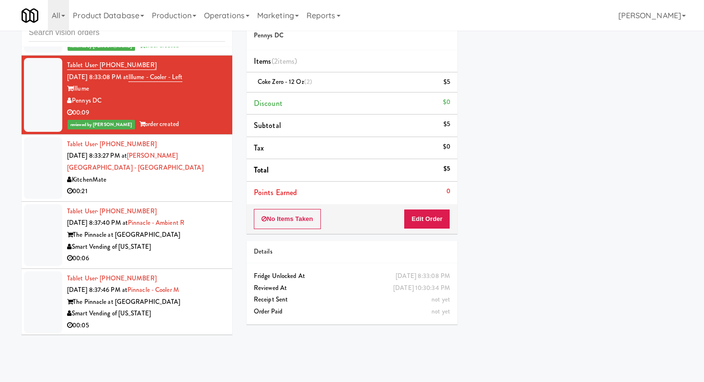
click at [208, 252] on div "00:06" at bounding box center [146, 258] width 158 height 12
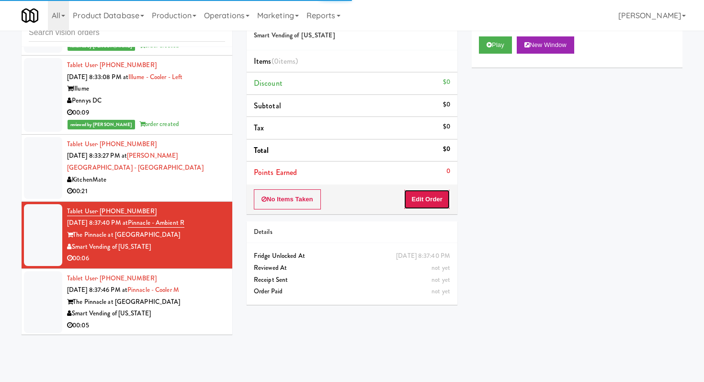
click at [415, 199] on button "Edit Order" at bounding box center [427, 199] width 46 height 20
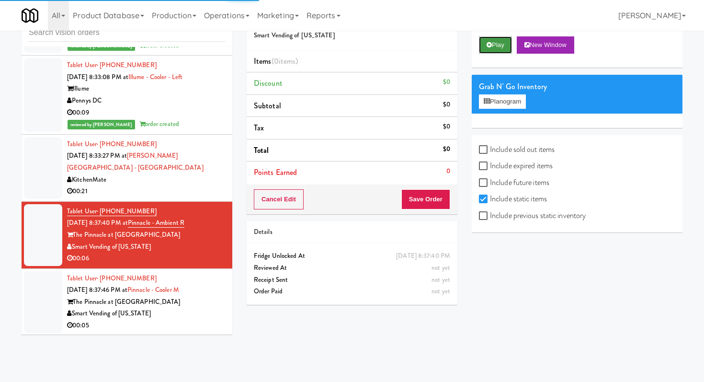
click at [492, 41] on button "Play" at bounding box center [495, 44] width 33 height 17
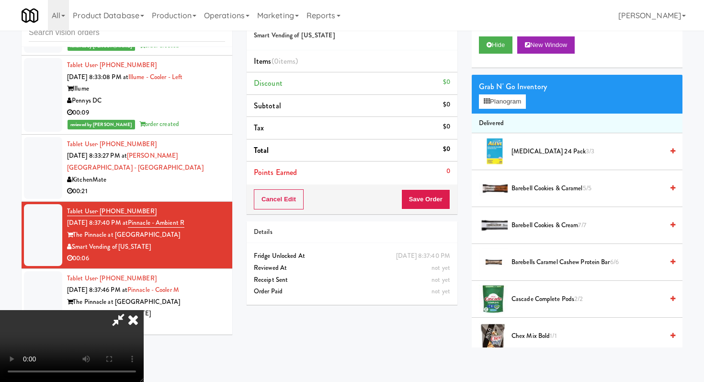
click at [144, 310] on video at bounding box center [72, 346] width 144 height 72
click at [144, 342] on video at bounding box center [72, 346] width 144 height 72
click at [144, 310] on video at bounding box center [72, 346] width 144 height 72
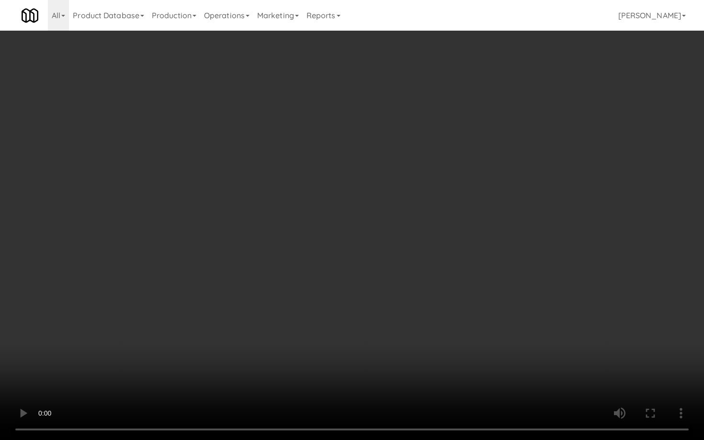
click at [299, 354] on video at bounding box center [352, 220] width 704 height 440
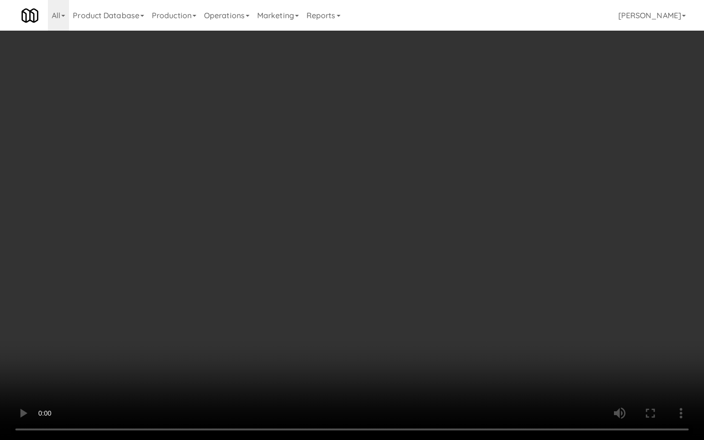
click at [299, 354] on video at bounding box center [352, 220] width 704 height 440
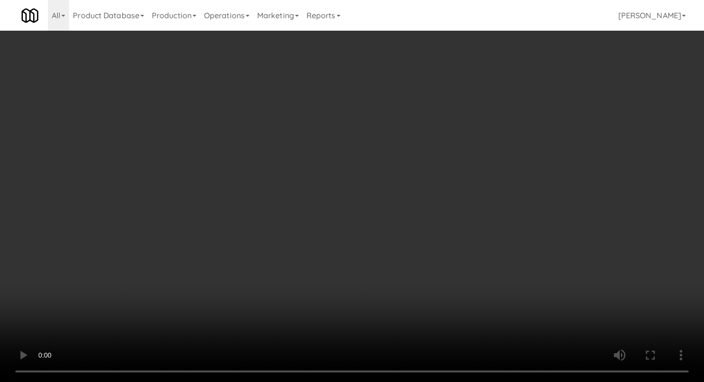
scroll to position [272, 0]
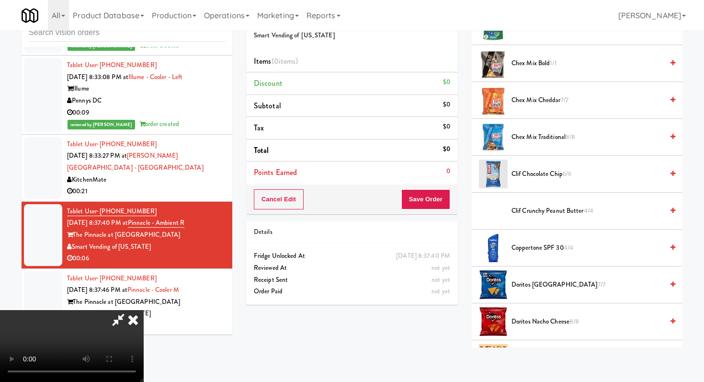
click at [533, 278] on li "Doritos Cool Ranch 7/7" at bounding box center [577, 284] width 211 height 37
click at [532, 289] on span "Doritos Cool Ranch 7/7" at bounding box center [587, 285] width 152 height 12
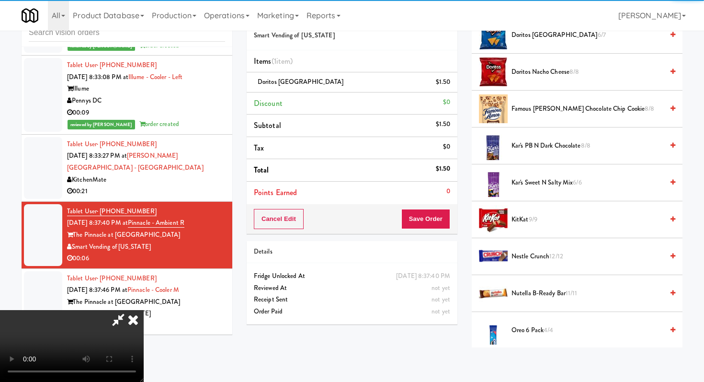
scroll to position [525, 0]
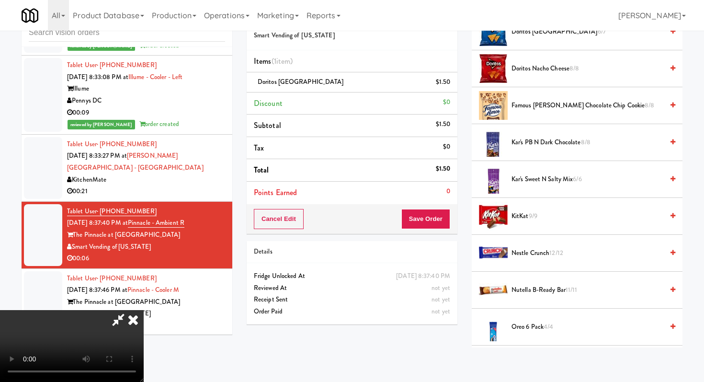
click at [525, 253] on span "Nestle Crunch 12/12" at bounding box center [587, 253] width 152 height 12
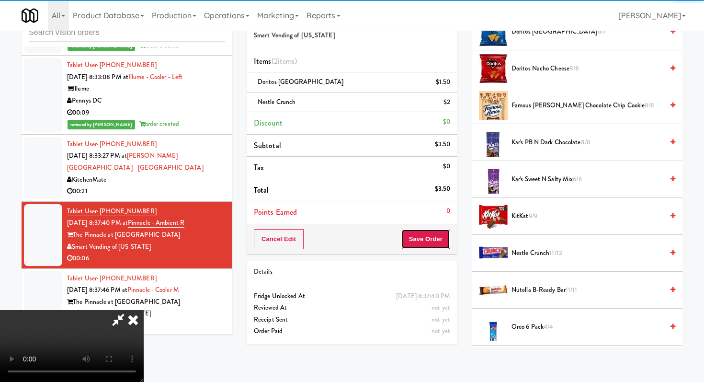
click at [446, 238] on button "Save Order" at bounding box center [425, 239] width 49 height 20
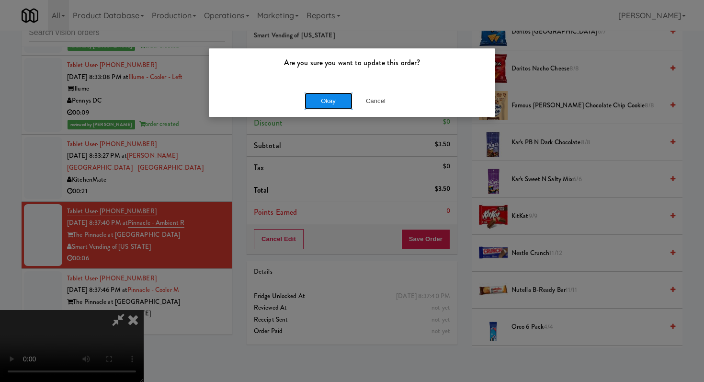
click at [329, 99] on button "Okay" at bounding box center [329, 100] width 48 height 17
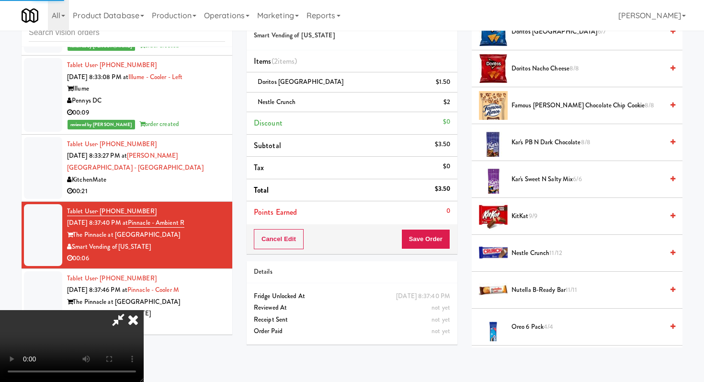
scroll to position [41, 0]
